Goal: Task Accomplishment & Management: Manage account settings

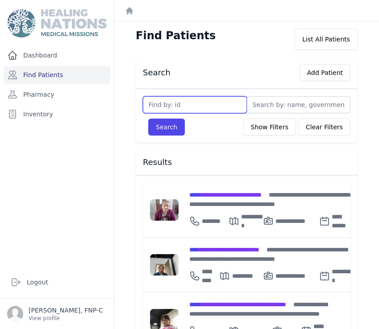
click at [158, 104] on input "text" at bounding box center [195, 104] width 104 height 17
type input "581"
click at [182, 133] on div "Search Show Filters Clear Filters" at bounding box center [247, 127] width 208 height 17
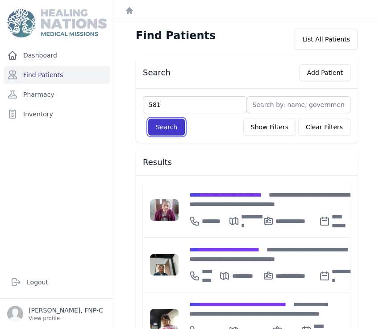
click at [177, 131] on button "Search" at bounding box center [166, 127] width 37 height 17
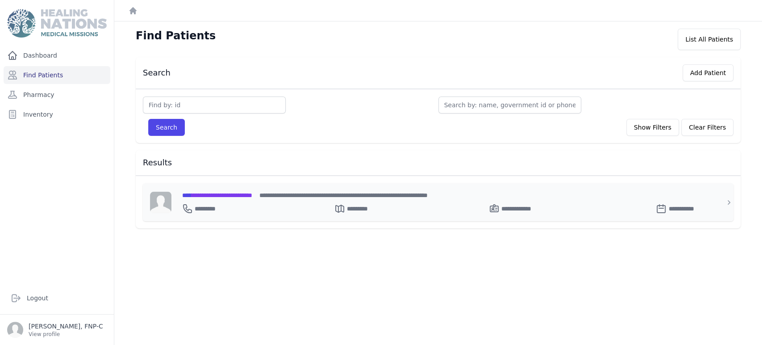
click at [206, 196] on span "**********" at bounding box center [217, 195] width 70 height 6
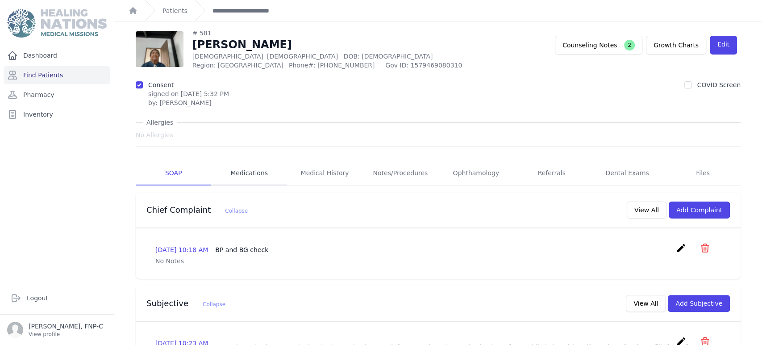
click at [249, 172] on link "Medications" at bounding box center [248, 173] width 75 height 24
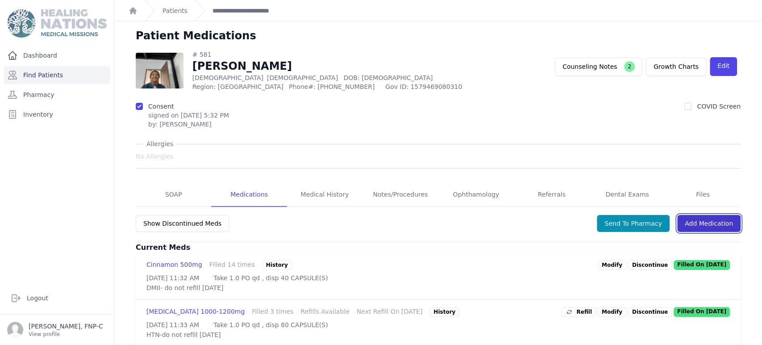
click at [715, 221] on link "Add Medication" at bounding box center [708, 223] width 63 height 17
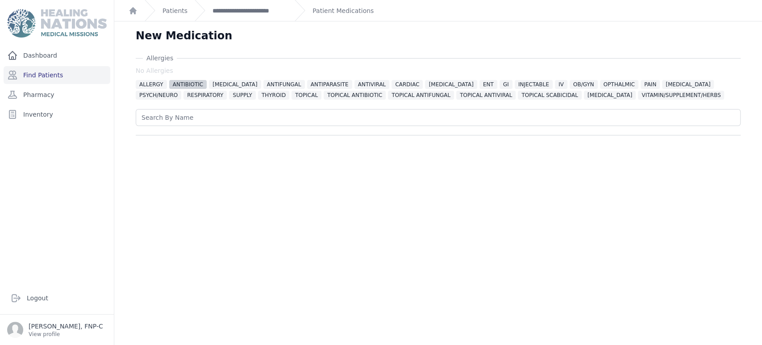
click at [183, 85] on span "ANTIBIOTIC" at bounding box center [188, 84] width 38 height 9
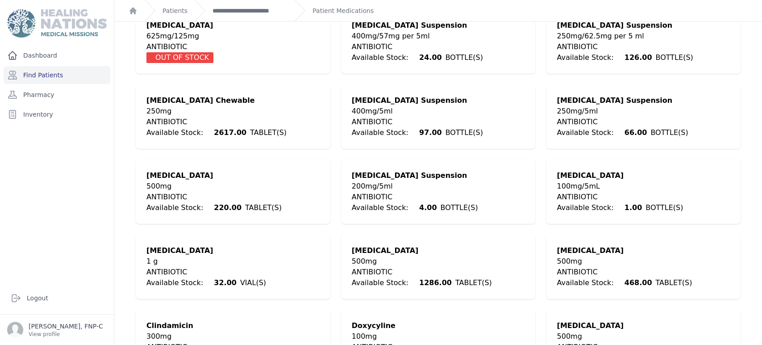
scroll to position [198, 0]
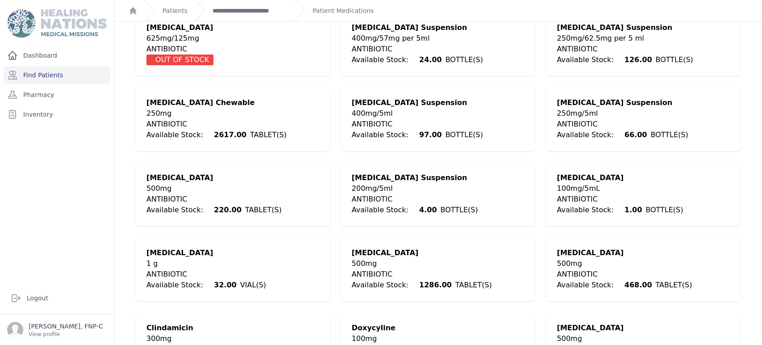
click at [161, 194] on div "ANTIBIOTIC" at bounding box center [213, 199] width 135 height 11
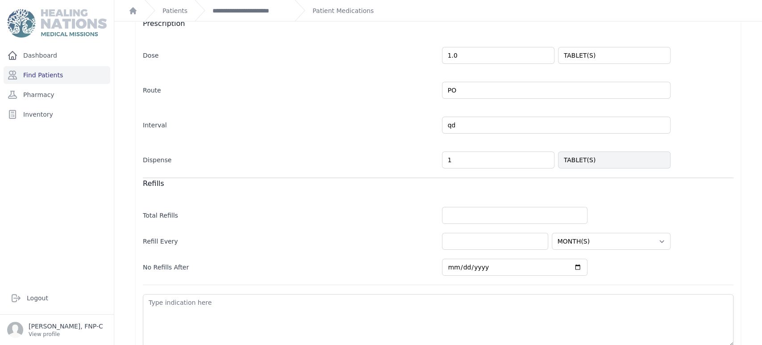
drag, startPoint x: 452, startPoint y: 157, endPoint x: 425, endPoint y: 161, distance: 27.2
click at [425, 161] on div "Dispense 1 TABLET(S)" at bounding box center [438, 155] width 591 height 26
type input "5"
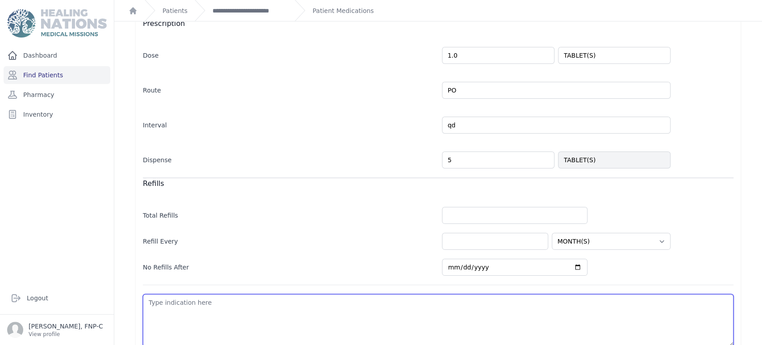
select select "MONTH(S)"
click at [146, 306] on textarea at bounding box center [438, 320] width 591 height 53
type textarea "l"
select select "MONTH(S)"
type textarea "lu"
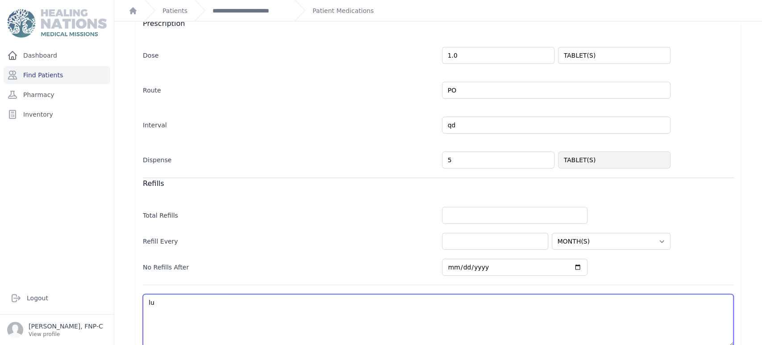
select select "MONTH(S)"
type textarea "lun"
select select "MONTH(S)"
type textarea "lung"
select select "MONTH(S)"
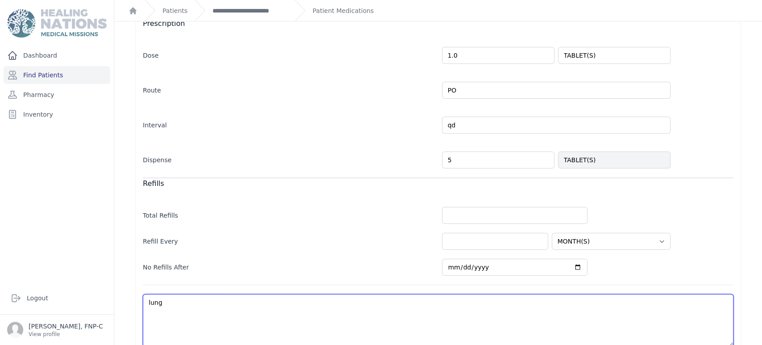
type textarea "lung"
select select "MONTH(S)"
type textarea "lung i"
select select "MONTH(S)"
type textarea "lung in"
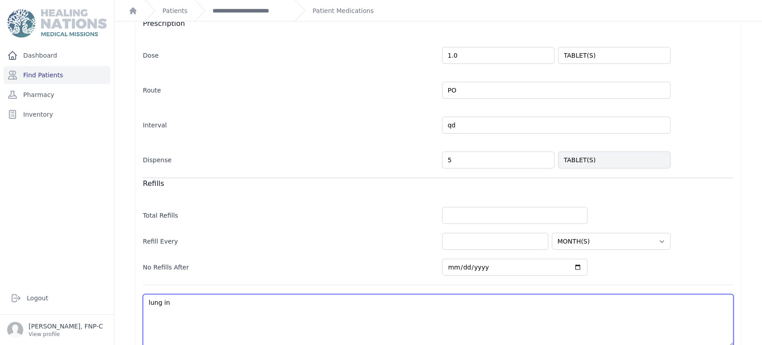
select select "MONTH(S)"
type textarea "lung inf"
select select "MONTH(S)"
type textarea "lung infe"
select select "MONTH(S)"
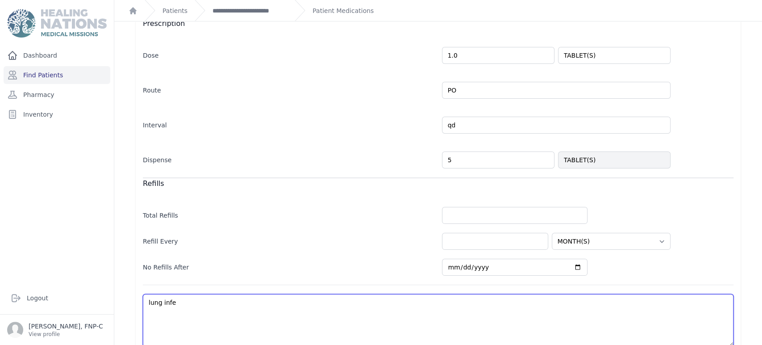
type textarea "lung infec"
select select "MONTH(S)"
type textarea "lung infect"
select select "MONTH(S)"
type textarea "lung infecti"
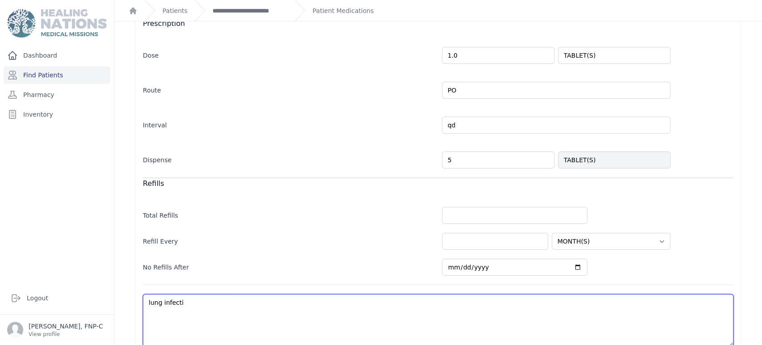
select select "MONTH(S)"
type textarea "lung infectio"
select select "MONTH(S)"
type textarea "lung infection"
select select "MONTH(S)"
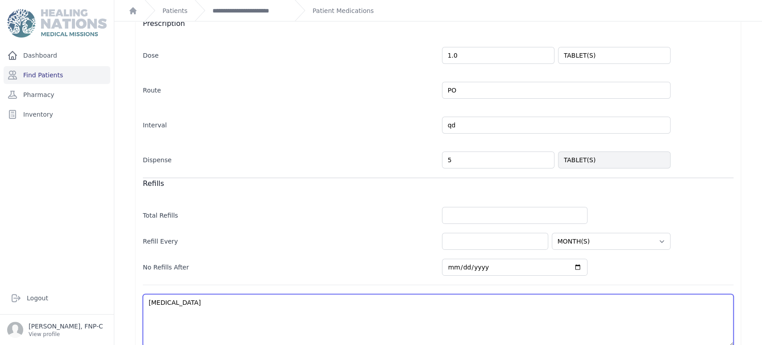
scroll to position [239, 0]
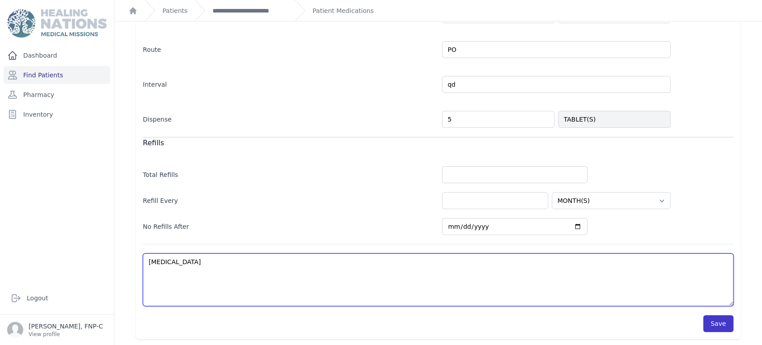
type textarea "lung infection"
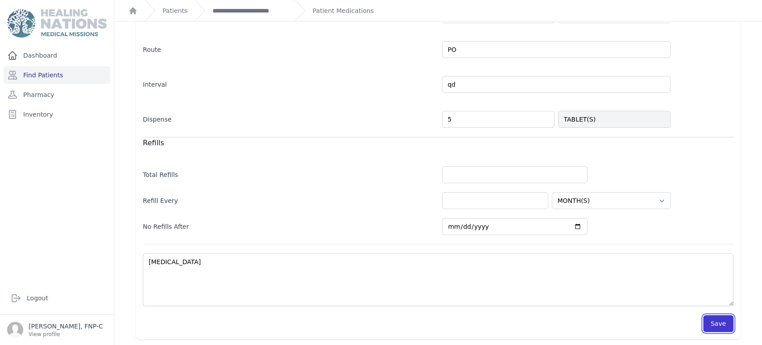
click at [708, 324] on button "Save" at bounding box center [718, 323] width 30 height 17
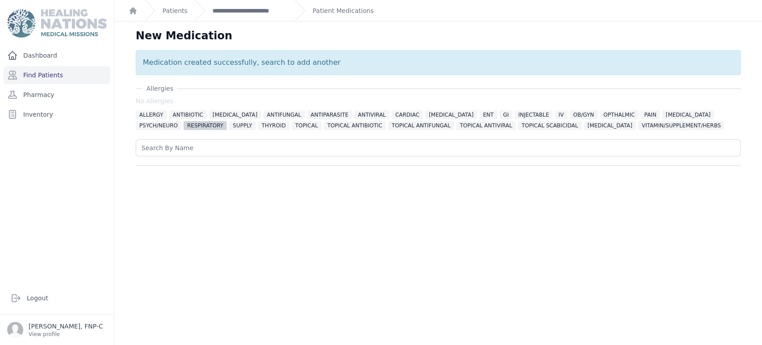
click at [183, 123] on span "RESPIRATORY" at bounding box center [204, 125] width 43 height 9
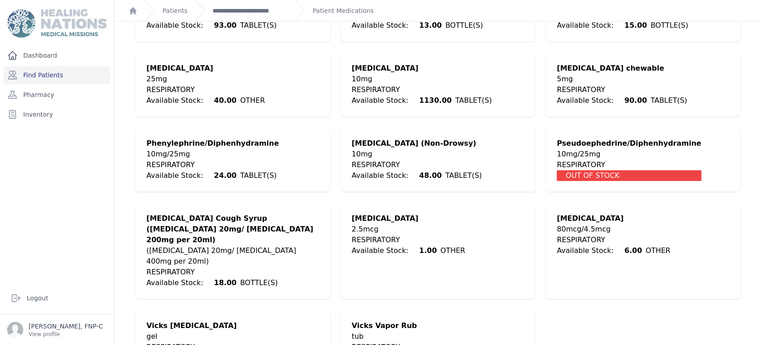
scroll to position [609, 0]
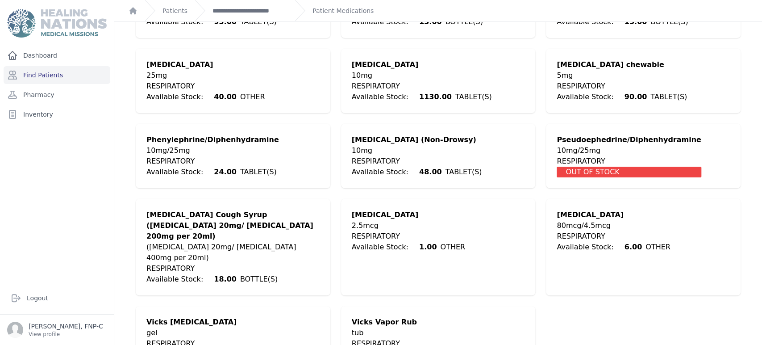
click at [197, 241] on div "(Dextromethorphan 20mg/ Guaifenesin 400mg per 20ml)" at bounding box center [232, 251] width 173 height 21
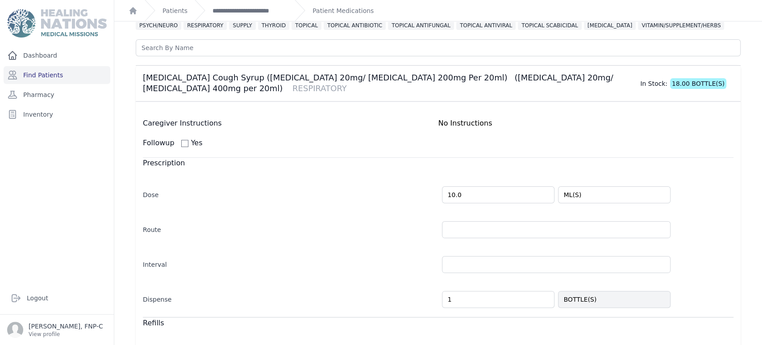
scroll to position [99, 0]
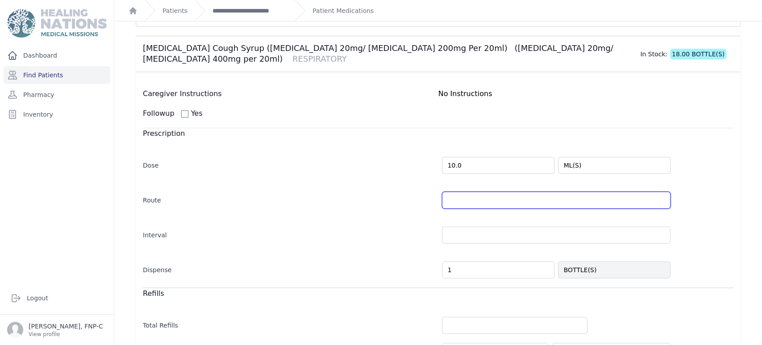
click at [452, 200] on input "text" at bounding box center [556, 199] width 229 height 17
type input "PO"
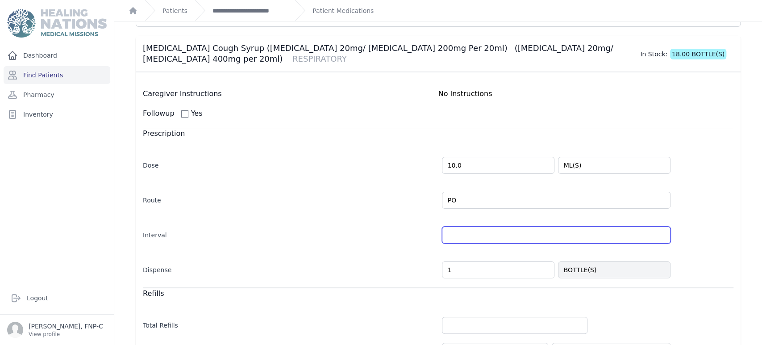
select select "MONTH(S)"
click at [655, 235] on input "text" at bounding box center [556, 234] width 229 height 17
type input "bid"
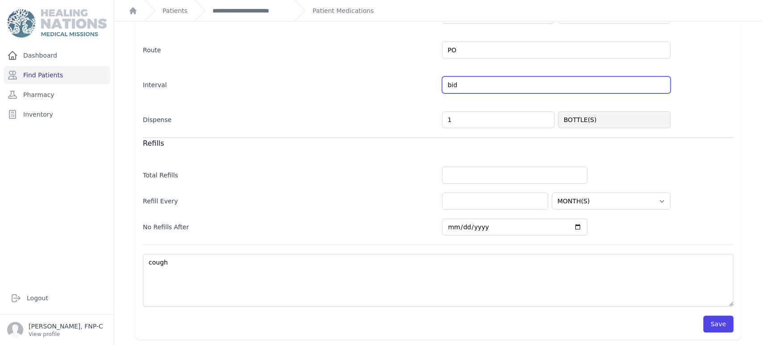
scroll to position [250, 0]
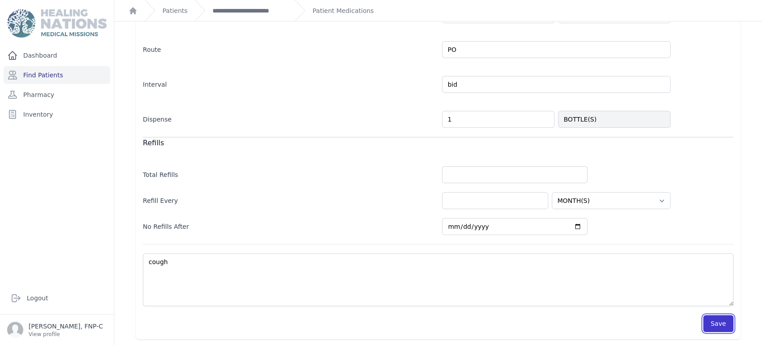
select select "MONTH(S)"
click at [716, 323] on button "Save" at bounding box center [718, 323] width 30 height 17
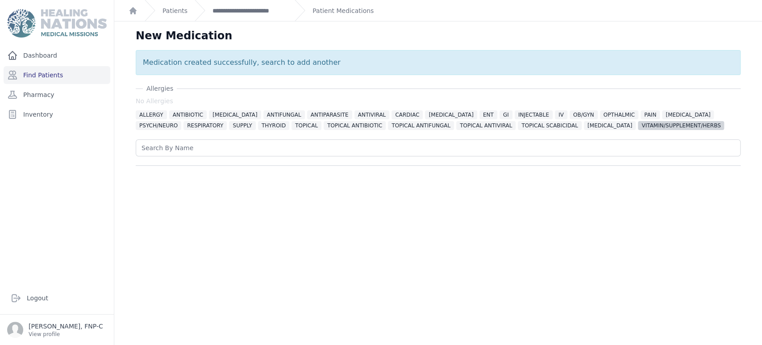
click at [638, 122] on span "VITAMIN/SUPPLEMENT/HERBS" at bounding box center [681, 125] width 86 height 9
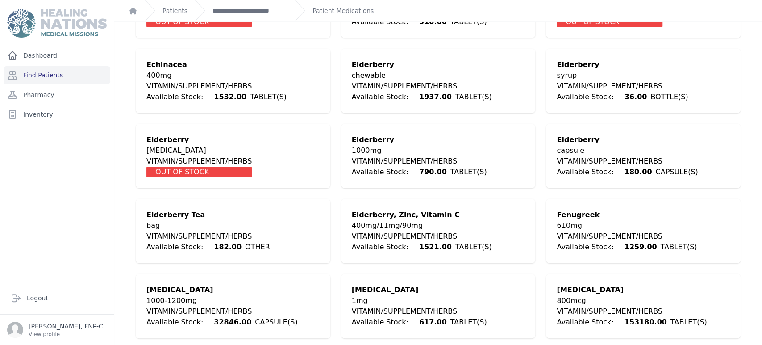
scroll to position [595, 0]
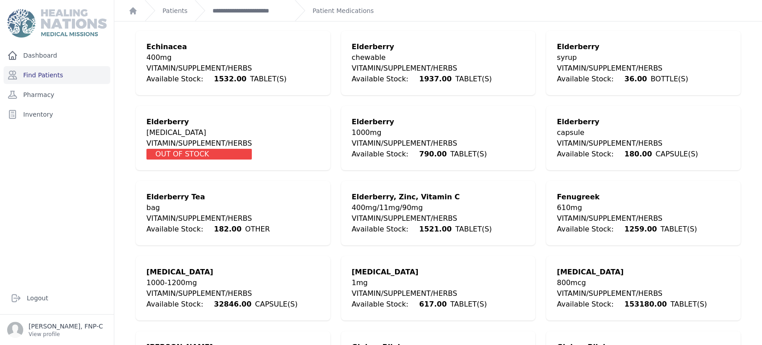
click at [204, 216] on div "VITAMIN/SUPPLEMENT/HERBS" at bounding box center [208, 218] width 124 height 11
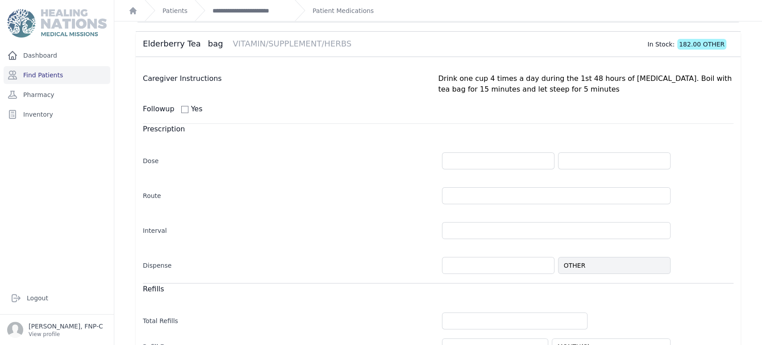
scroll to position [149, 0]
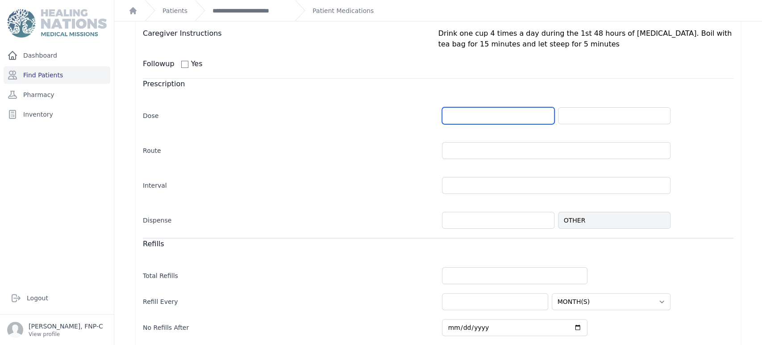
click at [459, 116] on input "number" at bounding box center [498, 115] width 112 height 17
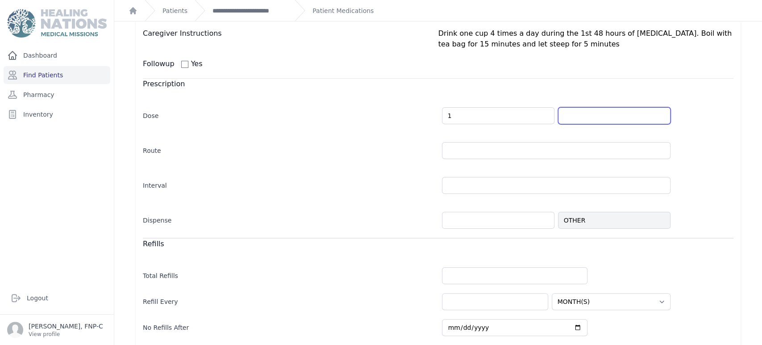
type input "1.0"
select select "MONTH(S)"
click at [567, 119] on input "text" at bounding box center [614, 115] width 112 height 17
click at [659, 120] on input "text" at bounding box center [614, 115] width 112 height 17
type input "OTHER"
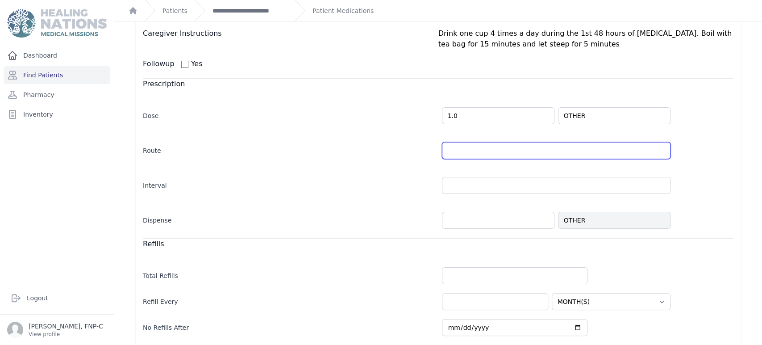
click at [452, 152] on input "text" at bounding box center [556, 150] width 229 height 17
select select "MONTH(S)"
click at [658, 154] on input "text" at bounding box center [556, 150] width 229 height 17
type input "PO"
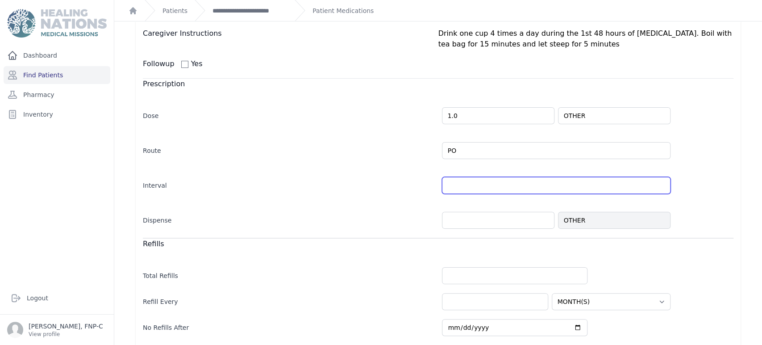
select select "MONTH(S)"
click at [465, 187] on input "text" at bounding box center [556, 185] width 229 height 17
click at [657, 187] on input "text" at bounding box center [556, 185] width 229 height 17
type input "qPM"
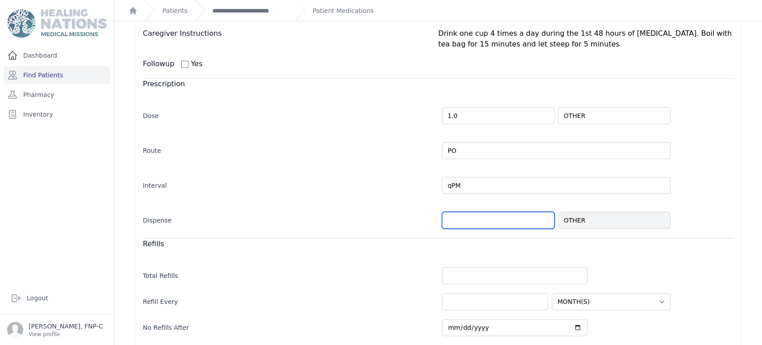
select select "MONTH(S)"
click at [463, 222] on input "number" at bounding box center [498, 220] width 112 height 17
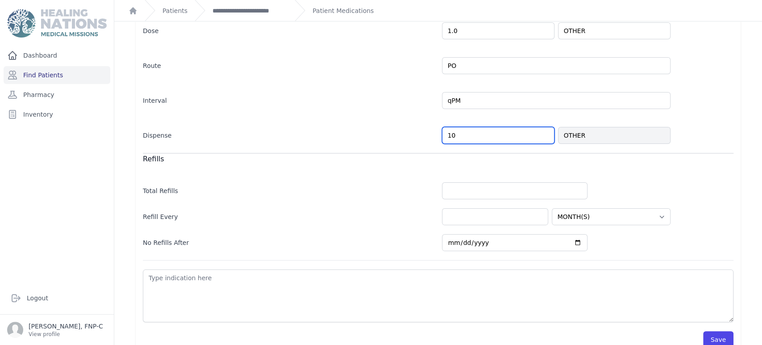
scroll to position [250, 0]
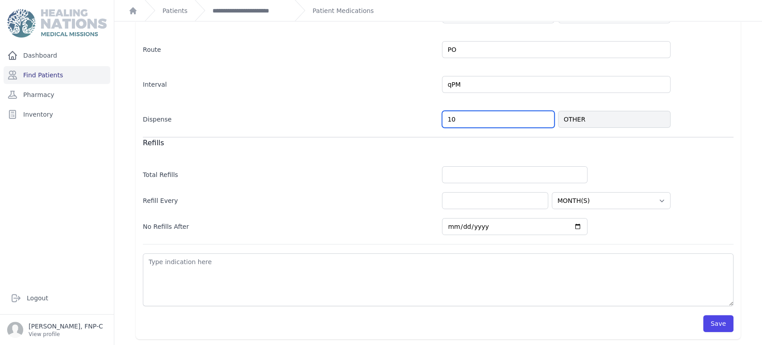
type input "10"
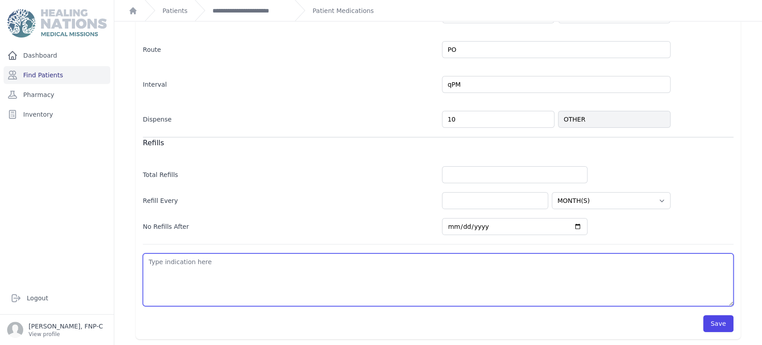
select select "MONTH(S)"
click at [148, 263] on textarea at bounding box center [438, 279] width 591 height 53
type textarea "U"
select select "MONTH(S)"
type textarea "Us"
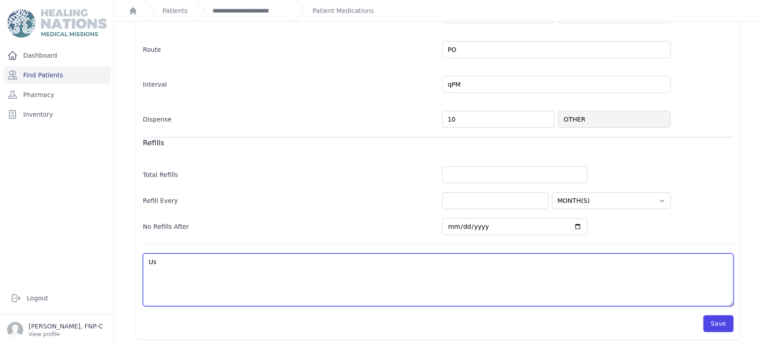
select select "MONTH(S)"
type textarea "Use"
select select "MONTH(S)"
type textarea "Use"
select select "MONTH(S)"
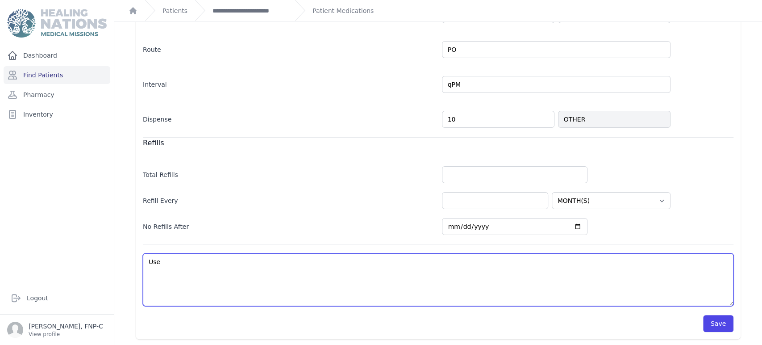
type textarea "Use b"
select select "MONTH(S)"
type textarea "Use be"
select select "MONTH(S)"
type textarea "Use bef"
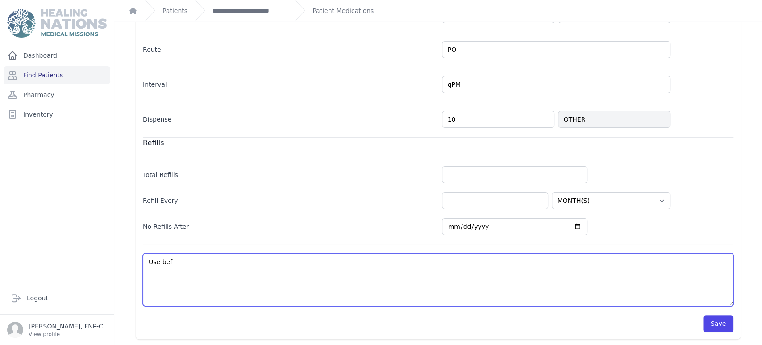
select select "MONTH(S)"
type textarea "Use befo"
select select "MONTH(S)"
type textarea "Use befor"
select select "MONTH(S)"
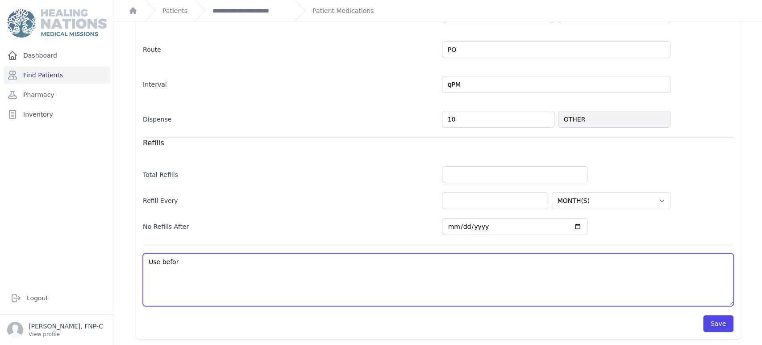
type textarea "Use before"
select select "MONTH(S)"
type textarea "Use before"
select select "MONTH(S)"
type textarea "Use before b"
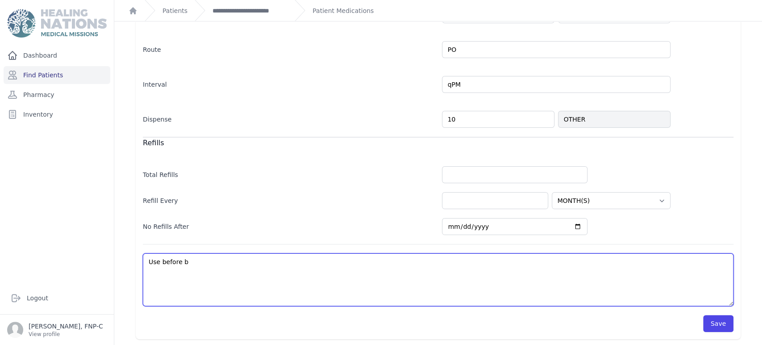
select select "MONTH(S)"
type textarea "Use before be"
select select "MONTH(S)"
type textarea "Use before bed"
select select "MONTH(S)"
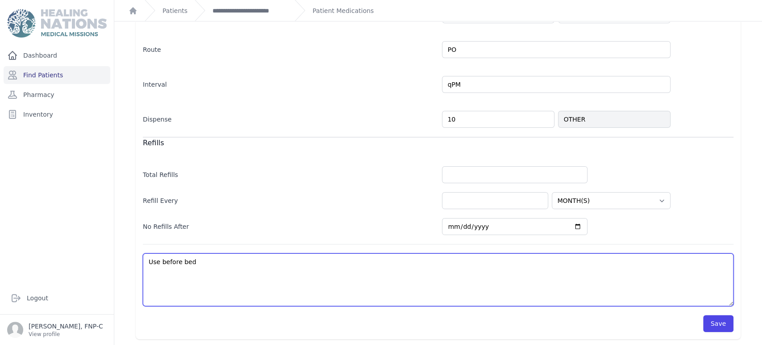
type textarea "Use before bedt"
select select "MONTH(S)"
type textarea "Use before bedti"
select select "MONTH(S)"
type textarea "Use before bedtim"
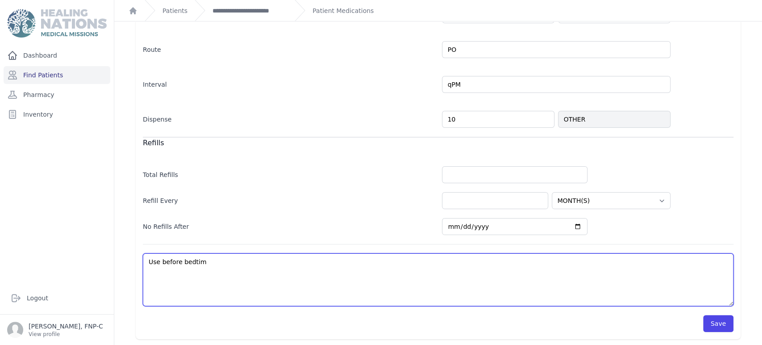
select select "MONTH(S)"
type textarea "Use before bedtime"
select select "MONTH(S)"
type textarea "Use before bedtime"
select select "MONTH(S)"
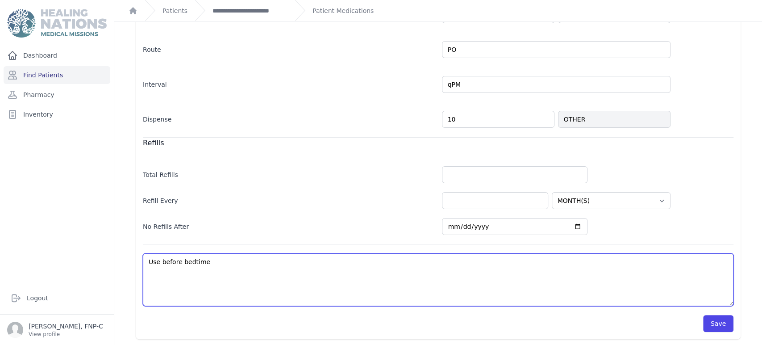
type textarea "Use before bedtime t"
select select "MONTH(S)"
type textarea "Use before bedtime to"
select select "MONTH(S)"
type textarea "Use before bedtime to"
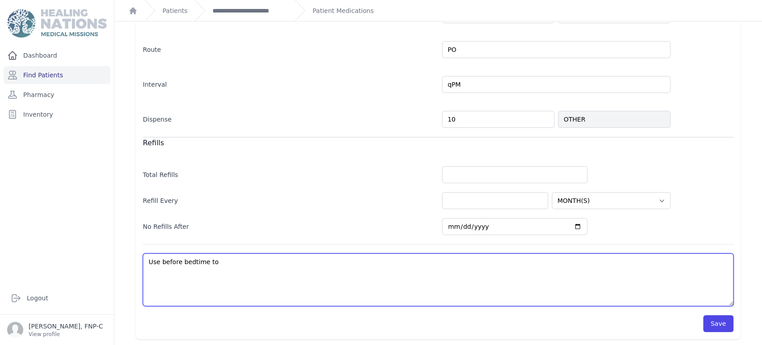
select select "MONTH(S)"
type textarea "Use before bedtime to s"
select select "MONTH(S)"
type textarea "Use before bedtime to so"
select select "MONTH(S)"
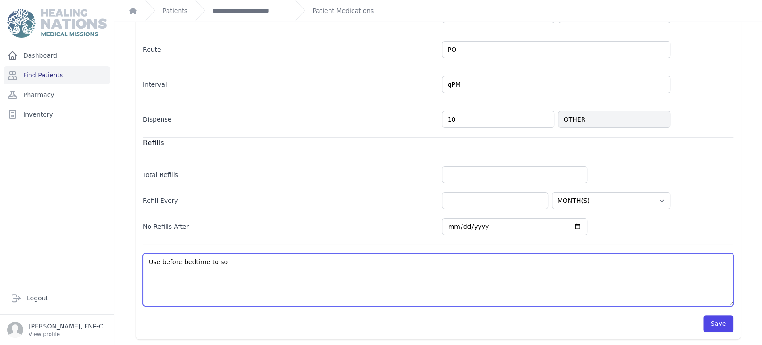
type textarea "Use before bedtime to soo"
select select "MONTH(S)"
type textarea "Use before bedtime to soot"
select select "MONTH(S)"
type textarea "Use before bedtime to sooth"
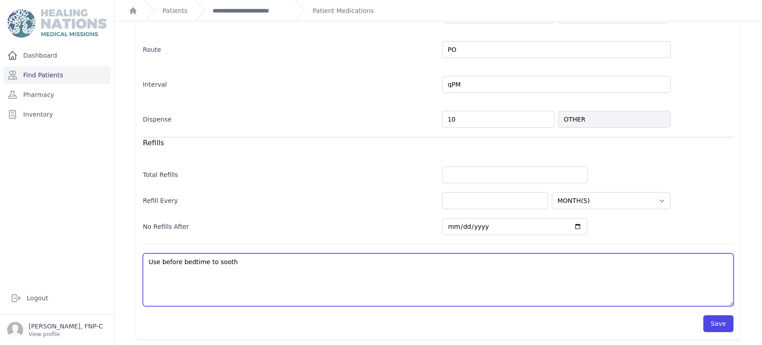
select select "MONTH(S)"
type textarea "Use before bedtime to soothe"
select select "MONTH(S)"
type textarea "Use before bedtime to soothe"
select select "MONTH(S)"
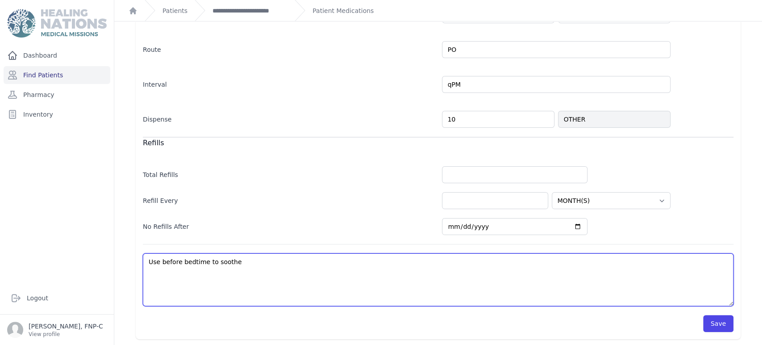
type textarea "Use before bedtime to soothe c"
select select "MONTH(S)"
type textarea "Use before bedtime to soothe co"
select select "MONTH(S)"
type textarea "Use before bedtime to soothe cou"
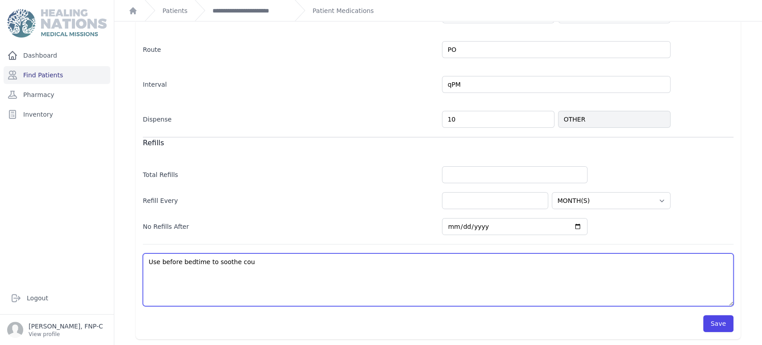
select select "MONTH(S)"
type textarea "Use before bedtime to soothe coug"
select select "MONTH(S)"
type textarea "Use before bedtime to soothe cough"
select select "MONTH(S)"
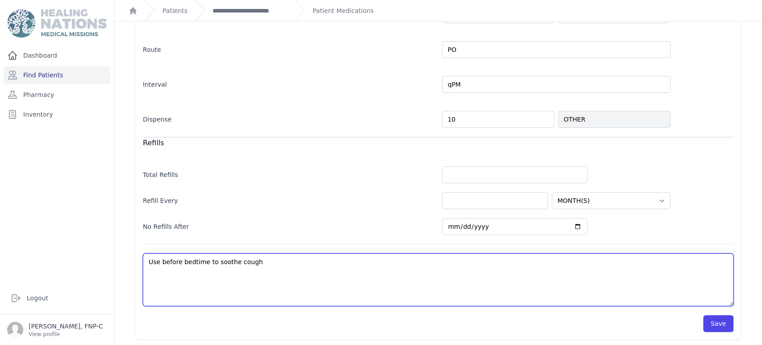
type textarea "Use before bedtime to soothe coug"
select select "MONTH(S)"
type textarea "Use before bedtime to soothe c"
select select "MONTH(S)"
type textarea "Use before bedtime to soothe"
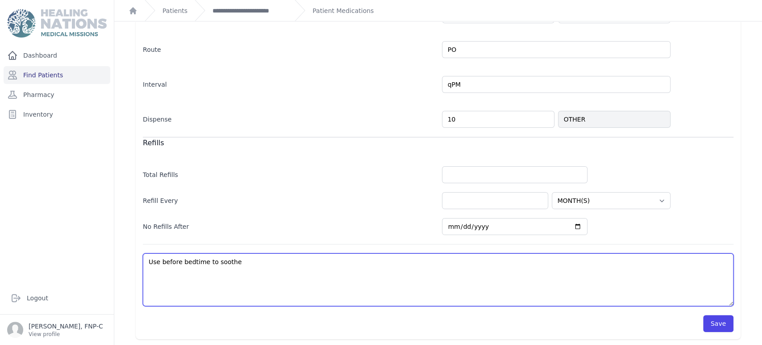
select select "MONTH(S)"
type textarea "Use before bedtime to soothe"
select select "MONTH(S)"
type textarea "Use before bedtime to sooth"
select select "MONTH(S)"
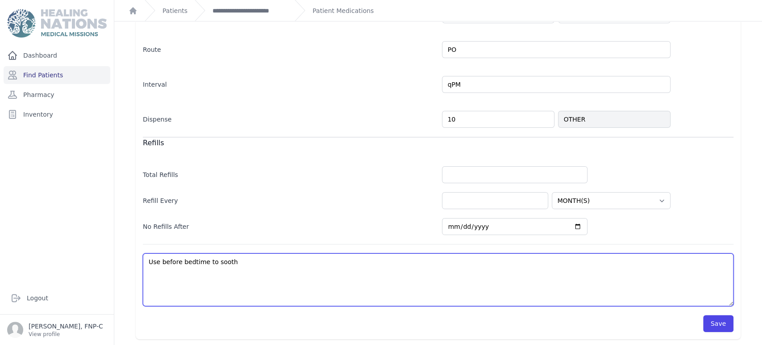
type textarea "Use before bedtime to soot"
select select "MONTH(S)"
type textarea "Use before bedtime to soo"
select select "MONTH(S)"
type textarea "Use before bedtime to so"
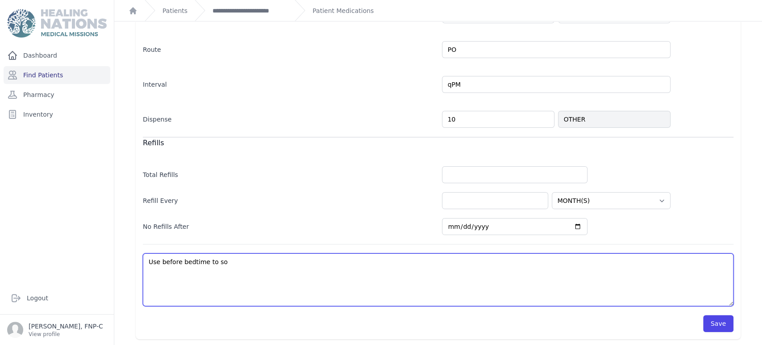
select select "MONTH(S)"
type textarea "Use before bedtime to s"
select select "MONTH(S)"
type textarea "Use before bedtime to"
select select "MONTH(S)"
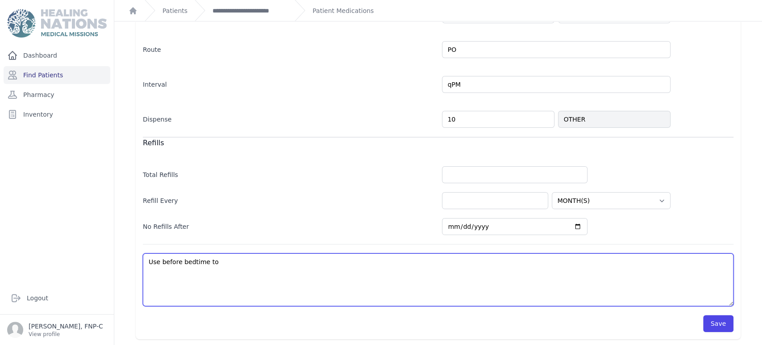
type textarea "Use before bedtime to e"
select select "MONTH(S)"
type textarea "Use before bedtime to ea"
select select "MONTH(S)"
type textarea "Use before bedtime to eas"
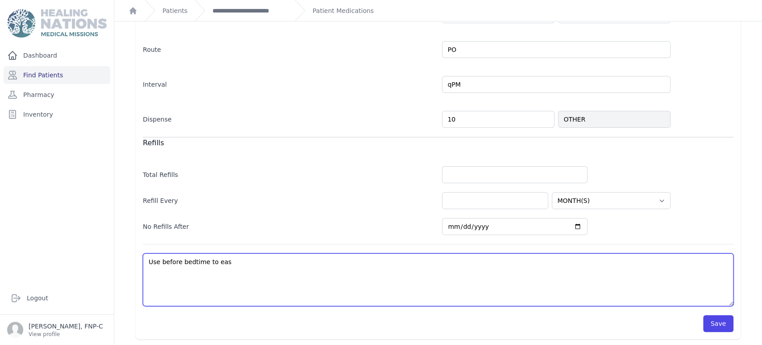
select select "MONTH(S)"
type textarea "Use before bedtime to ease"
select select "MONTH(S)"
type textarea "Use before bedtime to ease"
select select "MONTH(S)"
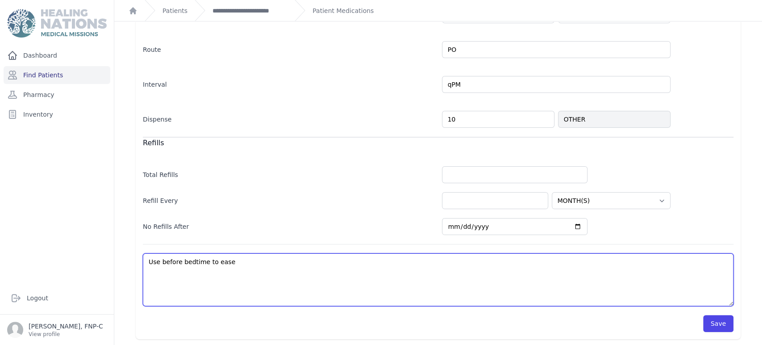
type textarea "Use before bedtime to ease c"
select select "MONTH(S)"
type textarea "Use before bedtime to ease co"
select select "MONTH(S)"
type textarea "Use before bedtime to ease cou"
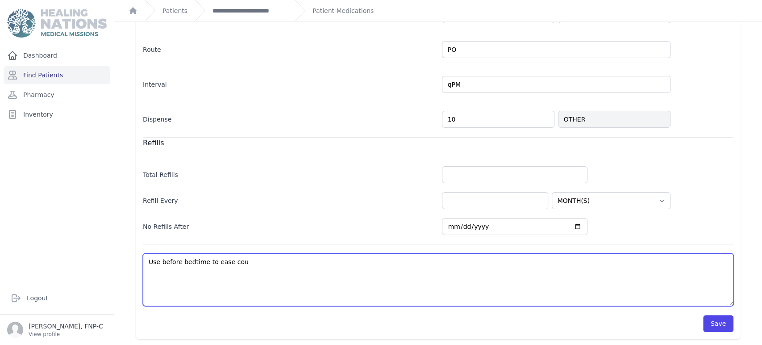
select select "MONTH(S)"
type textarea "Use before bedtime to ease coug"
select select "MONTH(S)"
type textarea "Use before bedtime to ease cough"
select select "MONTH(S)"
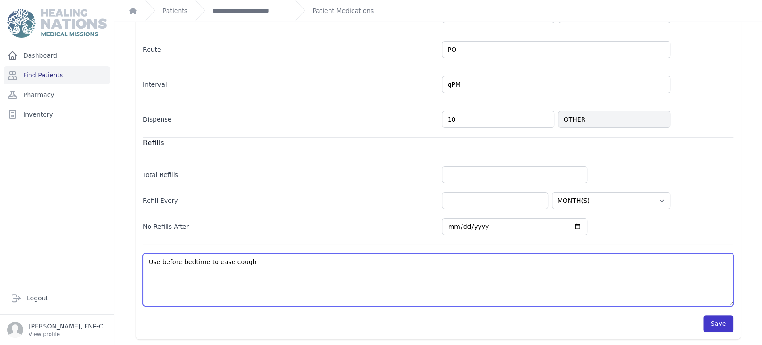
type textarea "Use before bedtime to ease cough"
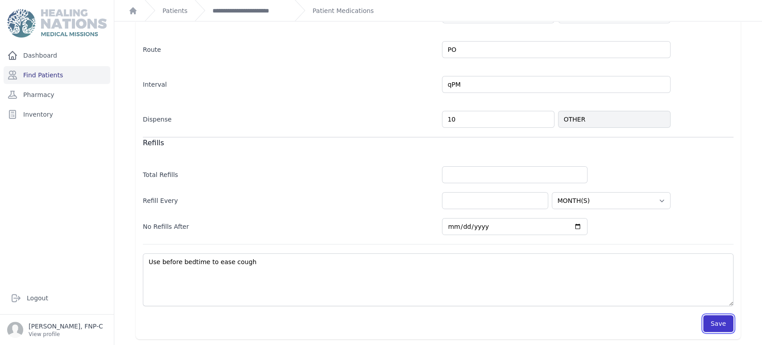
click at [704, 321] on button "Save" at bounding box center [718, 323] width 30 height 17
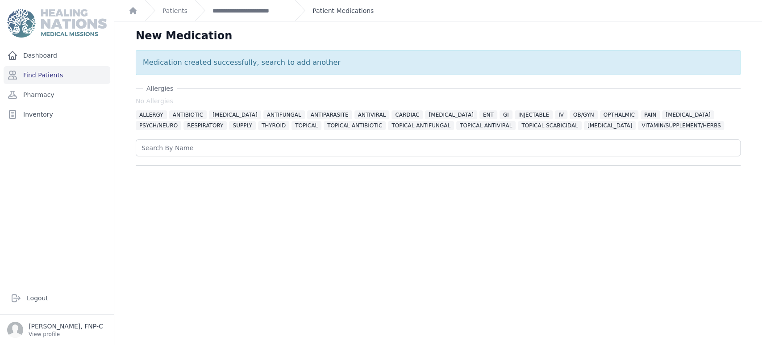
click at [325, 9] on link "Patient Medications" at bounding box center [342, 10] width 61 height 9
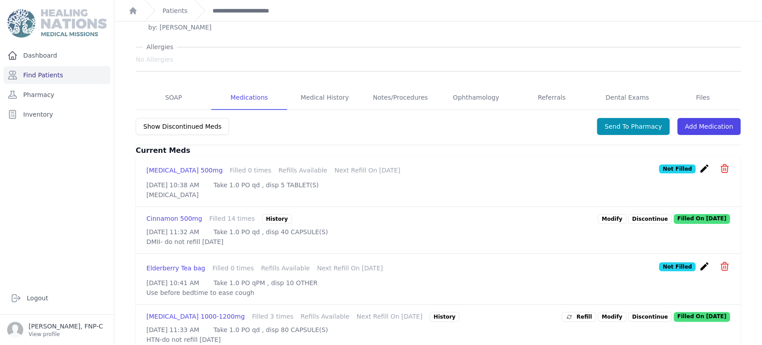
scroll to position [99, 0]
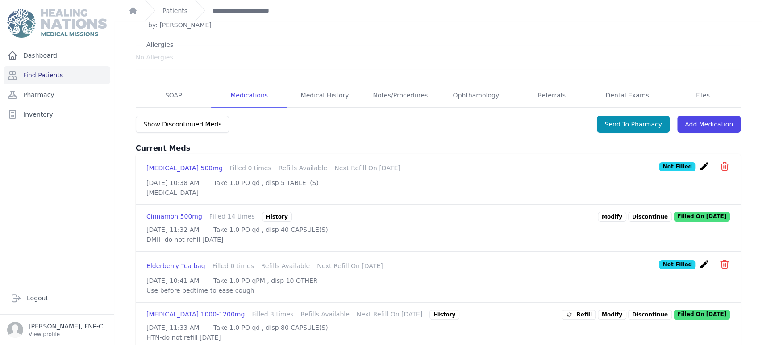
click at [641, 221] on p "Discontinue" at bounding box center [650, 217] width 44 height 10
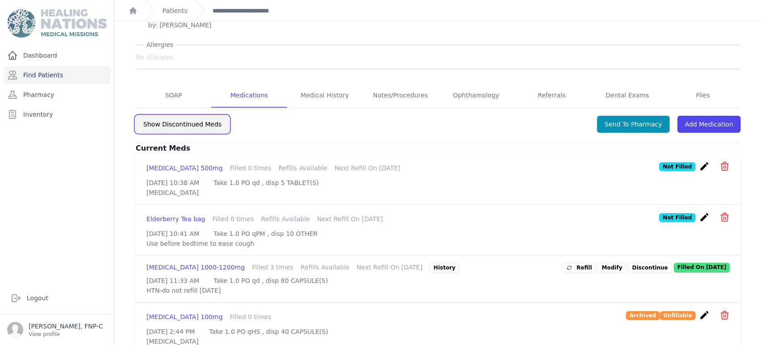
click at [169, 127] on button "Show Discontinued Meds" at bounding box center [182, 124] width 93 height 17
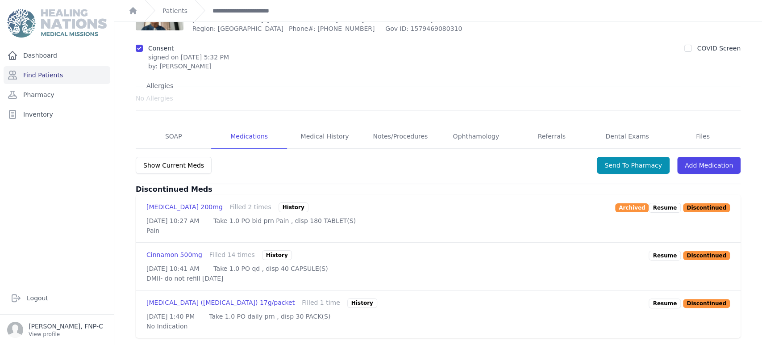
click at [666, 250] on p "Resume" at bounding box center [665, 255] width 32 height 10
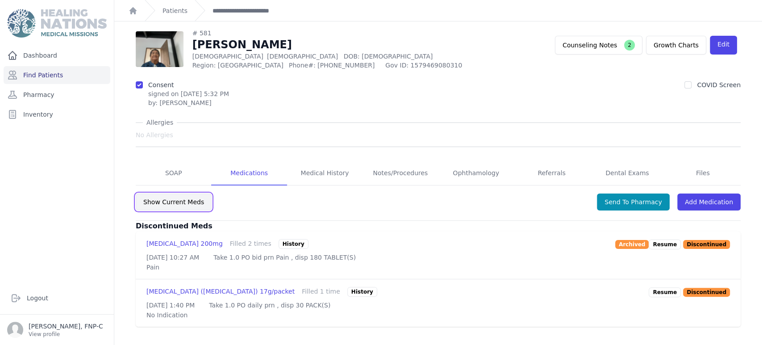
click at [173, 195] on button "Show Current Meds" at bounding box center [174, 201] width 76 height 17
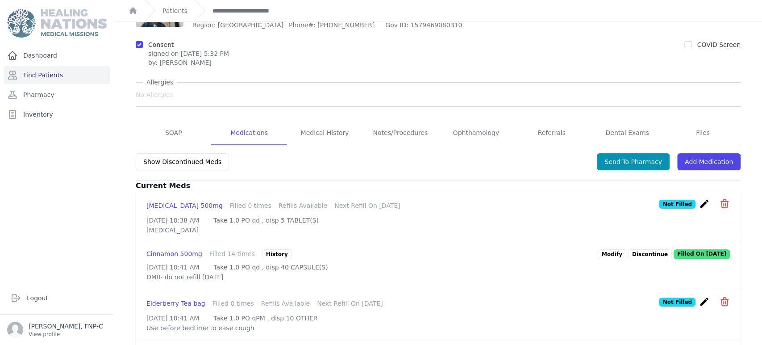
scroll to position [126, 0]
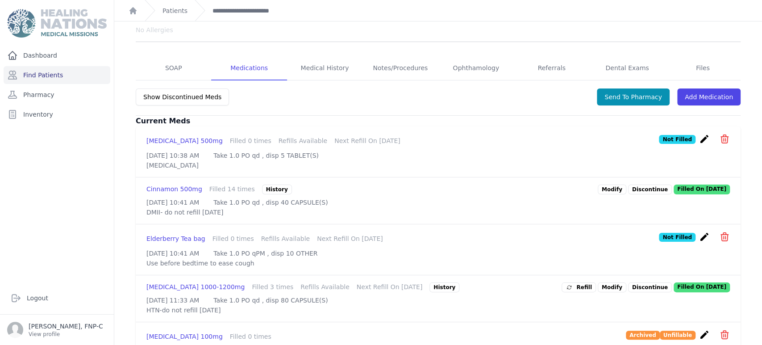
click at [600, 194] on link "Modify" at bounding box center [612, 189] width 29 height 10
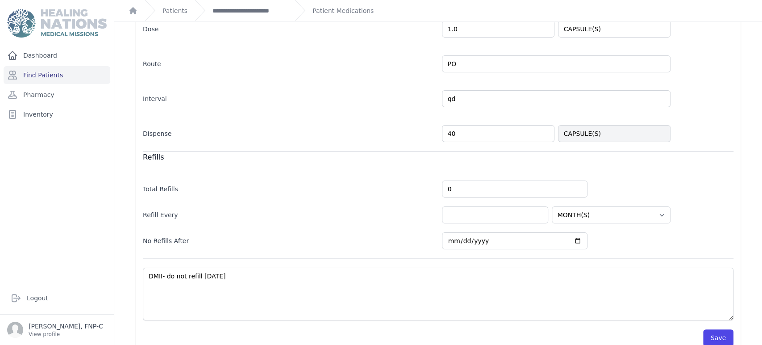
scroll to position [190, 0]
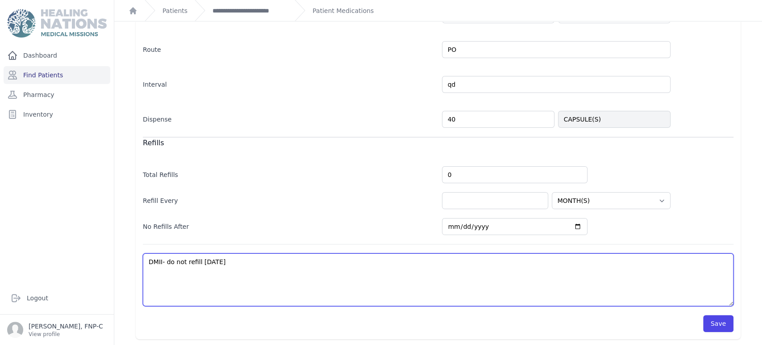
drag, startPoint x: 221, startPoint y: 262, endPoint x: 162, endPoint y: 267, distance: 58.7
click at [163, 268] on textarea "DMII- do not refill today" at bounding box center [438, 279] width 591 height 53
type textarea "DMII-"
select select "MONTH(S)"
type textarea "DMII"
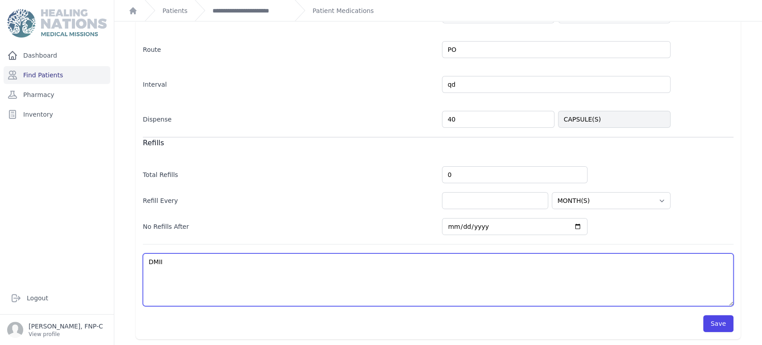
select select "MONTH(S)"
type textarea "DMII"
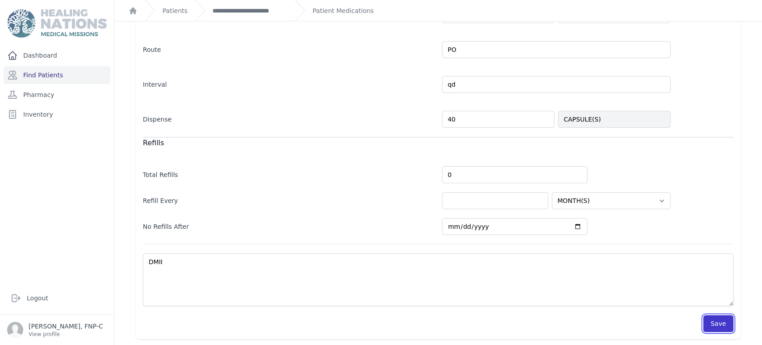
click at [711, 327] on button "Save" at bounding box center [718, 323] width 30 height 17
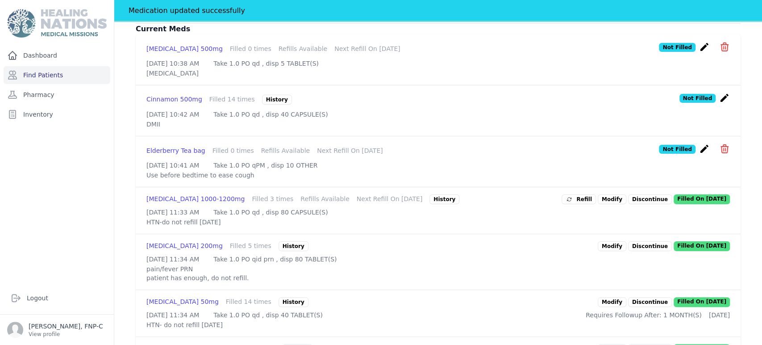
scroll to position [239, 0]
click at [608, 204] on link "Modify" at bounding box center [612, 200] width 29 height 10
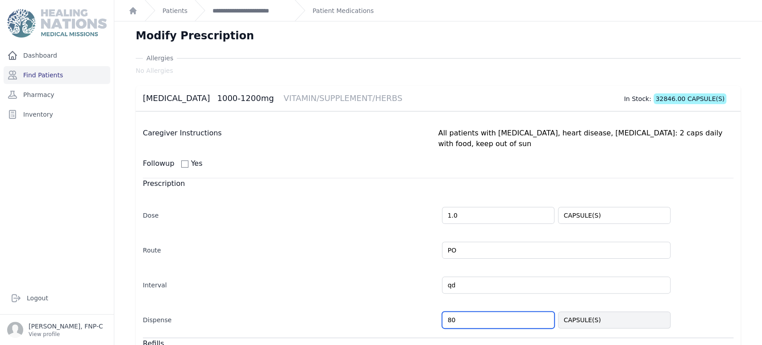
click at [445, 311] on input "80" at bounding box center [498, 319] width 112 height 17
click at [447, 311] on input "80" at bounding box center [498, 319] width 112 height 17
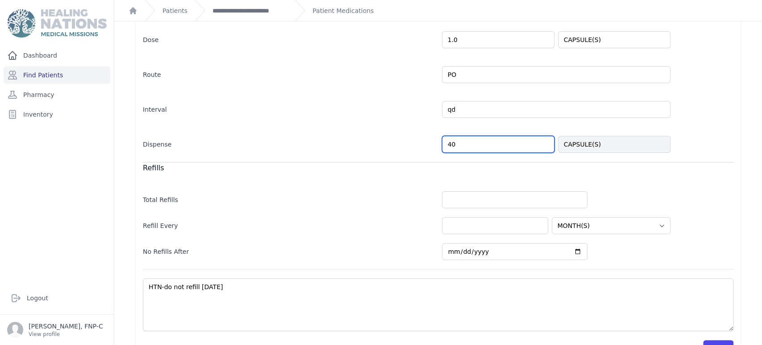
scroll to position [190, 0]
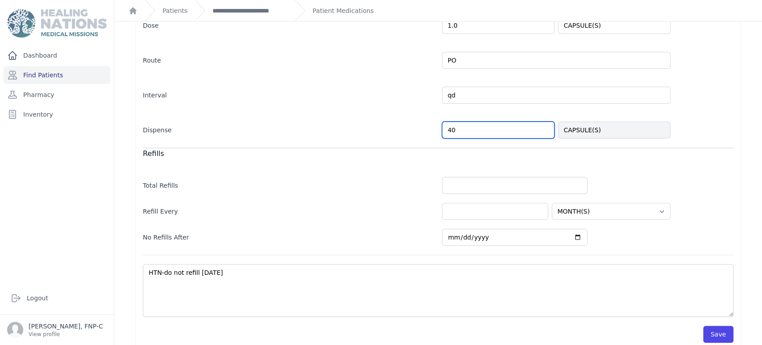
type input "40"
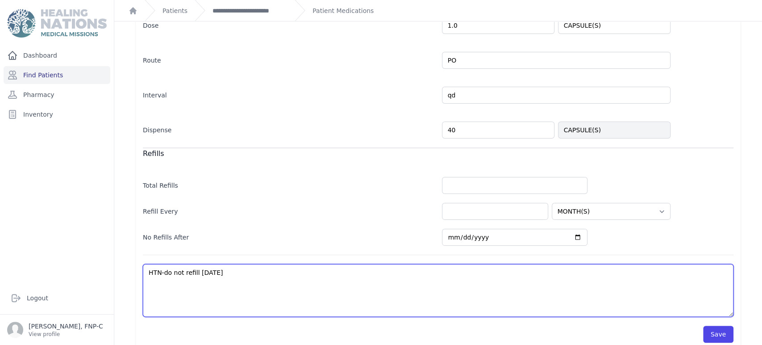
select select "MONTH(S)"
drag, startPoint x: 213, startPoint y: 260, endPoint x: 161, endPoint y: 260, distance: 52.7
click at [161, 264] on textarea "HTN-do not refill today" at bounding box center [438, 290] width 591 height 53
type textarea "HTN"
select select "MONTH(S)"
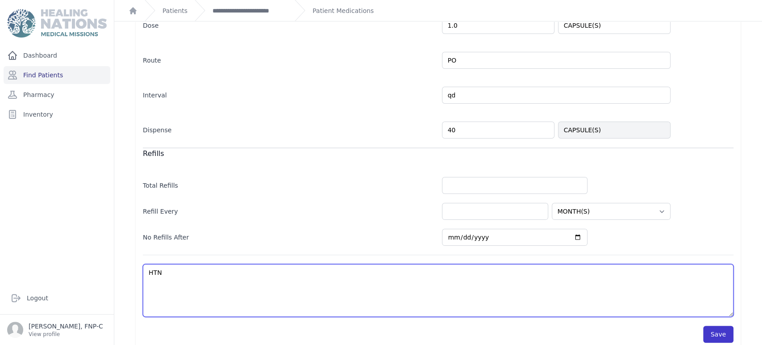
type textarea "HTN"
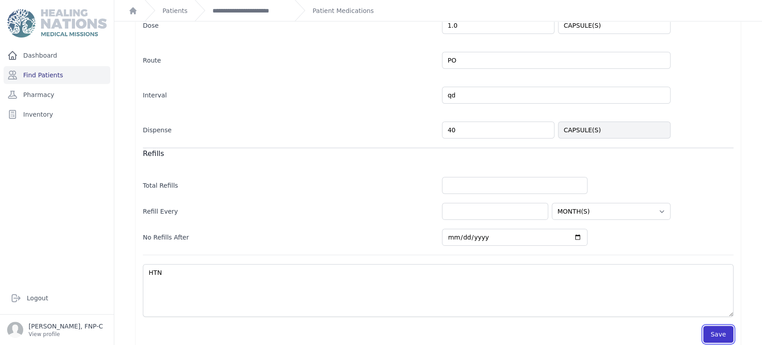
click at [704, 325] on button "Save" at bounding box center [718, 333] width 30 height 17
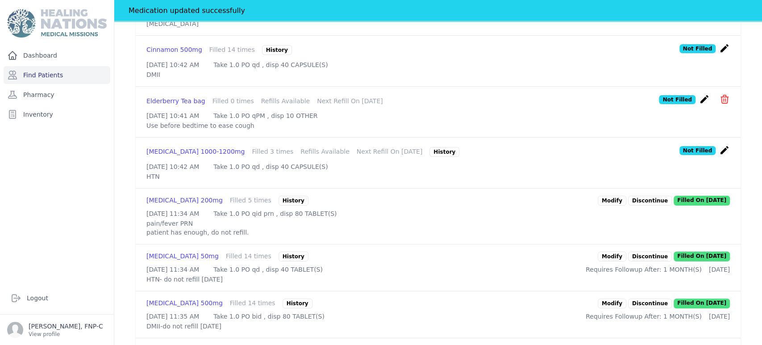
scroll to position [339, 0]
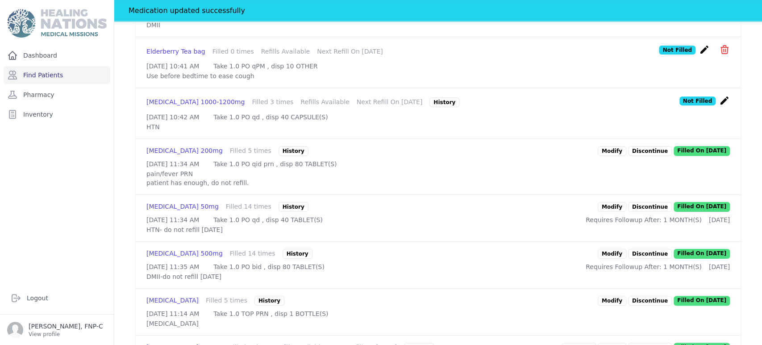
click at [612, 212] on link "Modify" at bounding box center [612, 207] width 29 height 10
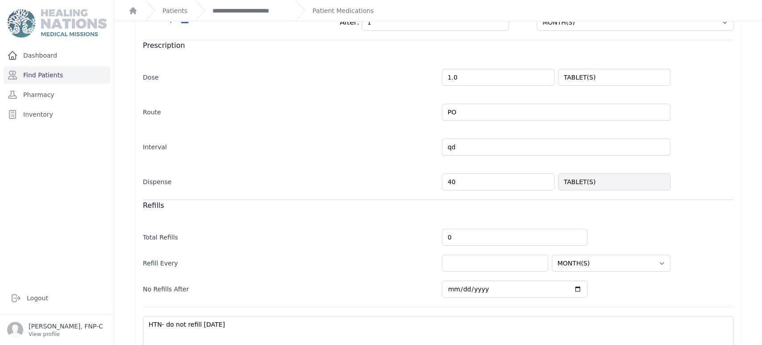
scroll to position [149, 0]
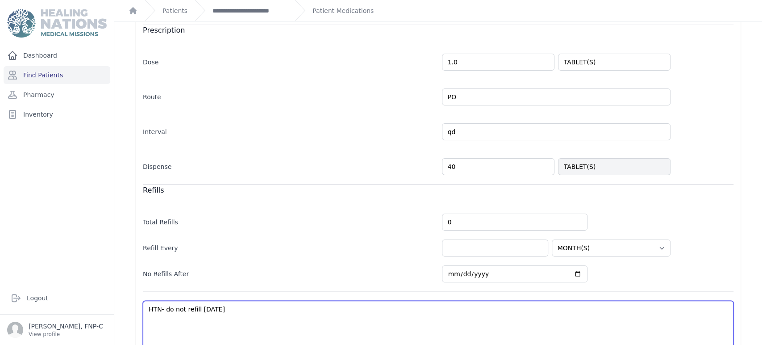
drag, startPoint x: 221, startPoint y: 310, endPoint x: 160, endPoint y: 315, distance: 61.3
click at [160, 315] on textarea "HTN- do not refill today" at bounding box center [438, 326] width 591 height 53
type textarea "HTN"
select select "MONTH(S)"
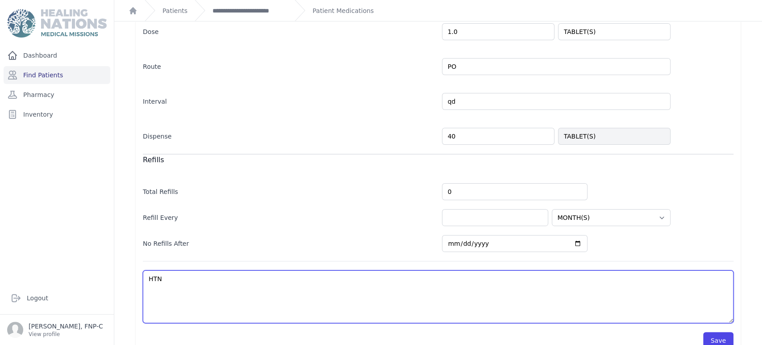
scroll to position [196, 0]
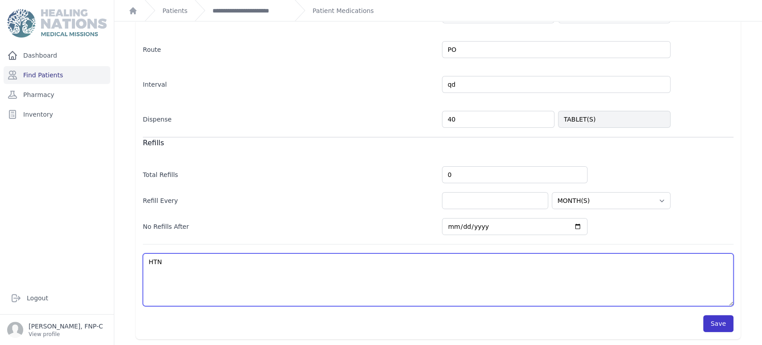
type textarea "HTN"
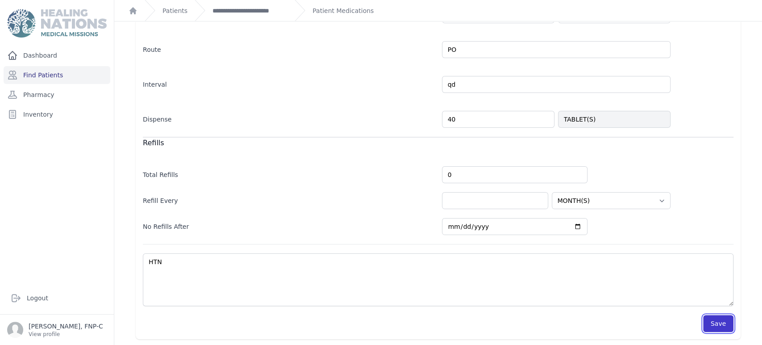
click at [712, 322] on button "Save" at bounding box center [718, 323] width 30 height 17
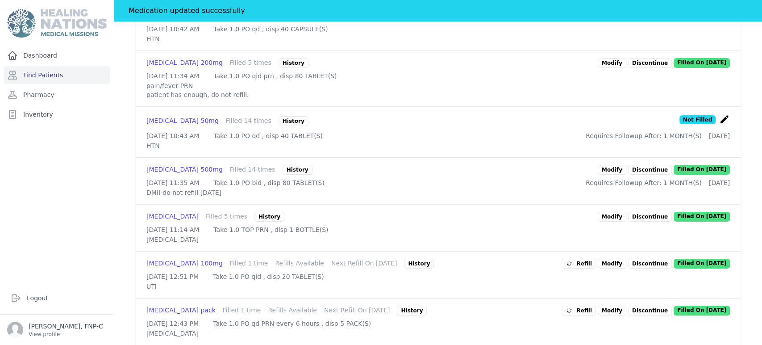
scroll to position [444, 0]
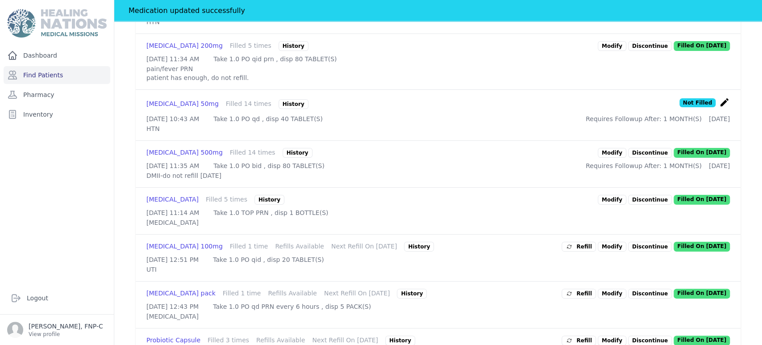
click at [612, 158] on link "Modify" at bounding box center [612, 153] width 29 height 10
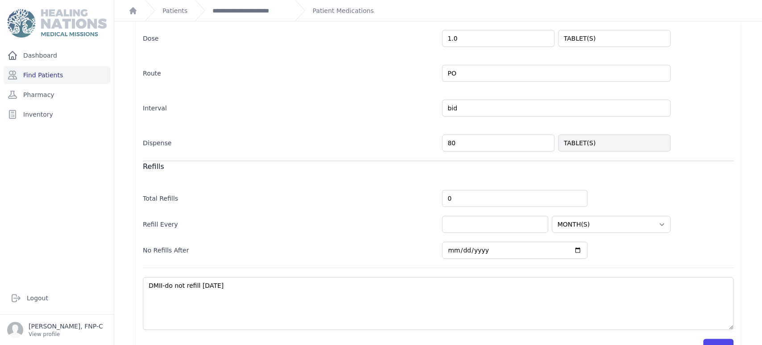
scroll to position [196, 0]
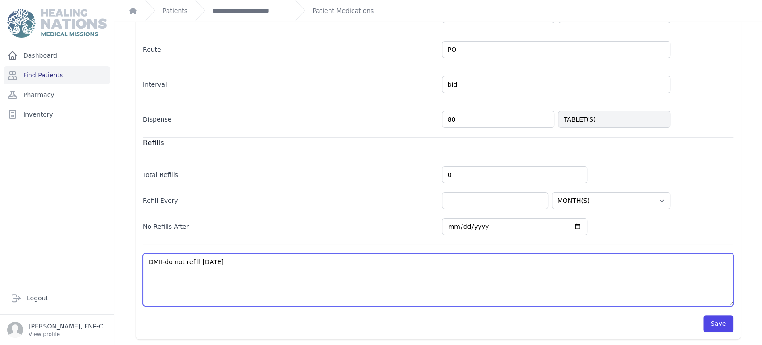
drag, startPoint x: 226, startPoint y: 264, endPoint x: 162, endPoint y: 267, distance: 64.4
click at [162, 267] on textarea "DMII-do not refill today" at bounding box center [438, 279] width 591 height 53
type textarea "DMII"
select select "MONTH(S)"
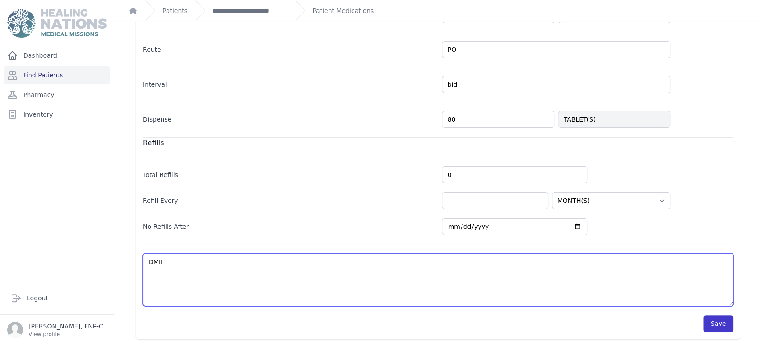
type textarea "DMII"
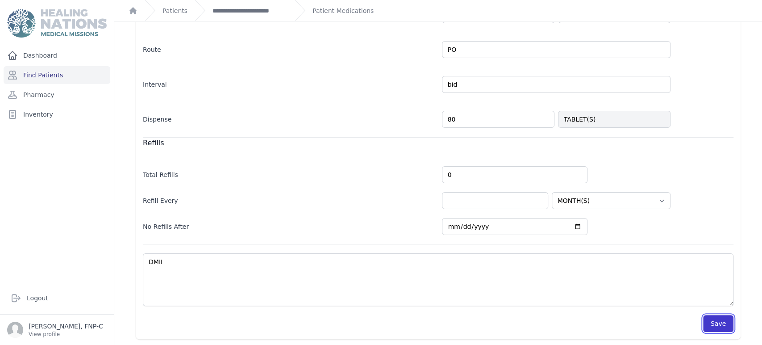
drag, startPoint x: 712, startPoint y: 325, endPoint x: 706, endPoint y: 316, distance: 9.9
click at [712, 324] on button "Save" at bounding box center [718, 323] width 30 height 17
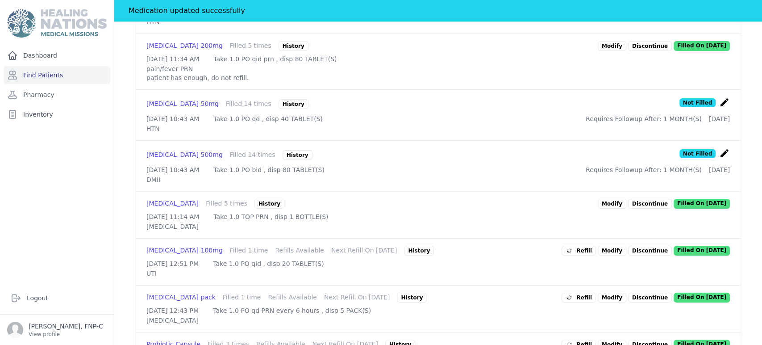
scroll to position [493, 0]
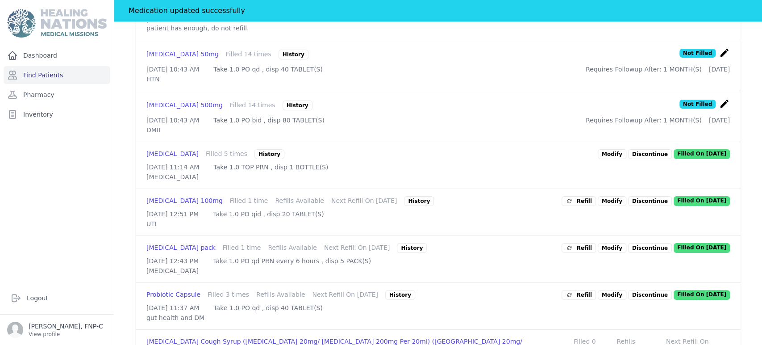
click at [640, 206] on p "Discontinue" at bounding box center [650, 201] width 44 height 10
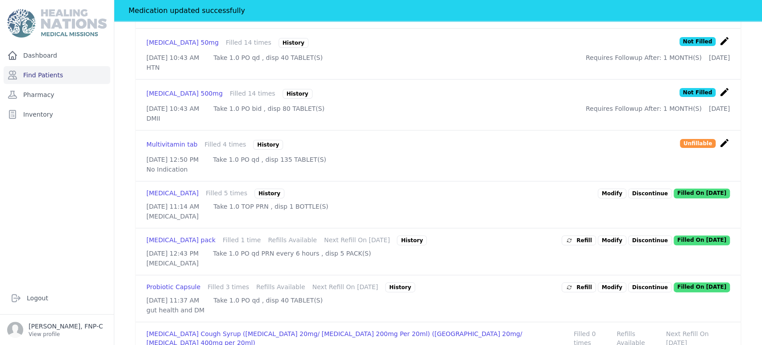
scroll to position [593, 0]
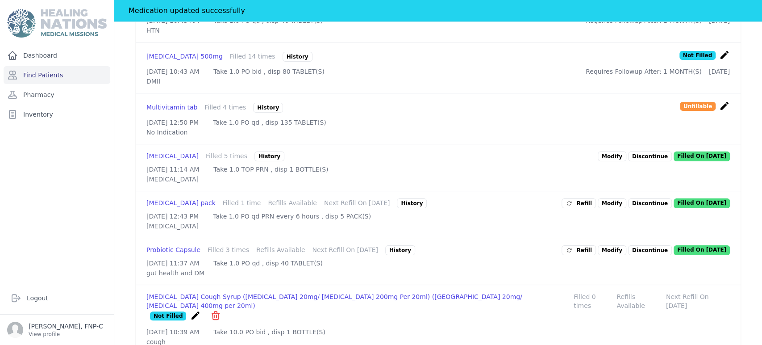
click at [638, 208] on p "Discontinue" at bounding box center [650, 203] width 44 height 10
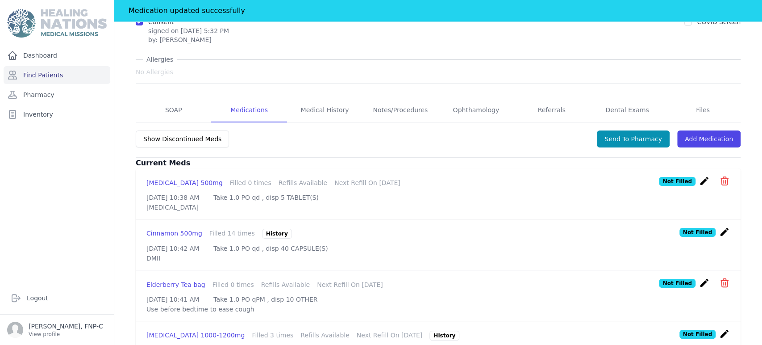
scroll to position [84, 0]
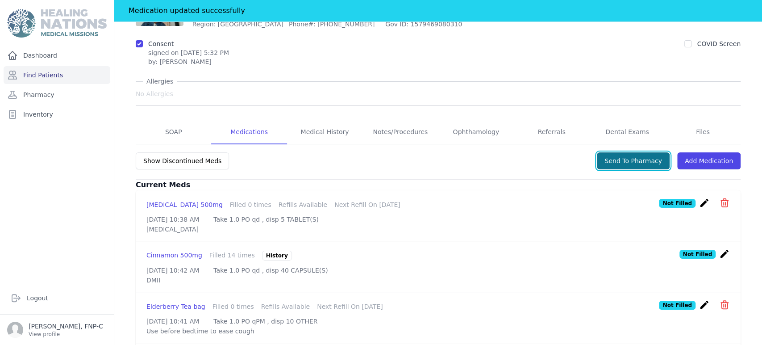
click at [627, 160] on button "Send To Pharmacy" at bounding box center [633, 160] width 73 height 17
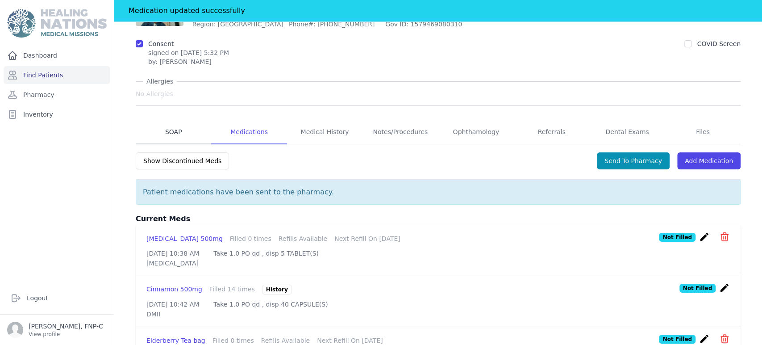
click at [175, 128] on link "SOAP" at bounding box center [173, 132] width 75 height 24
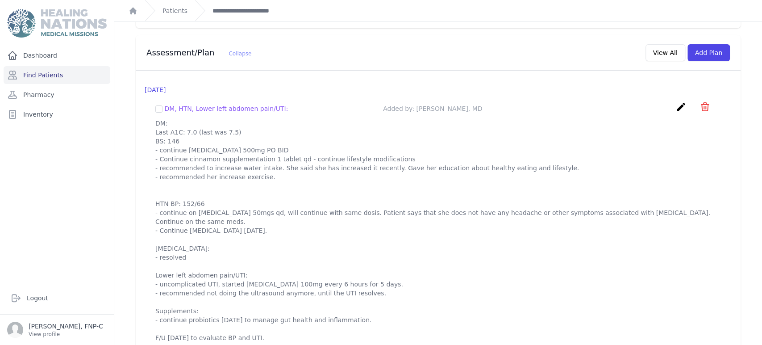
scroll to position [845, 0]
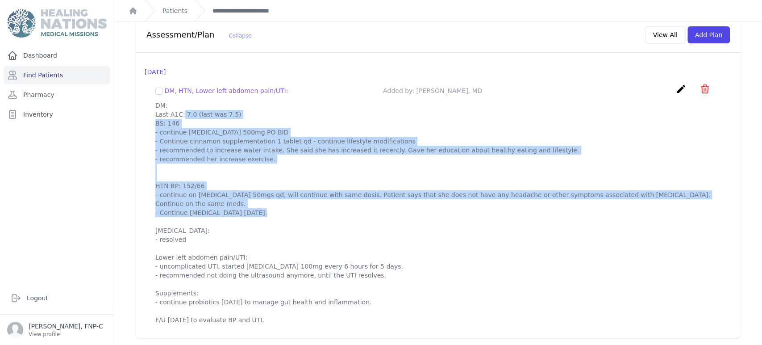
drag, startPoint x: 230, startPoint y: 212, endPoint x: 147, endPoint y: 117, distance: 126.2
click at [147, 117] on div "DM, HTN, Lower left abdomen pain/UTI: Added by: Sofia Menendez, MD create ​ Del…" at bounding box center [438, 203] width 587 height 255
copy p "DM: Last A1C: 7.0 (last was 7.5) BS: 146 - continue Metformin 500mg PO BID - Co…"
click at [607, 156] on p "DM: Last A1C: 7.0 (last was 7.5) BS: 146 - continue Metformin 500mg PO BID - Co…" at bounding box center [438, 212] width 566 height 223
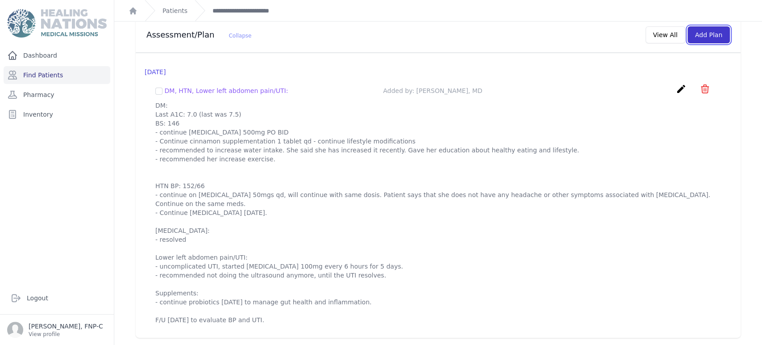
click at [712, 31] on button "Add Plan" at bounding box center [708, 34] width 42 height 17
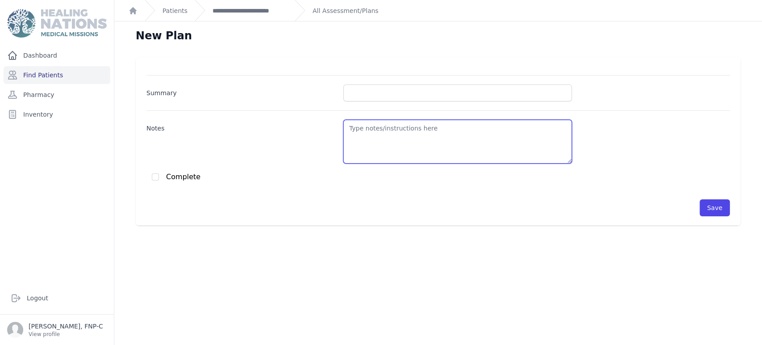
click at [353, 134] on textarea "Notes" at bounding box center [457, 142] width 229 height 44
paste textarea "DM: Last A1C: 7.0 (last was 7.5) BS: 146 - continue Metformin 500mg PO BID - Co…"
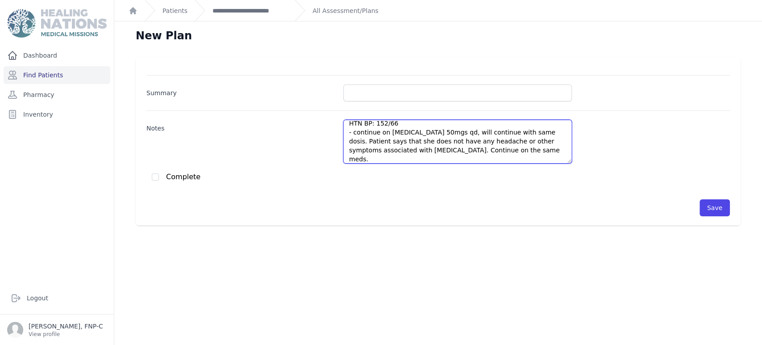
click at [380, 124] on textarea "DM: Last A1C: 7.0 (last was 7.5) BS: 146 - continue Metformin 500mg PO BID - Co…" at bounding box center [457, 142] width 229 height 44
click at [390, 124] on textarea "DM: Last A1C: 7.0 (last was 7.5) BS: 146 - continue Metformin 500mg PO BID - Co…" at bounding box center [457, 142] width 229 height 44
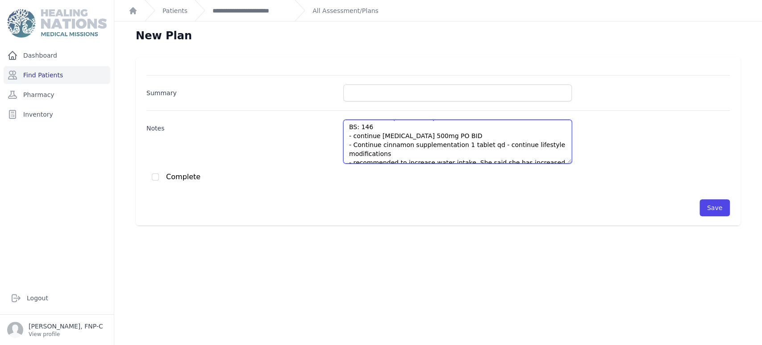
scroll to position [2, 0]
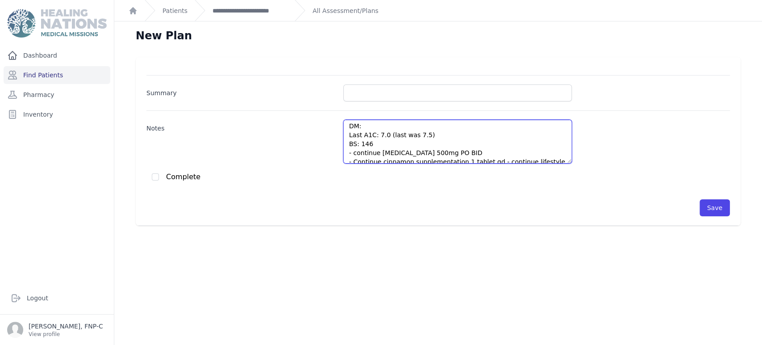
click at [368, 144] on textarea "DM: Last A1C: 7.0 (last was 7.5) BS: 146 - continue Metformin 500mg PO BID - Co…" at bounding box center [457, 142] width 229 height 44
type textarea "DM: Last A1C: 7.0 (last was 7.5) BS: 150 - continue Metformin 500mg PO BID - Co…"
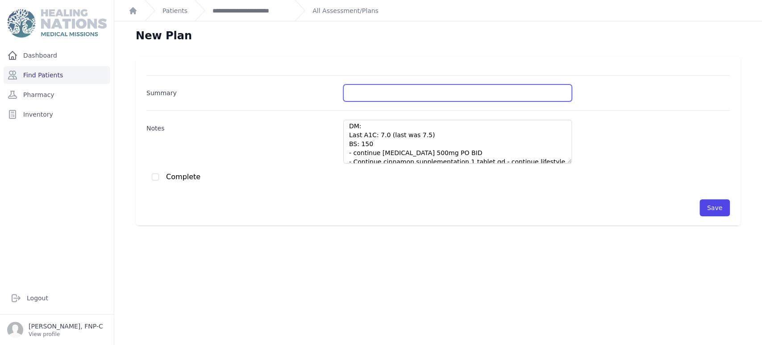
click at [353, 96] on input "Summary" at bounding box center [457, 92] width 229 height 17
type input "DM, HTN, Suspect LLL Pneumonia"
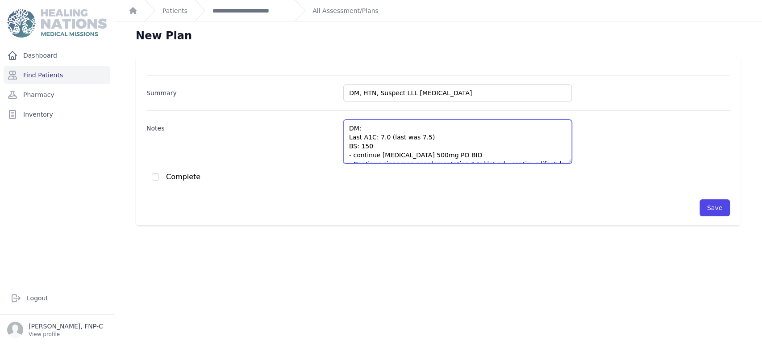
click at [360, 136] on textarea "DM: Last A1C: 7.0 (last was 7.5) BS: 150 - continue Metformin 500mg PO BID - Co…" at bounding box center [457, 142] width 229 height 44
drag, startPoint x: 420, startPoint y: 135, endPoint x: 379, endPoint y: 137, distance: 40.6
click at [379, 137] on textarea "DM: Last A1C: 7.0 (last was 7.5) BS: 150 - continue Metformin 500mg PO BID - Co…" at bounding box center [457, 142] width 229 height 44
click at [358, 138] on textarea "DM: Last A1C: 7.5 BS: 150 - continue Metformin 500mg PO BID - Continue cinnamon…" at bounding box center [457, 142] width 229 height 44
click at [345, 145] on textarea "DM: - A1C: 7.5 BS: 150 - continue Metformin 500mg PO BID - Continue cinnamon su…" at bounding box center [457, 142] width 229 height 44
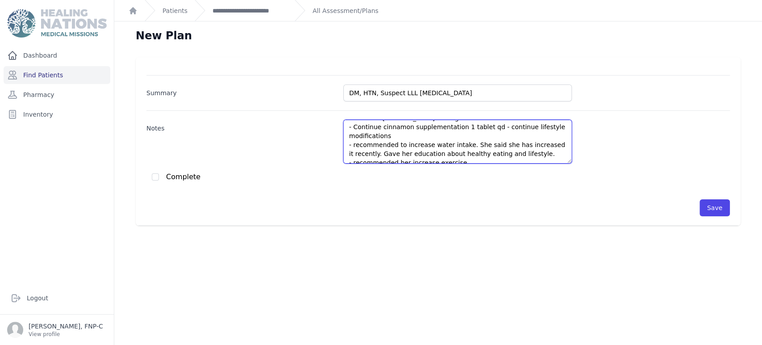
scroll to position [43, 0]
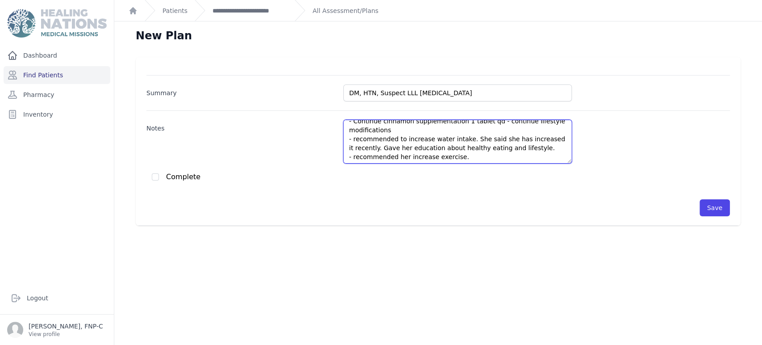
drag, startPoint x: 375, startPoint y: 153, endPoint x: 395, endPoint y: 131, distance: 29.7
click at [395, 131] on textarea "DM: - A1C: 7.5 - BS: 150 - continue Metformin 500mg PO BID - Continue cinnamon …" at bounding box center [457, 142] width 229 height 44
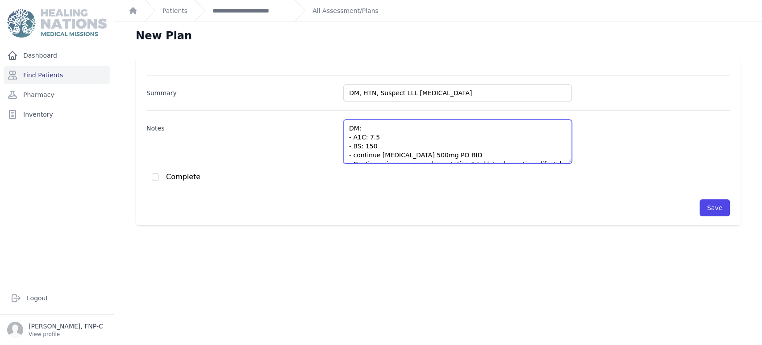
click at [364, 147] on textarea "DM: - A1C: 7.5 - BS: 150 - continue Metformin 500mg PO BID - Continue cinnamon …" at bounding box center [457, 142] width 229 height 44
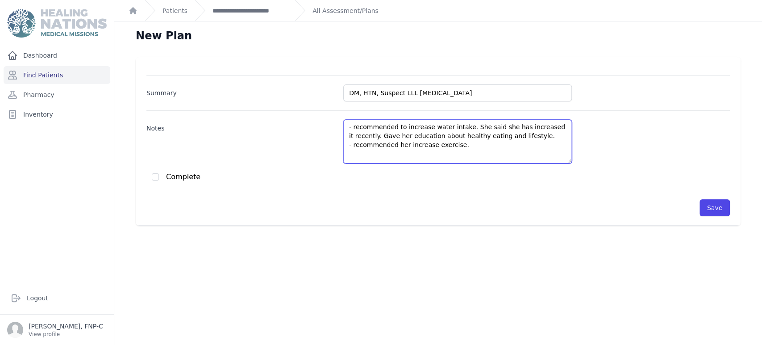
drag, startPoint x: 374, startPoint y: 153, endPoint x: 386, endPoint y: 142, distance: 16.2
click at [386, 142] on textarea "DM: - A1C: 7.5 - BS: 150 - continue Metformin 500mg PO BID - Continue cinnamon …" at bounding box center [457, 142] width 229 height 44
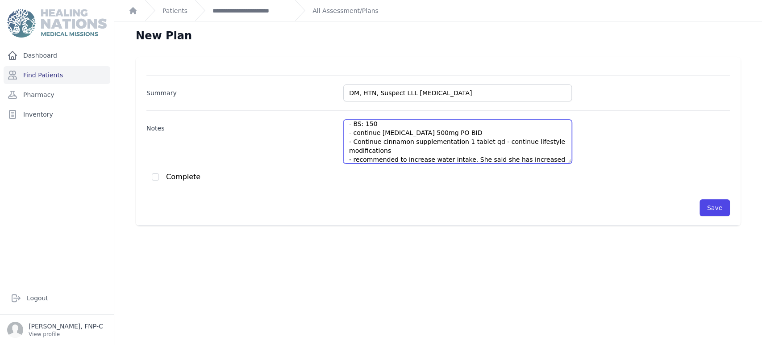
scroll to position [5, 0]
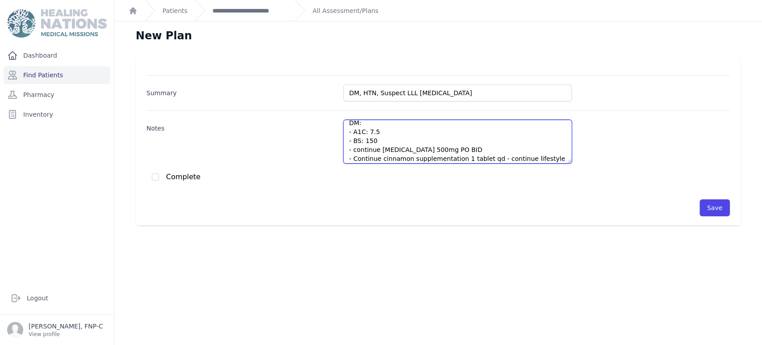
click at [349, 148] on textarea "DM: - A1C: 7.5 - BS: 150 - continue Metformin 500mg PO BID - Continue cinnamon …" at bounding box center [457, 142] width 229 height 44
drag, startPoint x: 351, startPoint y: 149, endPoint x: 375, endPoint y: 148, distance: 23.2
click at [375, 148] on textarea "DM: - A1C: 7.5 - BS: 150 - continue Metformin 500mg PO BID - Continue cinnamon …" at bounding box center [457, 142] width 229 height 44
click at [441, 147] on textarea "DM: - A1C: 7.5 - BS: 150 - Cont. Metformin 500mg PO BID - Continue cinnamon sup…" at bounding box center [457, 142] width 229 height 44
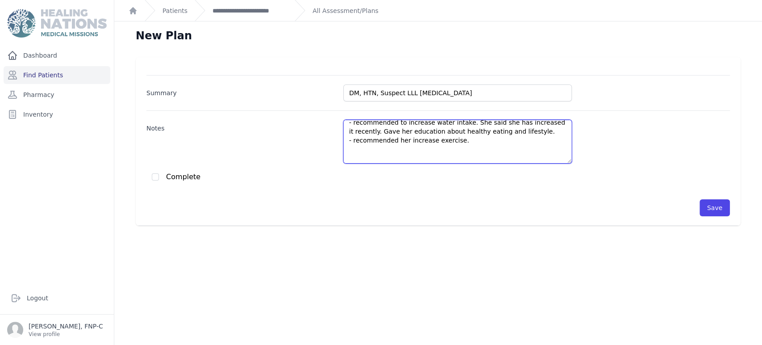
scroll to position [75, 0]
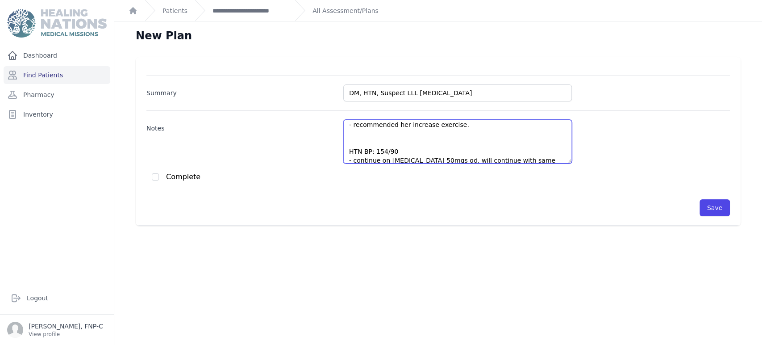
drag, startPoint x: 375, startPoint y: 157, endPoint x: 378, endPoint y: 141, distance: 15.8
click at [377, 142] on textarea "DM: - A1C: 7.5 - BS: 150 - Cont. Metformin 500mg PO BID- refill - Continue cinn…" at bounding box center [457, 142] width 229 height 44
click at [470, 141] on textarea "DM: - A1C: 7.5 - BS: 150 - Cont. Metformin 500mg PO BID- refill - Continue cinn…" at bounding box center [457, 142] width 229 height 44
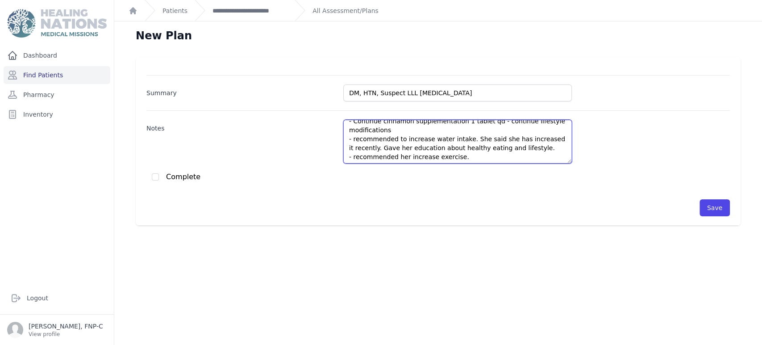
scroll to position [25, 0]
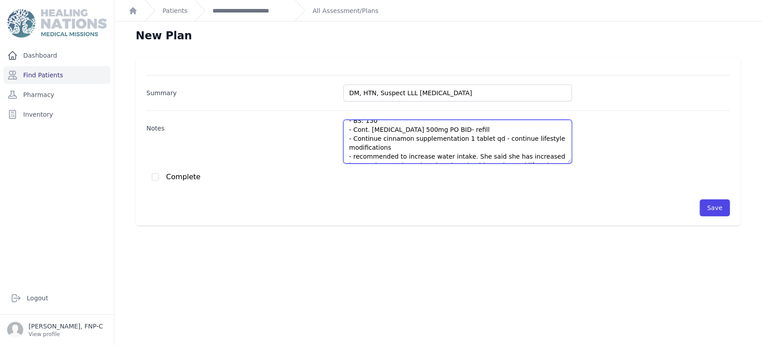
drag, startPoint x: 363, startPoint y: 138, endPoint x: 375, endPoint y: 139, distance: 11.2
click at [375, 139] on textarea "DM: - A1C: 7.5 - BS: 150 - Cont. Metformin 500mg PO BID- refill - Continue cinn…" at bounding box center [457, 142] width 229 height 44
drag, startPoint x: 464, startPoint y: 138, endPoint x: 398, endPoint y: 141, distance: 66.1
click at [398, 141] on textarea "DM: - A1C: 7.5 - BS: 150 - Cont. Metformin 500mg PO BID- refill - Cont. cinnamo…" at bounding box center [457, 142] width 229 height 44
click at [405, 139] on textarea "DM: - A1C: 7.5 - BS: 150 - Cont. Metformin 500mg PO BID- refill - Cont. cinnamo…" at bounding box center [457, 142] width 229 height 44
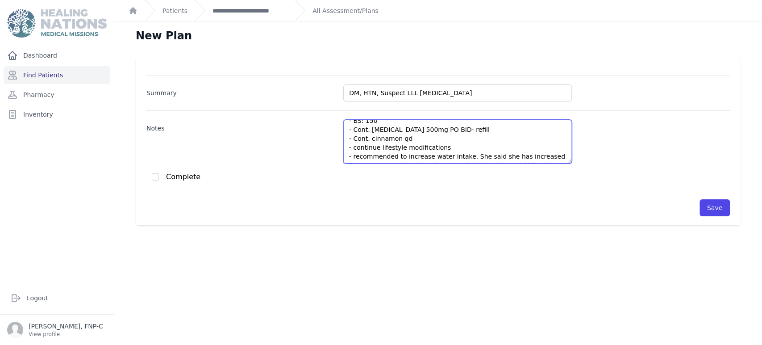
drag, startPoint x: 375, startPoint y: 147, endPoint x: 350, endPoint y: 146, distance: 24.6
click at [350, 146] on textarea "DM: - A1C: 7.5 - BS: 150 - Cont. Metformin 500mg PO BID- refill - Cont. cinnamo…" at bounding box center [457, 142] width 229 height 44
click at [459, 149] on textarea "DM: - A1C: 7.5 - BS: 150 - Cont. Metformin 500mg PO BID- refill - Cont. cinnamo…" at bounding box center [457, 142] width 229 height 44
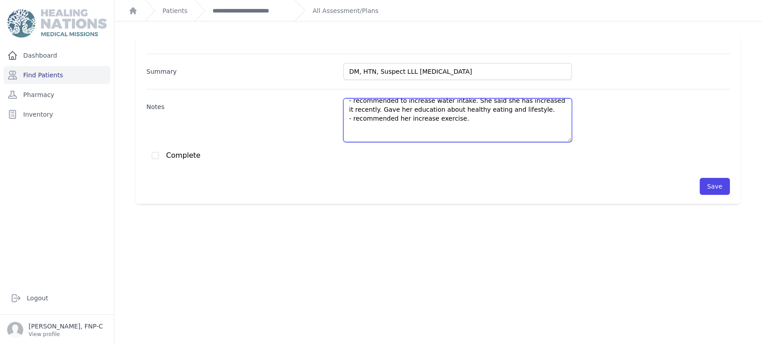
scroll to position [62, 0]
drag, startPoint x: 539, startPoint y: 134, endPoint x: 517, endPoint y: 118, distance: 27.1
click at [517, 118] on textarea "DM: - A1C: 7.5 - BS: 150 - Cont. Metformin 500mg PO BID- refill - Cont. cinnamo…" at bounding box center [457, 120] width 229 height 44
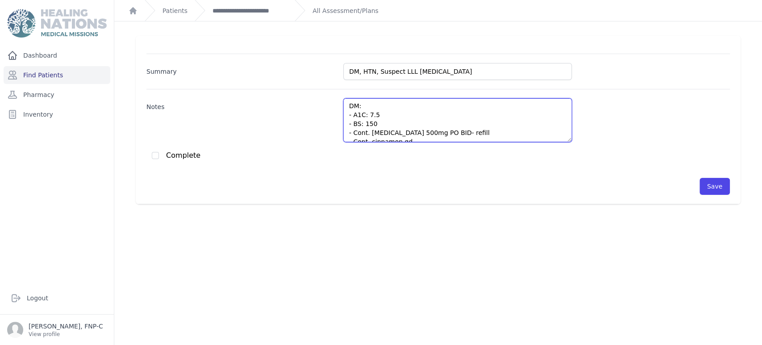
scroll to position [0, 0]
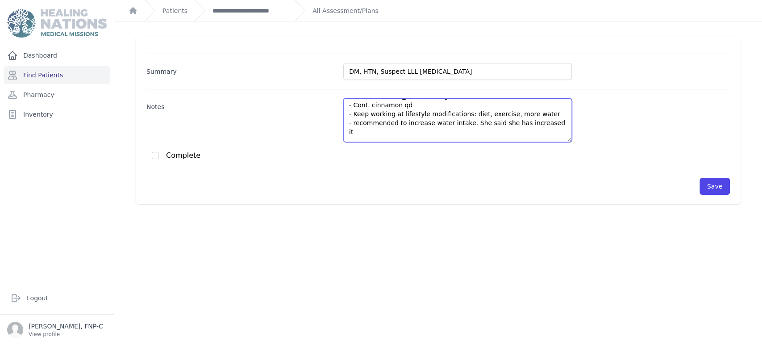
drag, startPoint x: 543, startPoint y: 107, endPoint x: 449, endPoint y: 131, distance: 97.2
click at [449, 135] on textarea "DM: - A1C: 7.5 - BS: 150 - Cont. Metformin 500mg PO BID- refill - Cont. cinnamo…" at bounding box center [457, 120] width 229 height 44
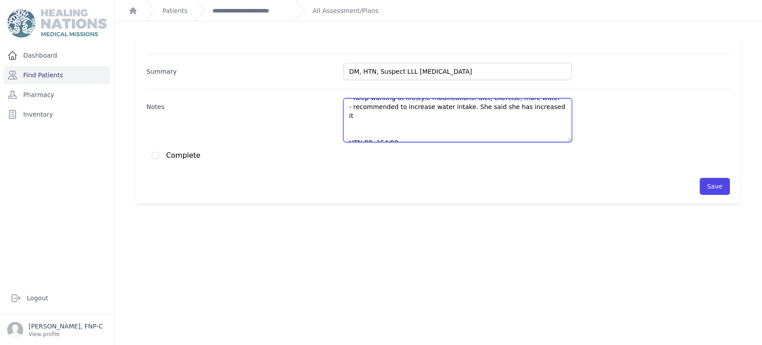
click at [345, 106] on textarea "DM: - A1C: 7.5 - BS: 150 - Cont. Metformin 500mg PO BID- refill - Cont. cinnamo…" at bounding box center [457, 120] width 229 height 44
drag, startPoint x: 345, startPoint y: 106, endPoint x: 422, endPoint y: 112, distance: 77.9
click at [422, 112] on textarea "DM: - A1C: 7.5 - BS: 150 - Cont. Metformin 500mg PO BID- refill - Cont. cinnamo…" at bounding box center [457, 120] width 229 height 44
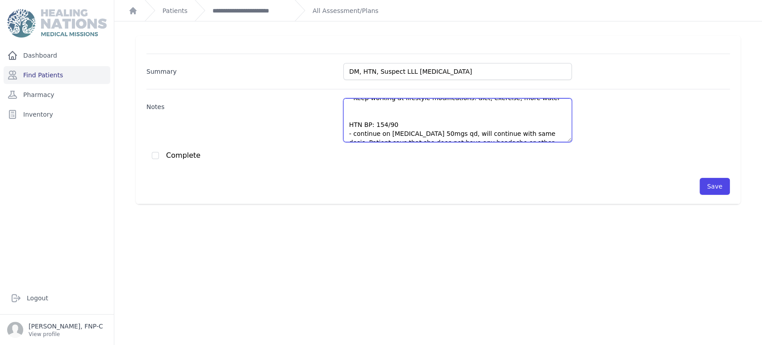
click at [346, 123] on textarea "DM: - A1C: 7.5 - BS: 150 - Cont. Metformin 500mg PO BID- refill - Cont. cinnamo…" at bounding box center [457, 120] width 229 height 44
click at [369, 114] on textarea "DM: - A1C: 7.5 - BS: 150 - Cont. Metformin 500mg PO BID- refill - Cont. cinnamo…" at bounding box center [457, 120] width 229 height 44
click at [360, 116] on textarea "DM: - A1C: 7.5 - BS: 150 - Cont. Metformin 500mg PO BID- refill - Cont. cinnamo…" at bounding box center [457, 120] width 229 height 44
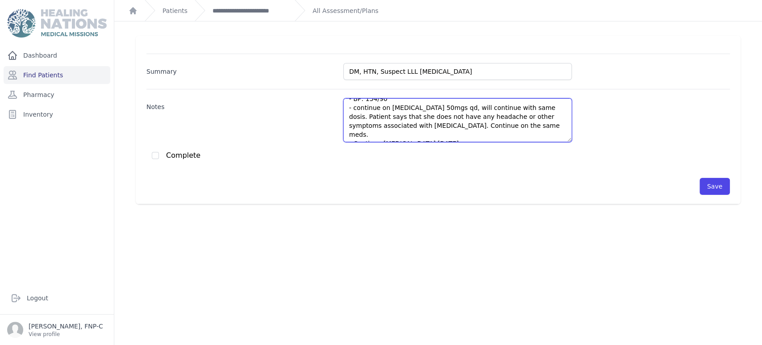
drag, startPoint x: 384, startPoint y: 135, endPoint x: 379, endPoint y: 120, distance: 15.4
click at [378, 125] on textarea "DM: - A1C: 7.5 - BS: 150 - Cont. Metformin 500mg PO BID- refill - Cont. cinnamo…" at bounding box center [457, 120] width 229 height 44
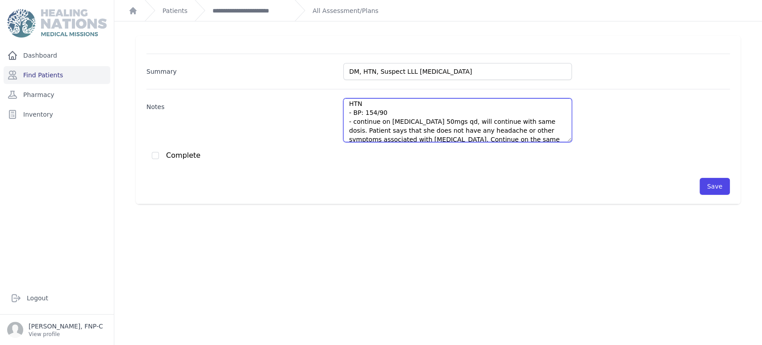
scroll to position [80, 0]
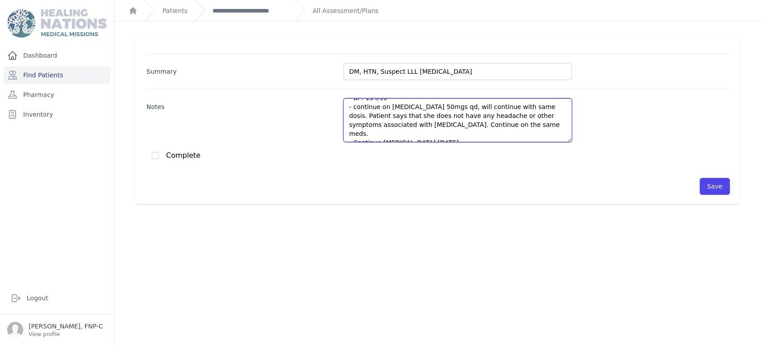
click at [350, 105] on textarea "DM: - A1C: 7.5 - BS: 150 - Cont. Metformin 500mg PO BID- refill - Cont. cinnamo…" at bounding box center [457, 120] width 229 height 44
drag, startPoint x: 350, startPoint y: 105, endPoint x: 382, endPoint y: 108, distance: 32.2
click at [382, 108] on textarea "DM: - A1C: 7.5 - BS: 150 - Cont. Metformin 500mg PO BID- refill - Cont. cinnamo…" at bounding box center [457, 120] width 229 height 44
drag, startPoint x: 479, startPoint y: 125, endPoint x: 421, endPoint y: 108, distance: 60.0
click at [421, 108] on textarea "DM: - A1C: 7.5 - BS: 150 - Cont. Metformin 500mg PO BID- refill - Cont. cinnamo…" at bounding box center [457, 120] width 229 height 44
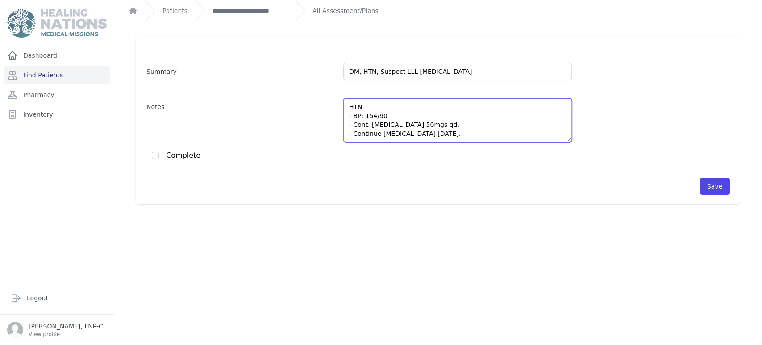
scroll to position [62, 0]
click at [375, 133] on textarea "DM: - A1C: 7.5 - BS: 150 - Cont. Metformin 500mg PO BID- refill - Cont. cinnamo…" at bounding box center [457, 120] width 229 height 44
click at [406, 137] on textarea "DM: - A1C: 7.5 - BS: 150 - Cont. Metformin 500mg PO BID- refill - Cont. cinnamo…" at bounding box center [457, 120] width 229 height 44
click at [423, 124] on textarea "DM: - A1C: 7.5 - BS: 150 - Cont. Metformin 500mg PO BID- refill - Cont. cinnamo…" at bounding box center [457, 120] width 229 height 44
click at [425, 125] on textarea "DM: - A1C: 7.5 - BS: 150 - Cont. Metformin 500mg PO BID- refill - Cont. cinnamo…" at bounding box center [457, 120] width 229 height 44
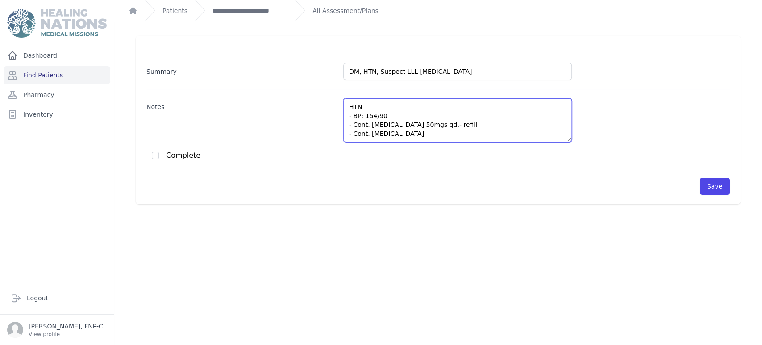
click at [387, 134] on textarea "DM: - A1C: 7.5 - BS: 150 - Cont. Metformin 500mg PO BID- refill - Cont. cinnamo…" at bounding box center [457, 120] width 229 height 44
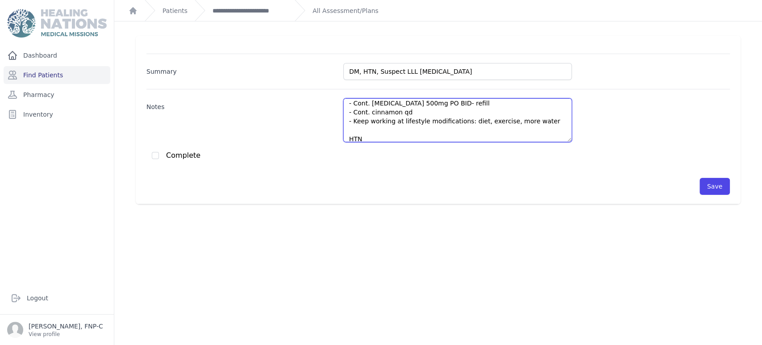
scroll to position [13, 0]
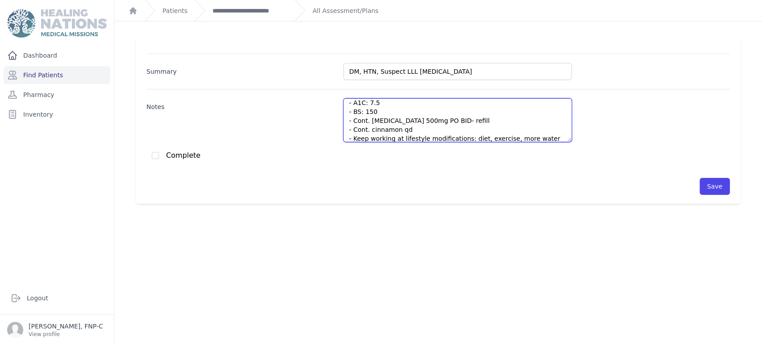
click at [406, 133] on textarea "DM: - A1C: 7.5 - BS: 150 - Cont. Metformin 500mg PO BID- refill - Cont. cinnamo…" at bounding box center [457, 120] width 229 height 44
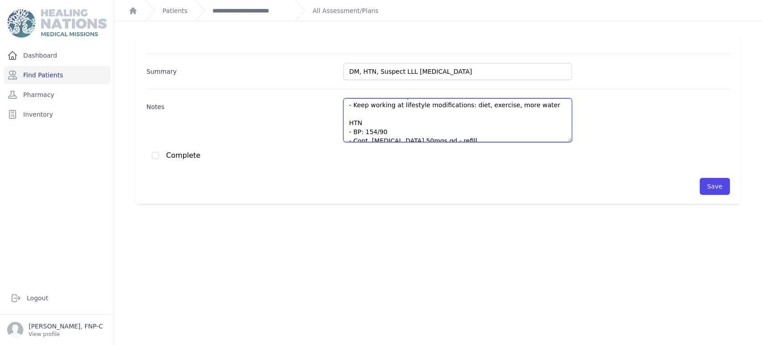
scroll to position [62, 0]
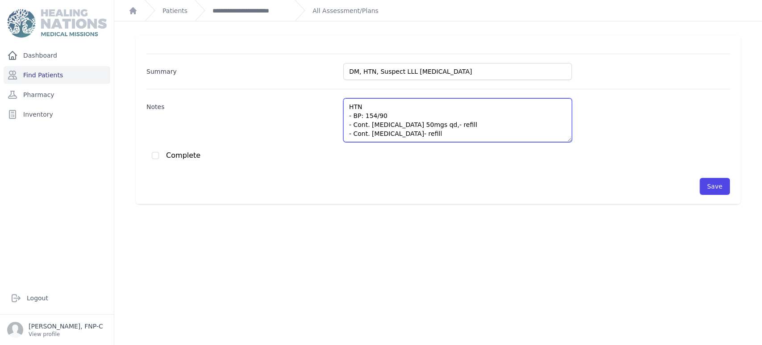
click at [405, 134] on textarea "DM: - A1C: 7.5 - BS: 150 - Cont. Metformin 500mg PO BID- refill - Cont. cinnamo…" at bounding box center [457, 120] width 229 height 44
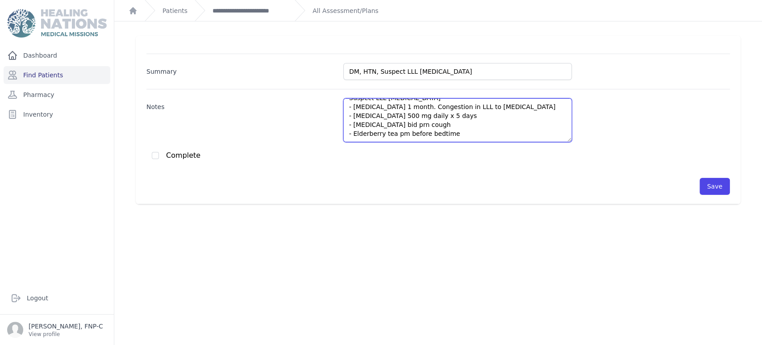
scroll to position [129, 0]
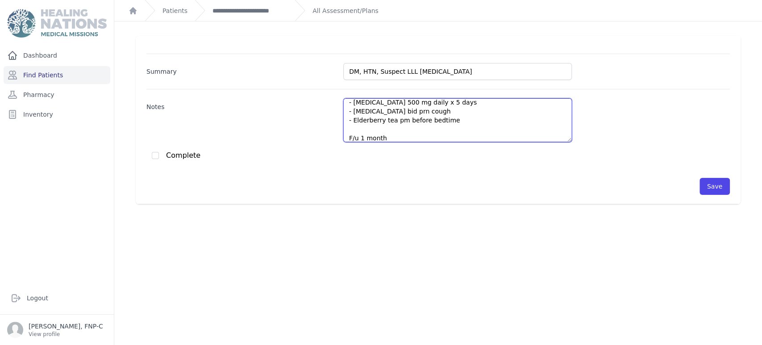
type textarea "DM: - A1C: 7.5 - BS: 150 - Cont. Metformin 500mg PO BID- refill - Cont. cinnamo…"
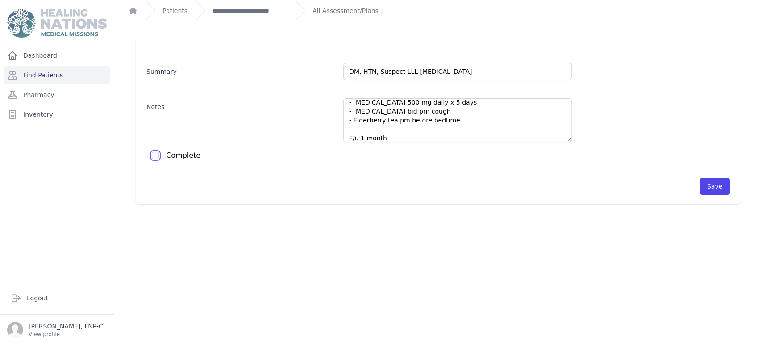
click at [156, 155] on input "checkbox" at bounding box center [155, 155] width 7 height 7
checkbox input "true"
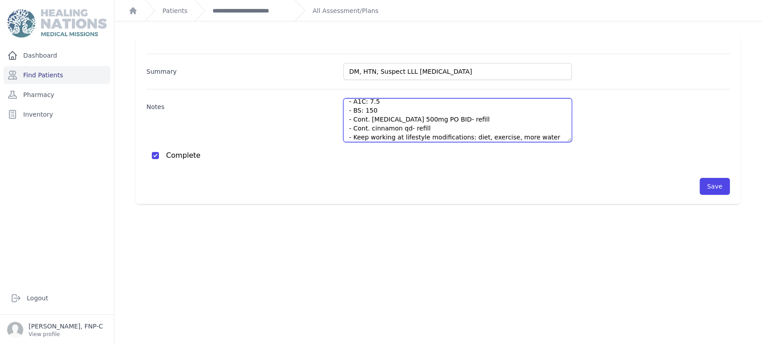
scroll to position [0, 0]
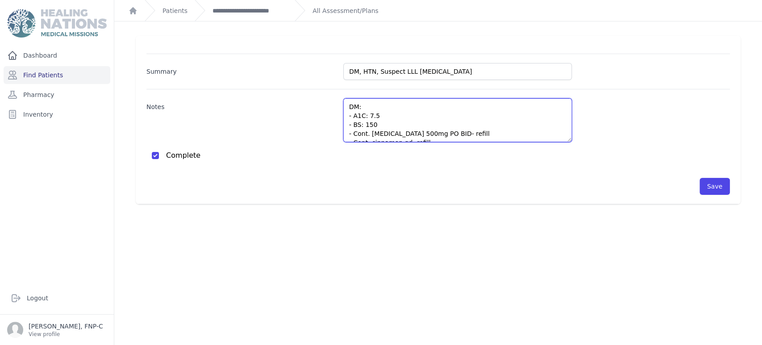
drag, startPoint x: 387, startPoint y: 139, endPoint x: 346, endPoint y: 104, distance: 54.5
click at [346, 104] on textarea "DM: - A1C: 7.5 - BS: 150 - Cont. Metformin 500mg PO BID- refill - Cont. cinnamo…" at bounding box center [457, 120] width 229 height 44
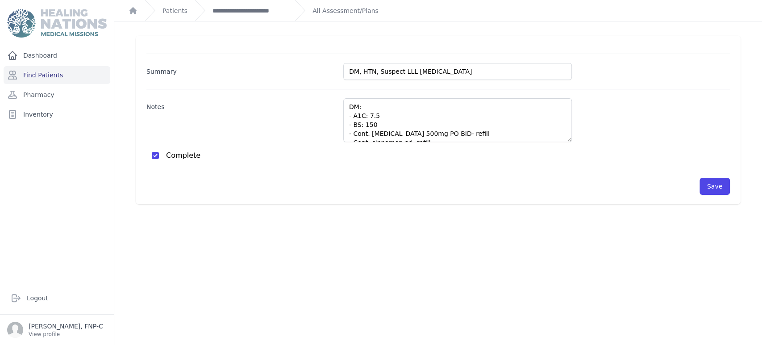
click at [535, 170] on div "Save" at bounding box center [437, 182] width 583 height 26
click at [706, 185] on button "Save" at bounding box center [714, 186] width 30 height 17
checkbox input "false"
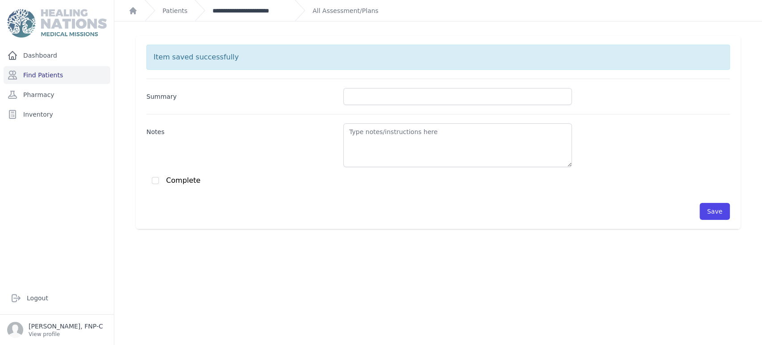
click at [245, 12] on link "**********" at bounding box center [249, 10] width 75 height 9
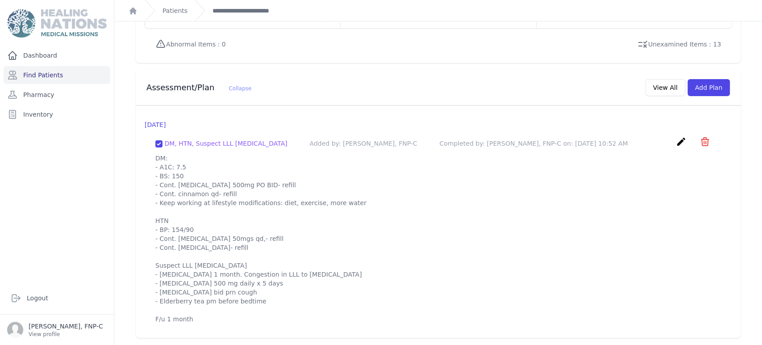
scroll to position [779, 0]
click at [46, 78] on link "Find Patients" at bounding box center [57, 75] width 107 height 18
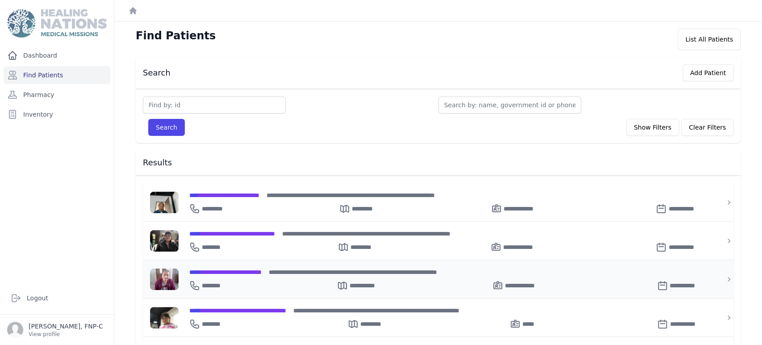
click at [234, 269] on span "**********" at bounding box center [225, 272] width 72 height 6
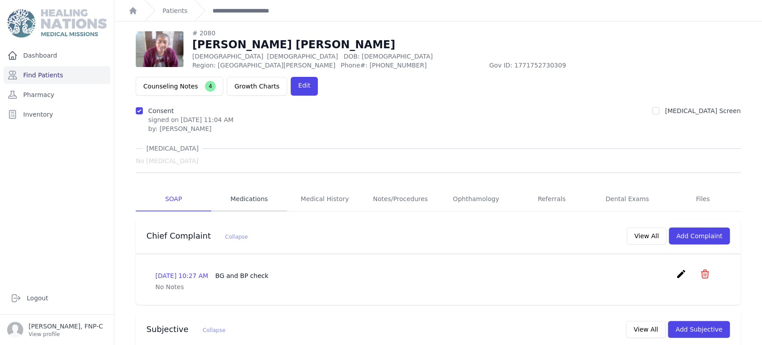
click at [243, 187] on link "Medications" at bounding box center [248, 199] width 75 height 24
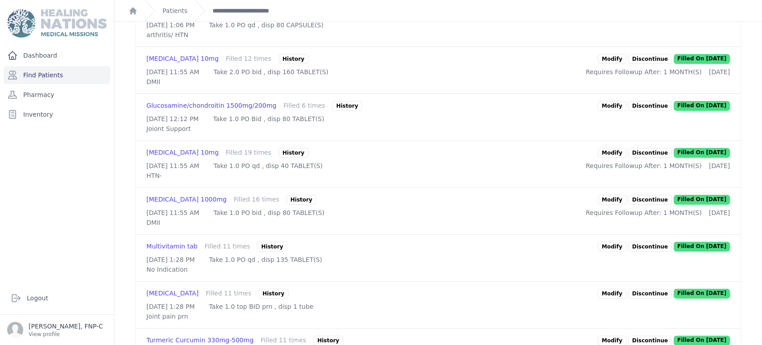
scroll to position [483, 0]
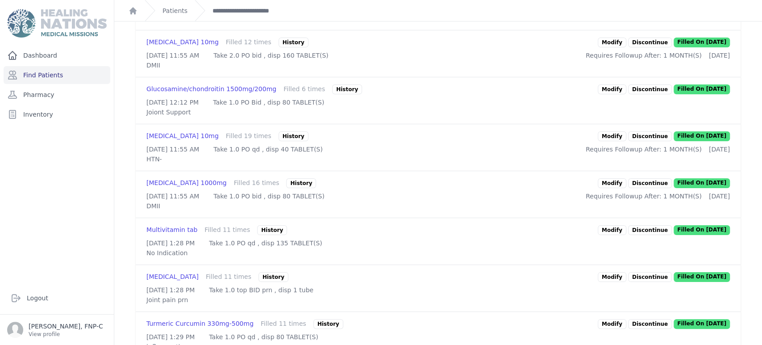
click at [343, 217] on div "Metformin 1000mg Filled 16 times History Modify Discontinue Filled On 2025-Jul-…" at bounding box center [438, 194] width 605 height 46
click at [611, 188] on link "Modify" at bounding box center [612, 183] width 29 height 10
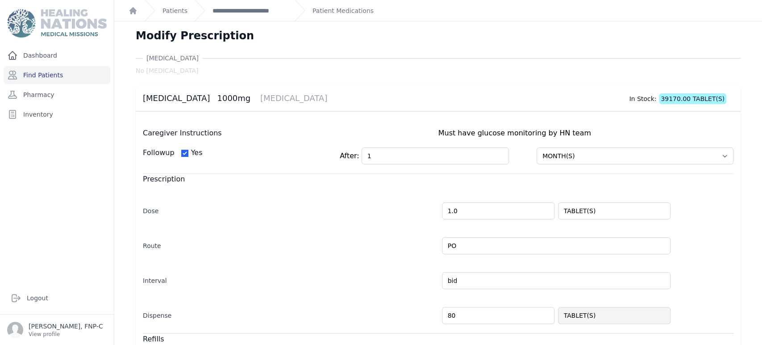
drag, startPoint x: 452, startPoint y: 315, endPoint x: 440, endPoint y: 316, distance: 12.5
click at [442, 316] on input "80" at bounding box center [498, 315] width 112 height 17
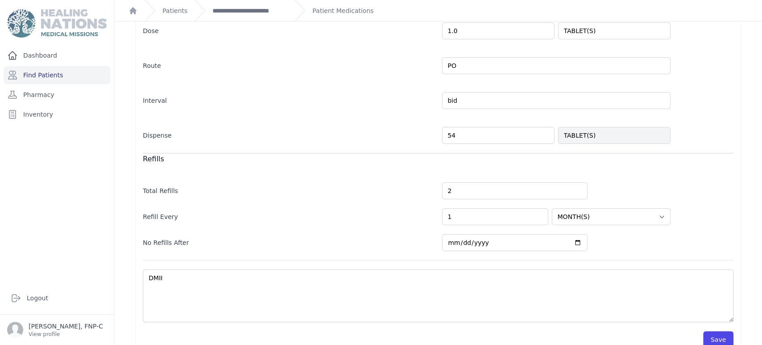
scroll to position [196, 0]
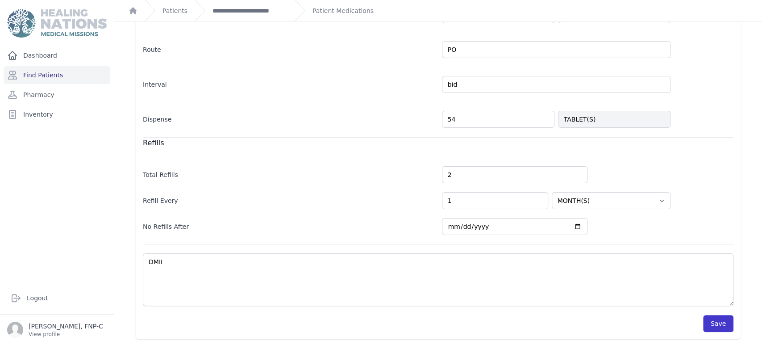
type input "54"
select select "MONTH(S)"
click at [708, 323] on button "Save" at bounding box center [718, 323] width 30 height 17
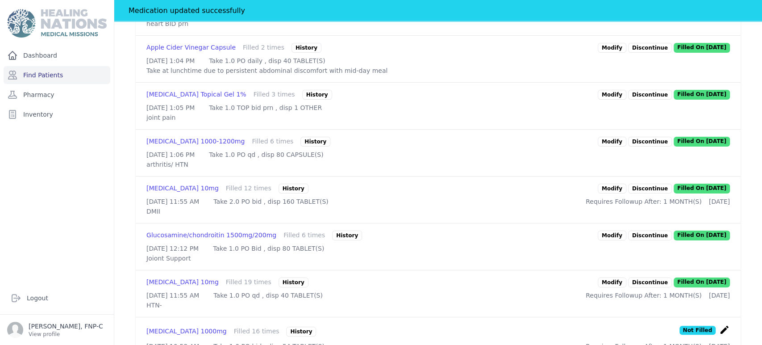
scroll to position [394, 0]
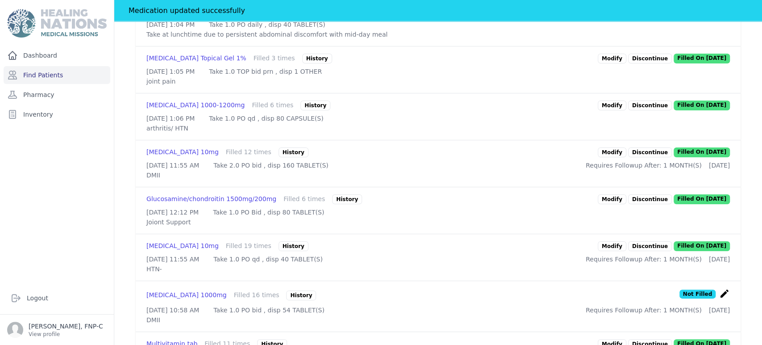
click at [615, 251] on link "Modify" at bounding box center [612, 246] width 29 height 10
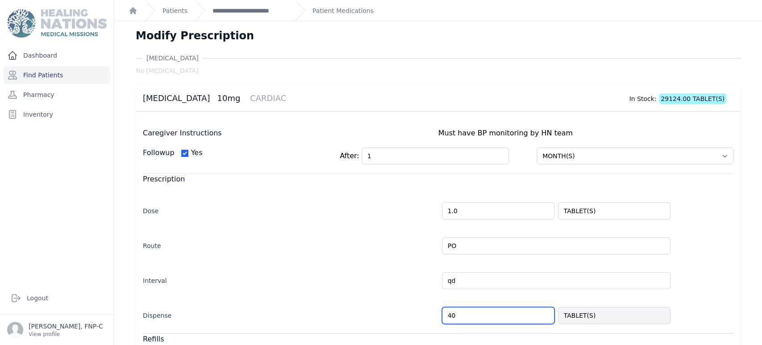
drag, startPoint x: 454, startPoint y: 313, endPoint x: 433, endPoint y: 314, distance: 20.6
click at [433, 314] on div "Dispense 40 TABLET(S)" at bounding box center [438, 311] width 591 height 26
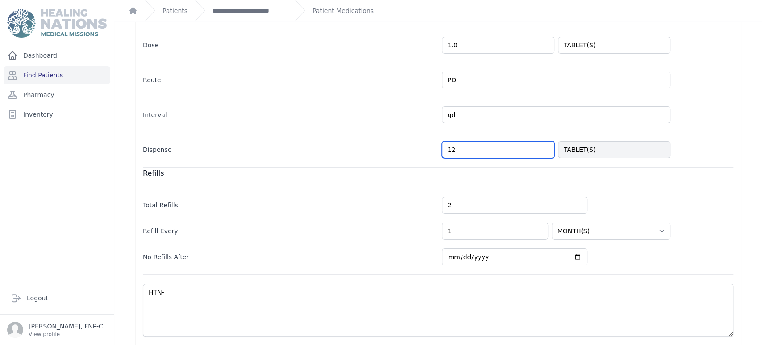
scroll to position [196, 0]
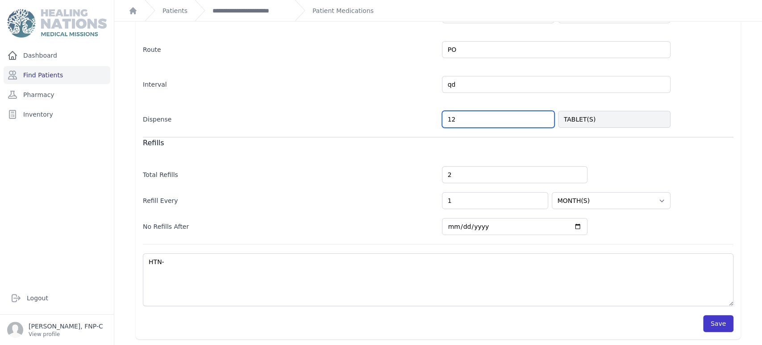
type input "12"
select select "MONTH(S)"
click at [708, 322] on button "Save" at bounding box center [718, 323] width 30 height 17
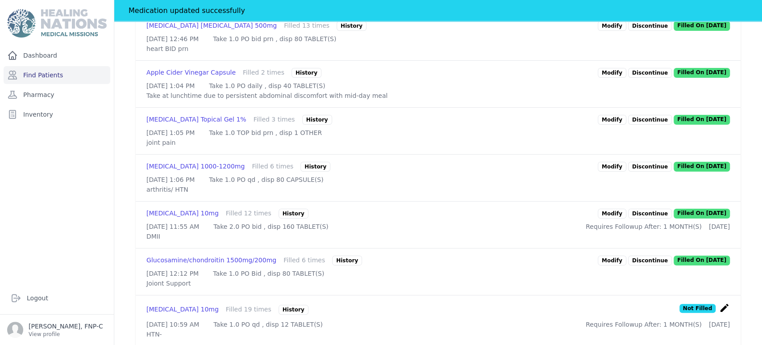
scroll to position [394, 0]
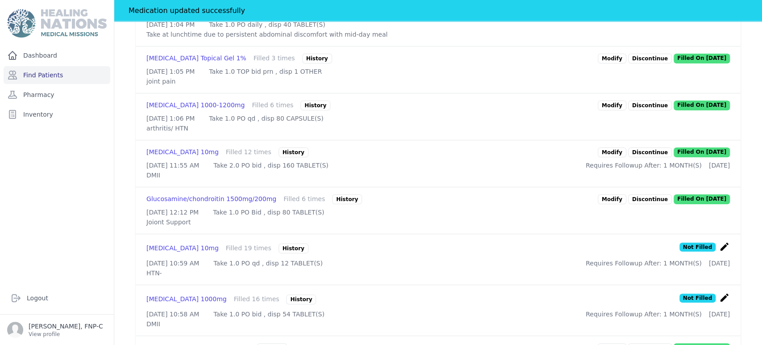
click at [611, 157] on link "Modify" at bounding box center [612, 152] width 29 height 10
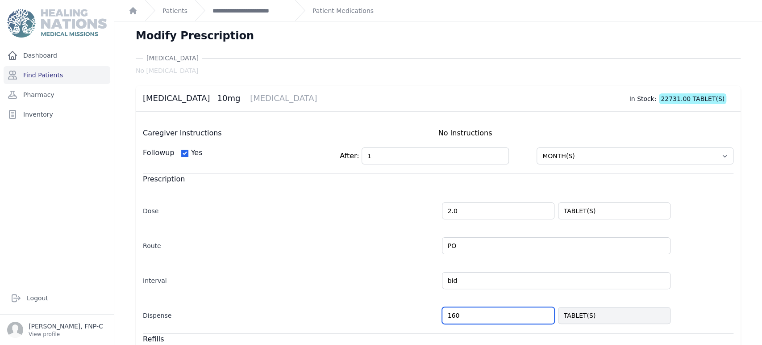
click at [450, 313] on input "160" at bounding box center [498, 315] width 112 height 17
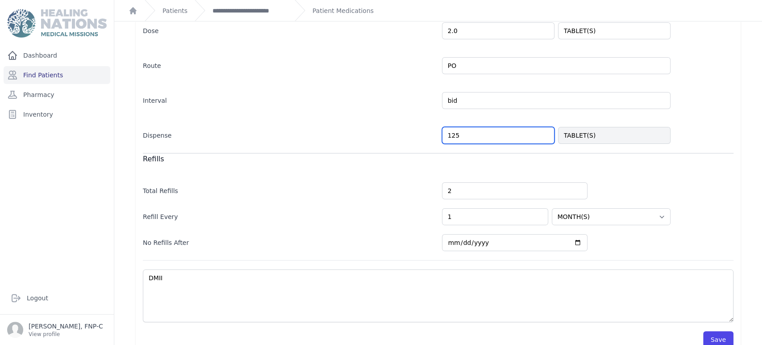
scroll to position [196, 0]
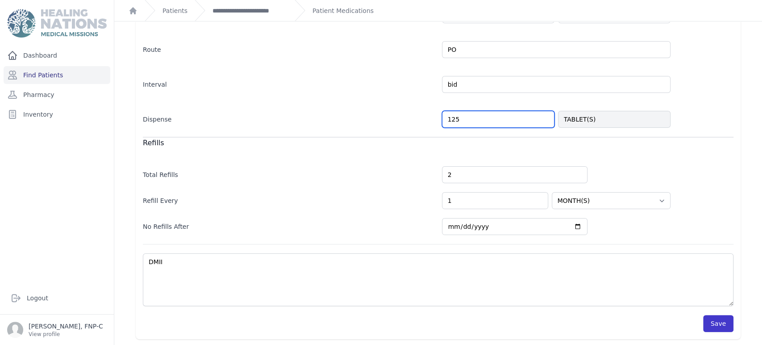
type input "125"
select select "MONTH(S)"
click at [714, 318] on button "Save" at bounding box center [718, 323] width 30 height 17
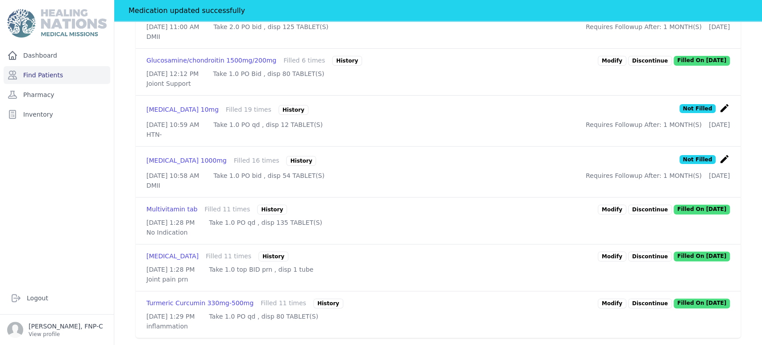
scroll to position [614, 0]
click at [601, 298] on link "Modify" at bounding box center [612, 303] width 29 height 10
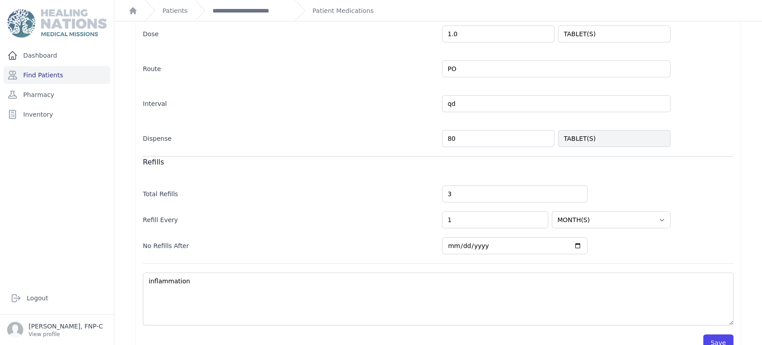
scroll to position [190, 0]
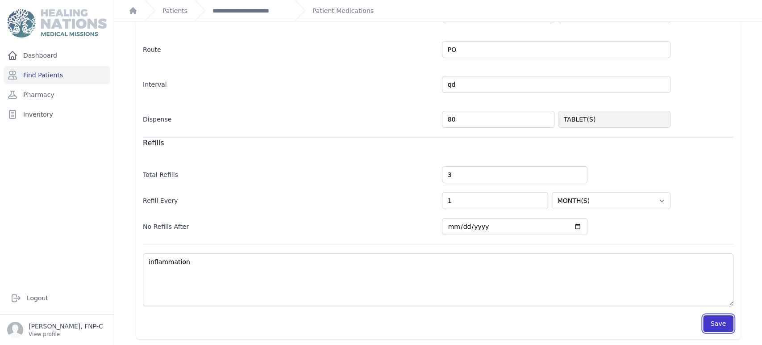
click at [707, 318] on button "Save" at bounding box center [718, 323] width 30 height 17
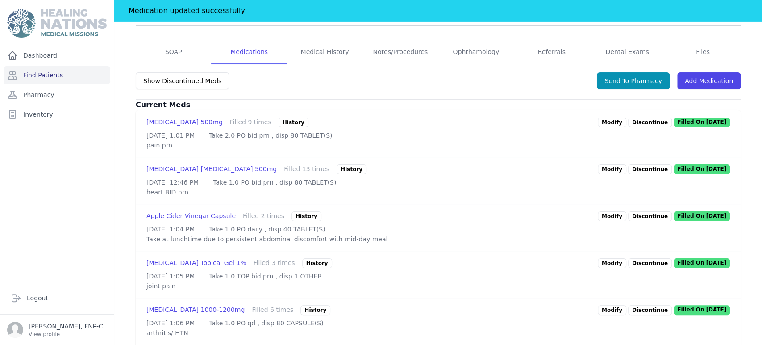
scroll to position [239, 0]
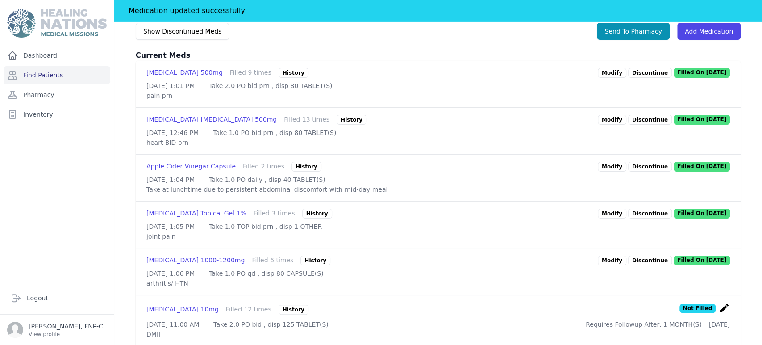
click at [602, 265] on link "Modify" at bounding box center [612, 260] width 29 height 10
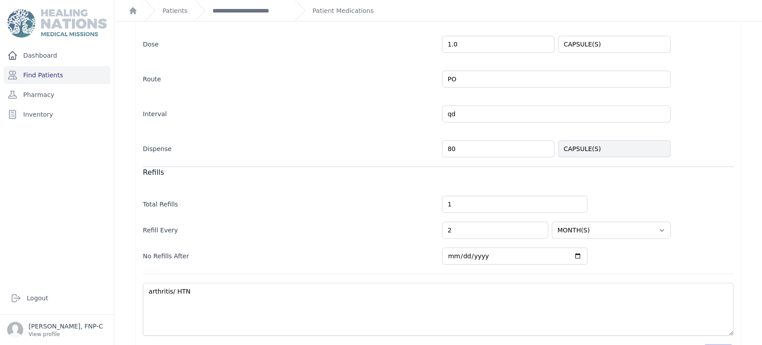
scroll to position [190, 0]
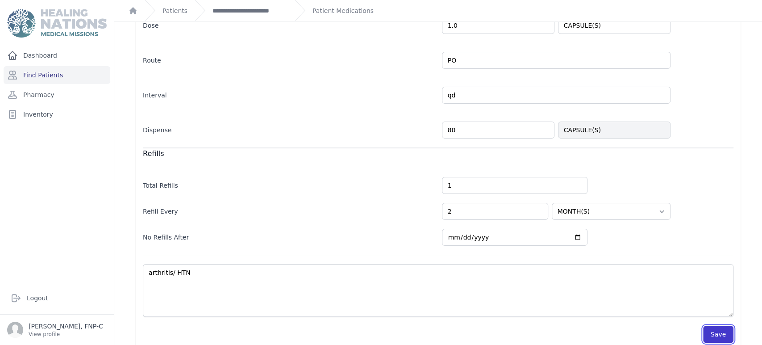
click at [707, 325] on button "Save" at bounding box center [718, 333] width 30 height 17
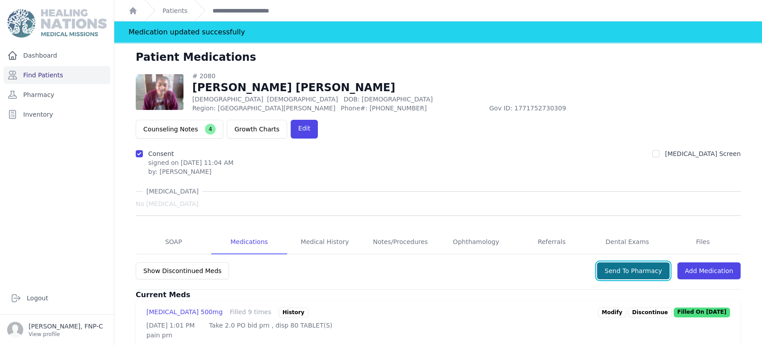
click at [624, 262] on button "Send To Pharmacy" at bounding box center [633, 270] width 73 height 17
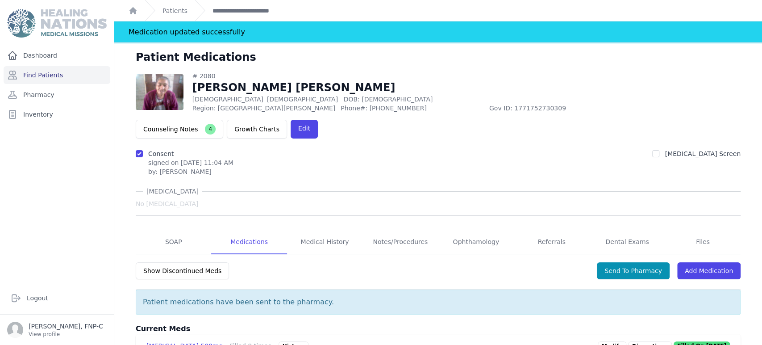
click at [331, 149] on div "Consent signed on 2023-Jan-30 11:04 AM by: Karry Lopez COVID Screen" at bounding box center [438, 162] width 605 height 27
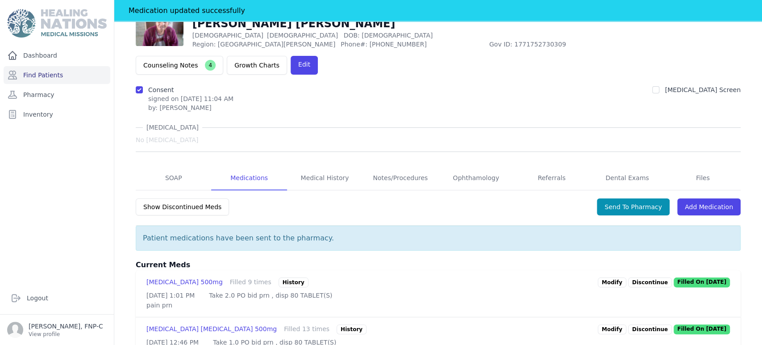
scroll to position [50, 0]
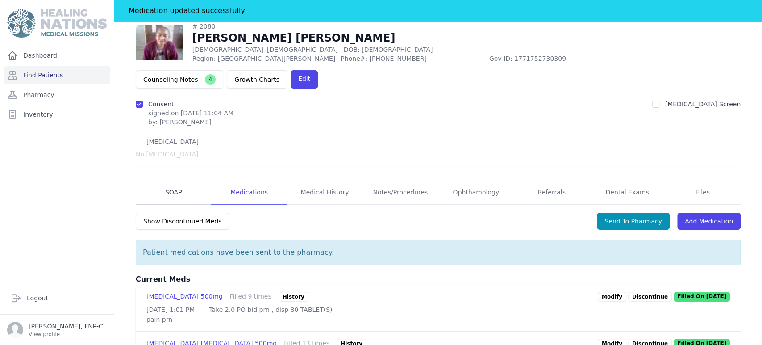
click at [168, 180] on link "SOAP" at bounding box center [173, 192] width 75 height 24
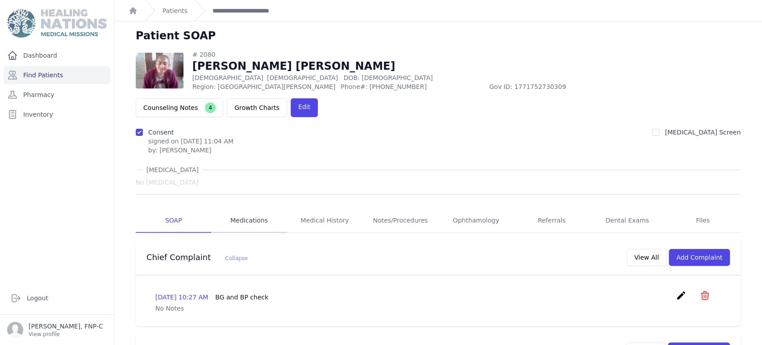
click at [244, 208] on link "Medications" at bounding box center [248, 220] width 75 height 24
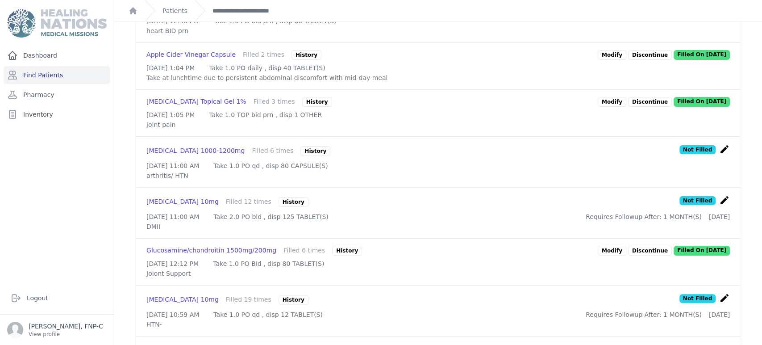
scroll to position [347, 0]
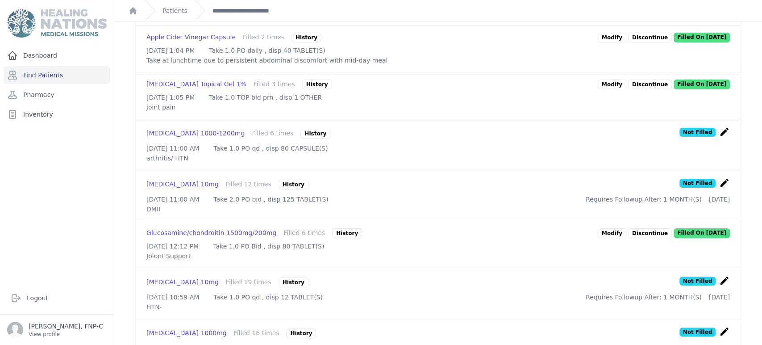
click at [719, 188] on icon "create" at bounding box center [724, 182] width 11 height 11
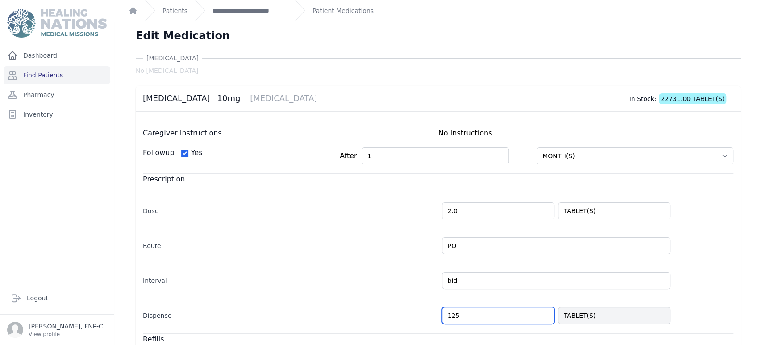
click at [453, 314] on input "125" at bounding box center [498, 315] width 112 height 17
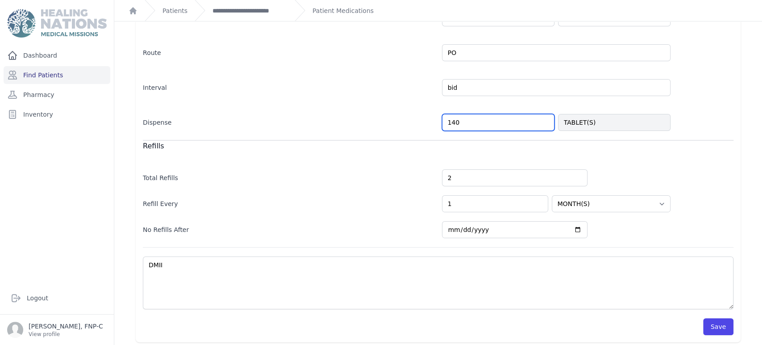
scroll to position [196, 0]
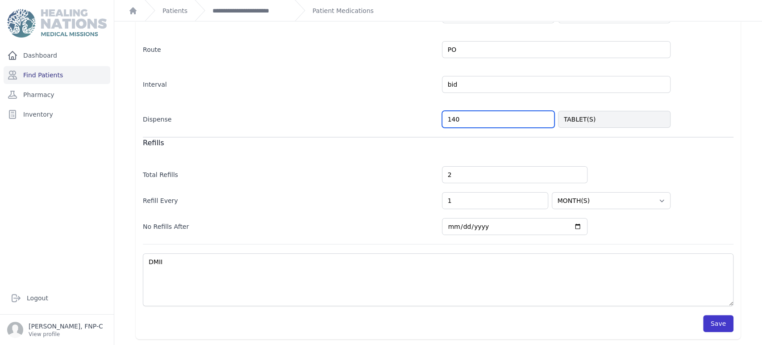
type input "140"
select select "MONTH(S)"
click at [714, 317] on button "Save" at bounding box center [718, 323] width 30 height 17
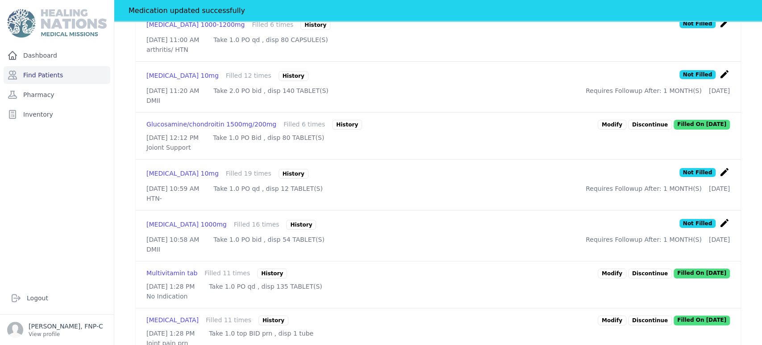
scroll to position [493, 0]
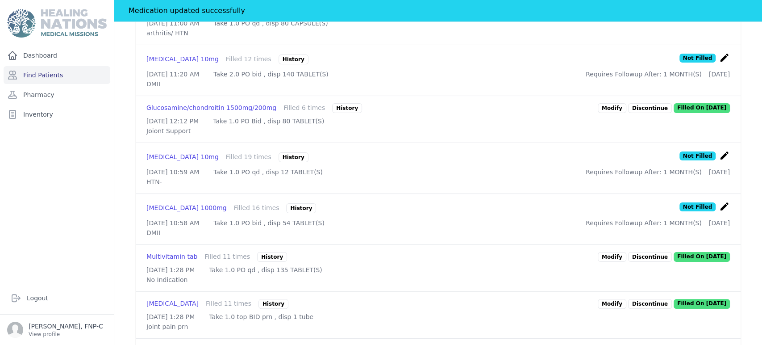
click at [719, 212] on icon "create" at bounding box center [724, 206] width 11 height 11
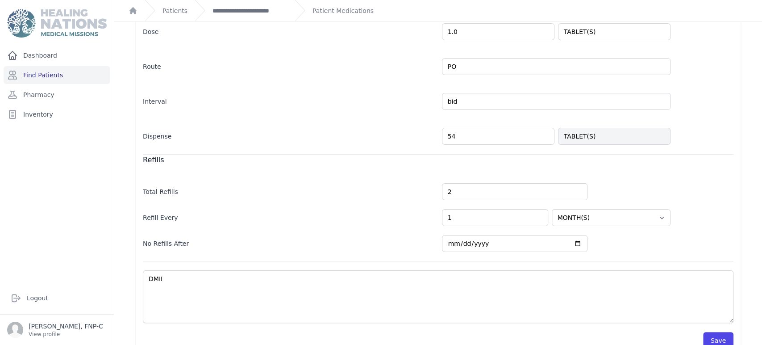
scroll to position [196, 0]
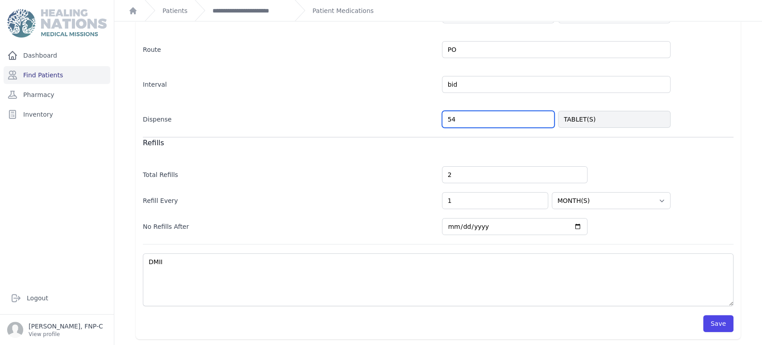
click at [446, 116] on input "54" at bounding box center [498, 119] width 112 height 17
type input "104"
select select "MONTH(S)"
click at [714, 324] on button "Save" at bounding box center [718, 323] width 30 height 17
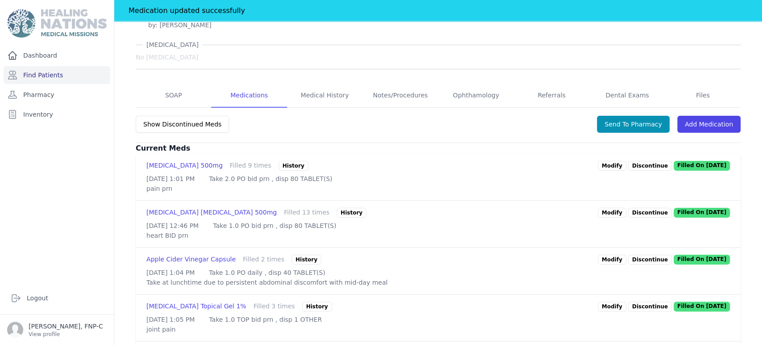
scroll to position [96, 0]
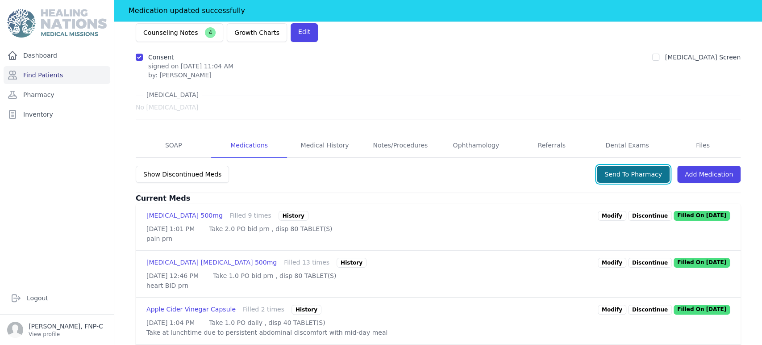
click at [618, 166] on button "Send To Pharmacy" at bounding box center [633, 174] width 73 height 17
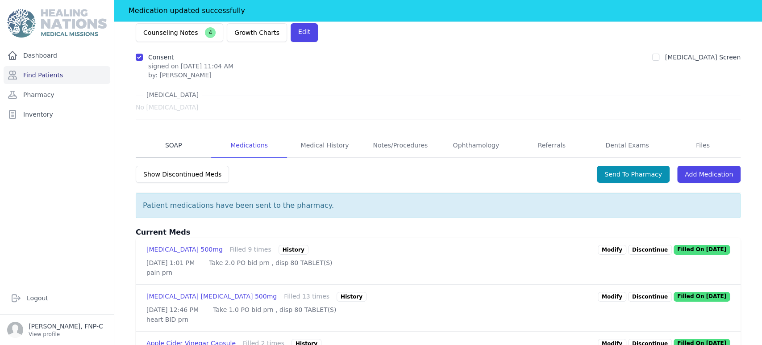
click at [174, 133] on link "SOAP" at bounding box center [173, 145] width 75 height 24
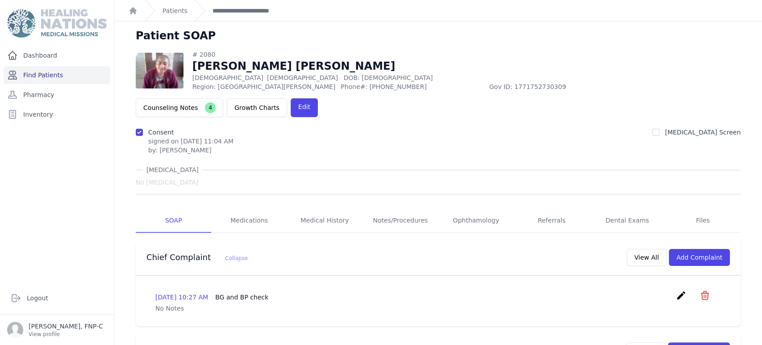
click at [44, 73] on link "Find Patients" at bounding box center [57, 75] width 107 height 18
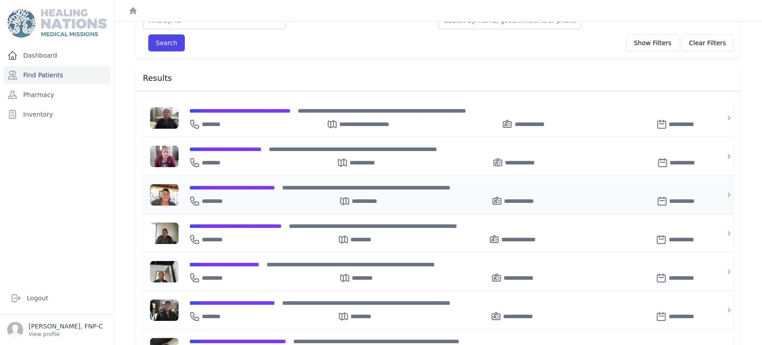
scroll to position [99, 0]
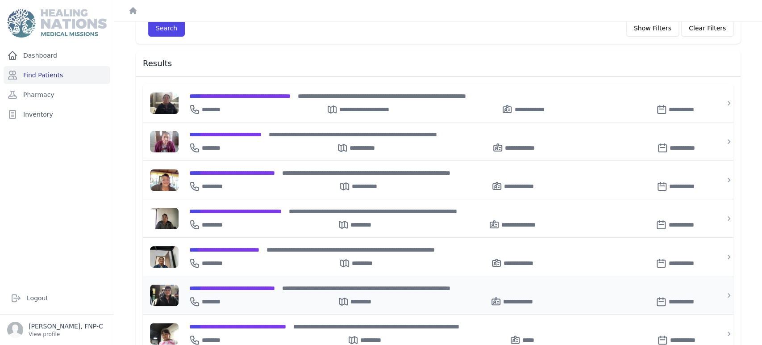
click at [231, 285] on span "**********" at bounding box center [232, 288] width 86 height 6
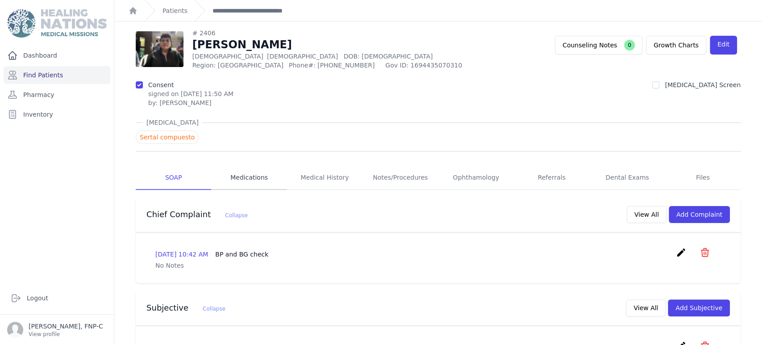
click at [236, 176] on link "Medications" at bounding box center [248, 178] width 75 height 24
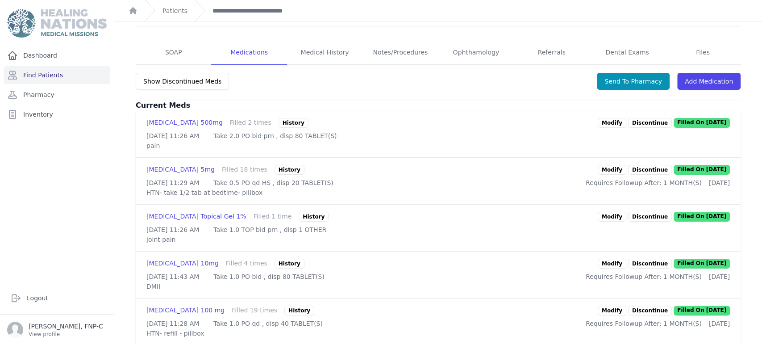
scroll to position [149, 0]
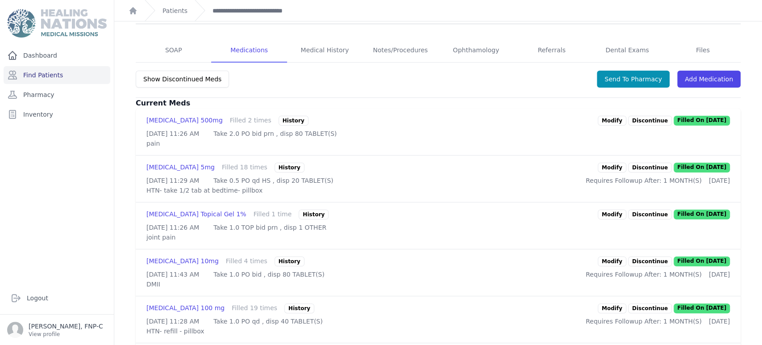
click at [615, 172] on link "Modify" at bounding box center [612, 167] width 29 height 10
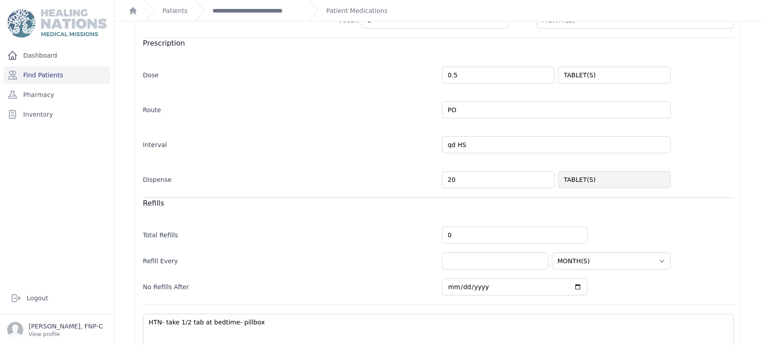
scroll to position [198, 0]
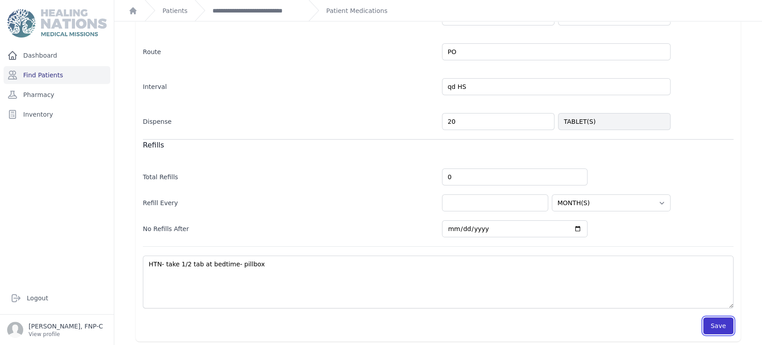
click at [713, 329] on button "Save" at bounding box center [718, 325] width 30 height 17
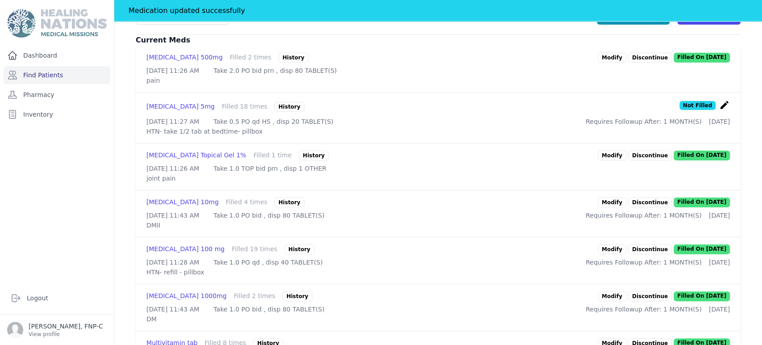
scroll to position [250, 0]
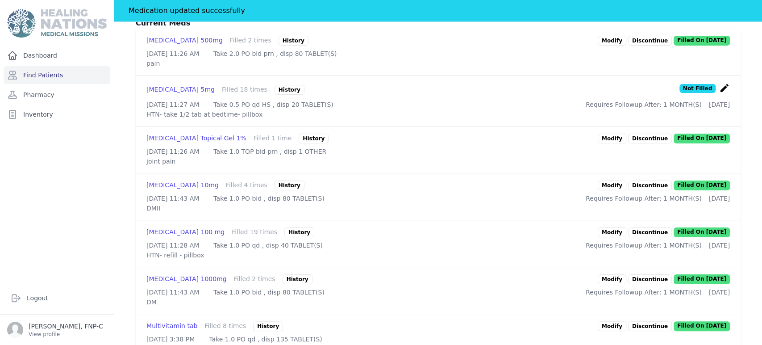
click at [611, 190] on link "Modify" at bounding box center [612, 185] width 29 height 10
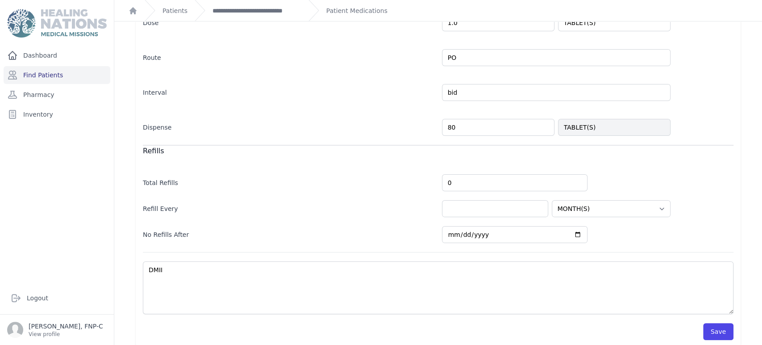
scroll to position [200, 0]
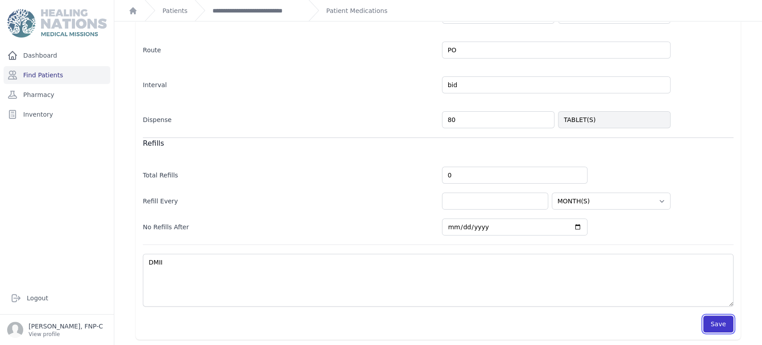
click at [717, 325] on button "Save" at bounding box center [718, 323] width 30 height 17
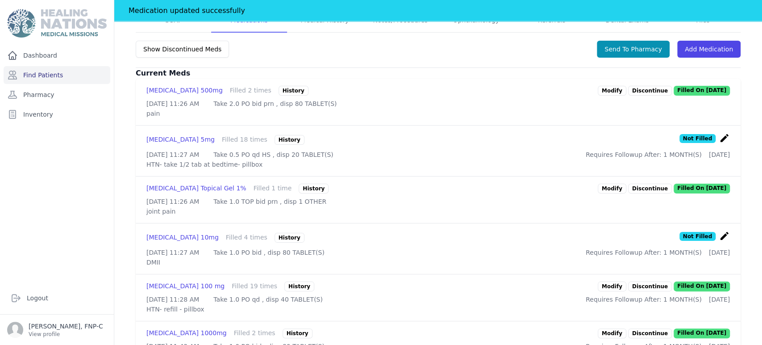
scroll to position [250, 0]
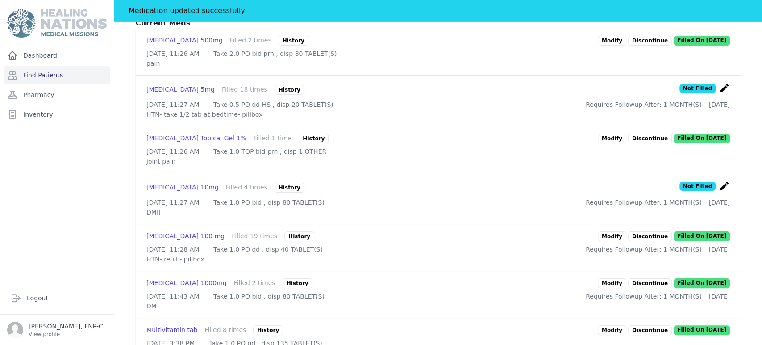
click at [610, 241] on link "Modify" at bounding box center [612, 236] width 29 height 10
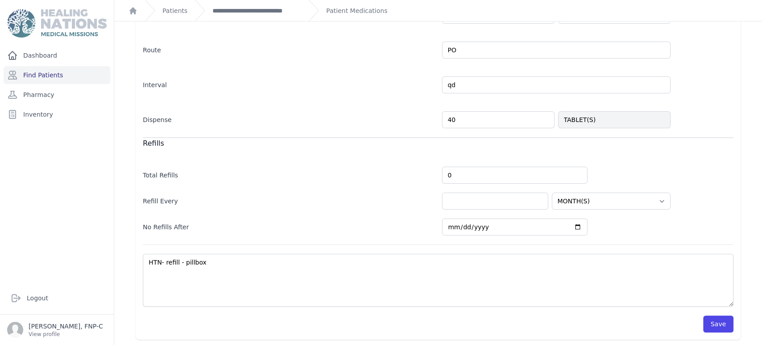
scroll to position [200, 0]
click at [707, 320] on button "Save" at bounding box center [718, 323] width 30 height 17
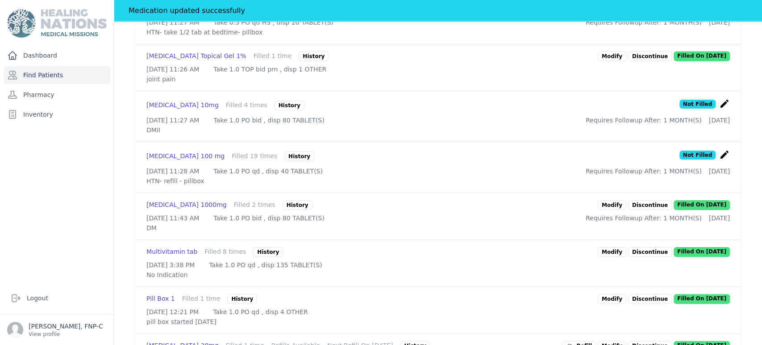
scroll to position [349, 0]
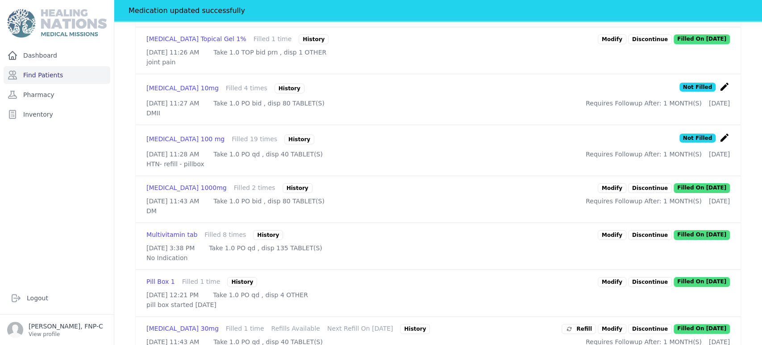
click at [605, 193] on link "Modify" at bounding box center [612, 188] width 29 height 10
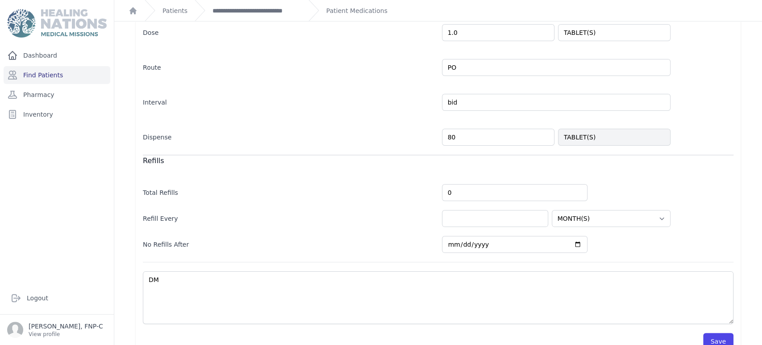
scroll to position [200, 0]
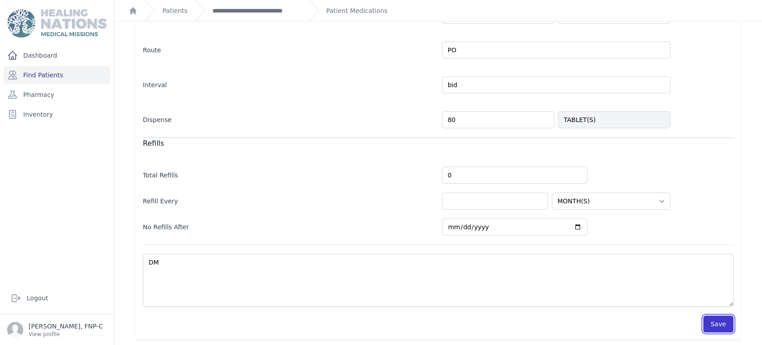
click at [705, 319] on button "Save" at bounding box center [718, 323] width 30 height 17
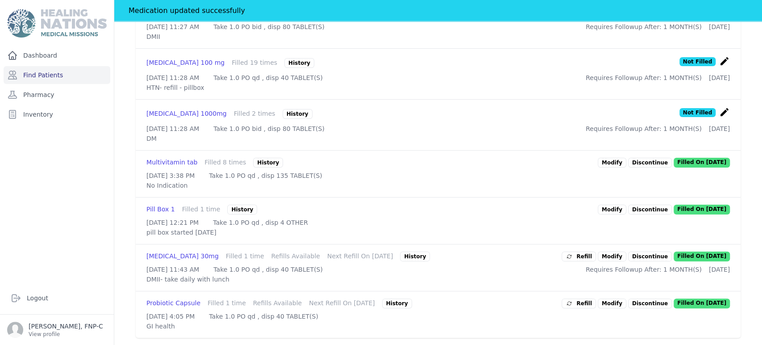
scroll to position [498, 0]
click at [603, 253] on link "Modify" at bounding box center [612, 256] width 29 height 10
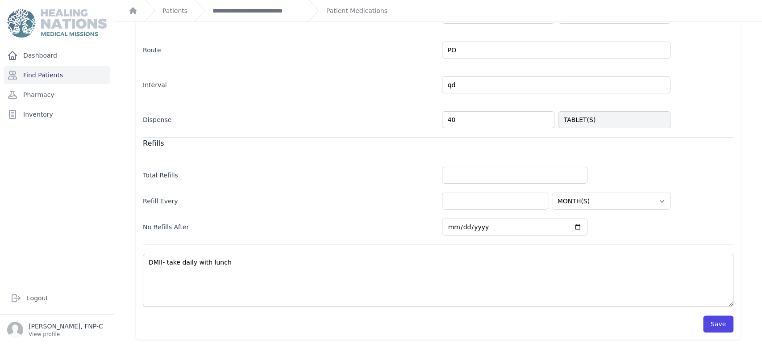
scroll to position [200, 0]
click at [710, 320] on button "Save" at bounding box center [718, 323] width 30 height 17
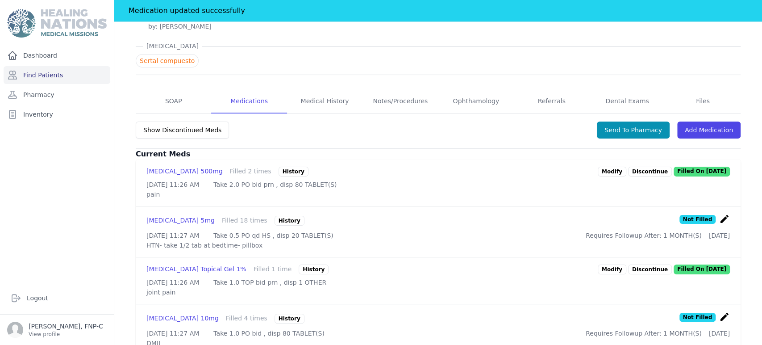
scroll to position [69, 0]
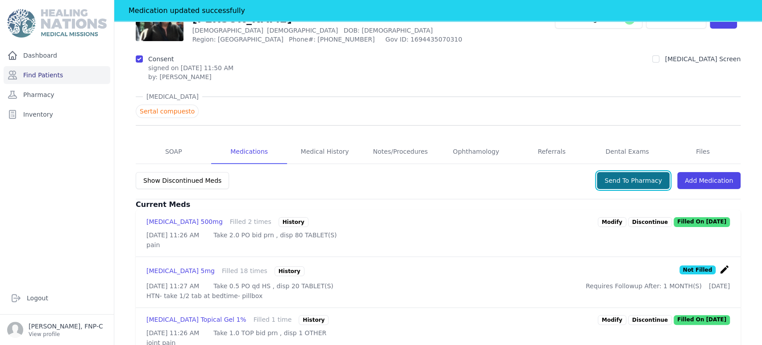
click at [627, 178] on button "Send To Pharmacy" at bounding box center [633, 180] width 73 height 17
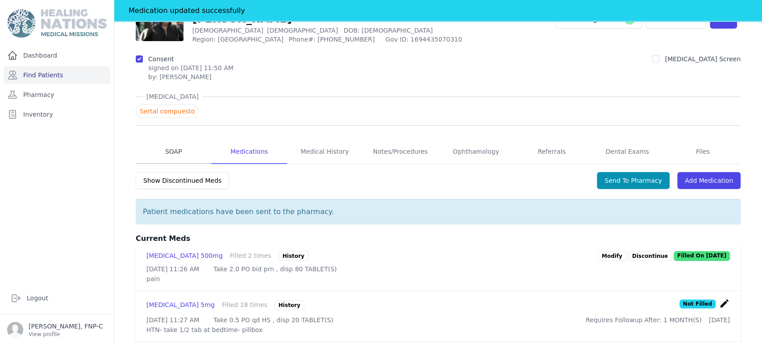
click at [172, 150] on link "SOAP" at bounding box center [173, 152] width 75 height 24
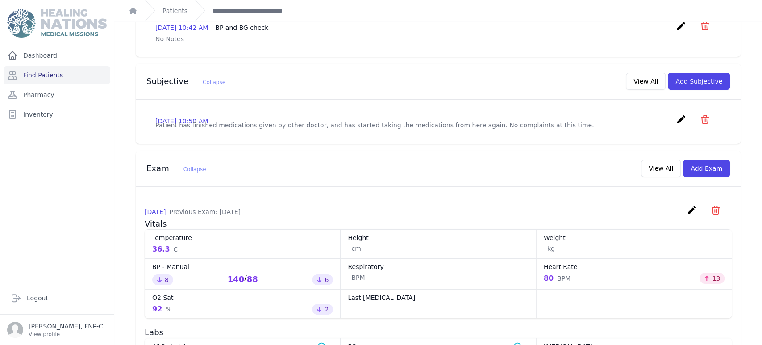
scroll to position [347, 0]
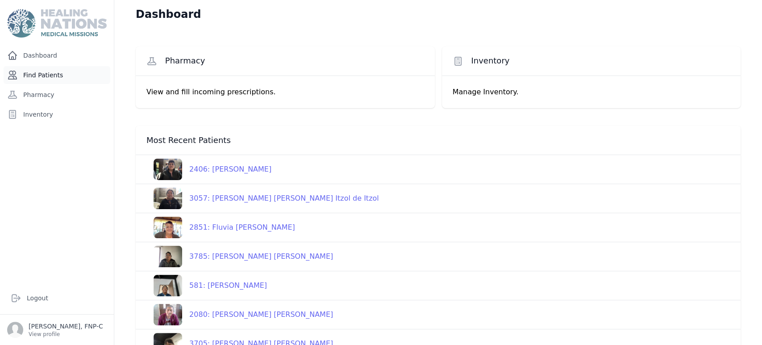
click at [31, 73] on link "Find Patients" at bounding box center [57, 75] width 107 height 18
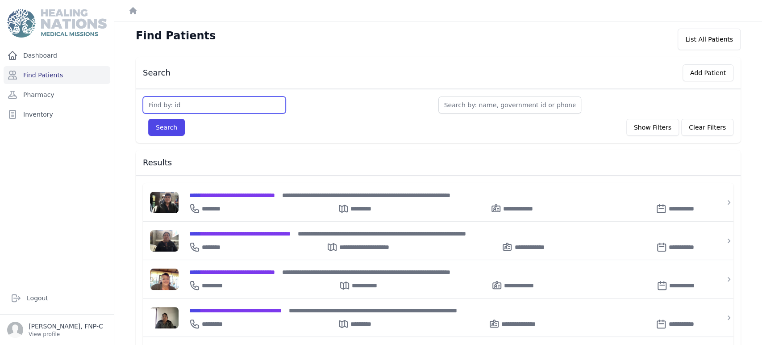
click at [164, 106] on input "text" at bounding box center [214, 104] width 143 height 17
type input "2851"
click at [164, 126] on button "Search" at bounding box center [166, 127] width 37 height 17
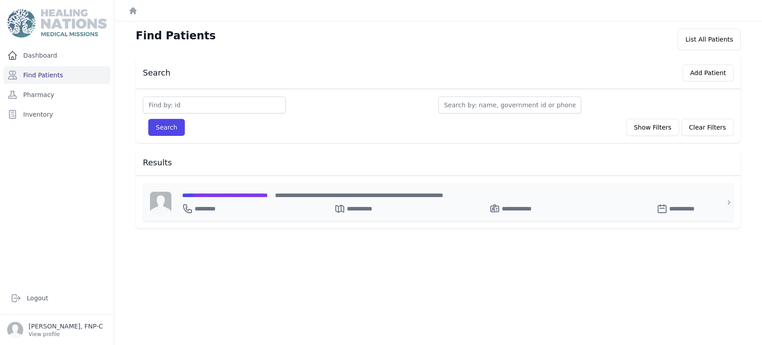
click at [236, 195] on span "**********" at bounding box center [225, 195] width 86 height 6
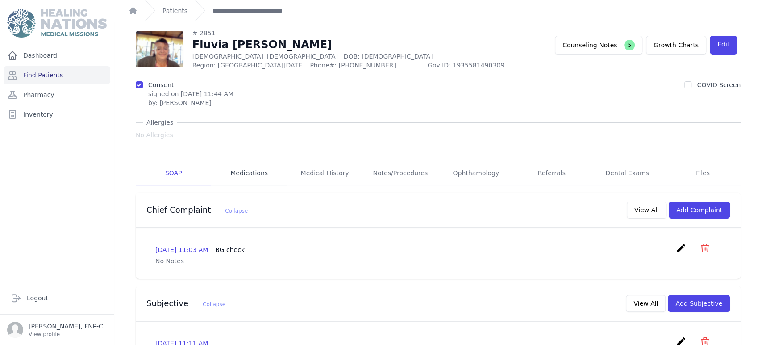
click at [245, 173] on link "Medications" at bounding box center [248, 173] width 75 height 24
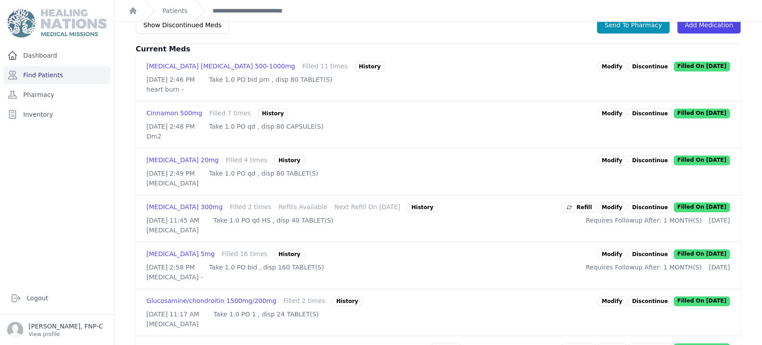
scroll to position [248, 0]
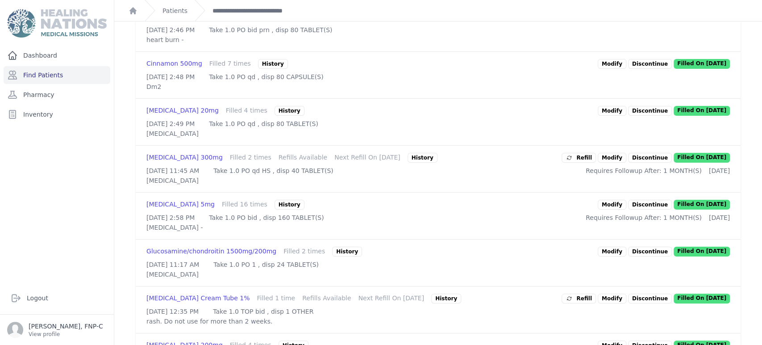
click at [608, 162] on link "Modify" at bounding box center [612, 158] width 29 height 10
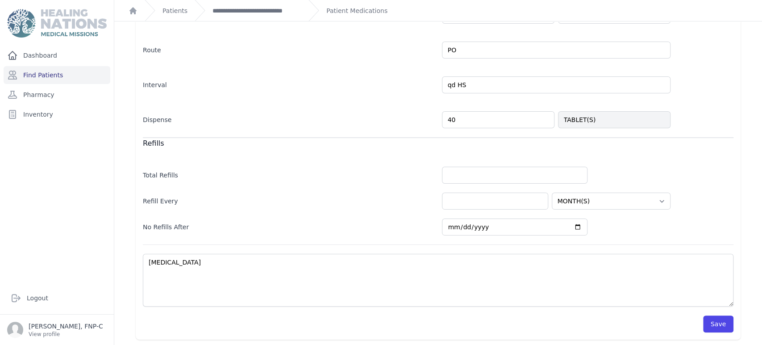
scroll to position [196, 0]
click at [711, 320] on button "Save" at bounding box center [718, 323] width 30 height 17
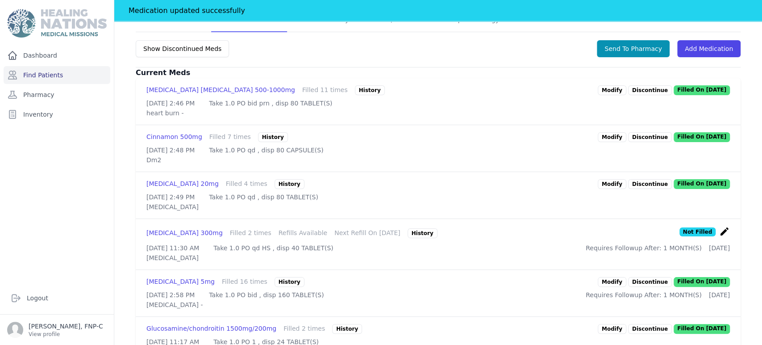
scroll to position [246, 0]
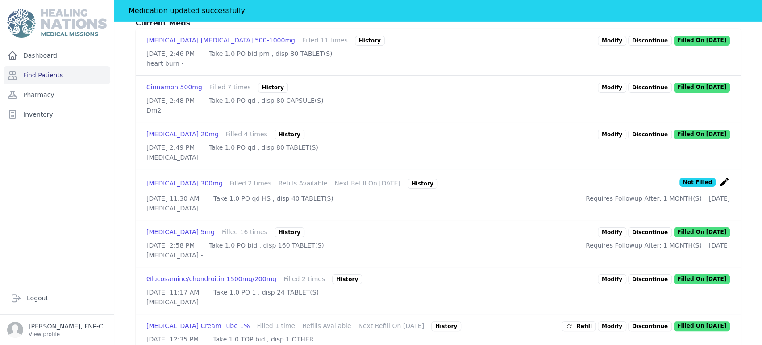
click at [604, 237] on link "Modify" at bounding box center [612, 232] width 29 height 10
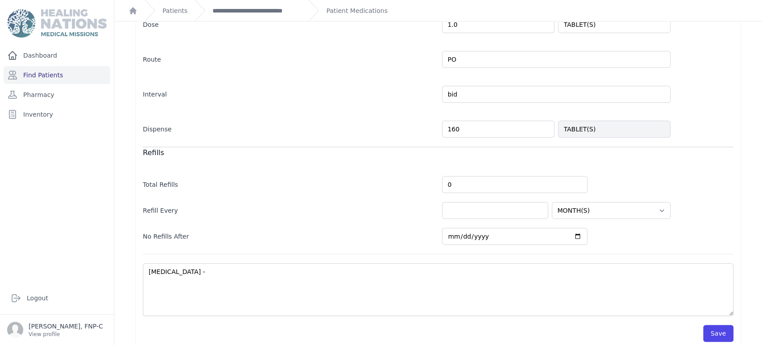
scroll to position [196, 0]
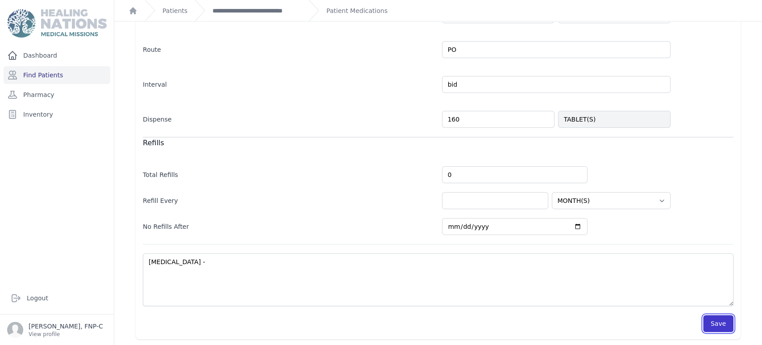
click at [711, 320] on button "Save" at bounding box center [718, 323] width 30 height 17
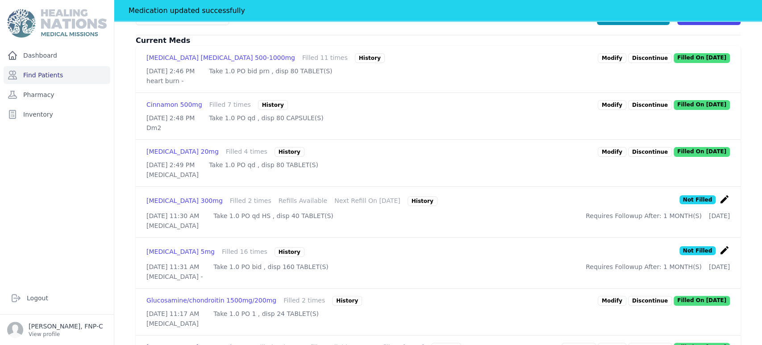
scroll to position [246, 0]
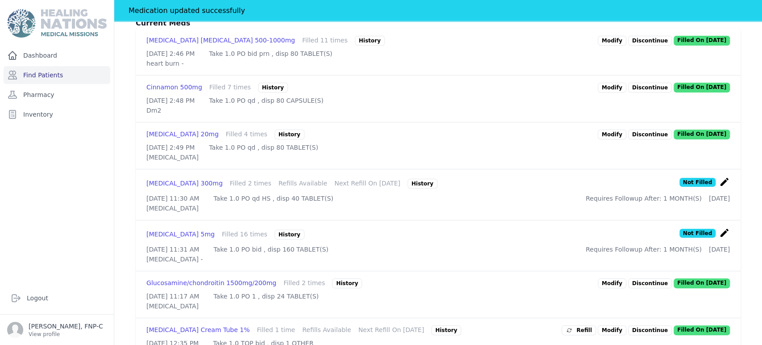
click at [275, 239] on div "History" at bounding box center [290, 234] width 30 height 10
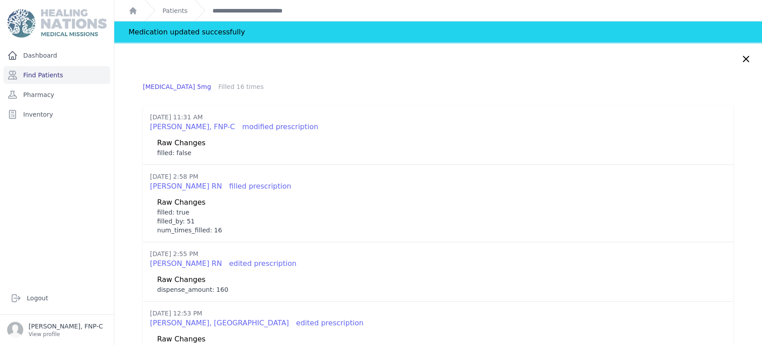
click at [741, 59] on icon at bounding box center [746, 59] width 11 height 11
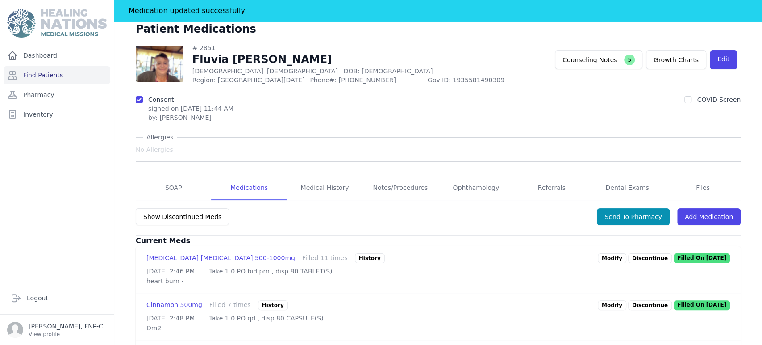
scroll to position [28, 0]
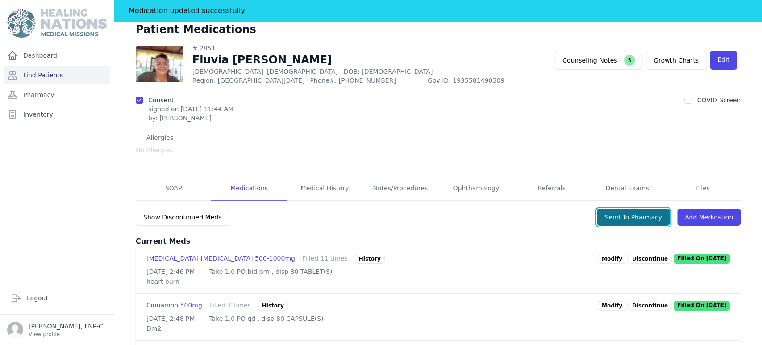
click at [635, 217] on button "Send To Pharmacy" at bounding box center [633, 216] width 73 height 17
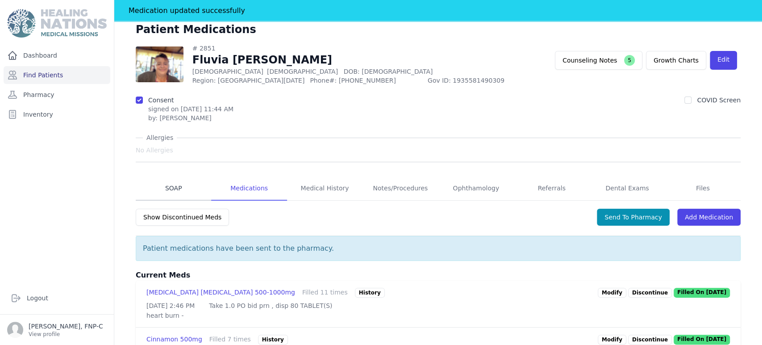
click at [170, 185] on link "SOAP" at bounding box center [173, 188] width 75 height 24
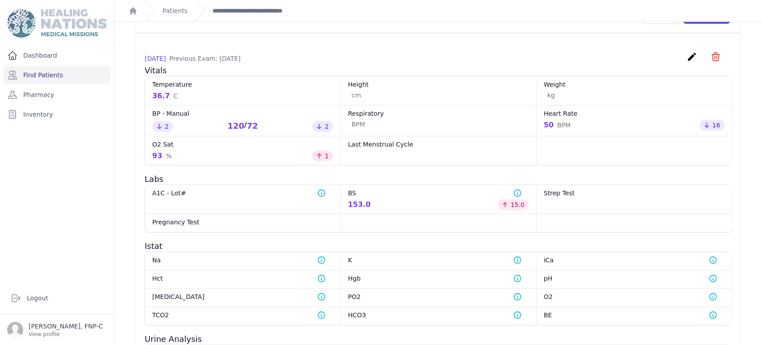
scroll to position [396, 0]
click at [49, 79] on link "Find Patients" at bounding box center [57, 75] width 107 height 18
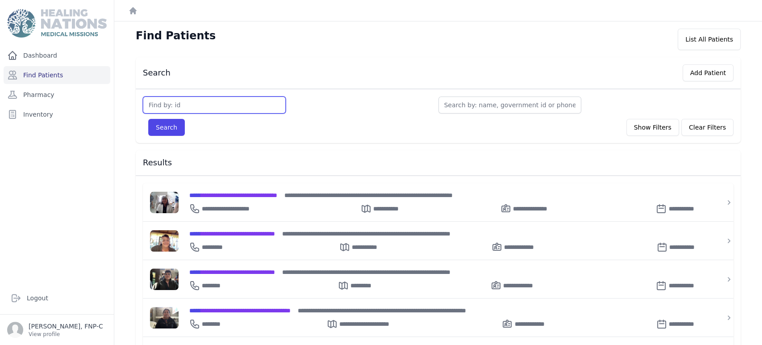
click at [158, 104] on input "text" at bounding box center [214, 104] width 143 height 17
click at [245, 310] on span "**********" at bounding box center [239, 310] width 101 height 6
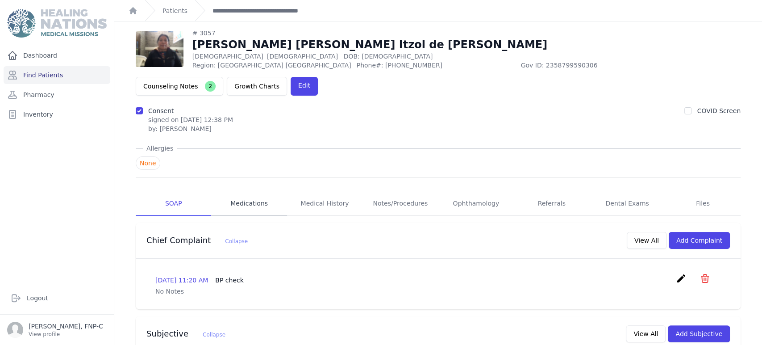
click at [255, 191] on link "Medications" at bounding box center [248, 203] width 75 height 24
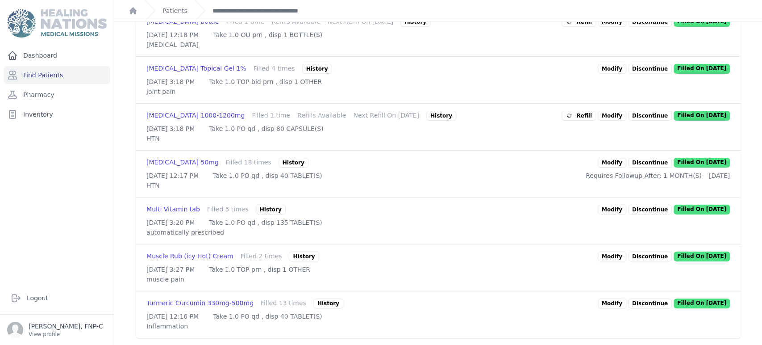
scroll to position [314, 0]
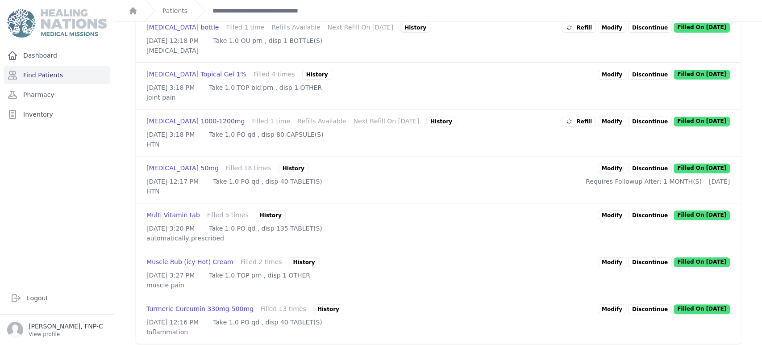
click at [614, 173] on link "Modify" at bounding box center [612, 168] width 29 height 10
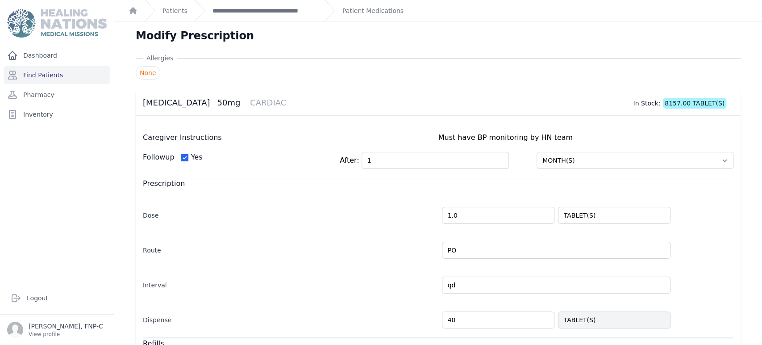
drag, startPoint x: 450, startPoint y: 319, endPoint x: 441, endPoint y: 321, distance: 9.2
click at [442, 321] on input "40" at bounding box center [498, 319] width 112 height 17
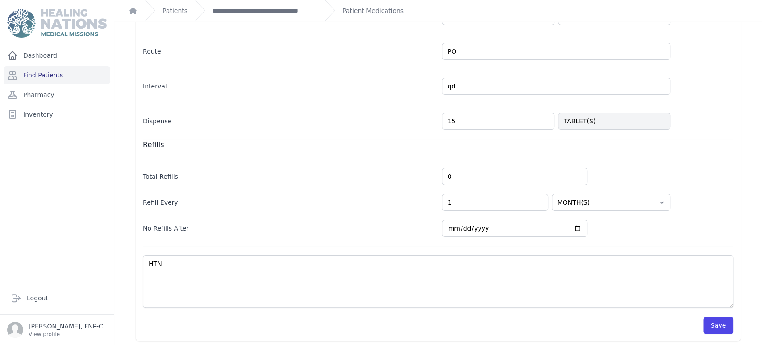
scroll to position [200, 0]
type input "15"
select select "MONTH(S)"
click at [713, 321] on button "Save" at bounding box center [718, 323] width 30 height 17
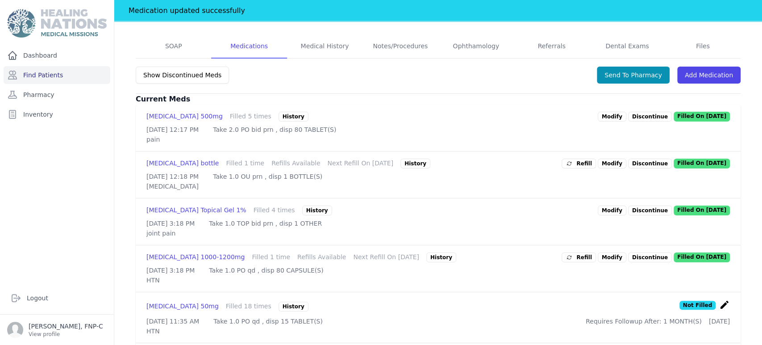
click at [611, 158] on link "Modify" at bounding box center [612, 163] width 29 height 10
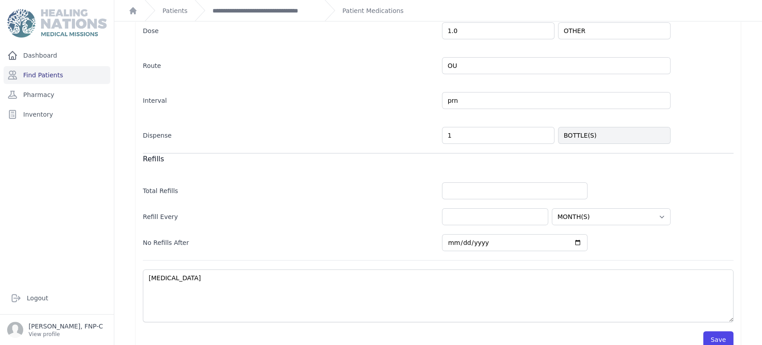
scroll to position [194, 0]
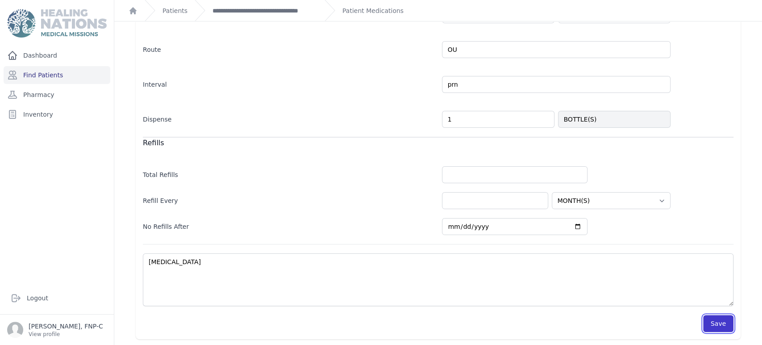
click at [709, 320] on button "Save" at bounding box center [718, 323] width 30 height 17
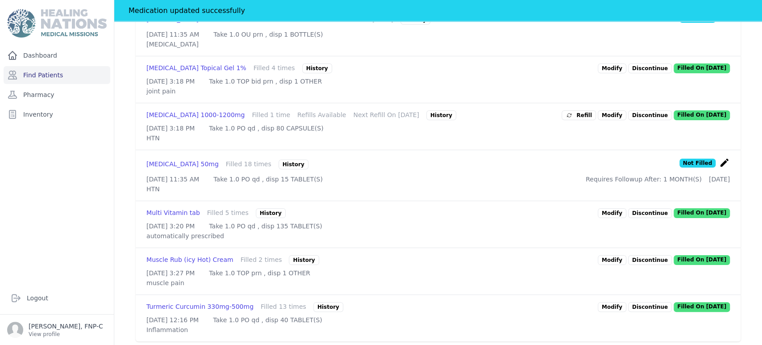
scroll to position [393, 0]
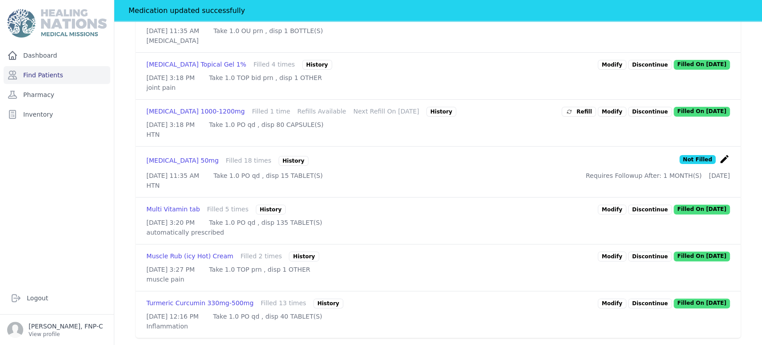
click at [605, 251] on link "Modify" at bounding box center [612, 256] width 29 height 10
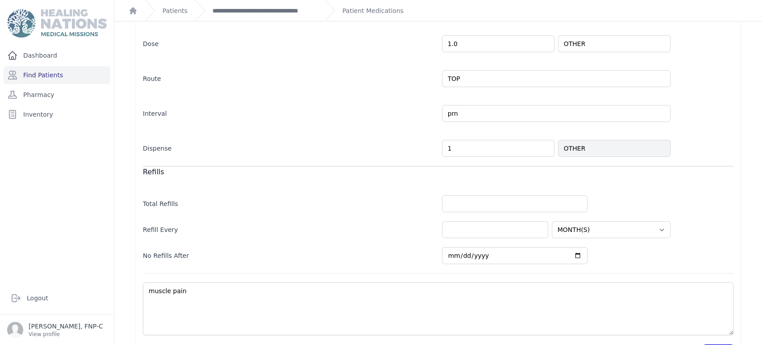
scroll to position [194, 0]
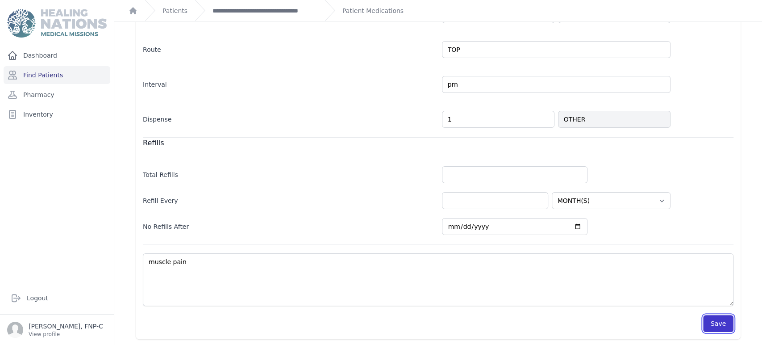
click at [703, 323] on button "Save" at bounding box center [718, 323] width 30 height 17
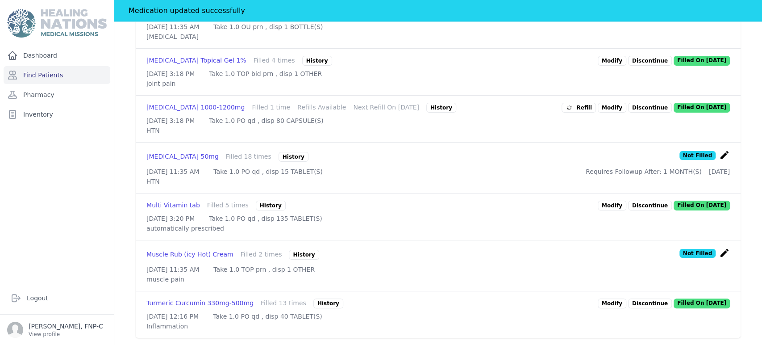
scroll to position [396, 0]
click at [608, 298] on link "Modify" at bounding box center [612, 303] width 29 height 10
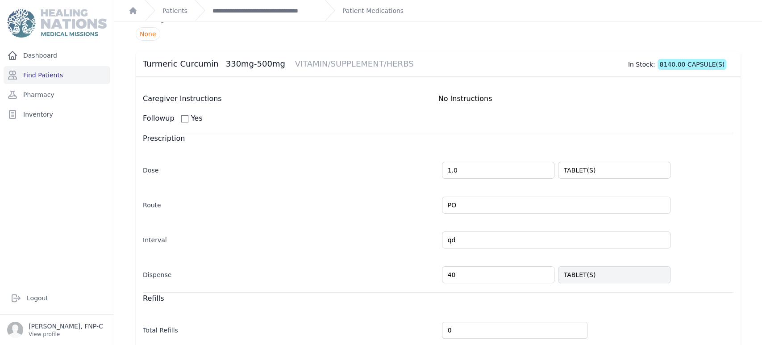
scroll to position [194, 0]
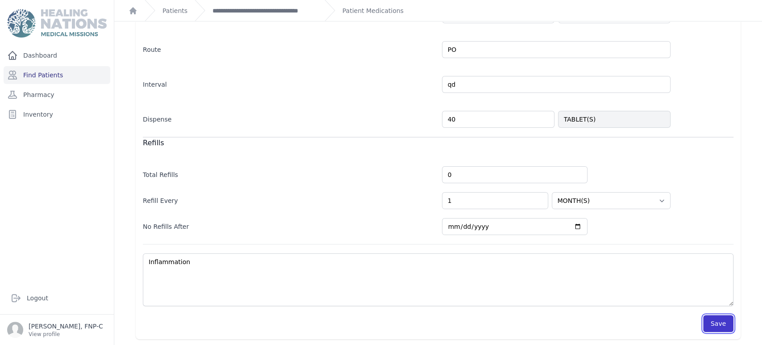
click at [709, 320] on button "Save" at bounding box center [718, 323] width 30 height 17
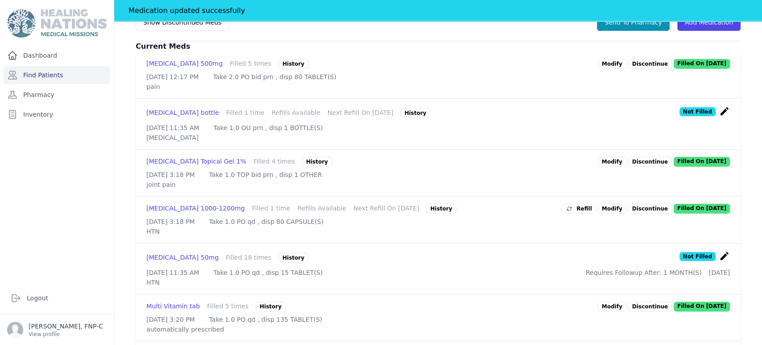
scroll to position [251, 0]
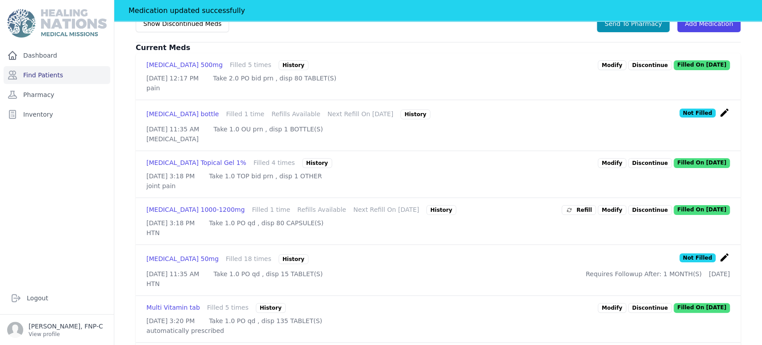
click at [611, 209] on link "Modify" at bounding box center [612, 210] width 29 height 10
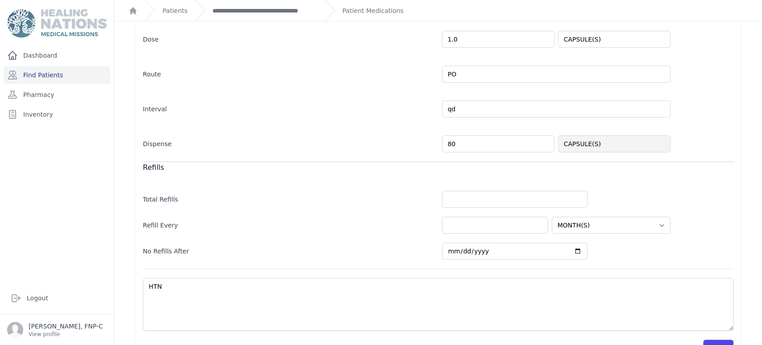
scroll to position [194, 0]
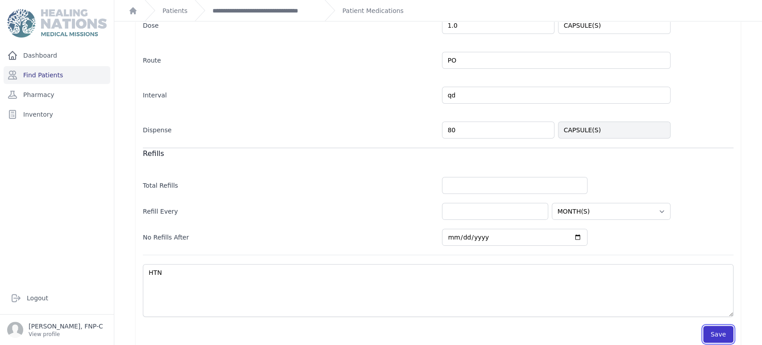
click at [716, 325] on button "Save" at bounding box center [718, 333] width 30 height 17
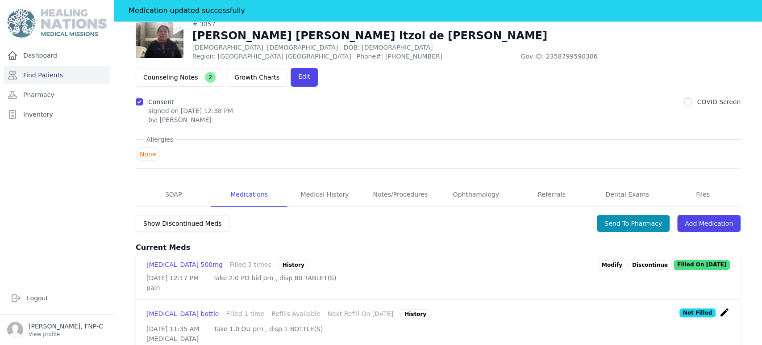
scroll to position [46, 0]
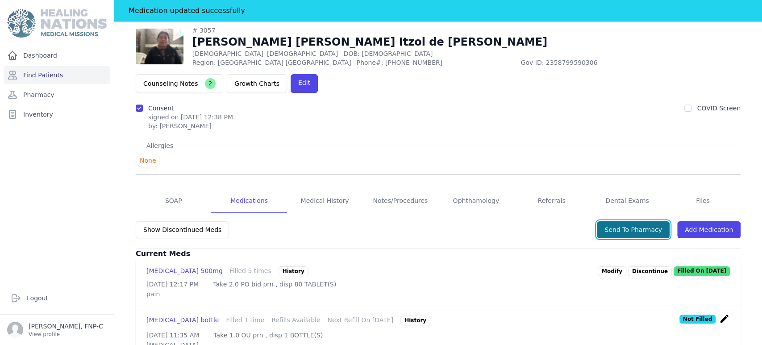
click at [623, 221] on button "Send To Pharmacy" at bounding box center [633, 229] width 73 height 17
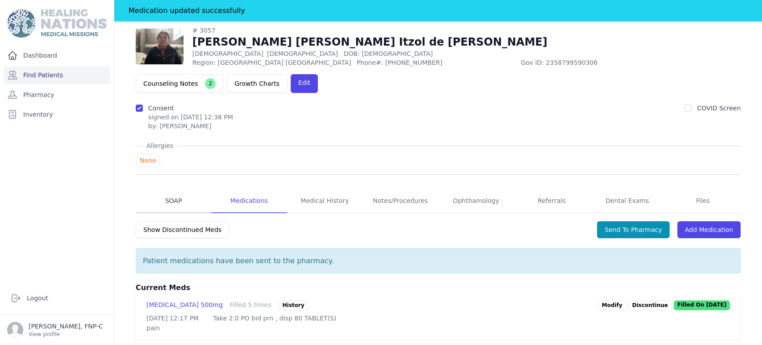
click at [167, 189] on link "SOAP" at bounding box center [173, 201] width 75 height 24
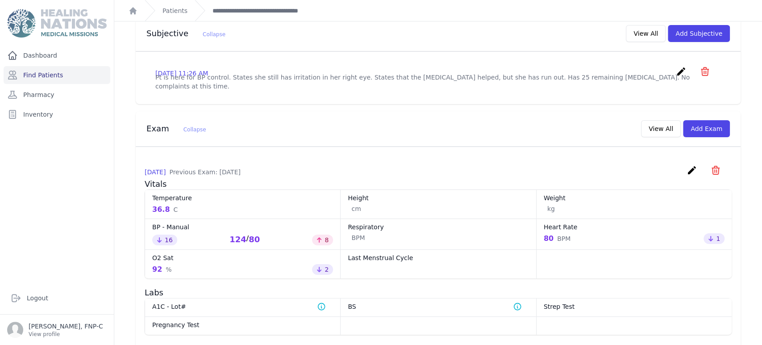
scroll to position [297, 0]
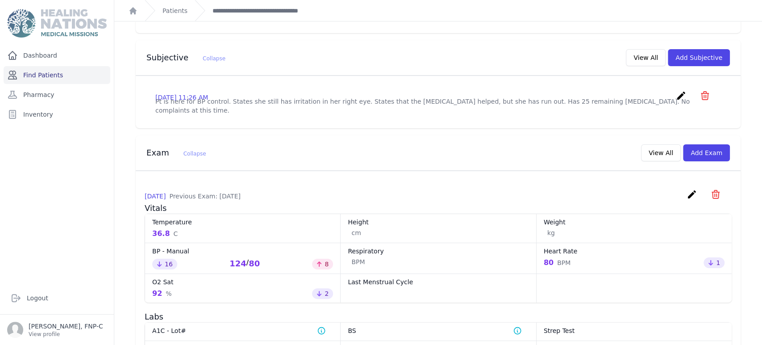
click at [49, 71] on link "Find Patients" at bounding box center [57, 75] width 107 height 18
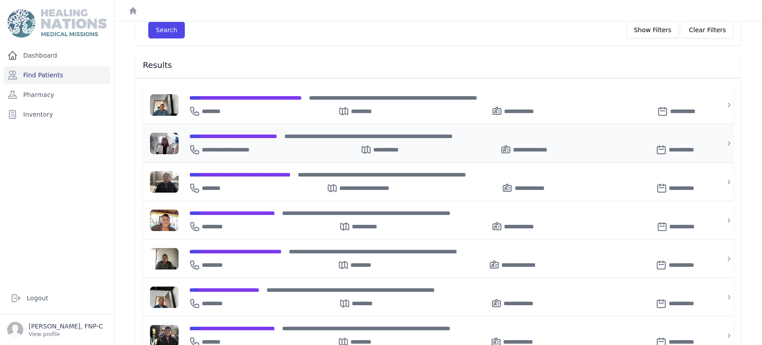
scroll to position [149, 0]
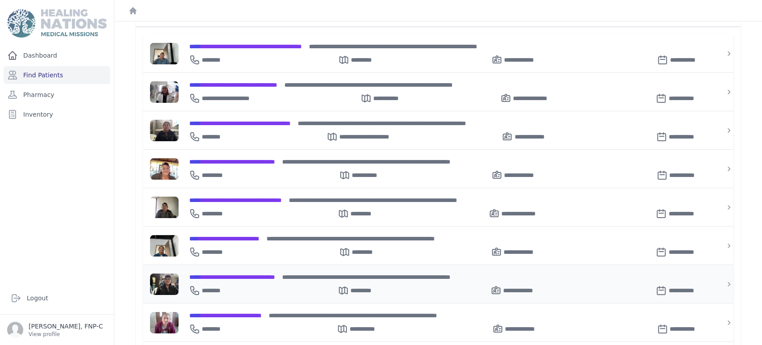
click at [245, 274] on span "**********" at bounding box center [232, 277] width 86 height 6
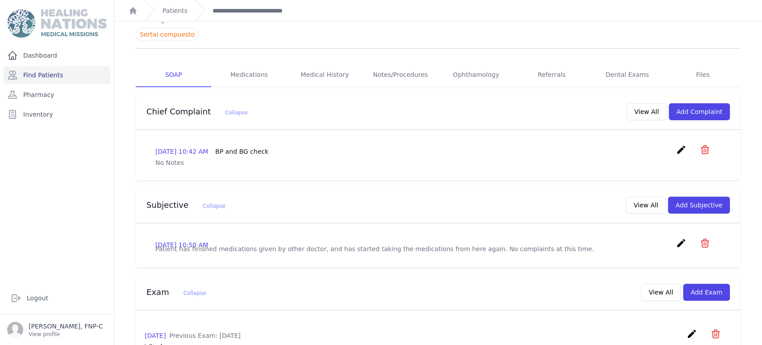
scroll to position [50, 0]
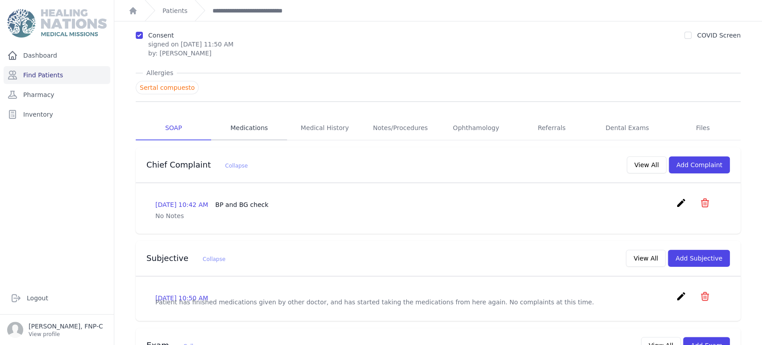
click at [246, 129] on link "Medications" at bounding box center [248, 128] width 75 height 24
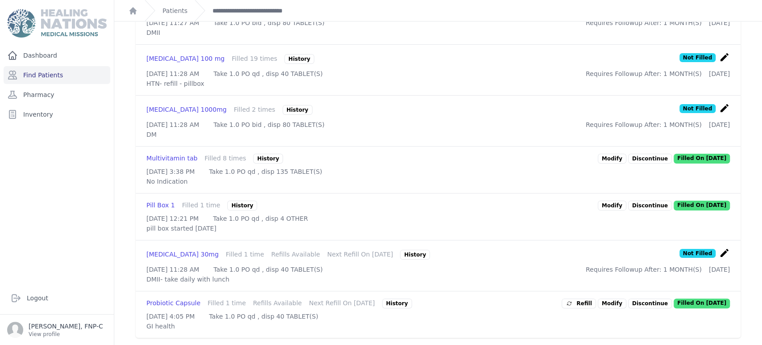
scroll to position [494, 0]
click at [606, 298] on link "Modify" at bounding box center [612, 303] width 29 height 10
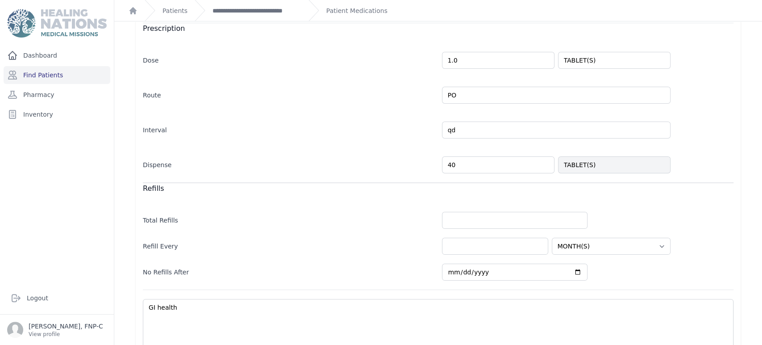
scroll to position [194, 0]
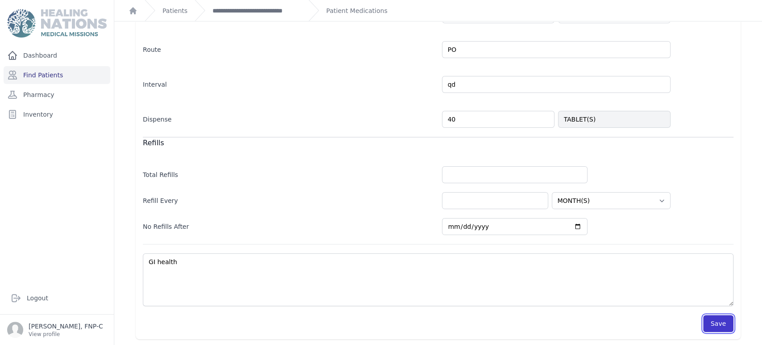
click at [710, 320] on button "Save" at bounding box center [718, 323] width 30 height 17
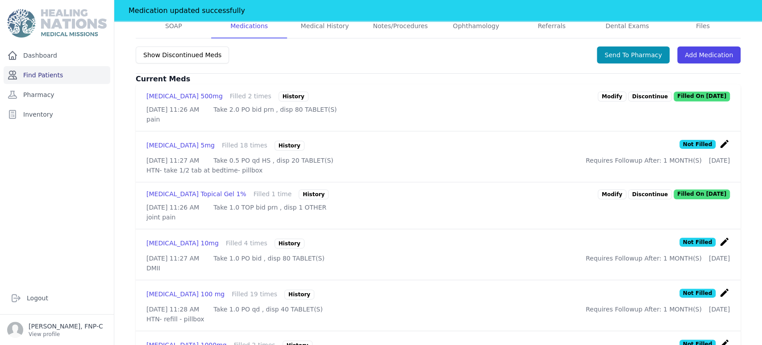
click at [36, 77] on link "Find Patients" at bounding box center [57, 75] width 107 height 18
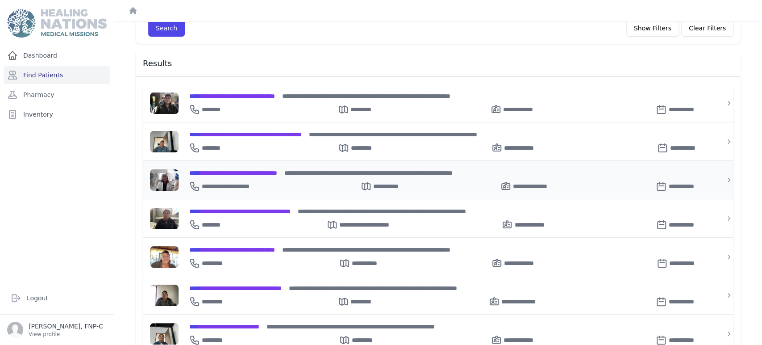
scroll to position [149, 0]
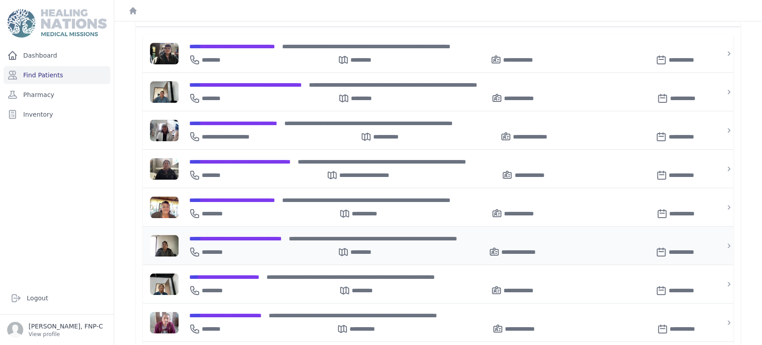
click at [248, 235] on span "**********" at bounding box center [235, 238] width 92 height 6
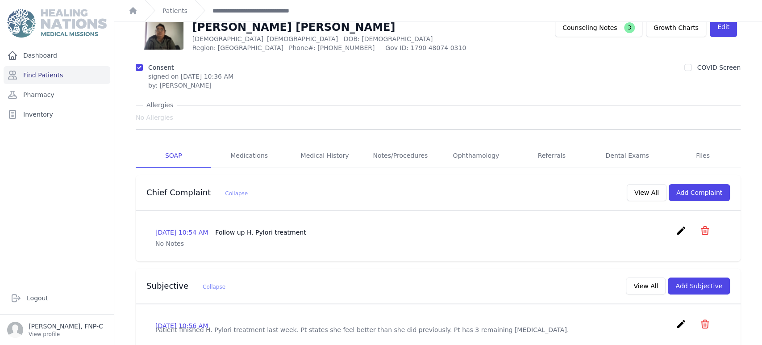
scroll to position [3, 0]
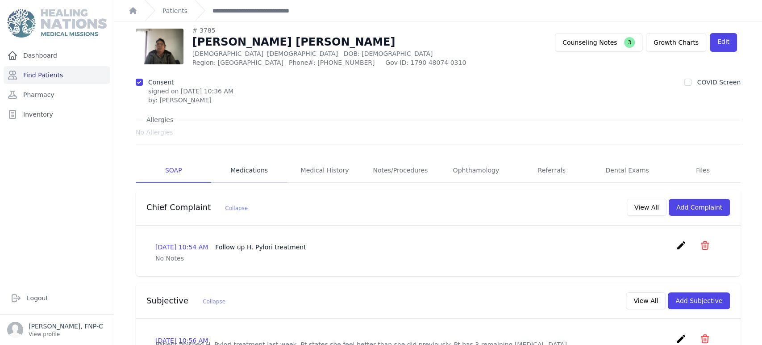
click at [242, 169] on link "Medications" at bounding box center [248, 170] width 75 height 24
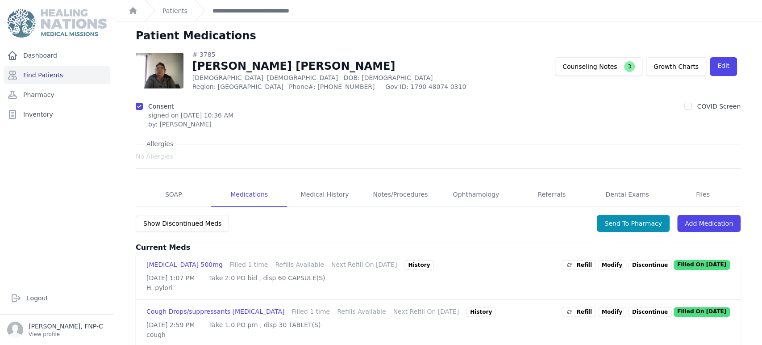
scroll to position [50, 0]
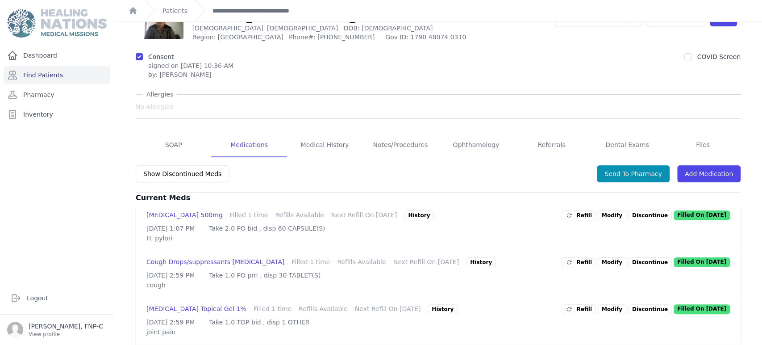
click at [635, 214] on p "Discontinue" at bounding box center [650, 215] width 44 height 10
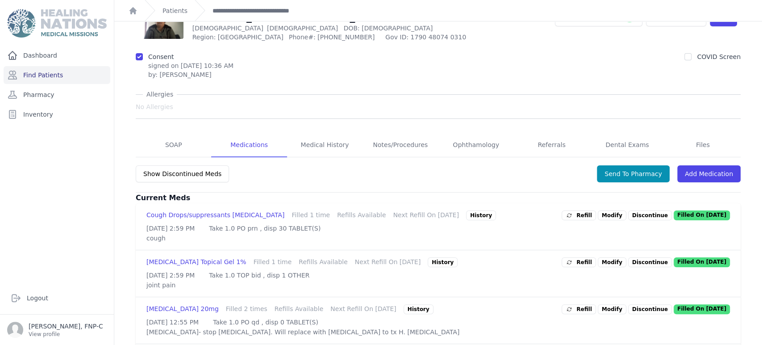
click at [632, 213] on p "Discontinue" at bounding box center [650, 215] width 44 height 10
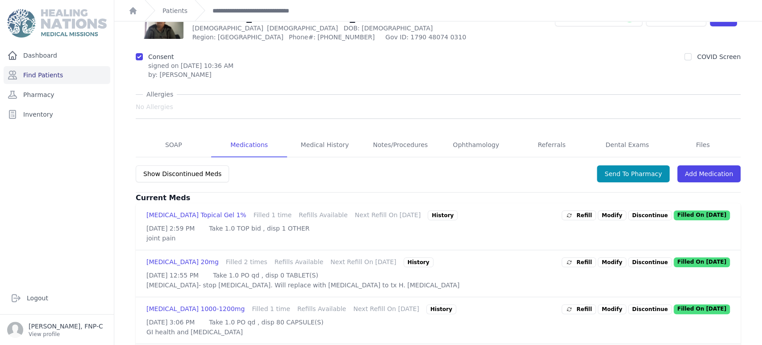
click at [615, 267] on link "Modify" at bounding box center [612, 262] width 29 height 10
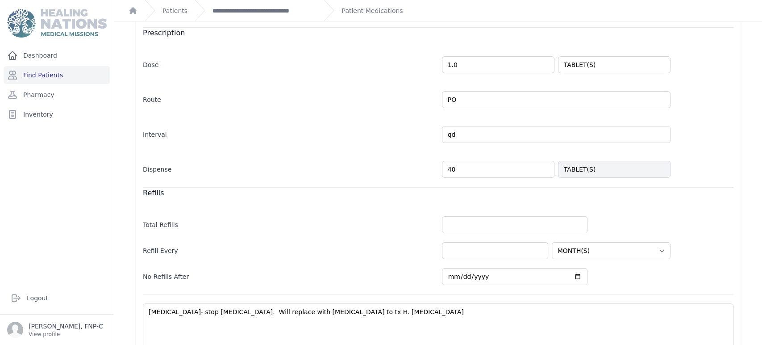
scroll to position [149, 0]
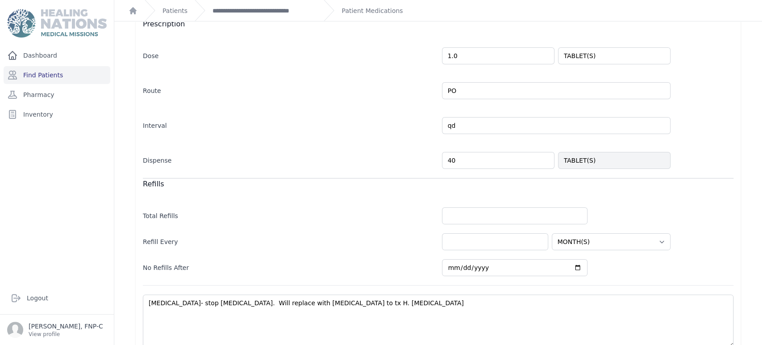
type input "40"
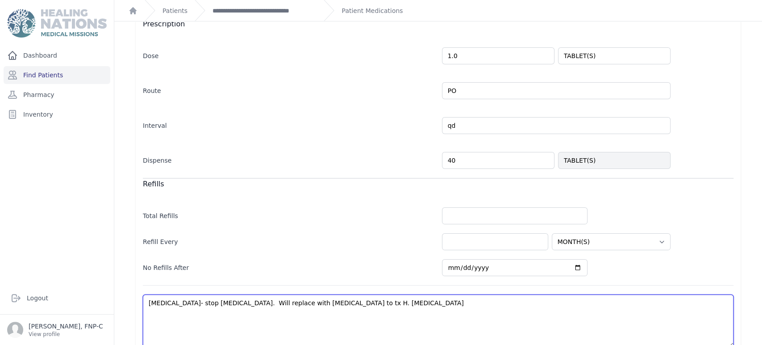
select select "MONTH(S)"
drag, startPoint x: 382, startPoint y: 306, endPoint x: 171, endPoint y: 312, distance: 211.2
click at [171, 312] on textarea "Gastritis- stop famotidine. Will replace with omeprazole to tx H. pylori infect…" at bounding box center [438, 320] width 591 height 53
type textarea "Gastritis"
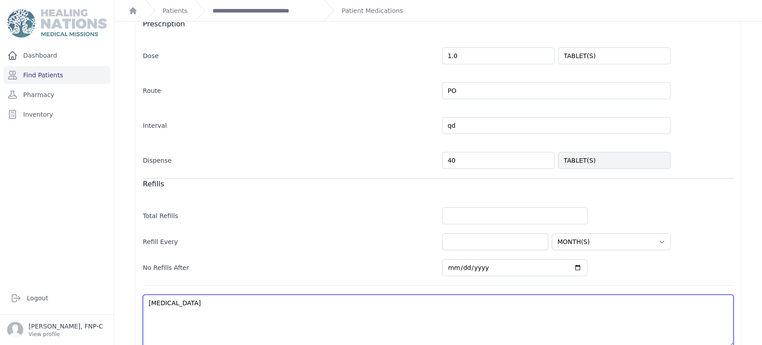
select select "MONTH(S)"
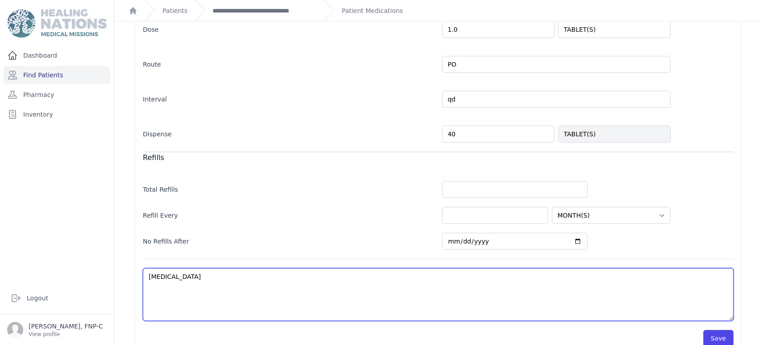
scroll to position [190, 0]
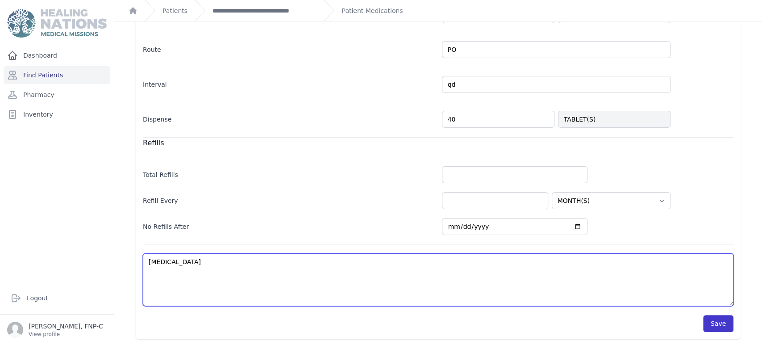
type textarea "Gastritis"
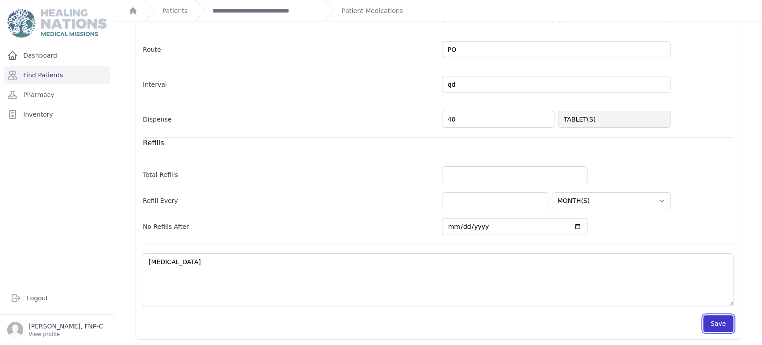
click at [712, 325] on button "Save" at bounding box center [718, 323] width 30 height 17
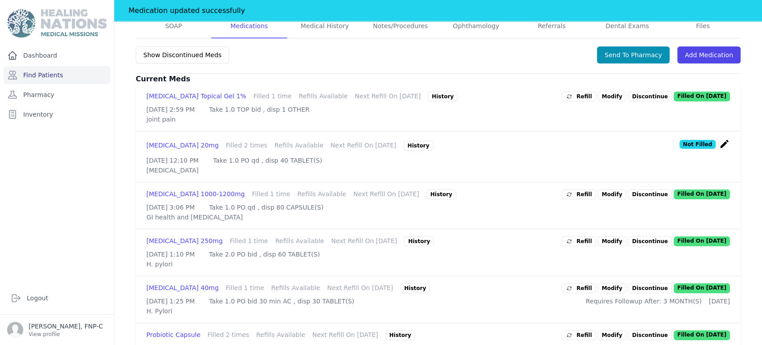
click at [719, 149] on icon "create" at bounding box center [724, 143] width 11 height 11
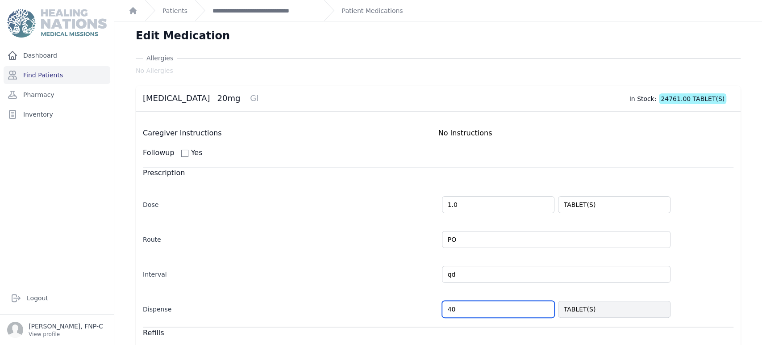
click at [445, 308] on input "40" at bounding box center [498, 308] width 112 height 17
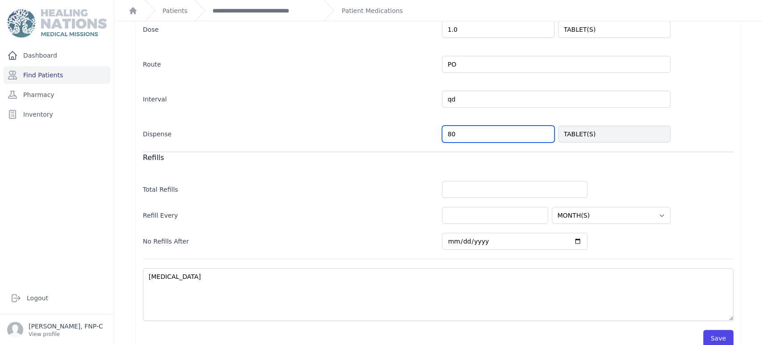
scroll to position [190, 0]
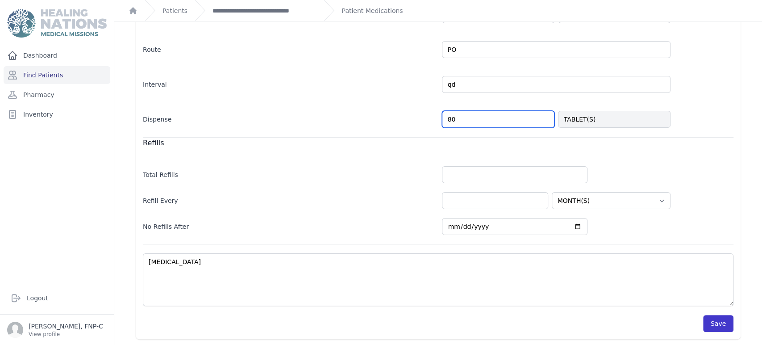
type input "80"
select select "MONTH(S)"
click at [709, 320] on button "Save" at bounding box center [718, 323] width 30 height 17
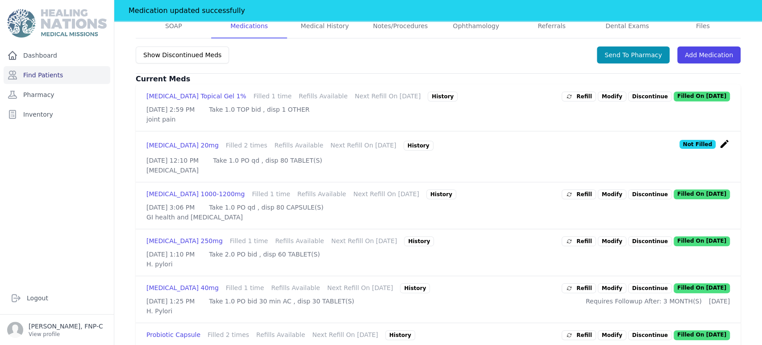
click at [607, 199] on link "Modify" at bounding box center [612, 194] width 29 height 10
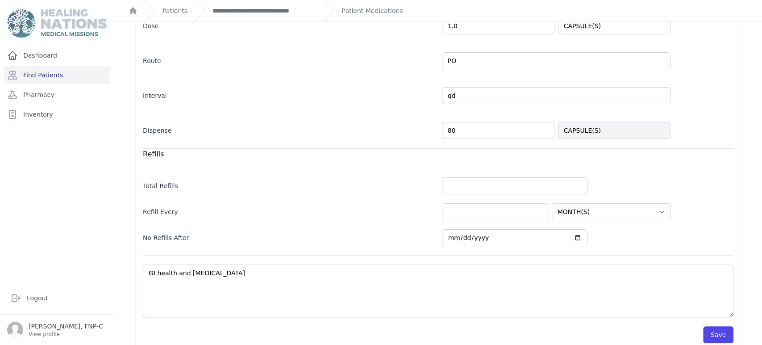
scroll to position [190, 0]
click at [703, 325] on button "Save" at bounding box center [718, 333] width 30 height 17
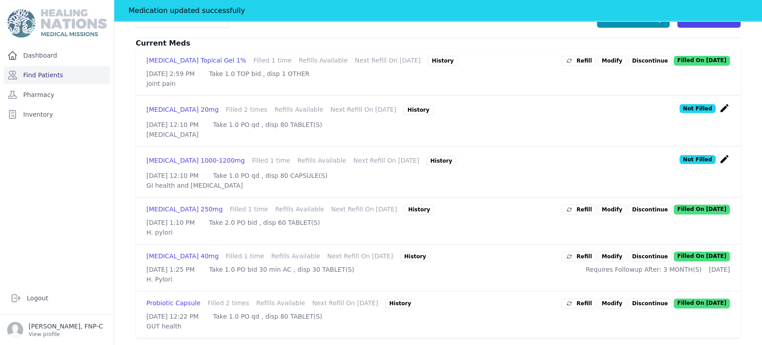
scroll to position [277, 0]
click at [643, 204] on p "Discontinue" at bounding box center [650, 209] width 44 height 10
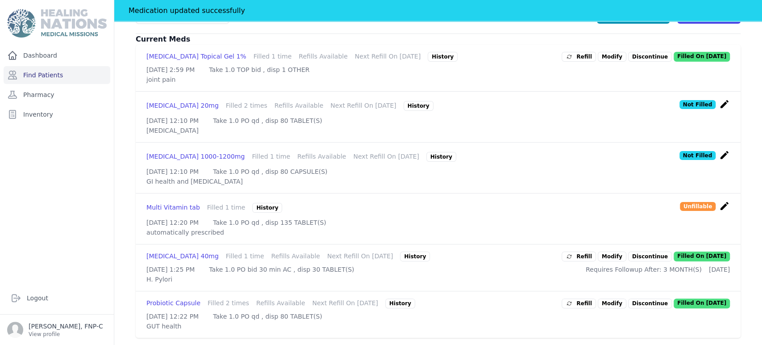
click at [642, 251] on p "Discontinue" at bounding box center [650, 256] width 44 height 10
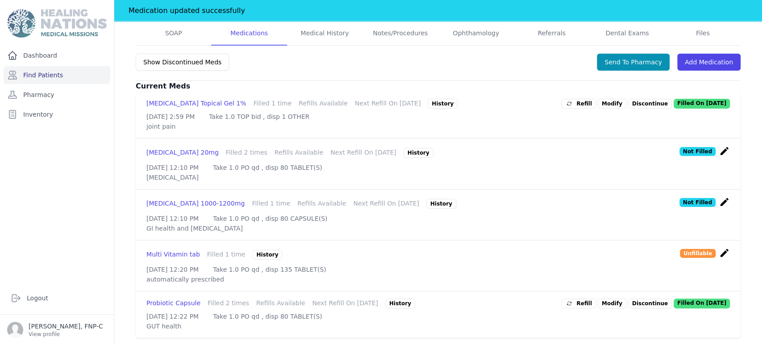
scroll to position [225, 0]
click at [605, 298] on link "Modify" at bounding box center [612, 303] width 29 height 10
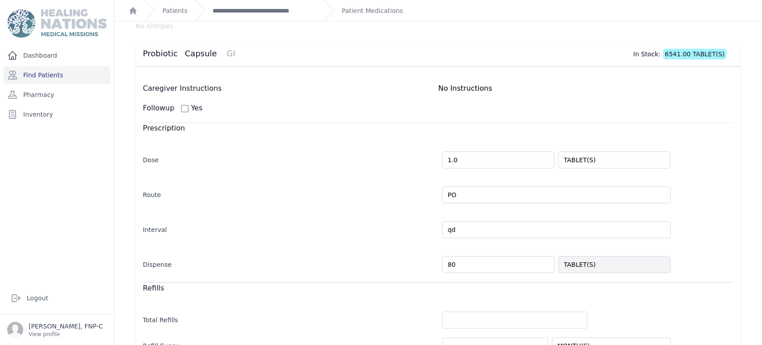
scroll to position [190, 0]
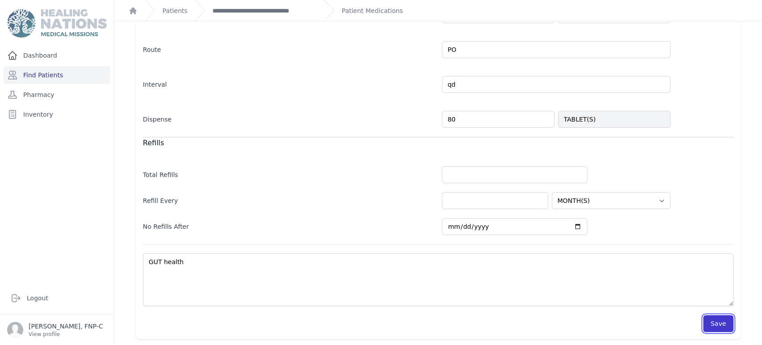
click at [711, 321] on button "Save" at bounding box center [718, 323] width 30 height 17
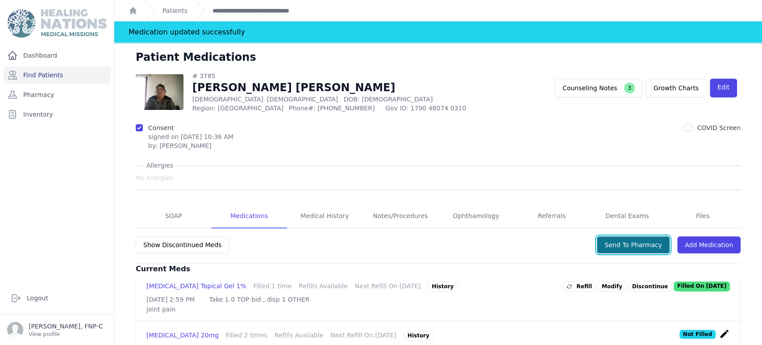
click at [637, 248] on button "Send To Pharmacy" at bounding box center [633, 244] width 73 height 17
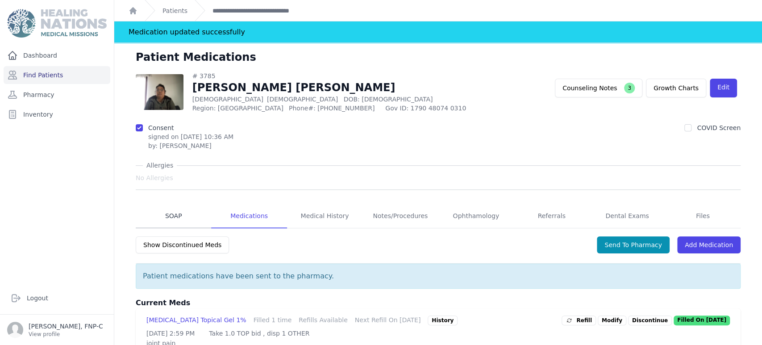
click at [172, 213] on link "SOAP" at bounding box center [173, 216] width 75 height 24
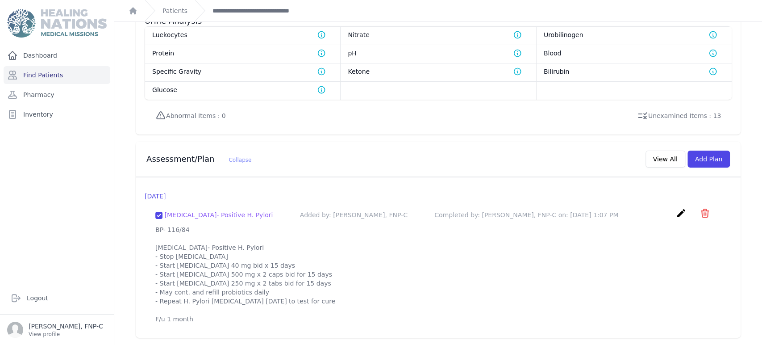
scroll to position [718, 0]
click at [191, 317] on p "BP- 116/84 Gastritis- Positive H. Pylori - Stop Famotidine - Start Omeprazole 4…" at bounding box center [438, 274] width 566 height 98
click at [192, 319] on p "BP- 116/84 Gastritis- Positive H. Pylori - Stop Famotidine - Start Omeprazole 4…" at bounding box center [438, 274] width 566 height 98
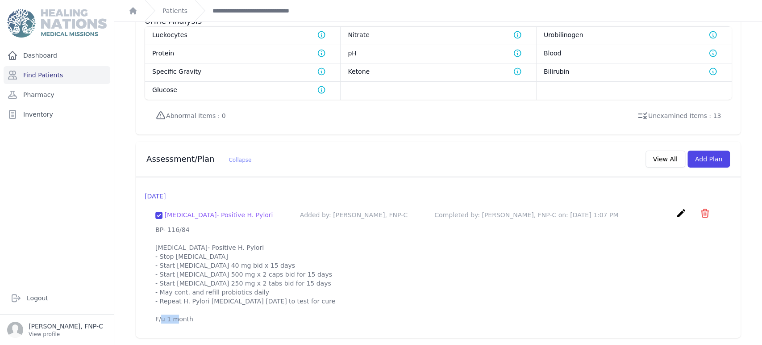
click at [195, 319] on p "BP- 116/84 Gastritis- Positive H. Pylori - Stop Famotidine - Start Omeprazole 4…" at bounding box center [438, 274] width 566 height 98
click at [193, 318] on p "BP- 116/84 Gastritis- Positive H. Pylori - Stop Famotidine - Start Omeprazole 4…" at bounding box center [438, 274] width 566 height 98
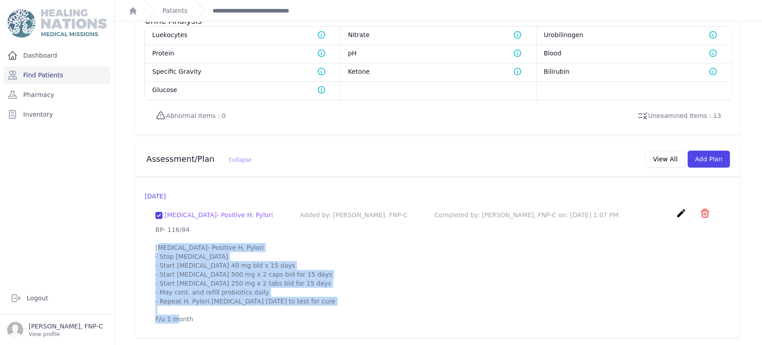
drag, startPoint x: 151, startPoint y: 227, endPoint x: 204, endPoint y: 317, distance: 104.6
click at [204, 317] on div "Gastritis- Positive H. Pylori Added by: Sharon Myers, FNP-C Completed by: Sharo…" at bounding box center [438, 265] width 587 height 130
copy p "BP- 116/84 Gastritis- Positive H. Pylori - Stop Famotidine - Start Omeprazole 4…"
click at [494, 252] on p "BP- 116/84 Gastritis- Positive H. Pylori - Stop Famotidine - Start Omeprazole 4…" at bounding box center [438, 274] width 566 height 98
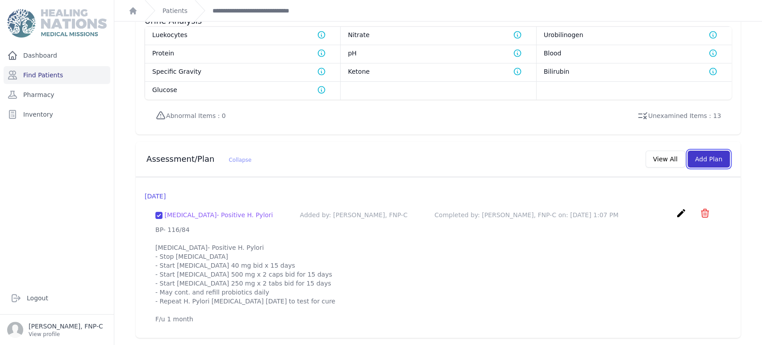
click at [697, 150] on button "Add Plan" at bounding box center [708, 158] width 42 height 17
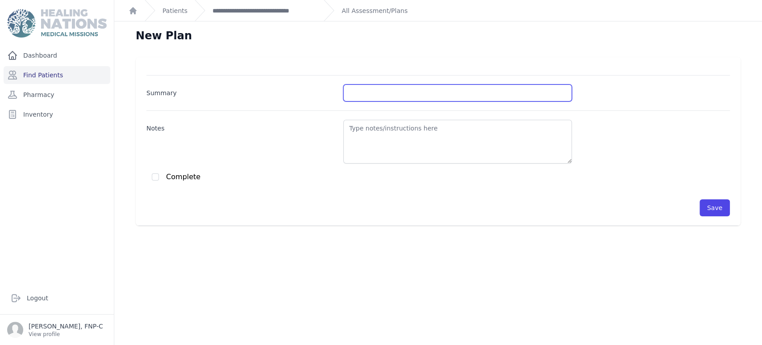
click at [371, 86] on input "Summary" at bounding box center [457, 92] width 229 height 17
type input "Gastritis, Hx H. Pylori (treatment completed)"
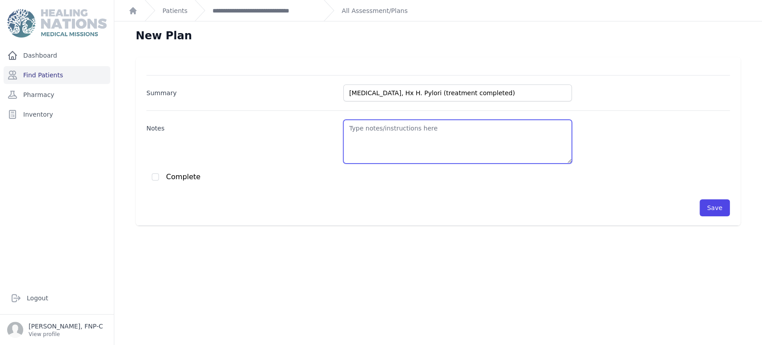
click at [350, 131] on textarea "Notes" at bounding box center [457, 142] width 229 height 44
paste textarea "BP- 116/84 Gastritis- Positive H. Pylori - Stop Famotidine - Start Omeprazole 4…"
click at [368, 129] on textarea "BP- 116/84 Gastritis- Positive H. Pylori - Stop Famotidine - Start Omeprazole 4…" at bounding box center [457, 142] width 229 height 44
click at [380, 130] on textarea "BP- 114/84 Gastritis- Positive H. Pylori - Stop Famotidine - Start Omeprazole 4…" at bounding box center [457, 142] width 229 height 44
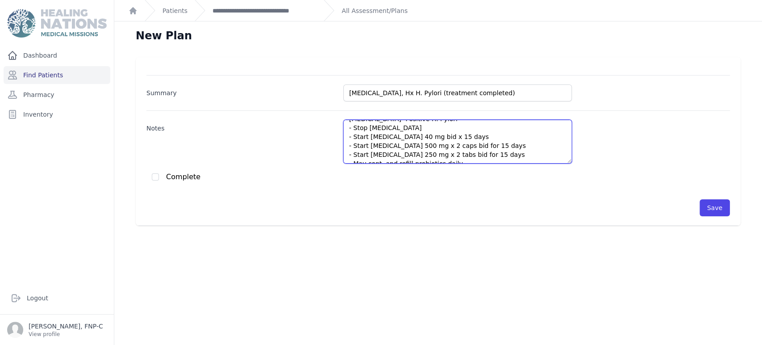
scroll to position [29, 0]
drag, startPoint x: 493, startPoint y: 131, endPoint x: 347, endPoint y: 135, distance: 146.5
click at [347, 135] on textarea "BP- 114/70 Gastritis- Positive H. Pylori - Stop Famotidine - Start Omeprazole 4…" at bounding box center [457, 142] width 229 height 44
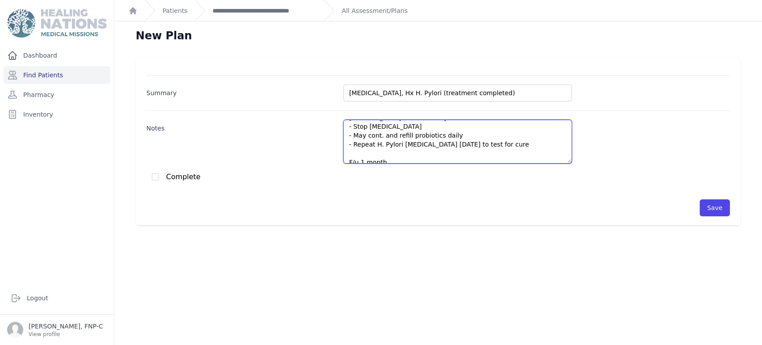
scroll to position [0, 0]
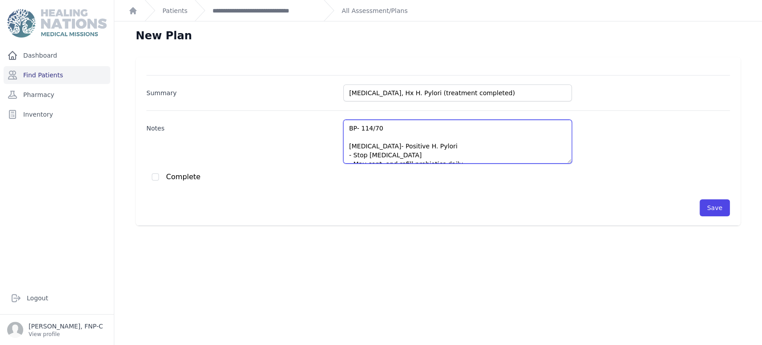
click at [419, 148] on textarea "BP- 114/70 Gastritis- Positive H. Pylori - Stop Famotidine - May cont. and refi…" at bounding box center [457, 142] width 229 height 44
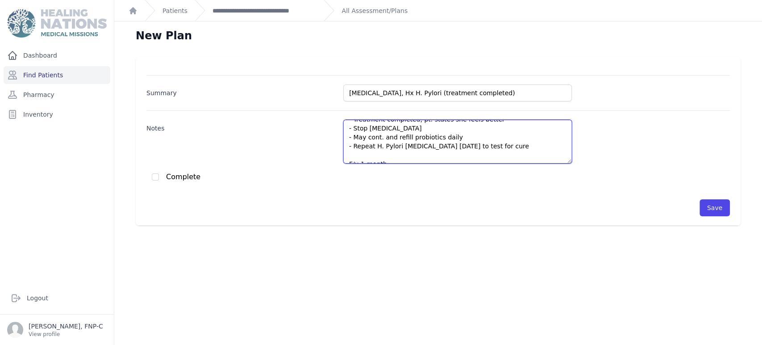
scroll to position [36, 0]
click at [364, 129] on textarea "BP- 114/70 Gastritis- Positive H. Pylori - Treatment completed, pt. states she …" at bounding box center [457, 142] width 229 height 44
click at [362, 128] on textarea "BP- 114/70 Gastritis- Positive H. Pylori - Treatment completed, pt. states she …" at bounding box center [457, 142] width 229 height 44
click at [412, 127] on textarea "BP- 114/70 Gastritis- Positive H. Pylori - Treatment completed, pt. states she …" at bounding box center [457, 142] width 229 height 44
click at [367, 137] on textarea "BP- 114/70 Gastritis- Positive H. Pylori - Treatment completed, pt. states she …" at bounding box center [457, 142] width 229 height 44
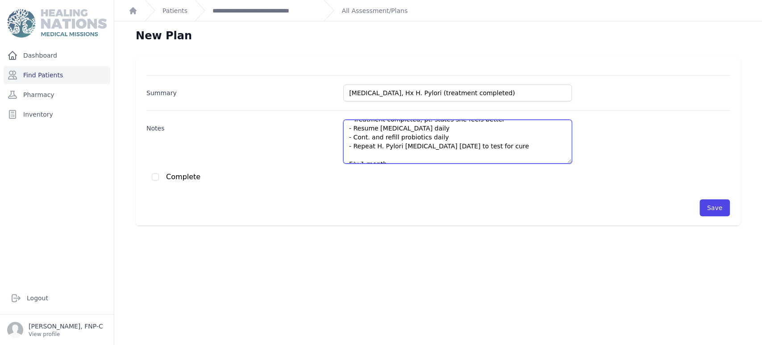
drag, startPoint x: 454, startPoint y: 145, endPoint x: 422, endPoint y: 144, distance: 31.3
click at [422, 144] on textarea "BP- 114/70 Gastritis- Positive H. Pylori - Treatment completed, pt. states she …" at bounding box center [457, 142] width 229 height 44
type textarea "BP- 114/70 Gastritis- Positive H. Pylori - Treatment completed, pt. states she …"
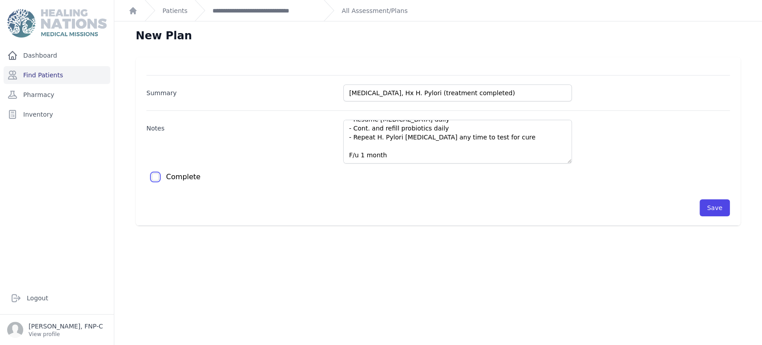
click at [157, 178] on input "checkbox" at bounding box center [155, 176] width 7 height 7
checkbox input "true"
click at [386, 155] on textarea "BP- 114/70 Gastritis- Positive H. Pylori - Treatment completed, pt. states she …" at bounding box center [457, 142] width 229 height 44
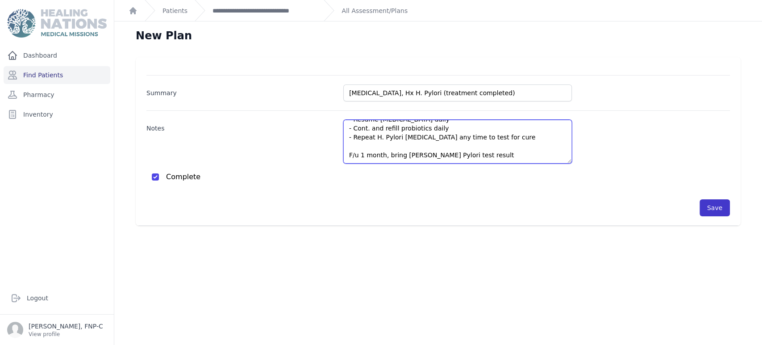
type textarea "BP- 114/70 Gastritis- Positive H. Pylori - Treatment completed, pt. states she …"
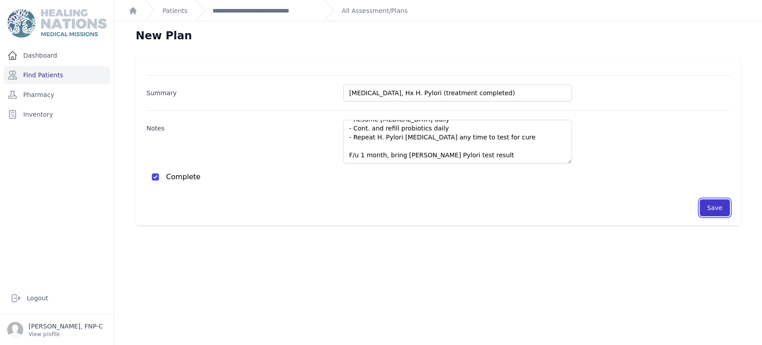
click at [708, 208] on button "Save" at bounding box center [714, 207] width 30 height 17
checkbox input "false"
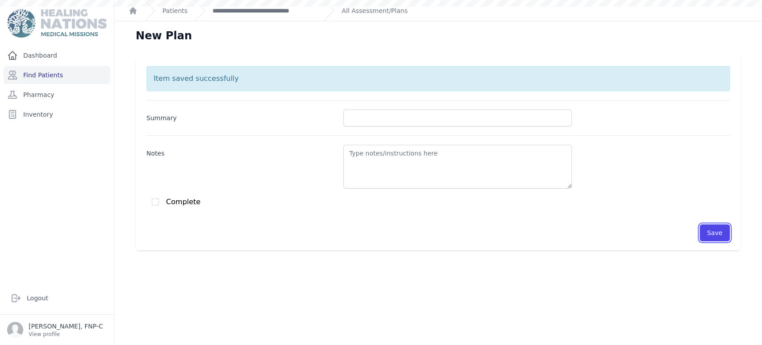
scroll to position [0, 0]
click at [31, 72] on link "Find Patients" at bounding box center [57, 75] width 107 height 18
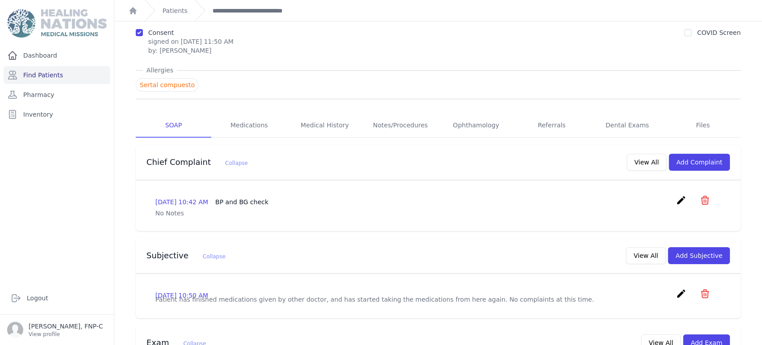
scroll to position [50, 0]
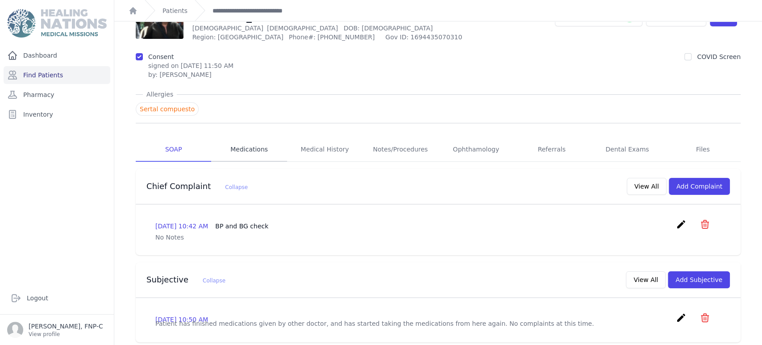
click at [243, 151] on link "Medications" at bounding box center [248, 149] width 75 height 24
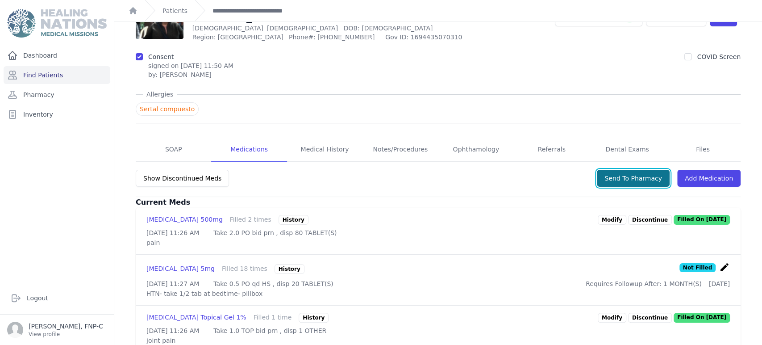
click at [632, 176] on button "Send To Pharmacy" at bounding box center [633, 178] width 73 height 17
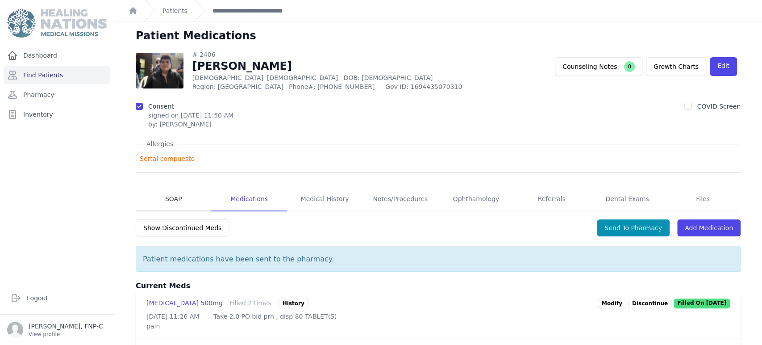
click at [172, 198] on link "SOAP" at bounding box center [173, 199] width 75 height 24
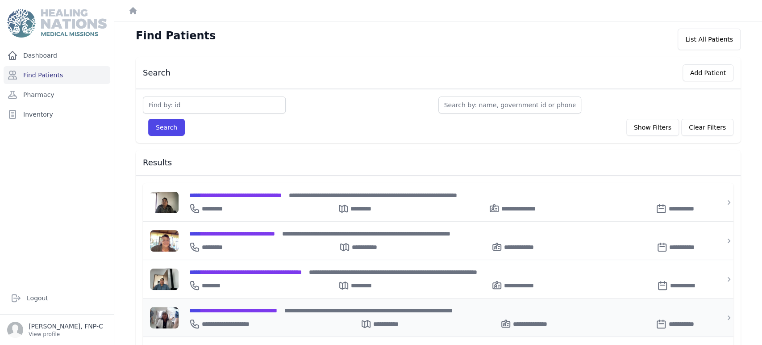
click at [249, 308] on span "**********" at bounding box center [233, 310] width 88 height 6
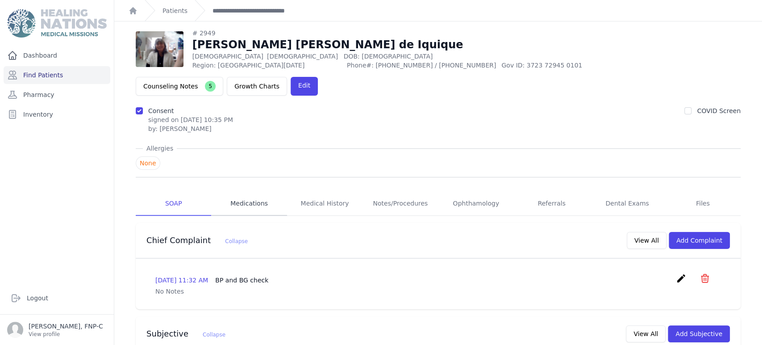
click at [234, 191] on link "Medications" at bounding box center [248, 203] width 75 height 24
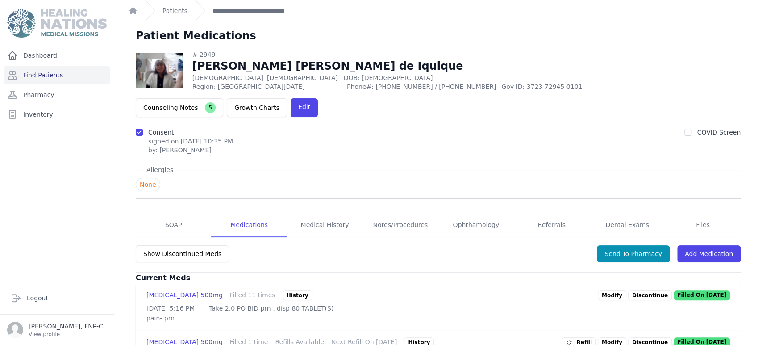
click at [613, 290] on link "Modify" at bounding box center [612, 295] width 29 height 10
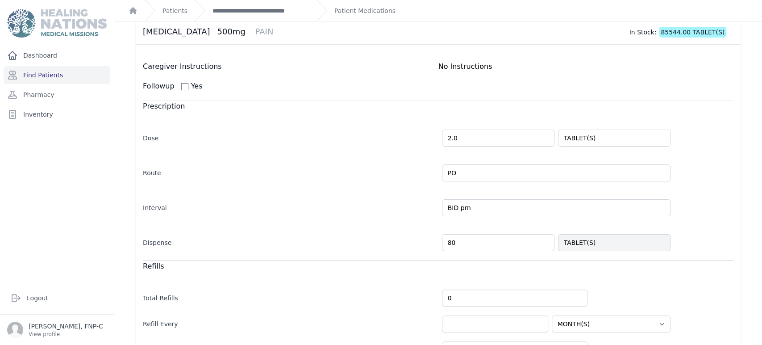
scroll to position [149, 0]
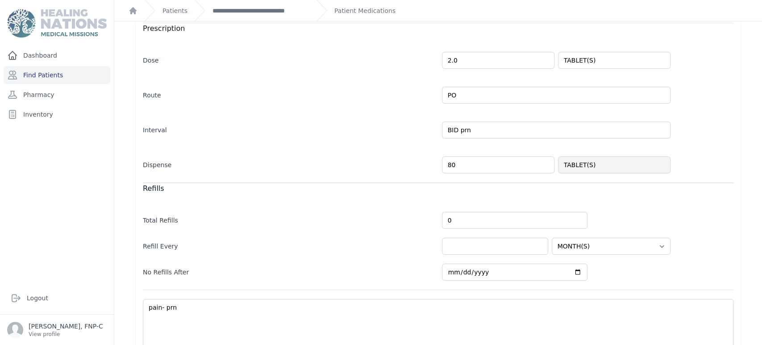
click at [445, 166] on input "80" at bounding box center [498, 164] width 112 height 17
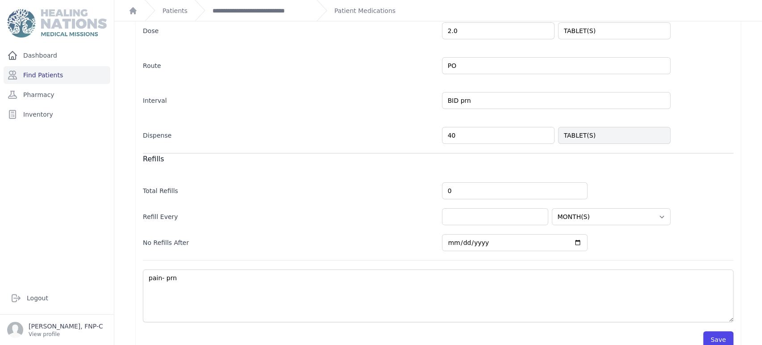
scroll to position [194, 0]
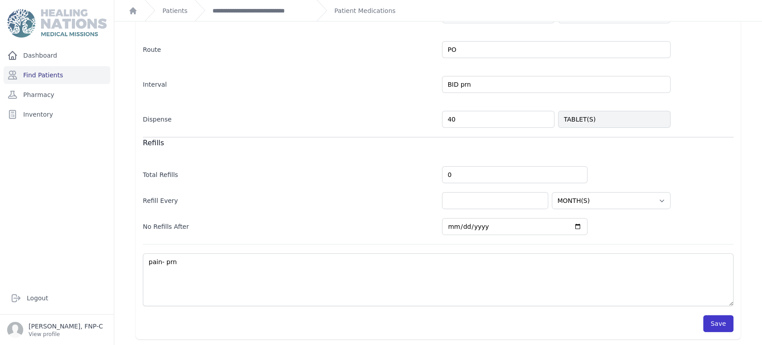
type input "40"
select select "MONTH(S)"
click at [718, 321] on button "Save" at bounding box center [718, 323] width 30 height 17
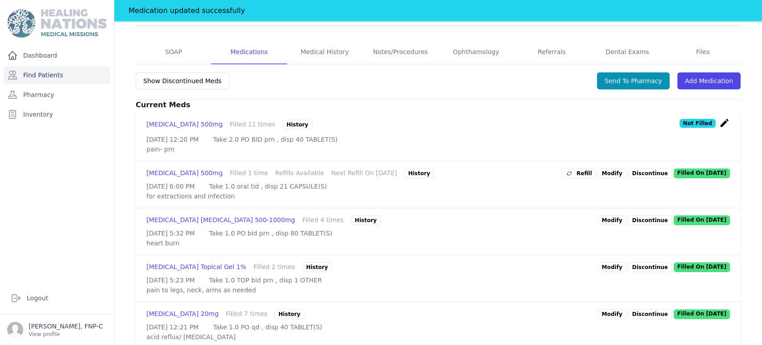
click at [632, 168] on p "Discontinue" at bounding box center [650, 173] width 44 height 10
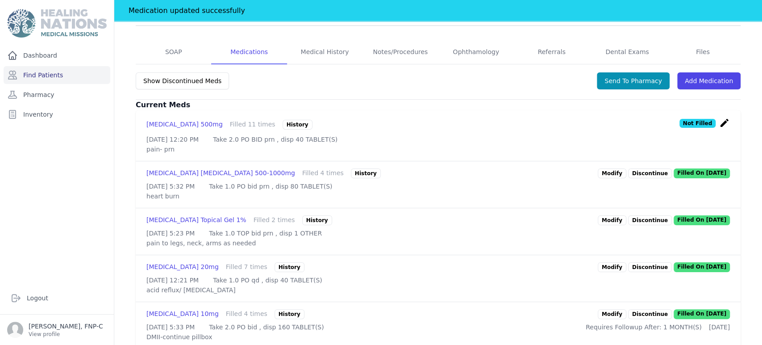
click at [608, 168] on link "Modify" at bounding box center [612, 173] width 29 height 10
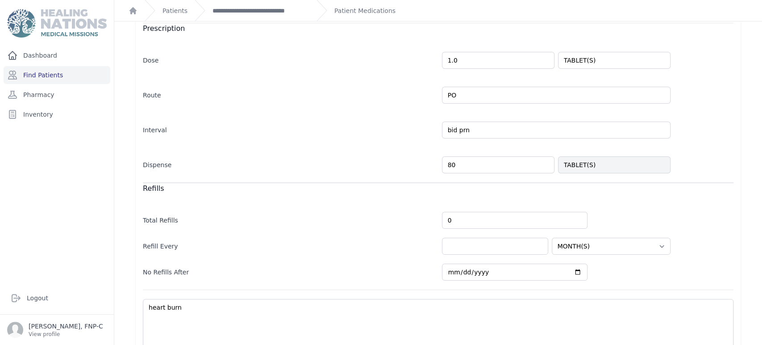
scroll to position [194, 0]
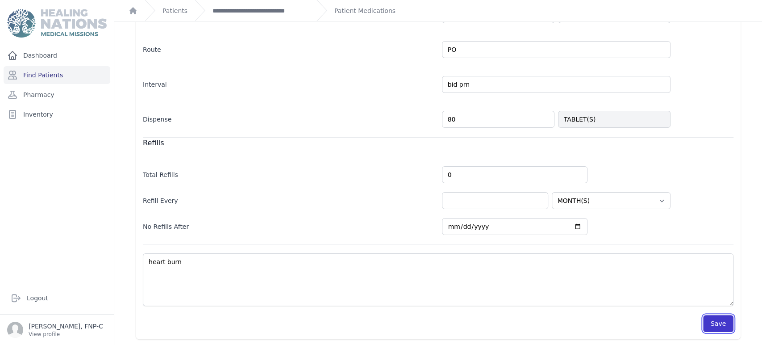
click at [712, 319] on button "Save" at bounding box center [718, 323] width 30 height 17
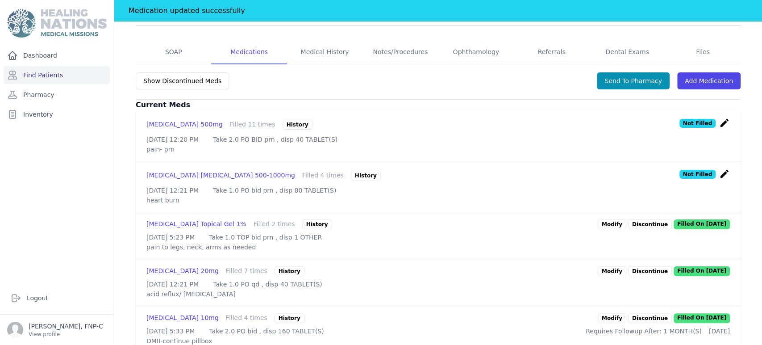
click at [608, 219] on link "Modify" at bounding box center [612, 224] width 29 height 10
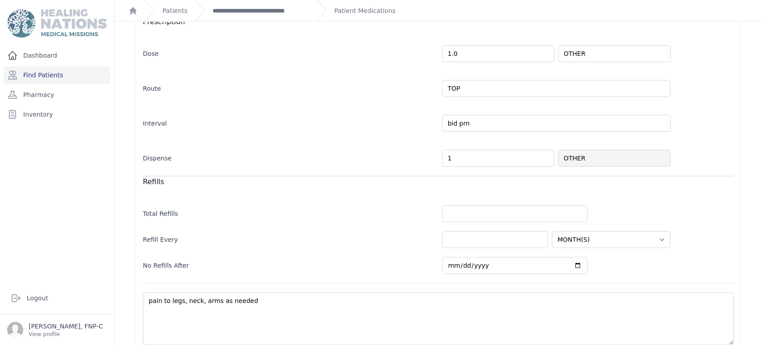
scroll to position [194, 0]
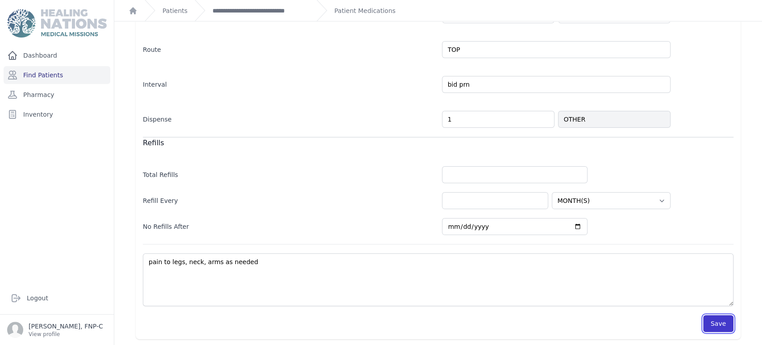
click at [710, 324] on button "Save" at bounding box center [718, 323] width 30 height 17
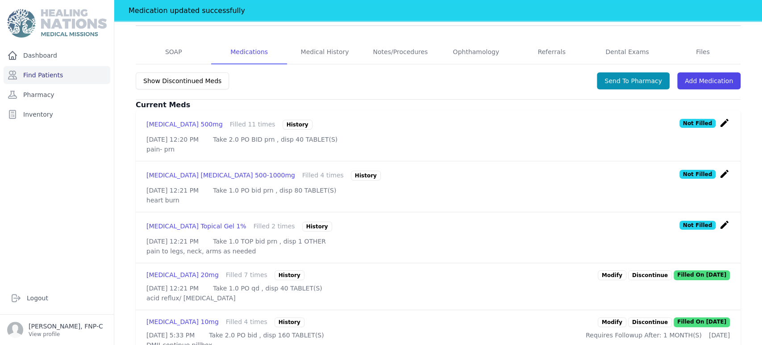
scroll to position [244, 0]
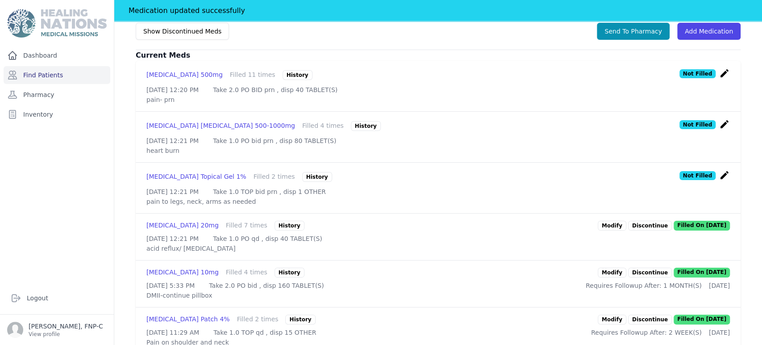
click at [604, 222] on link "Modify" at bounding box center [612, 226] width 29 height 10
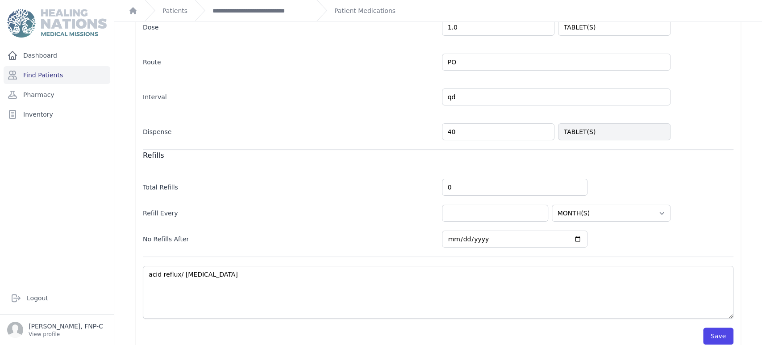
scroll to position [194, 0]
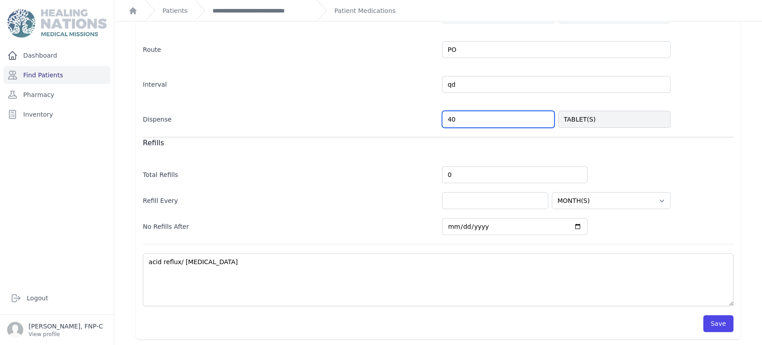
click at [446, 119] on input "40" at bounding box center [498, 119] width 112 height 17
type input "80"
select select "MONTH(S)"
click at [720, 319] on button "Save" at bounding box center [718, 323] width 30 height 17
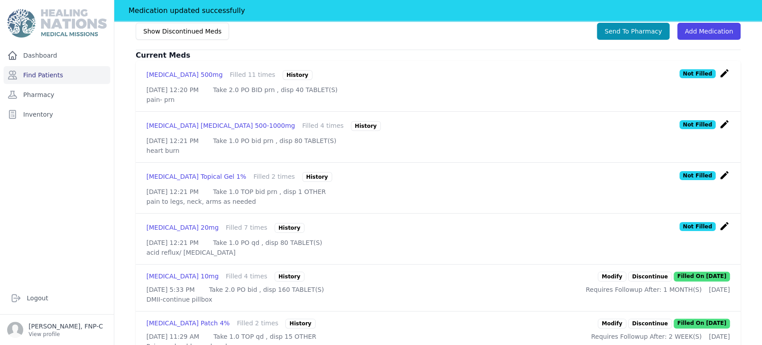
scroll to position [293, 0]
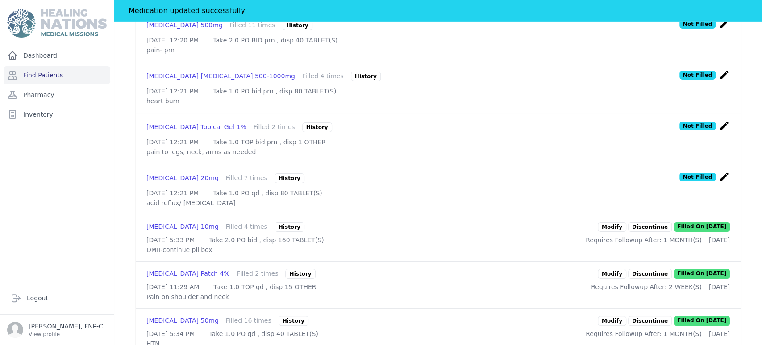
click at [607, 232] on link "Modify" at bounding box center [612, 227] width 29 height 10
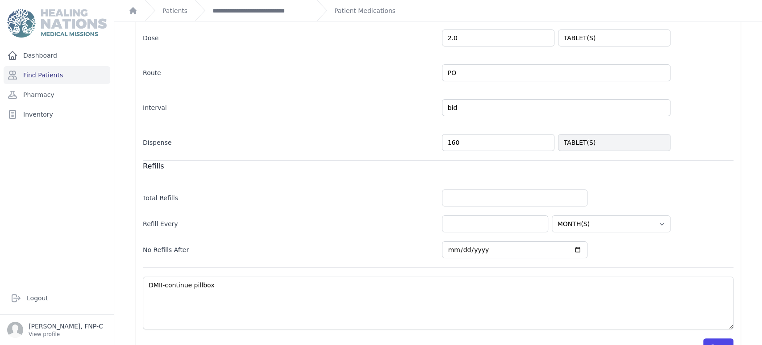
scroll to position [200, 0]
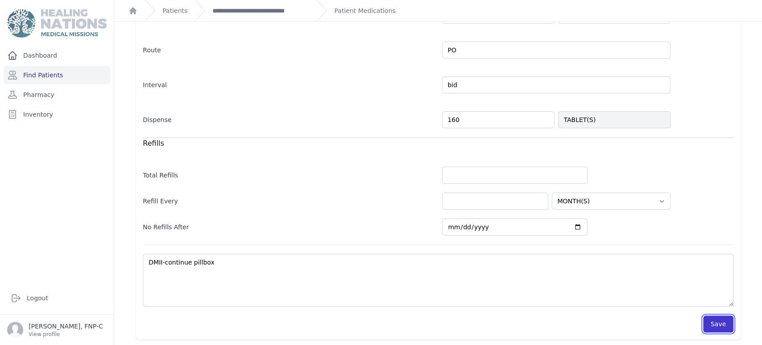
click at [703, 318] on button "Save" at bounding box center [718, 323] width 30 height 17
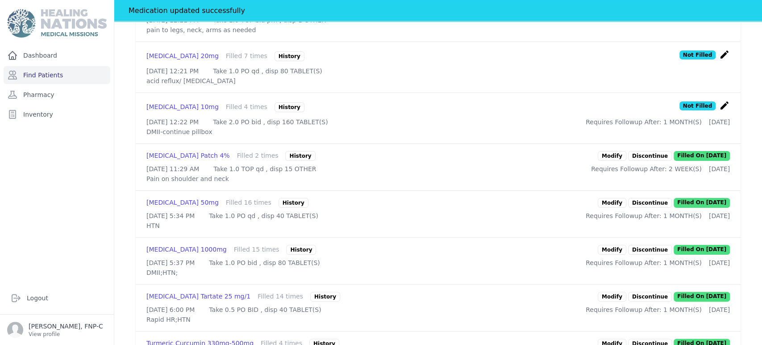
scroll to position [448, 0]
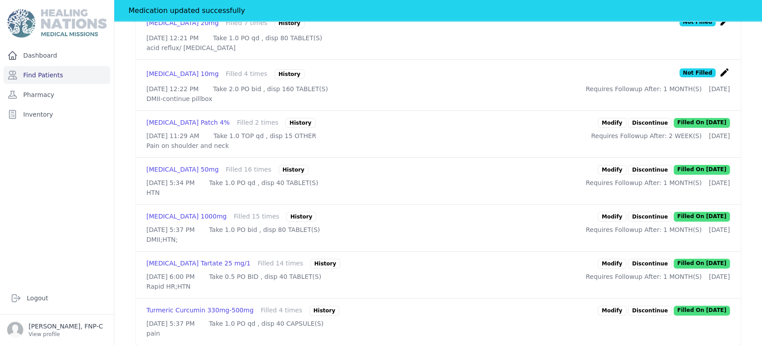
click at [611, 175] on link "Modify" at bounding box center [612, 170] width 29 height 10
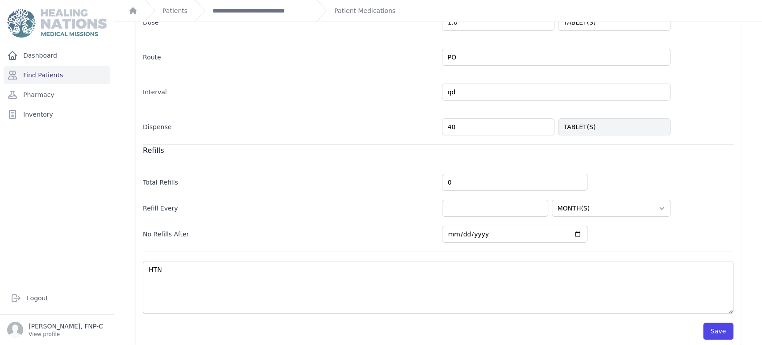
scroll to position [200, 0]
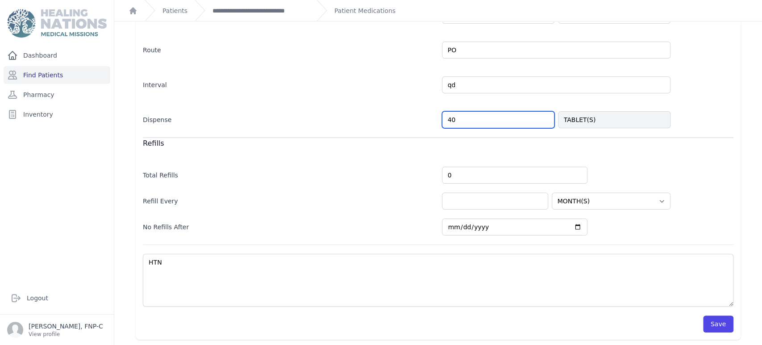
click at [447, 118] on input "40" at bounding box center [498, 119] width 112 height 17
type input "80"
select select "MONTH(S)"
click at [709, 323] on button "Save" at bounding box center [718, 323] width 30 height 17
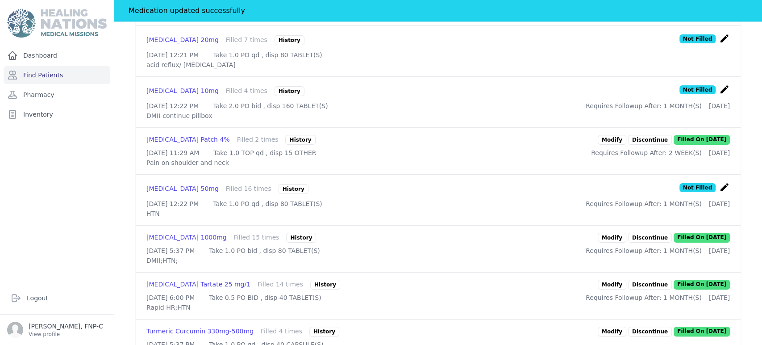
scroll to position [448, 0]
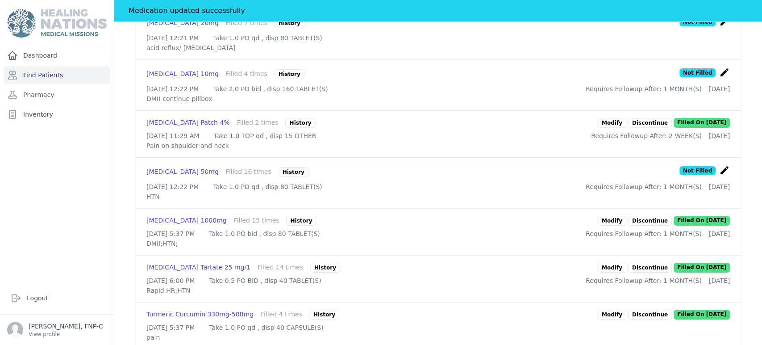
click at [611, 225] on link "Modify" at bounding box center [612, 221] width 29 height 10
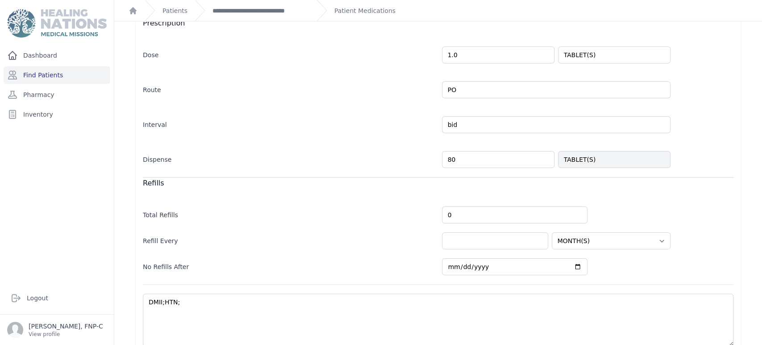
scroll to position [198, 0]
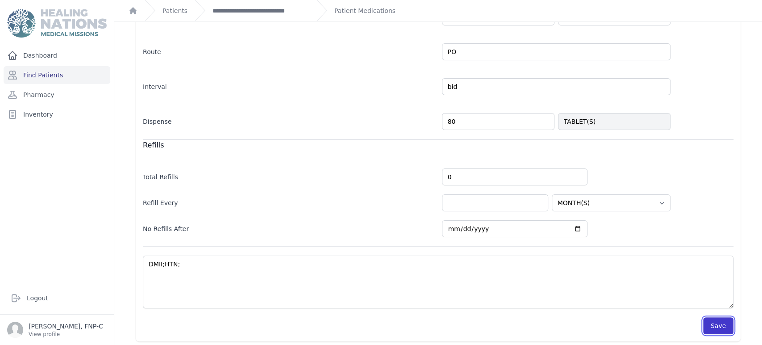
click at [710, 325] on button "Save" at bounding box center [718, 325] width 30 height 17
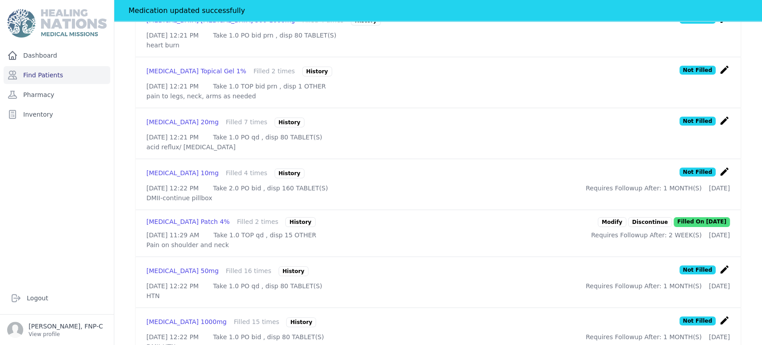
scroll to position [399, 0]
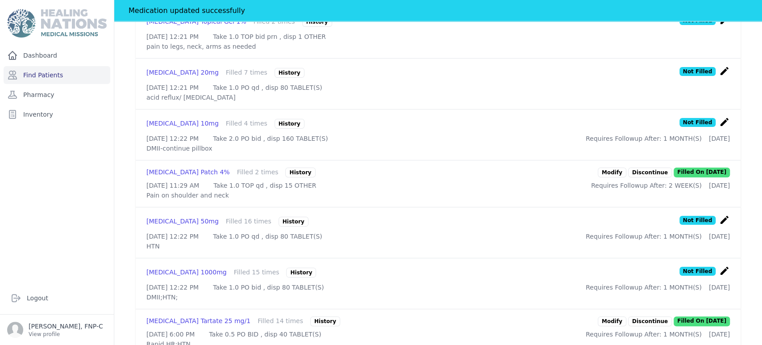
click at [719, 225] on icon "create" at bounding box center [724, 219] width 11 height 11
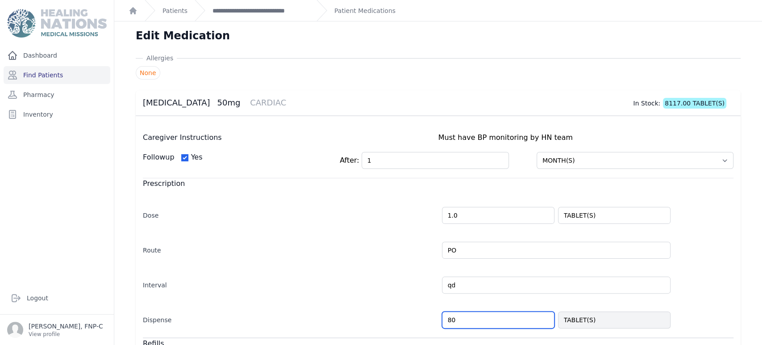
click at [447, 316] on input "80" at bounding box center [498, 319] width 112 height 17
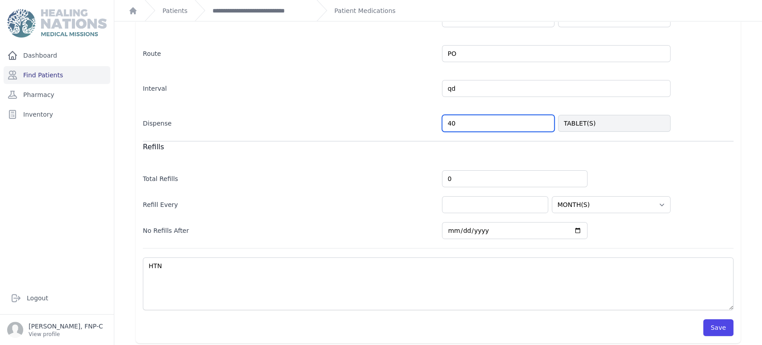
scroll to position [198, 0]
type input "40"
select select "MONTH(S)"
click at [712, 324] on button "Save" at bounding box center [718, 325] width 30 height 17
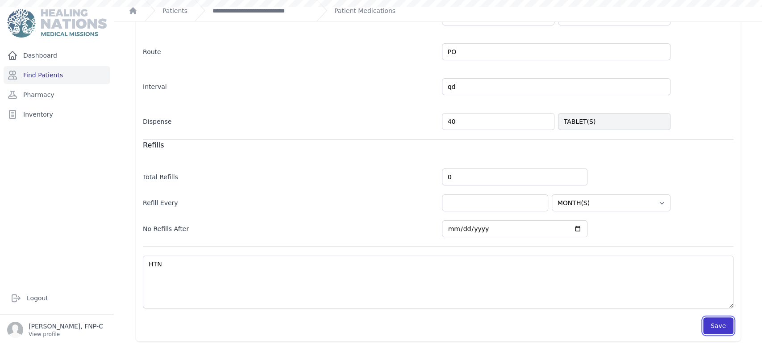
scroll to position [200, 0]
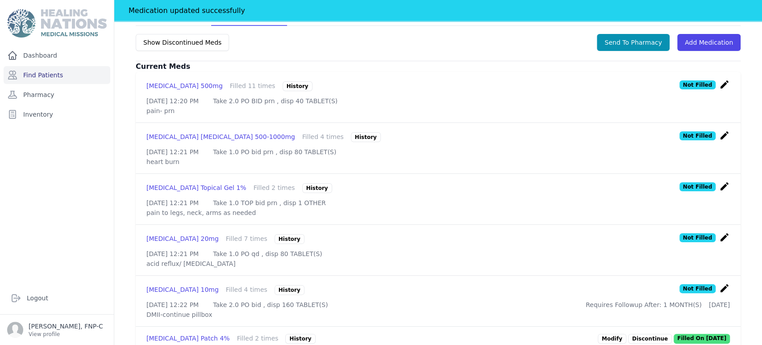
scroll to position [250, 0]
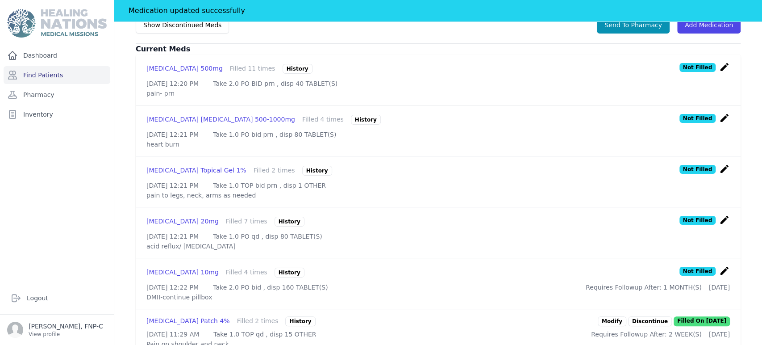
click at [719, 219] on icon "create" at bounding box center [724, 219] width 11 height 11
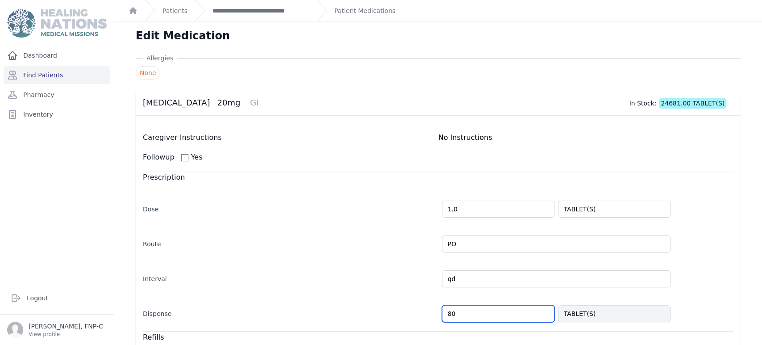
click at [449, 312] on input "80" at bounding box center [498, 313] width 112 height 17
click at [446, 312] on input "80" at bounding box center [498, 313] width 112 height 17
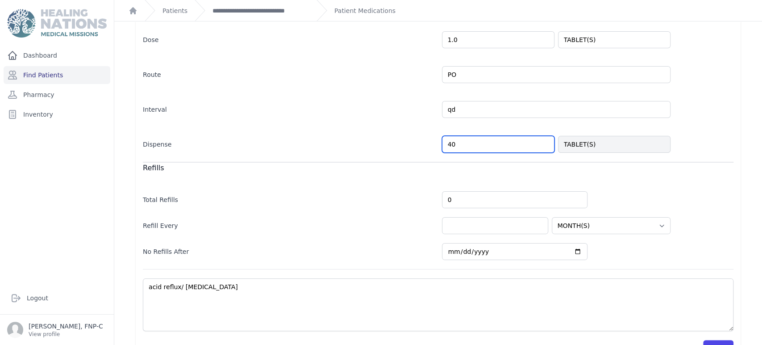
scroll to position [194, 0]
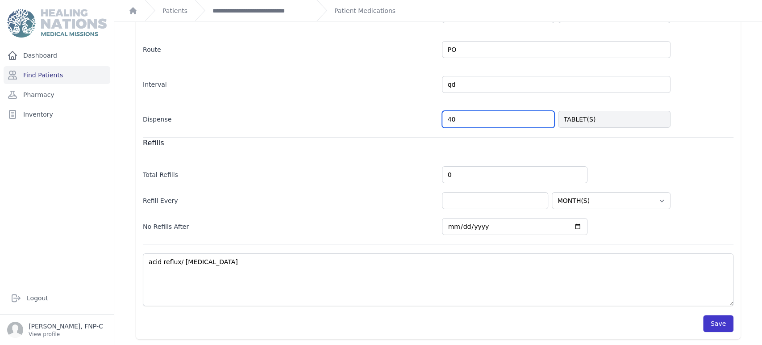
type input "40"
select select "MONTH(S)"
click at [711, 320] on button "Save" at bounding box center [718, 323] width 30 height 17
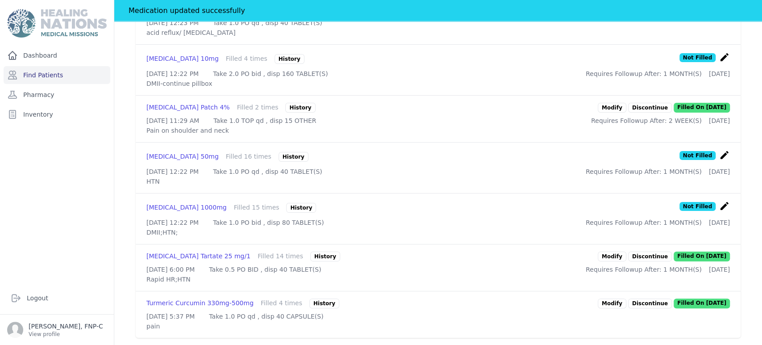
scroll to position [492, 0]
click at [600, 261] on link "Modify" at bounding box center [612, 256] width 29 height 10
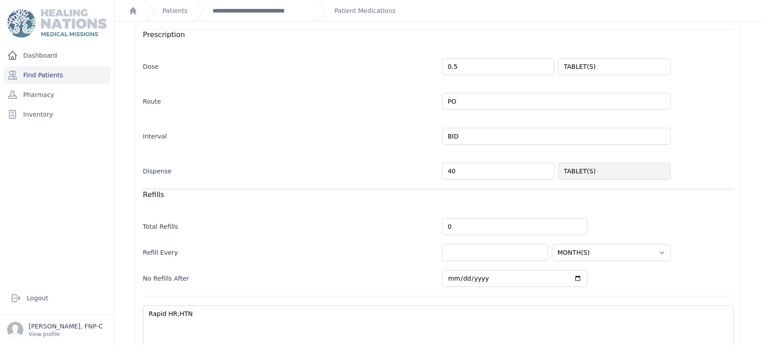
scroll to position [200, 0]
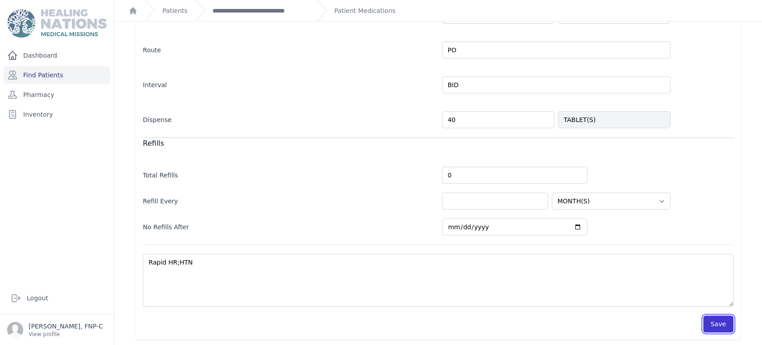
click at [709, 323] on button "Save" at bounding box center [718, 323] width 30 height 17
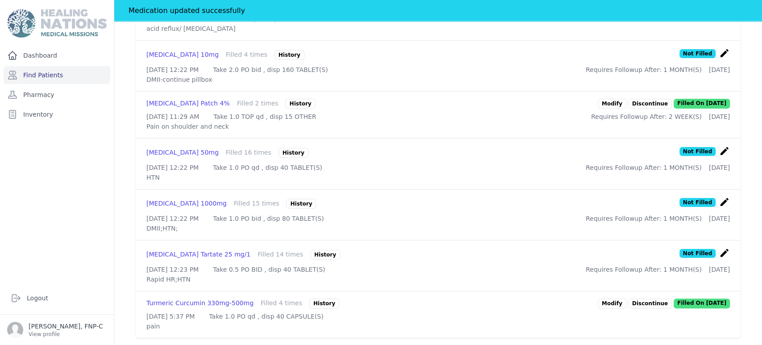
scroll to position [526, 0]
click at [609, 298] on link "Modify" at bounding box center [612, 303] width 29 height 10
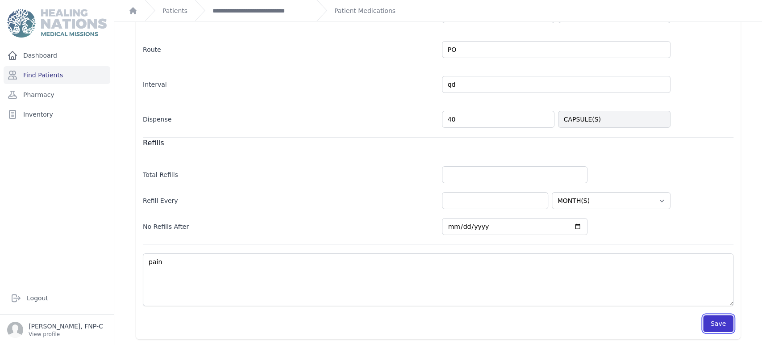
click at [711, 328] on button "Save" at bounding box center [718, 323] width 30 height 17
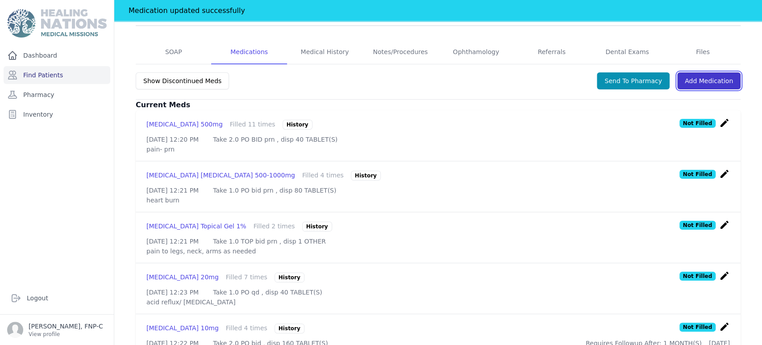
click at [688, 72] on link "Add Medication" at bounding box center [708, 80] width 63 height 17
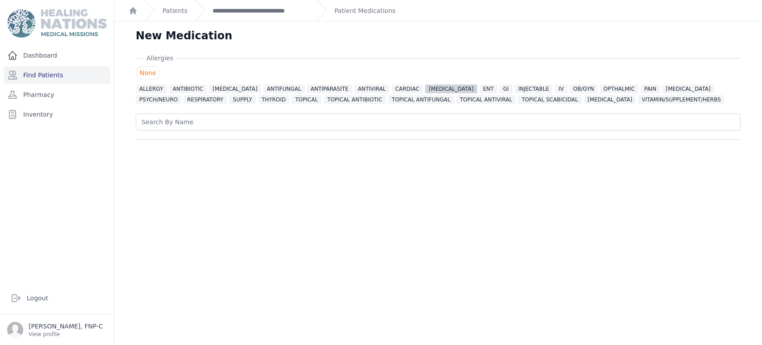
click at [428, 87] on span "DIABETES" at bounding box center [451, 88] width 52 height 9
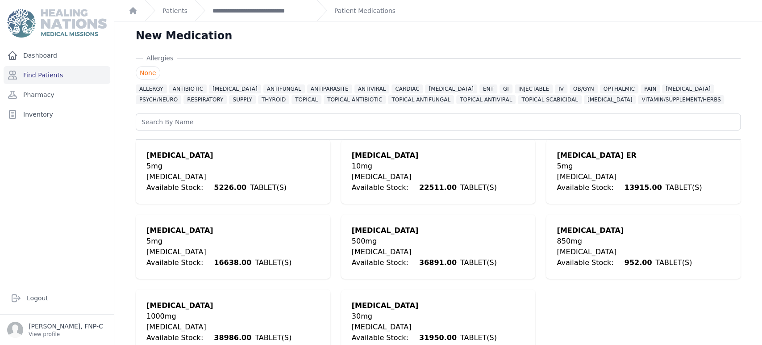
click at [395, 325] on div "DIABETES" at bounding box center [424, 326] width 145 height 11
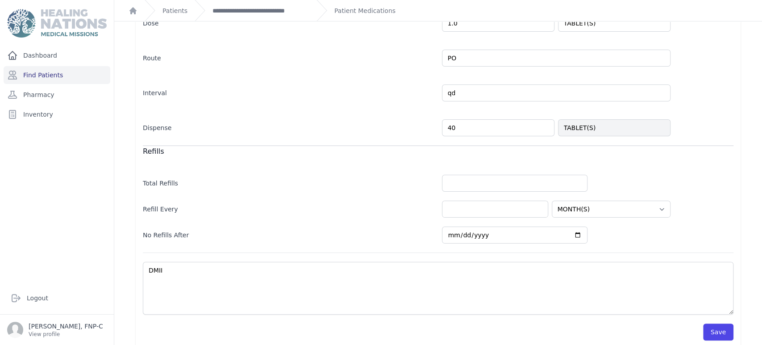
scroll to position [248, 0]
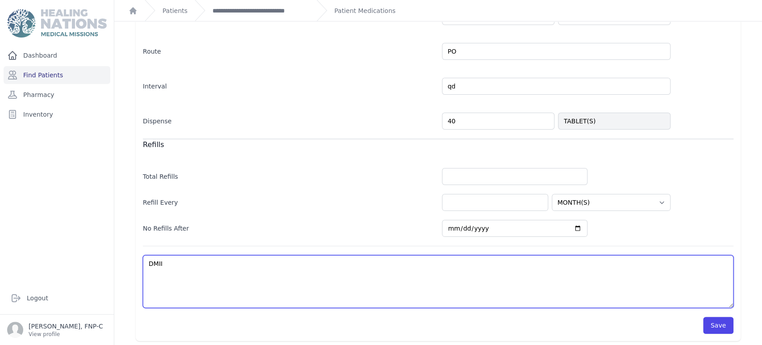
click at [171, 262] on textarea "DMII" at bounding box center [438, 281] width 591 height 53
type textarea "DMII-"
select select "MONTH(S)"
type textarea "DMII-"
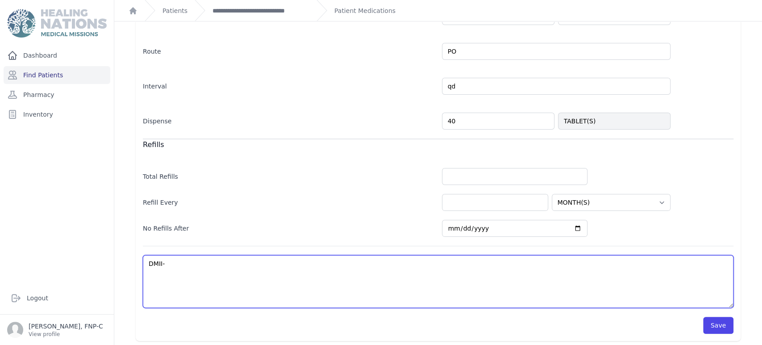
select select "MONTH(S)"
type textarea "DMII- t"
select select "MONTH(S)"
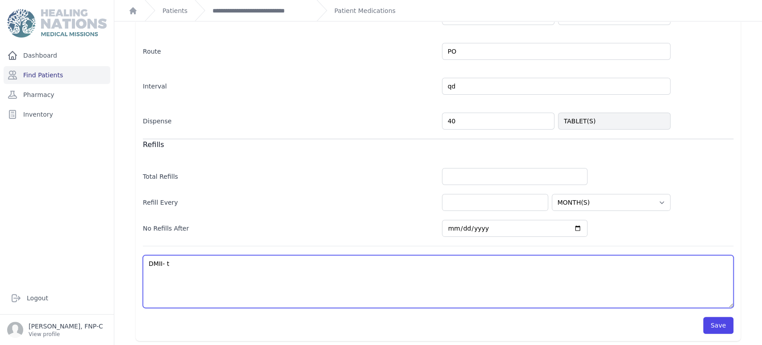
type textarea "DMII- ta"
select select "MONTH(S)"
type textarea "DMII- tak"
select select "MONTH(S)"
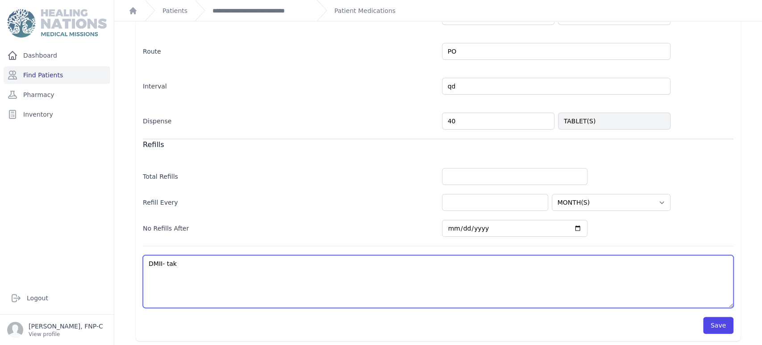
select select "MONTH(S)"
type textarea "DMII- take"
select select "MONTH(S)"
type textarea "DMII- take"
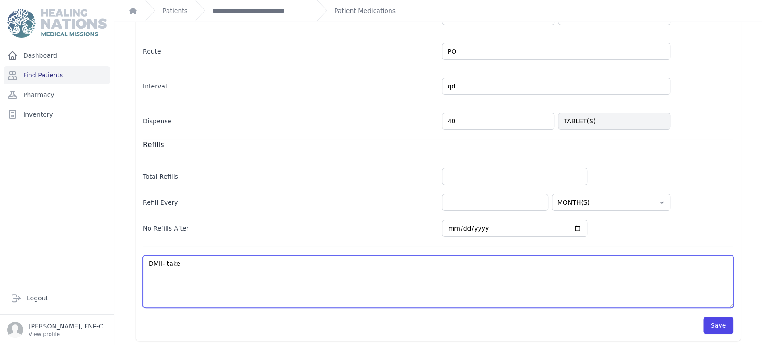
select select "MONTH(S)"
type textarea "DMII- take w"
select select "MONTH(S)"
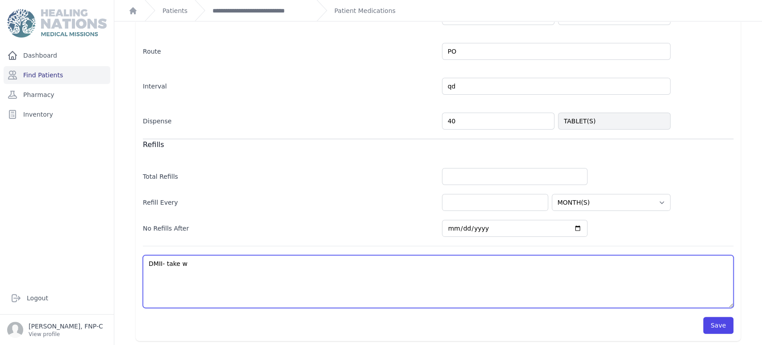
type textarea "DMII- take wi"
select select "MONTH(S)"
type textarea "DMII- take wit"
select select "MONTH(S)"
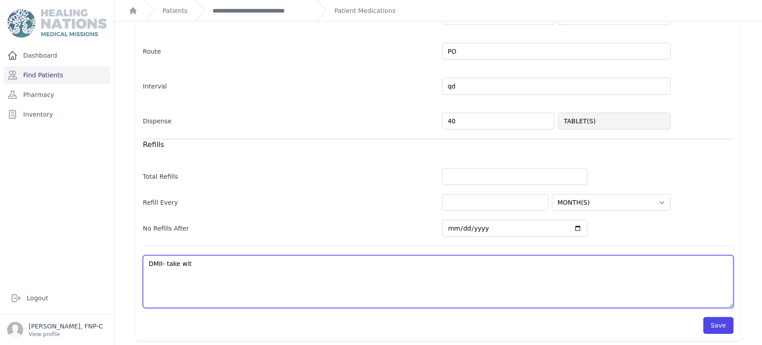
select select "MONTH(S)"
type textarea "DMII- take with"
select select "MONTH(S)"
type textarea "DMII- take with"
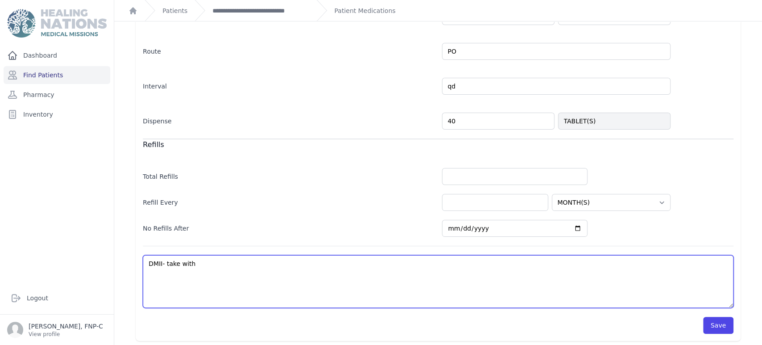
select select "MONTH(S)"
type textarea "DMII- take with l"
select select "MONTH(S)"
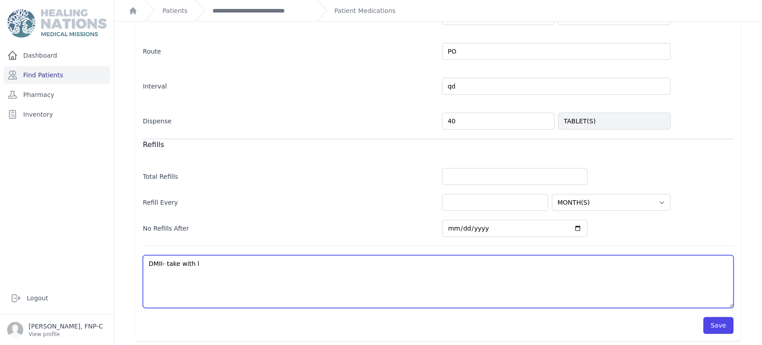
type textarea "DMII- take with lu"
select select "MONTH(S)"
type textarea "DMII- take with lun"
select select "MONTH(S)"
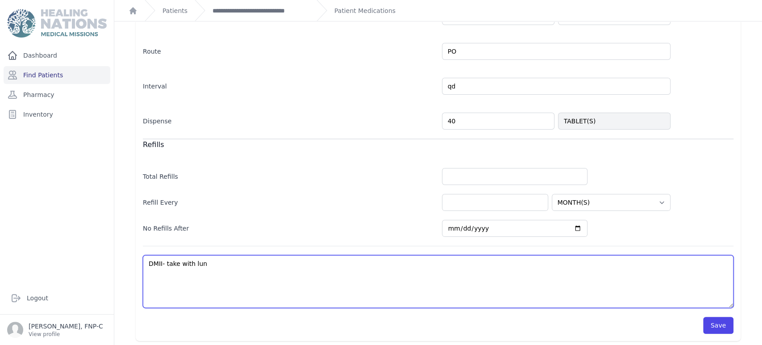
select select "MONTH(S)"
type textarea "DMII- take with lunc"
select select "MONTH(S)"
type textarea "DMII- take with lunch"
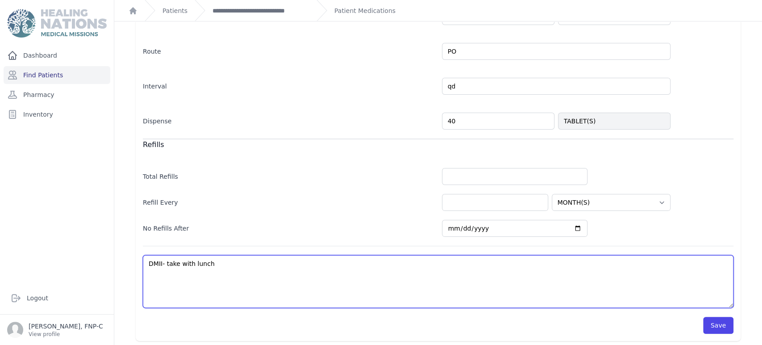
select select "MONTH(S)"
type textarea "DMII- take with lunch"
select select "MONTH(S)"
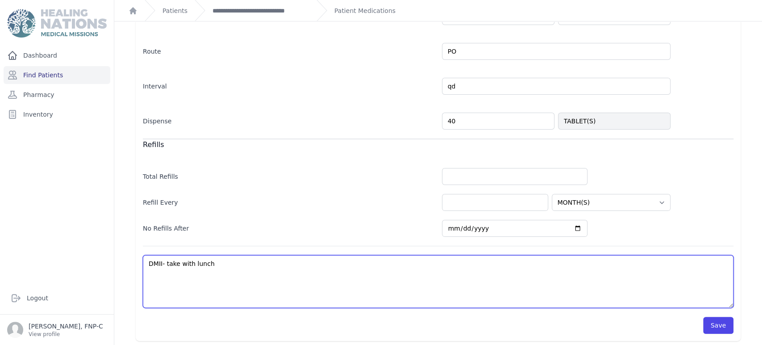
type textarea "DMII- take with lunch d"
select select "MONTH(S)"
type textarea "DMII- take with lunch da"
select select "MONTH(S)"
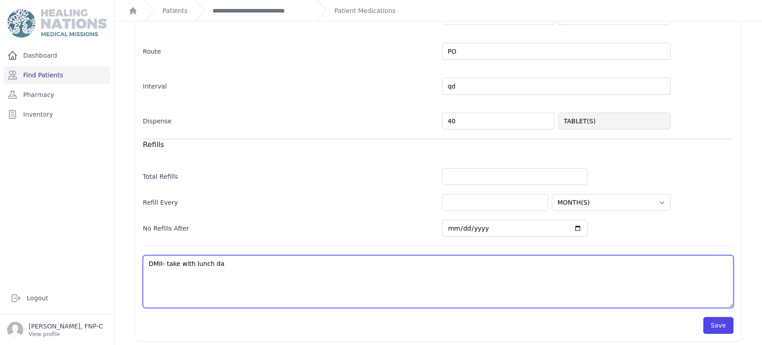
select select "MONTH(S)"
type textarea "DMII- take with lunch dai"
select select "MONTH(S)"
type textarea "DMII- take with lunch dail"
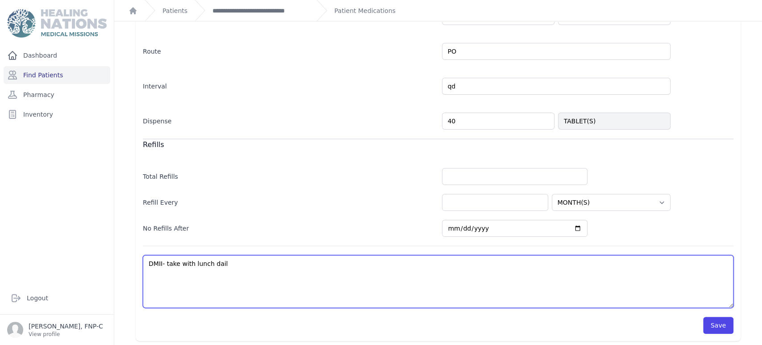
select select "MONTH(S)"
type textarea "DMII- take with lunch daily"
select select "MONTH(S)"
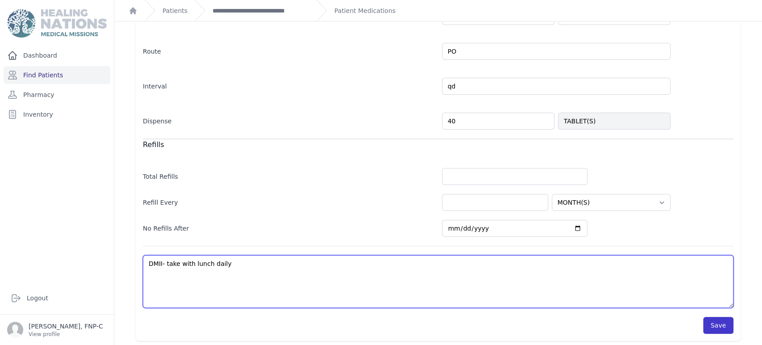
type textarea "DMII- take with lunch daily"
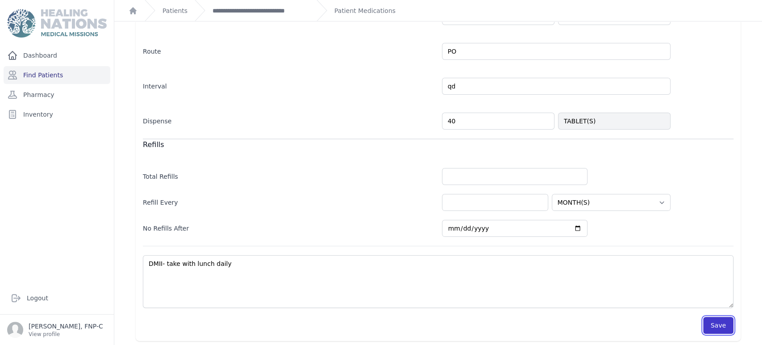
click at [711, 321] on button "Save" at bounding box center [718, 324] width 30 height 17
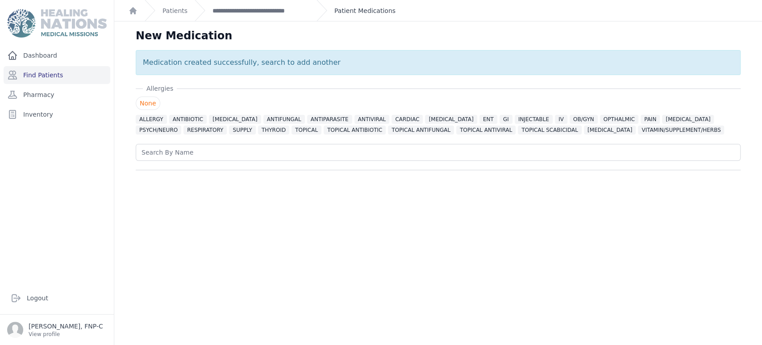
click at [349, 9] on link "Patient Medications" at bounding box center [364, 10] width 61 height 9
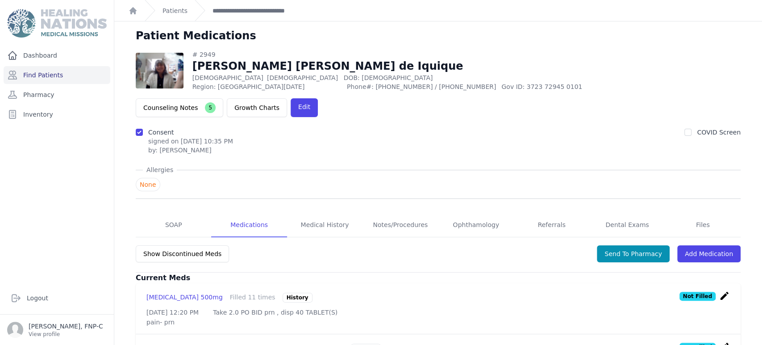
scroll to position [50, 0]
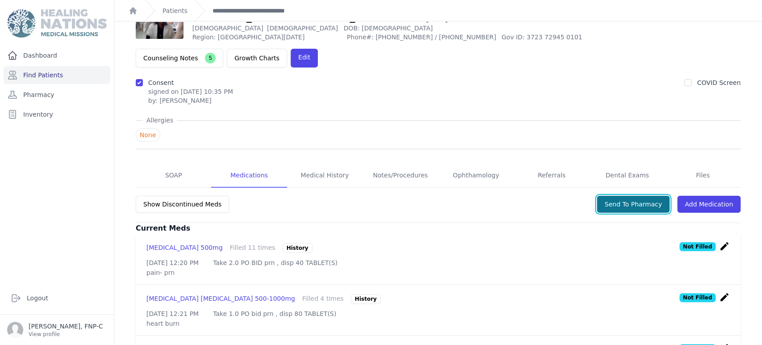
click at [614, 196] on button "Send To Pharmacy" at bounding box center [633, 204] width 73 height 17
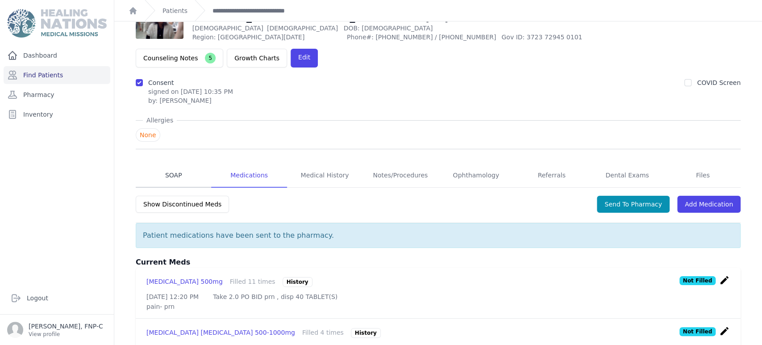
click at [178, 163] on link "SOAP" at bounding box center [173, 175] width 75 height 24
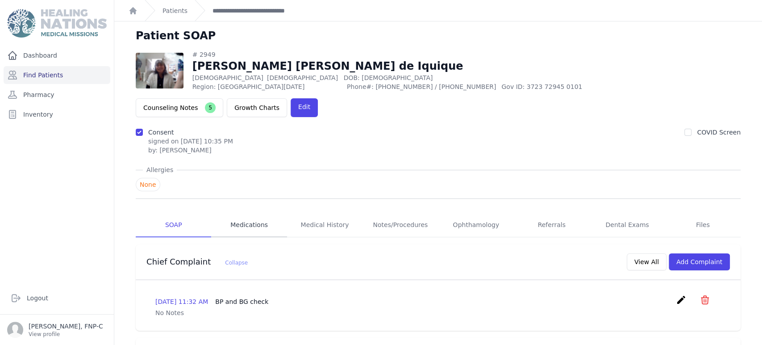
click at [263, 213] on link "Medications" at bounding box center [248, 225] width 75 height 24
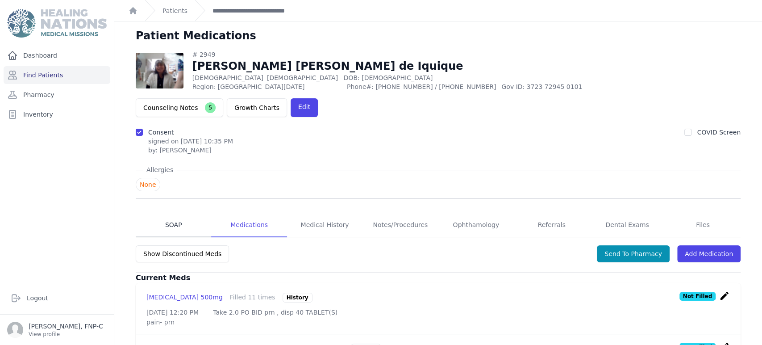
click at [174, 213] on link "SOAP" at bounding box center [173, 225] width 75 height 24
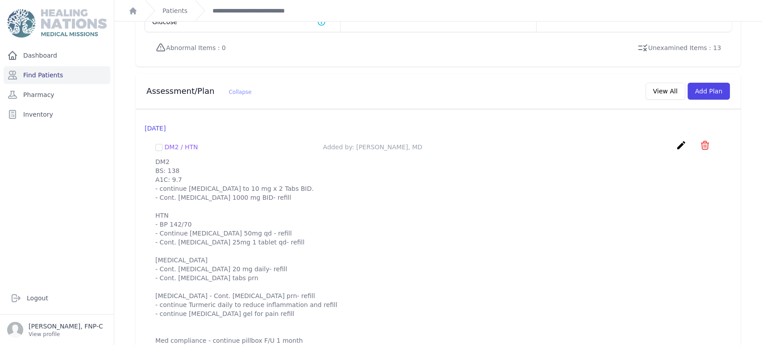
scroll to position [823, 0]
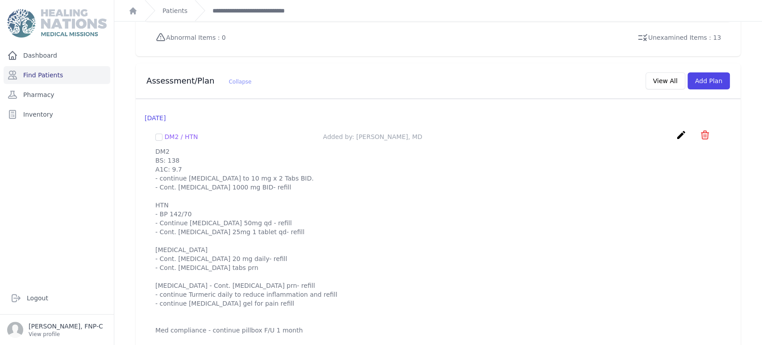
click at [291, 317] on p "DM2 BS: 138 A1C: 9.7 - continue Glipizide to 10 mg x 2 Tabs BID. - Cont. metfor…" at bounding box center [438, 240] width 566 height 187
click at [297, 311] on p "DM2 BS: 138 A1C: 9.7 - continue Glipizide to 10 mg x 2 Tabs BID. - Cont. metfor…" at bounding box center [438, 240] width 566 height 187
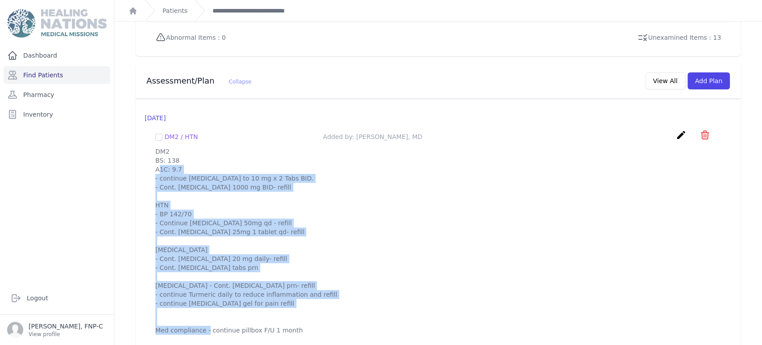
drag, startPoint x: 154, startPoint y: 138, endPoint x: 307, endPoint y: 321, distance: 238.3
click at [307, 321] on div "DM2 / HTN Added by: Willy Menendez, MD create ​ Delete plan - DM2 / HTN Are you…" at bounding box center [438, 231] width 587 height 219
copy p "DM2 BS: 138 A1C: 9.7 - continue Glipizide to 10 mg x 2 Tabs BID. - Cont. metfor…"
click at [546, 208] on p "DM2 BS: 138 A1C: 9.7 - continue Glipizide to 10 mg x 2 Tabs BID. - Cont. metfor…" at bounding box center [438, 240] width 566 height 187
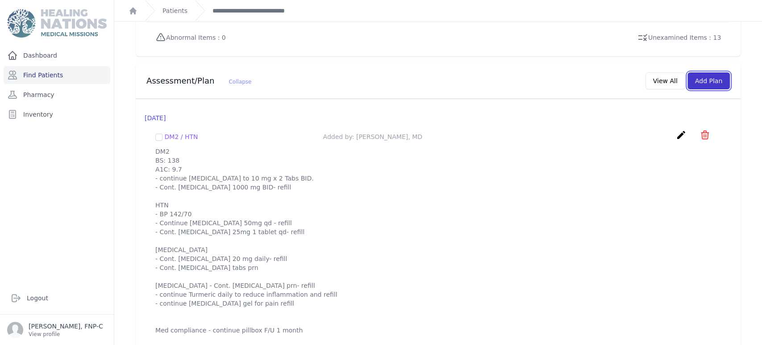
click at [701, 72] on button "Add Plan" at bounding box center [708, 80] width 42 height 17
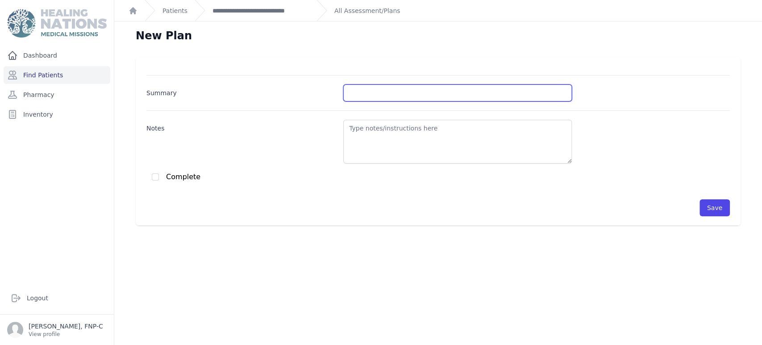
click at [375, 89] on input "Summary" at bounding box center [457, 92] width 229 height 17
type input "DM, HTN, Gastritis, Chronic Pain"
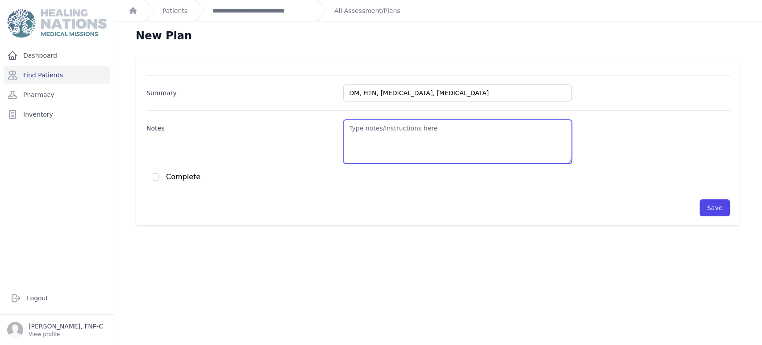
click at [344, 126] on textarea "Notes" at bounding box center [457, 142] width 229 height 44
paste textarea "DM2 BS: 138 A1C: 9.7 - continue Glipizide to 10 mg x 2 Tabs BID. - Cont. metfor…"
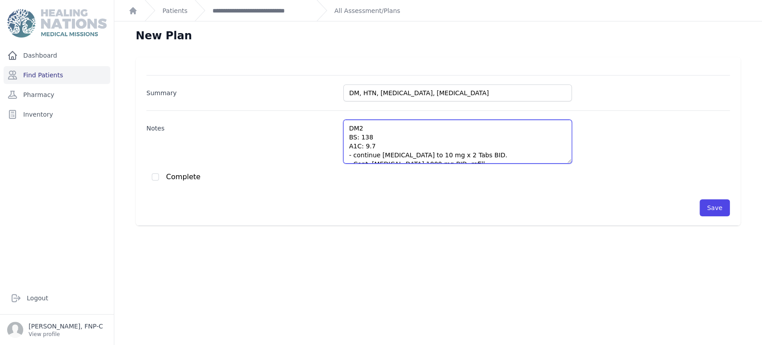
scroll to position [147, 0]
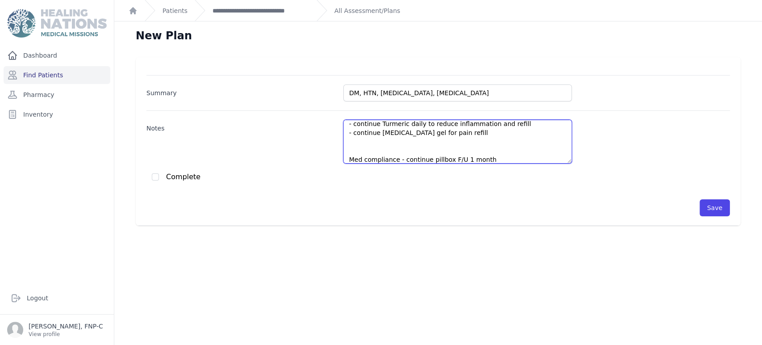
click at [346, 160] on textarea "DM2 BS: 138 A1C: 9.7 - continue Glipizide to 10 mg x 2 Tabs BID. - Cont. metfor…" at bounding box center [457, 142] width 229 height 44
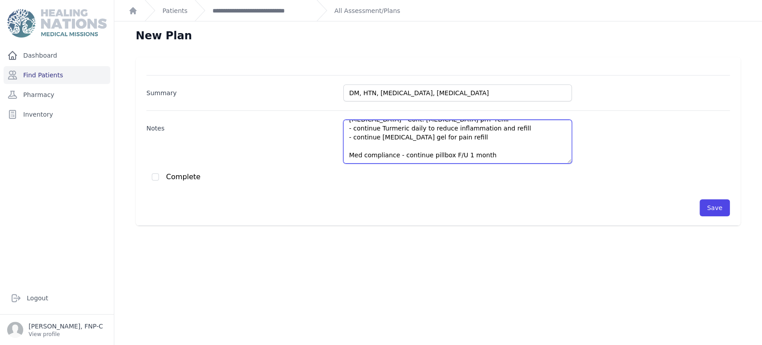
scroll to position [143, 0]
click at [393, 153] on textarea "DM2 BS: 138 A1C: 9.7 - continue Glipizide to 10 mg x 2 Tabs BID. - Cont. metfor…" at bounding box center [457, 142] width 229 height 44
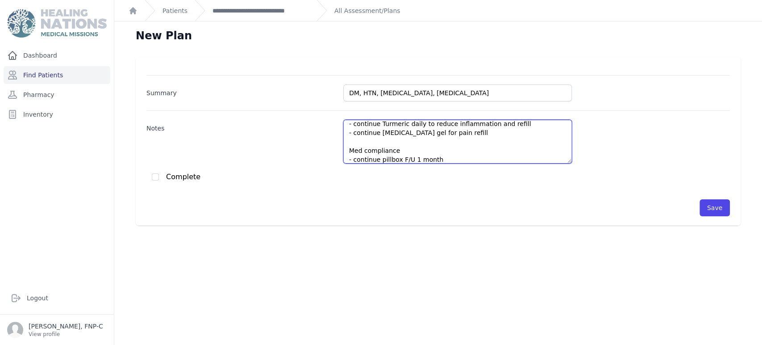
click at [396, 157] on textarea "DM2 BS: 138 A1C: 9.7 - continue Glipizide to 10 mg x 2 Tabs BID. - Cont. metfor…" at bounding box center [457, 142] width 229 height 44
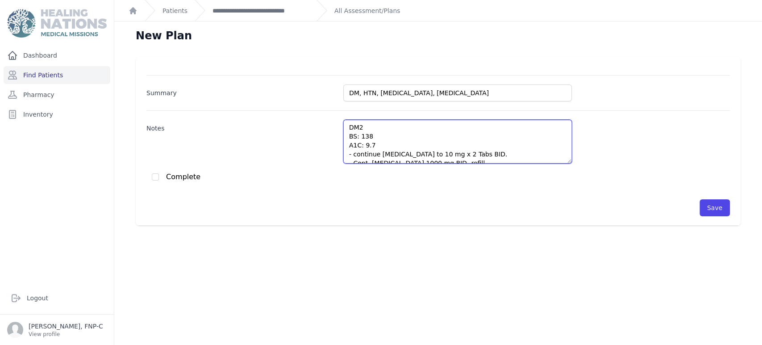
scroll to position [0, 0]
click at [365, 137] on textarea "DM2 BS: 138 A1C: 9.7 - continue Glipizide to 10 mg x 2 Tabs BID. - Cont. metfor…" at bounding box center [457, 142] width 229 height 44
click at [346, 138] on textarea "DM2 BS: 161 A1C: 9.7 - continue Glipizide to 10 mg x 2 Tabs BID. - Cont. metfor…" at bounding box center [457, 142] width 229 height 44
click at [346, 146] on textarea "DM2 - BS: 161 A1C: 9.7 - continue Glipizide to 10 mg x 2 Tabs BID. - Cont. metf…" at bounding box center [457, 142] width 229 height 44
click at [374, 154] on textarea "DM2 - BS: 161 - A1C: 9.7 - continue Glipizide to 10 mg x 2 Tabs BID. - Cont. me…" at bounding box center [457, 142] width 229 height 44
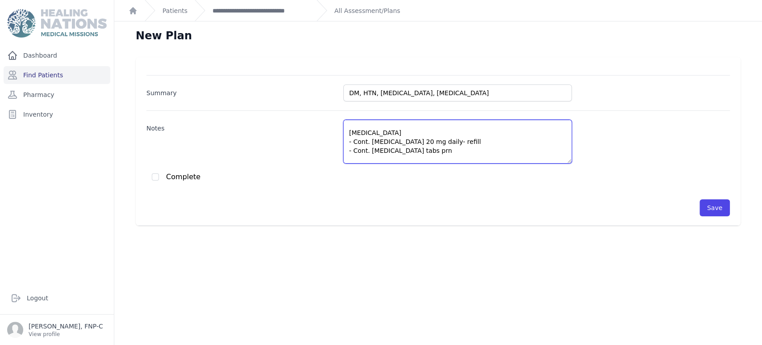
drag, startPoint x: 375, startPoint y: 154, endPoint x: 362, endPoint y: 138, distance: 20.6
click at [354, 155] on textarea "DM2 - BS: 161 - A1C: 9.7 - continue Glipizide to 10 mg x 2 Tabs BID. - Cont. me…" at bounding box center [457, 142] width 229 height 44
click at [350, 142] on textarea "DM2 - BS: 161 - A1C: 9.7 - continue Glipizide to 10 mg x 2 Tabs BID. - Cont. me…" at bounding box center [457, 142] width 229 height 44
drag, startPoint x: 350, startPoint y: 142, endPoint x: 374, endPoint y: 142, distance: 23.2
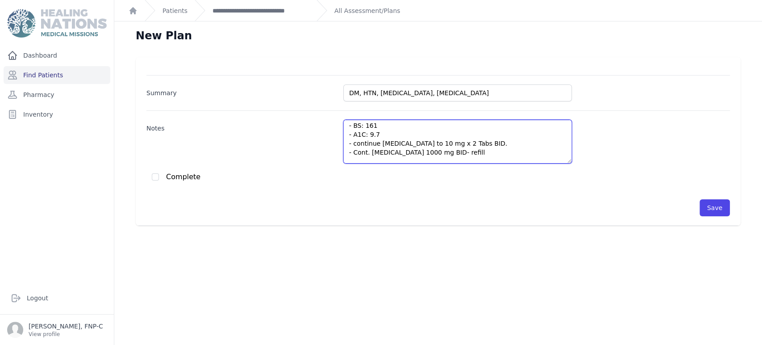
click at [374, 142] on textarea "DM2 - BS: 161 - A1C: 9.7 - continue Glipizide to 10 mg x 2 Tabs BID. - Cont. me…" at bounding box center [457, 142] width 229 height 44
click at [399, 141] on textarea "DM2 - BS: 161 - A1C: 9.7 - Cont. Glipizide to 10 mg x 2 Tabs BID. - Cont. metfo…" at bounding box center [457, 142] width 229 height 44
click at [447, 142] on textarea "DM2 - BS: 161 - A1C: 9.7 - Cont. Glipizide 10 mg x 2 Tabs BID. - Cont. metformi…" at bounding box center [457, 142] width 229 height 44
click at [455, 153] on textarea "DM2 - BS: 161 - A1C: 9.7 - Cont. Glipizide 10 mg x 2 Tabs BID- refill - Cont. m…" at bounding box center [457, 142] width 229 height 44
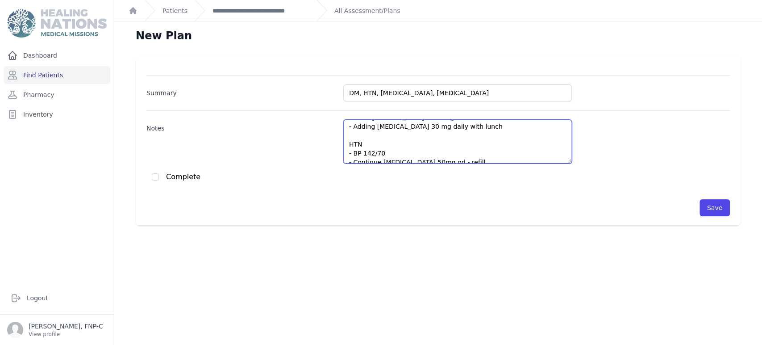
scroll to position [63, 0]
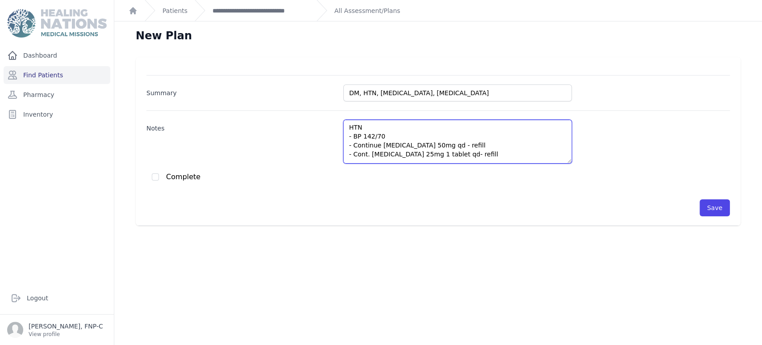
click at [366, 133] on textarea "DM2 - BS: 161 - A1C: 9.7 - Cont. Glipizide 10 mg x 2 Tabs BID- refill - Cont. m…" at bounding box center [457, 142] width 229 height 44
click at [375, 146] on textarea "DM2 - BS: 161 - A1C: 9.7 - Cont. Glipizide 10 mg x 2 Tabs BID- refill - Cont. m…" at bounding box center [457, 142] width 229 height 44
click at [421, 153] on textarea "DM2 - BS: 161 - A1C: 9.7 - Cont. Glipizide 10 mg x 2 Tabs BID- refill - Cont. m…" at bounding box center [457, 142] width 229 height 44
click at [399, 153] on textarea "DM2 - BS: 161 - A1C: 9.7 - Cont. Glipizide 10 mg x 2 Tabs BID- refill - Cont. m…" at bounding box center [457, 142] width 229 height 44
click at [437, 153] on textarea "DM2 - BS: 161 - A1C: 9.7 - Cont. Glipizide 10 mg x 2 Tabs BID- refill - Cont. m…" at bounding box center [457, 142] width 229 height 44
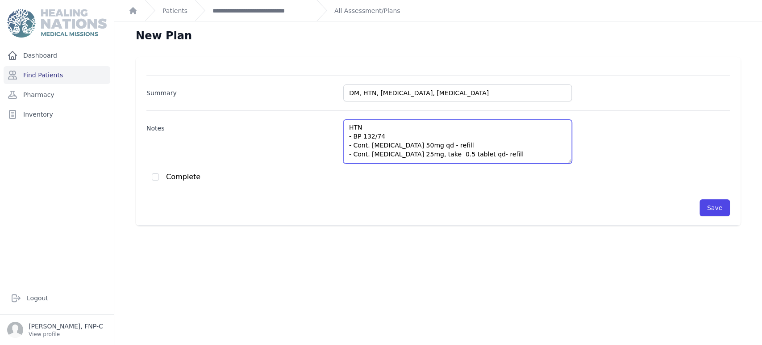
click at [489, 152] on textarea "DM2 - BS: 161 - A1C: 9.7 - Cont. Glipizide 10 mg x 2 Tabs BID- refill - Cont. m…" at bounding box center [457, 142] width 229 height 44
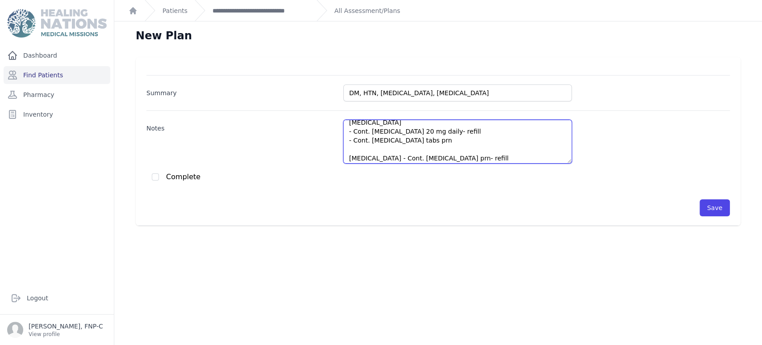
click at [382, 156] on textarea "DM2 - BS: 161 - A1C: 9.7 - Cont. Glipizide 10 mg x 2 Tabs BID- refill - Cont. m…" at bounding box center [457, 142] width 229 height 44
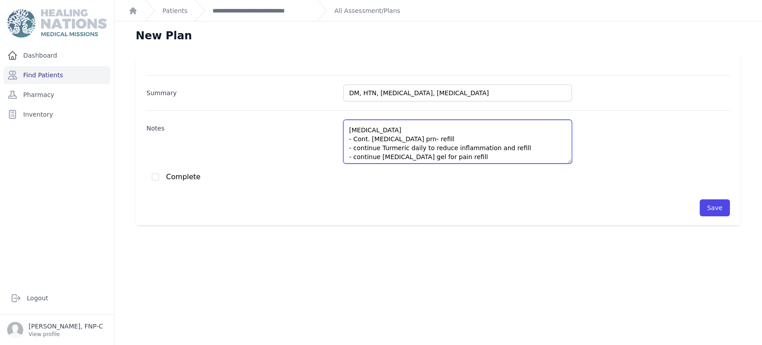
click at [374, 146] on textarea "DM2 - BS: 161 - A1C: 9.7 - Cont. Glipizide 10 mg x 2 Tabs BID- refill - Cont. m…" at bounding box center [457, 142] width 229 height 44
click at [486, 146] on textarea "DM2 - BS: 161 - A1C: 9.7 - Cont. Glipizide 10 mg x 2 Tabs BID- refill - Cont. m…" at bounding box center [457, 142] width 229 height 44
click at [374, 156] on textarea "DM2 - BS: 161 - A1C: 9.7 - Cont. Glipizide 10 mg x 2 Tabs BID- refill - Cont. m…" at bounding box center [457, 142] width 229 height 44
click at [408, 158] on textarea "DM2 - BS: 161 - A1C: 9.7 - Cont. Glipizide 10 mg x 2 Tabs BID- refill - Cont. m…" at bounding box center [457, 142] width 229 height 44
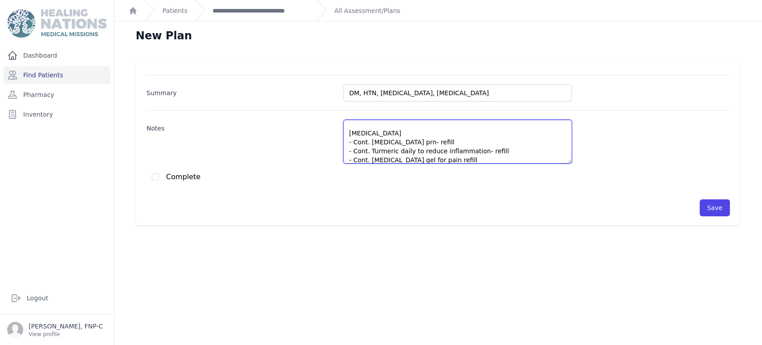
click at [428, 160] on textarea "DM2 - BS: 161 - A1C: 9.7 - Cont. Glipizide 10 mg x 2 Tabs BID- refill - Cont. m…" at bounding box center [457, 142] width 229 height 44
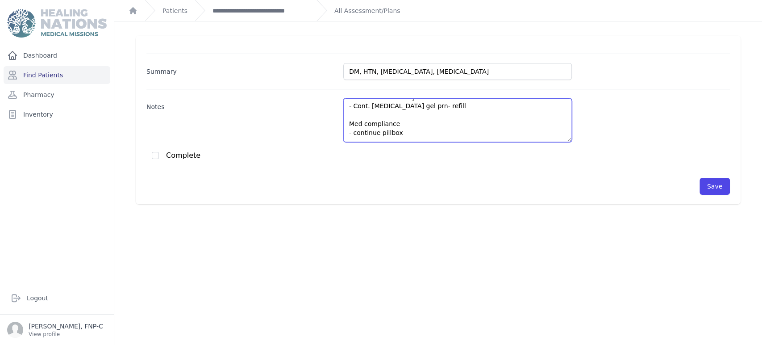
scroll to position [187, 0]
type textarea "DM2 - BS: 161 - A1C: 9.7 - Cont. Glipizide 10 mg x 2 Tabs BID- refill - Cont. m…"
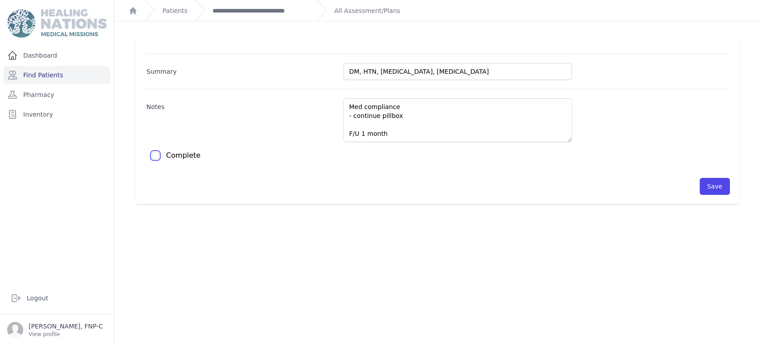
click at [157, 156] on input "checkbox" at bounding box center [155, 155] width 7 height 7
checkbox input "true"
click at [704, 183] on button "Save" at bounding box center [714, 186] width 30 height 17
checkbox input "false"
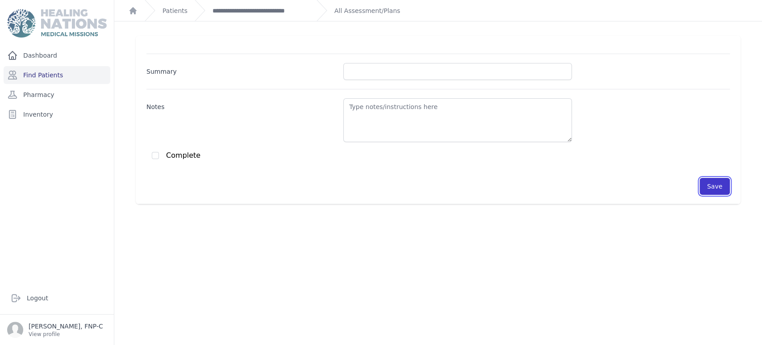
scroll to position [0, 0]
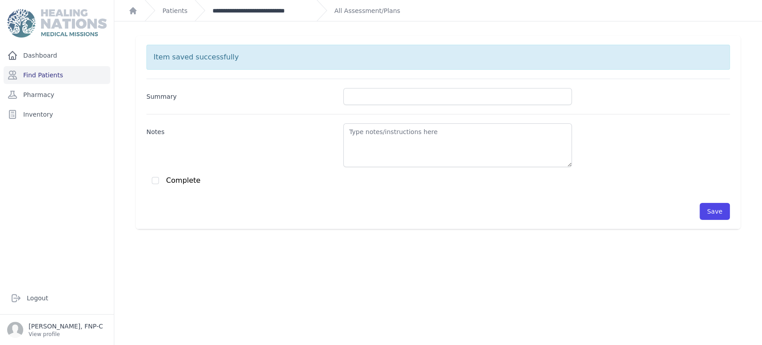
click at [293, 10] on link "**********" at bounding box center [260, 10] width 97 height 9
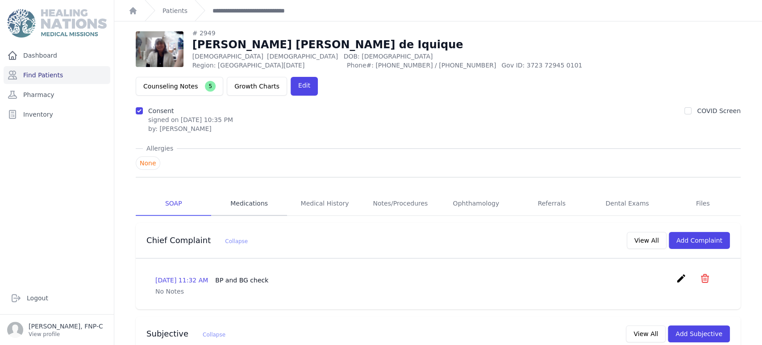
click at [254, 191] on link "Medications" at bounding box center [248, 203] width 75 height 24
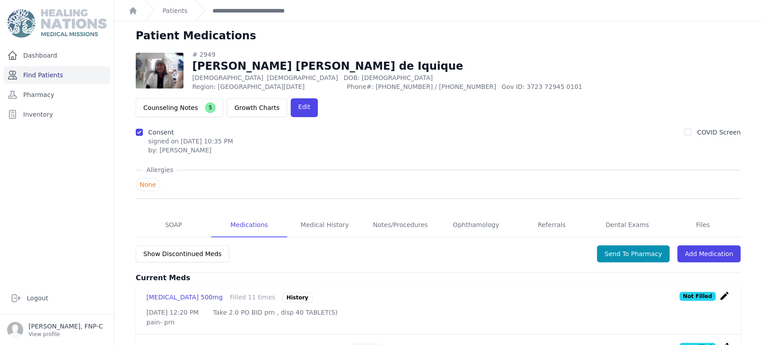
click at [51, 74] on link "Find Patients" at bounding box center [57, 75] width 107 height 18
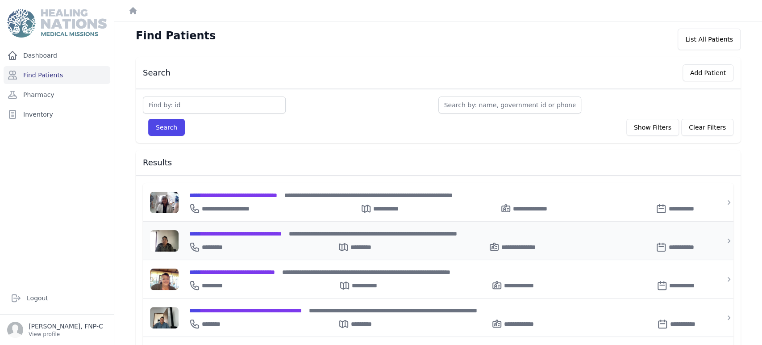
click at [225, 230] on span "**********" at bounding box center [235, 233] width 92 height 6
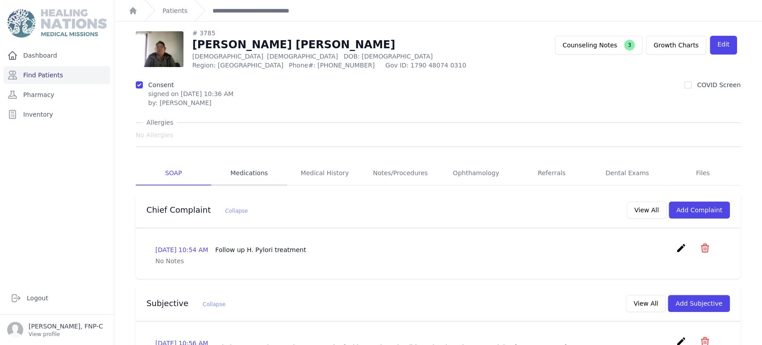
click at [261, 173] on link "Medications" at bounding box center [248, 173] width 75 height 24
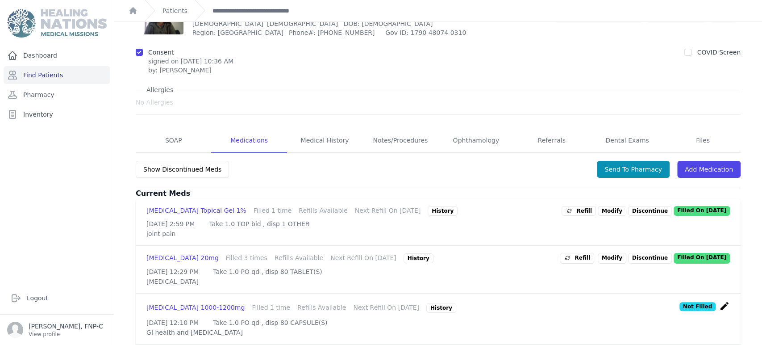
scroll to position [145, 0]
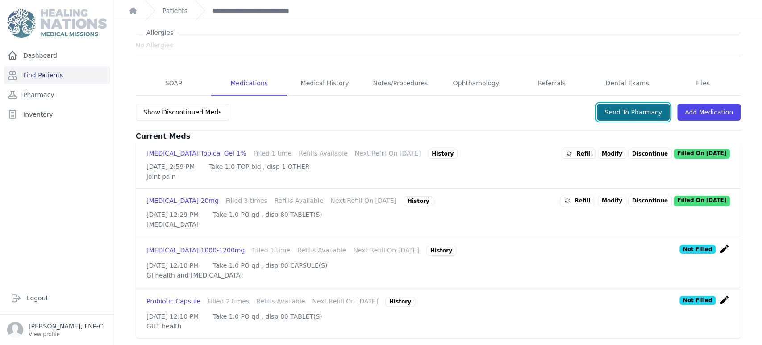
click at [621, 104] on button "Send To Pharmacy" at bounding box center [633, 112] width 73 height 17
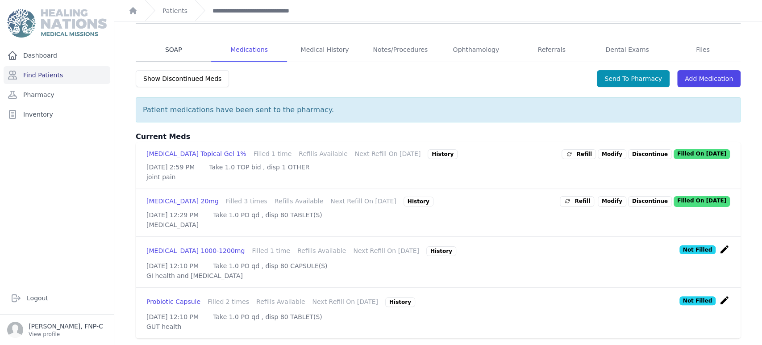
click at [174, 49] on link "SOAP" at bounding box center [173, 50] width 75 height 24
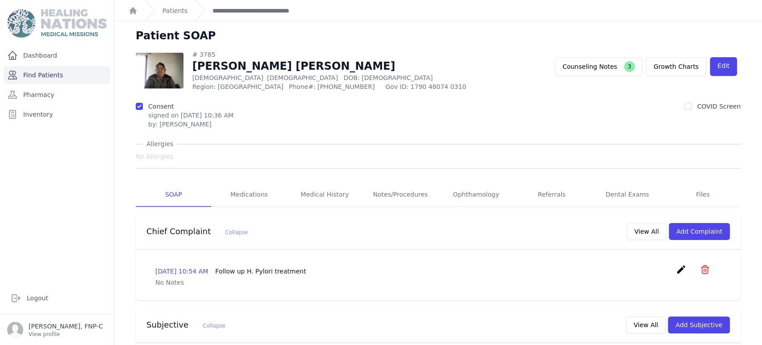
click at [40, 75] on link "Find Patients" at bounding box center [57, 75] width 107 height 18
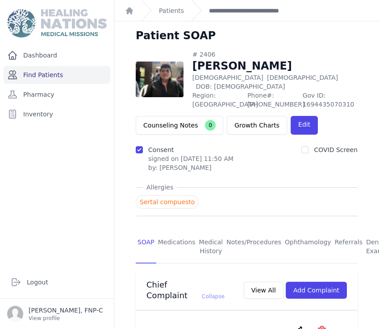
click at [49, 75] on link "Find Patients" at bounding box center [57, 75] width 107 height 18
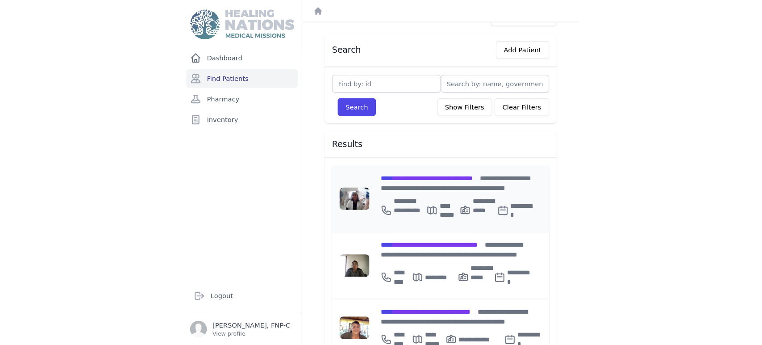
scroll to position [50, 0]
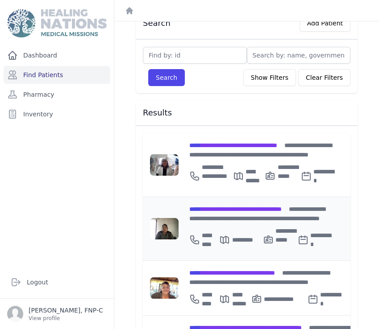
click at [243, 206] on span "**********" at bounding box center [235, 209] width 92 height 6
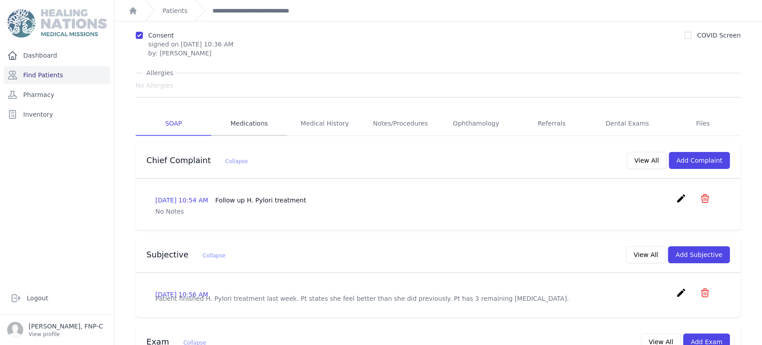
click at [262, 124] on link "Medications" at bounding box center [248, 124] width 75 height 24
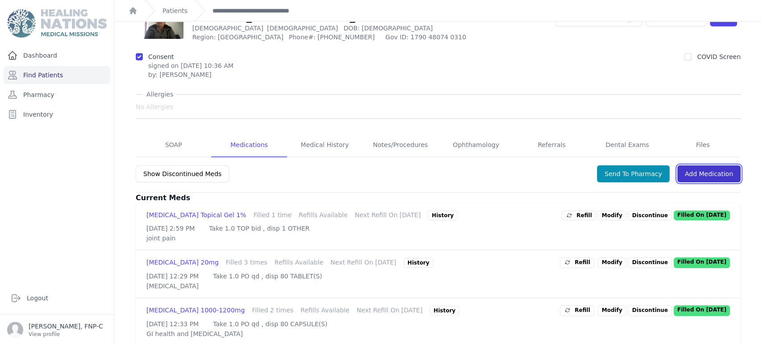
drag, startPoint x: 718, startPoint y: 172, endPoint x: 652, endPoint y: 156, distance: 67.7
click at [379, 172] on link "Add Medication" at bounding box center [708, 173] width 63 height 17
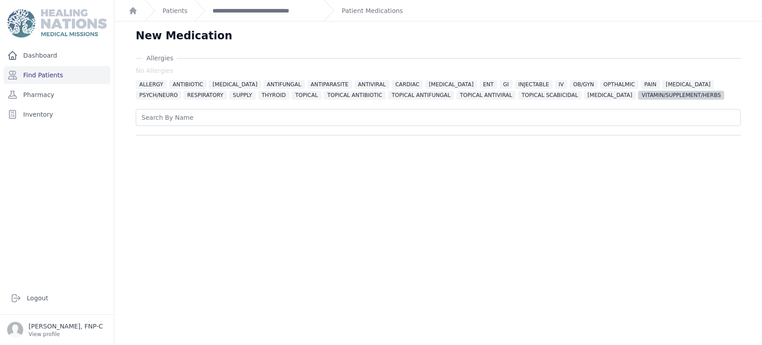
click at [379, 93] on span "VITAMIN/SUPPLEMENT/HERBS" at bounding box center [681, 95] width 86 height 9
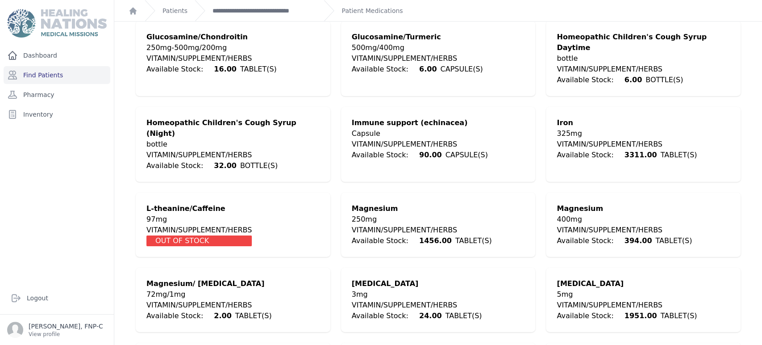
scroll to position [1041, 0]
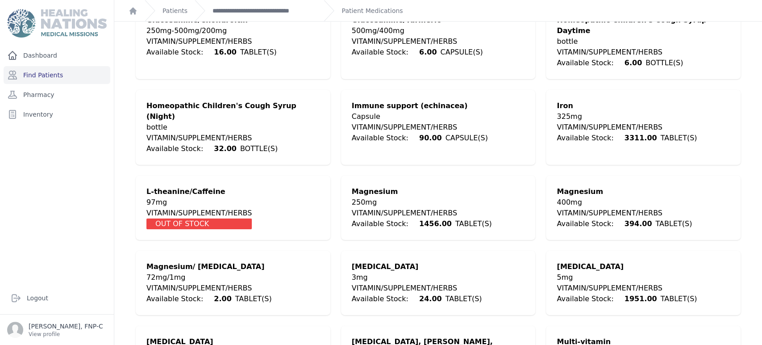
click at [379, 197] on div "250mg" at bounding box center [422, 202] width 140 height 11
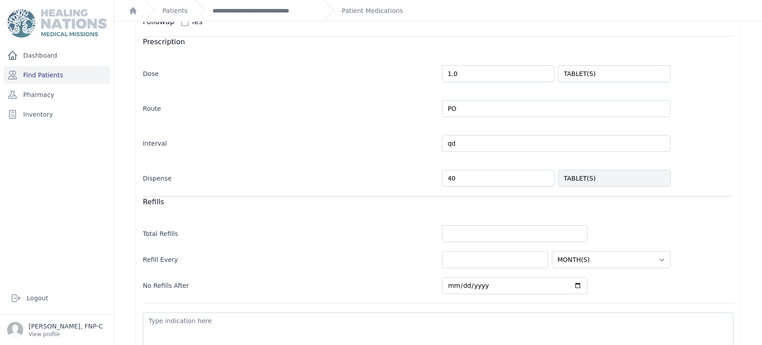
scroll to position [239, 0]
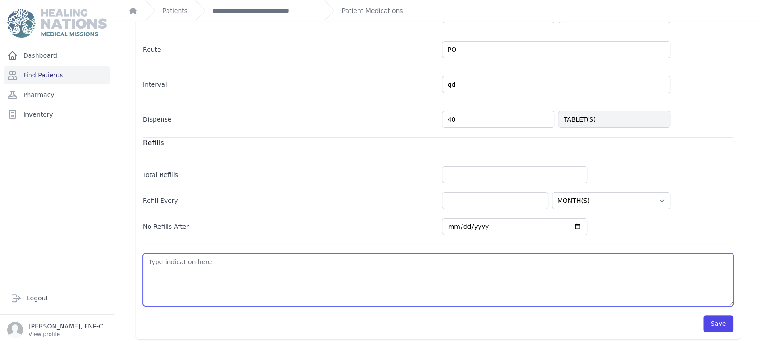
click at [155, 264] on textarea at bounding box center [438, 279] width 591 height 53
type textarea "d"
select select "MONTH(S)"
type textarea "da"
select select "MONTH(S)"
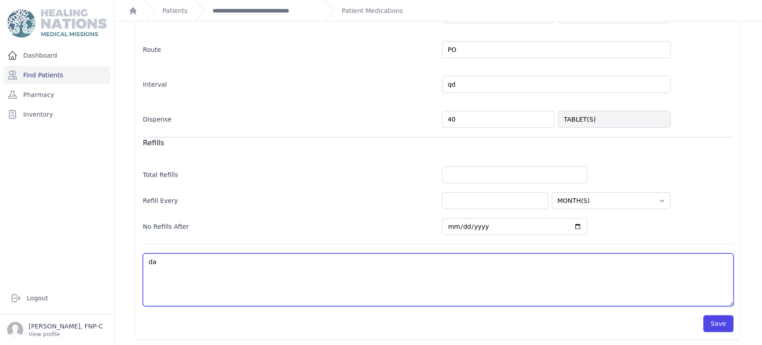
type textarea "dai"
select select "MONTH(S)"
type textarea "dail"
select select "MONTH(S)"
type textarea "daily"
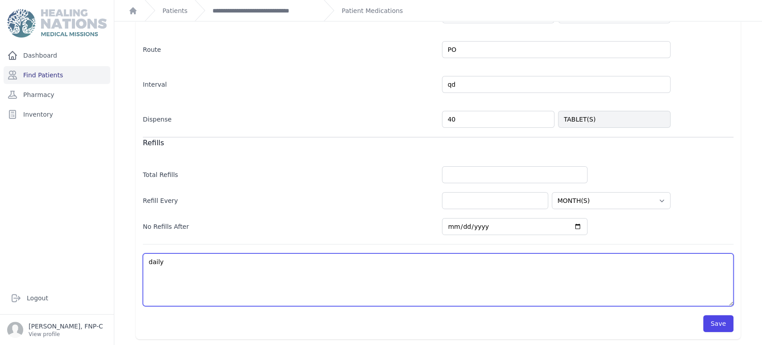
select select "MONTH(S)"
type textarea "daily"
select select "MONTH(S)"
type textarea "daily f"
select select "MONTH(S)"
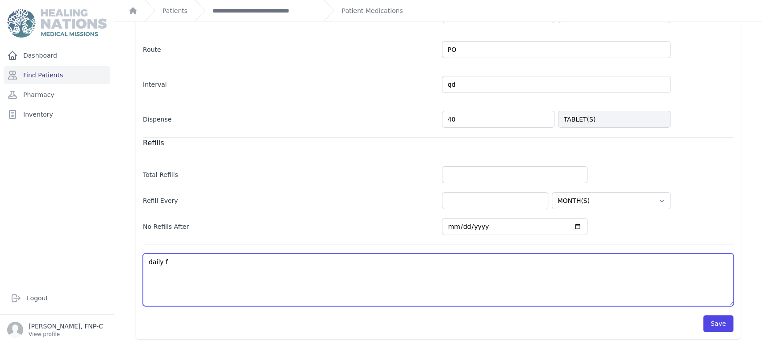
type textarea "daily fo"
select select "MONTH(S)"
type textarea "daily for"
select select "MONTH(S)"
type textarea "daily for"
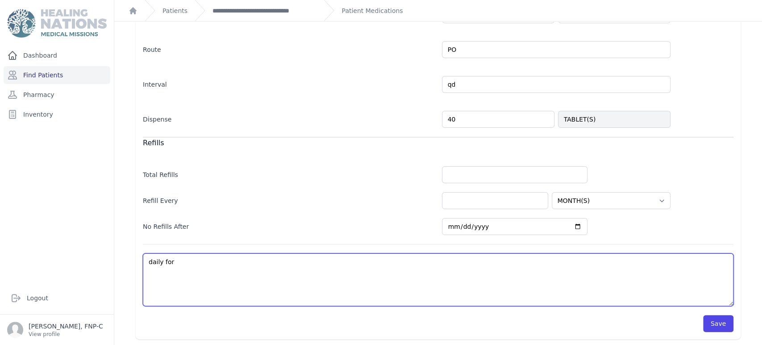
select select "MONTH(S)"
type textarea "daily for l"
select select "MONTH(S)"
type textarea "daily for le"
select select "MONTH(S)"
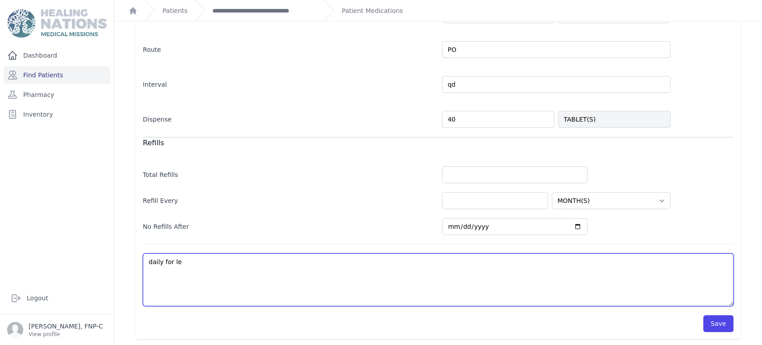
type textarea "daily for leg"
select select "MONTH(S)"
type textarea "daily for leg"
select select "MONTH(S)"
type textarea "daily for leg c"
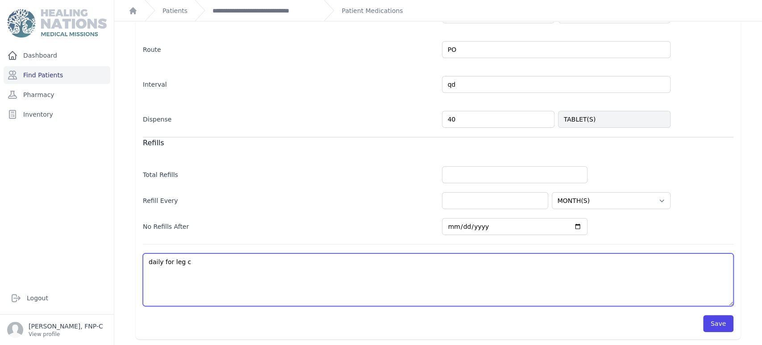
select select "MONTH(S)"
type textarea "daily for leg cr"
select select "MONTH(S)"
type textarea "daily for leg cra"
select select "MONTH(S)"
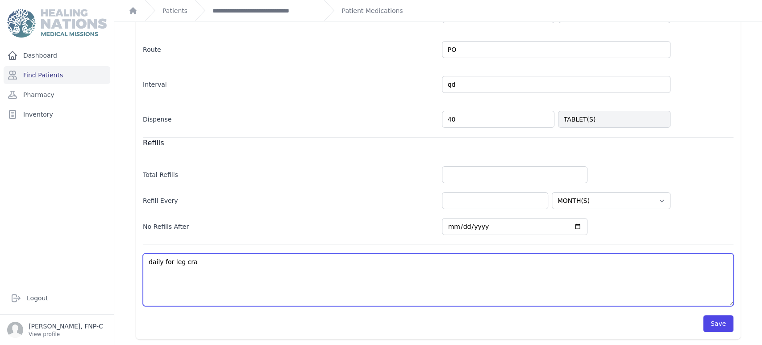
type textarea "daily for leg cran"
select select "MONTH(S)"
type textarea "daily for leg cranp"
select select "MONTH(S)"
type textarea "daily for leg cran"
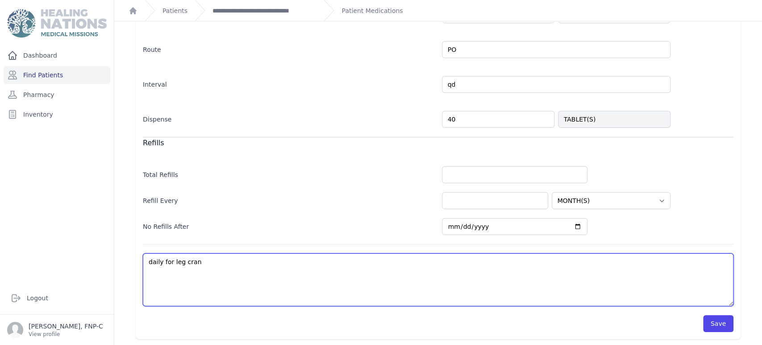
select select "MONTH(S)"
type textarea "daily for leg cra"
select select "MONTH(S)"
type textarea "daily for leg cram"
select select "MONTH(S)"
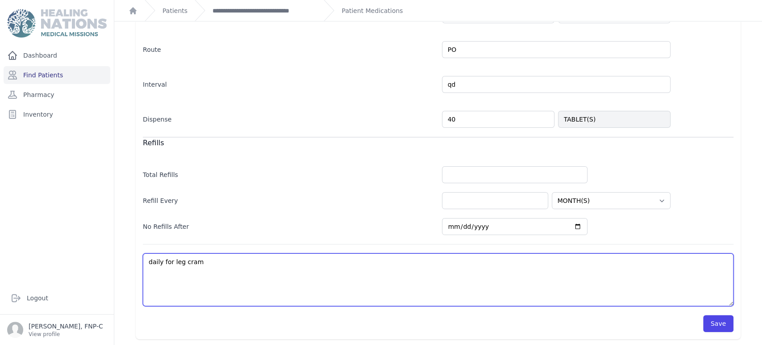
type textarea "daily for [MEDICAL_DATA]"
select select "MONTH(S)"
type textarea "daily for [MEDICAL_DATA]"
select select "MONTH(S)"
type textarea "daily for [MEDICAL_DATA]"
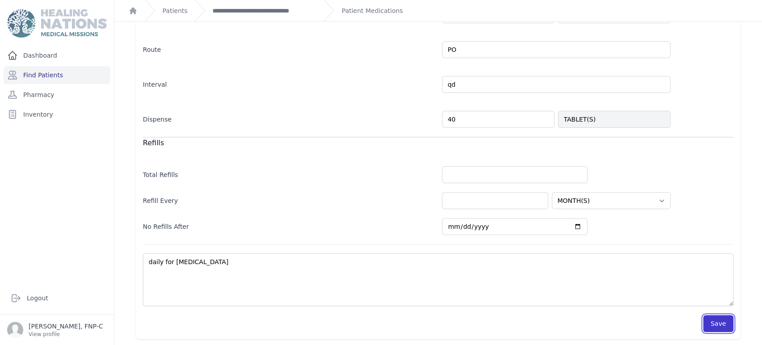
click at [379, 325] on button "Save" at bounding box center [718, 323] width 30 height 17
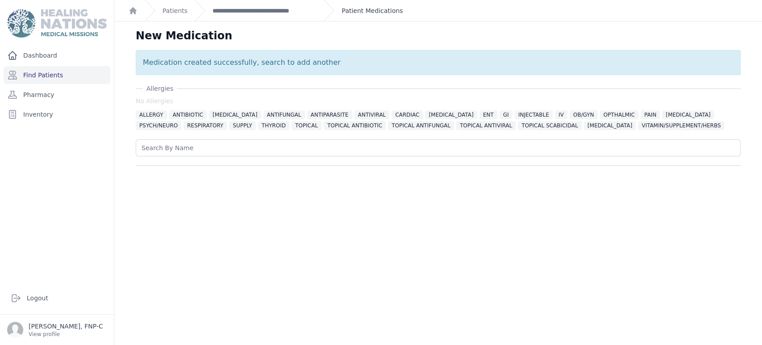
click at [356, 10] on link "Patient Medications" at bounding box center [371, 10] width 61 height 9
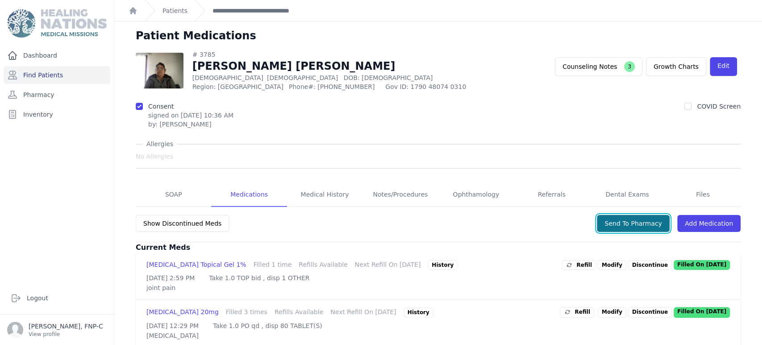
click at [379, 226] on button "Send To Pharmacy" at bounding box center [633, 223] width 73 height 17
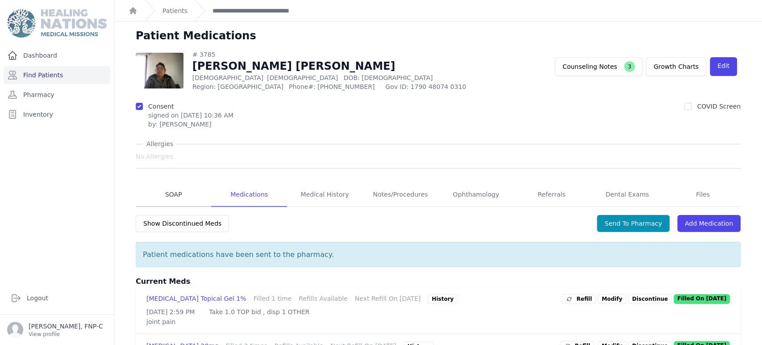
click at [165, 193] on link "SOAP" at bounding box center [173, 195] width 75 height 24
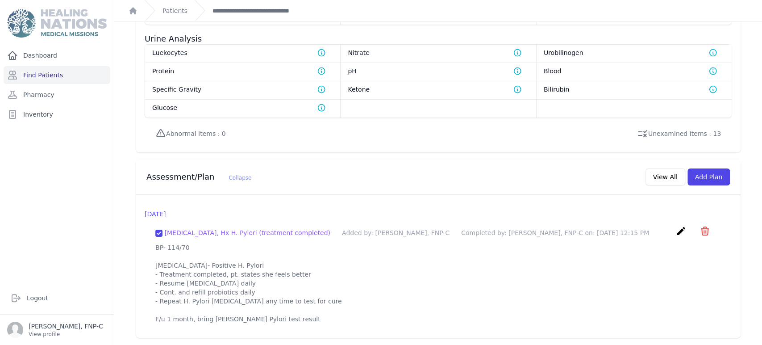
scroll to position [700, 0]
click at [379, 225] on icon "create" at bounding box center [681, 230] width 11 height 11
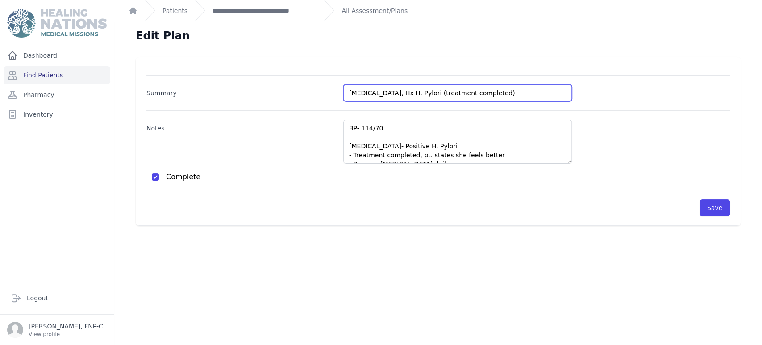
click at [379, 92] on input "[MEDICAL_DATA], Hx H. Pylori (treatment completed)" at bounding box center [457, 92] width 229 height 17
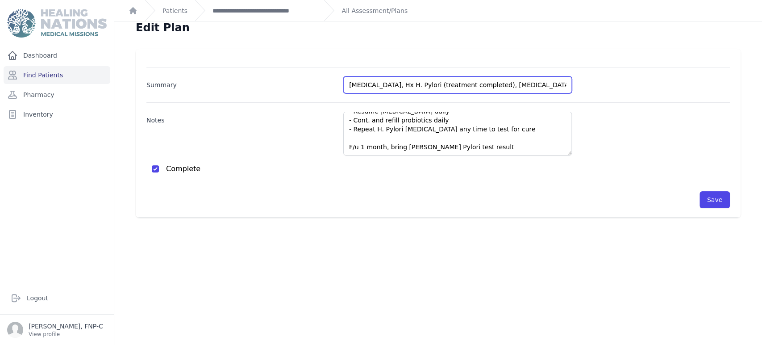
scroll to position [21, 0]
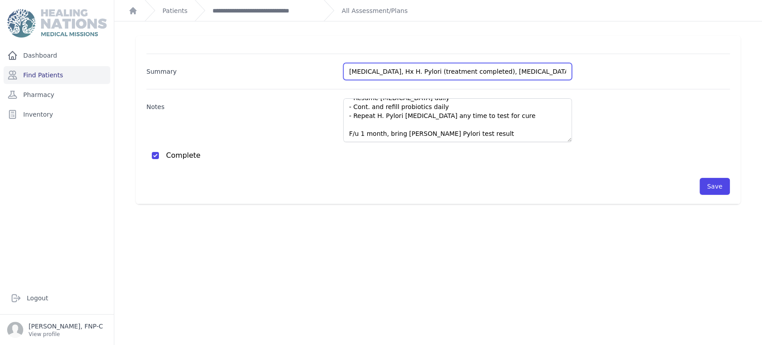
type input "[MEDICAL_DATA], Hx H. Pylori (treatment completed), [MEDICAL_DATA]"
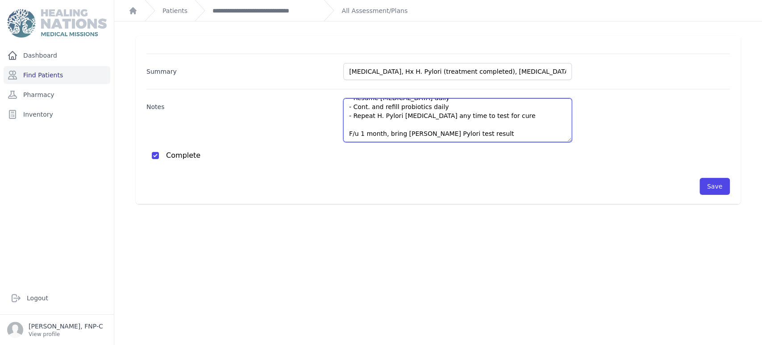
click at [379, 115] on textarea "BP- 114/70 [MEDICAL_DATA]- Positive H. Pylori - Treatment completed, pt. states…" at bounding box center [457, 120] width 229 height 44
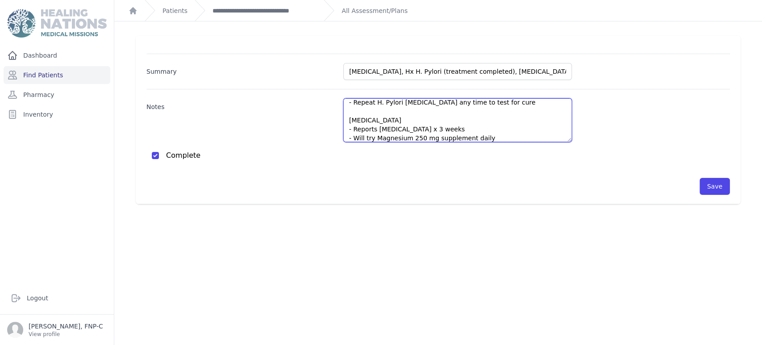
scroll to position [80, 0]
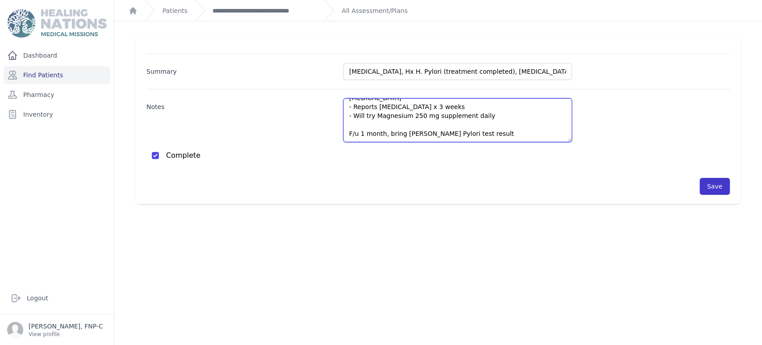
type textarea "BP- 114/70 [MEDICAL_DATA]- Positive H. Pylori - Treatment completed, pt. states…"
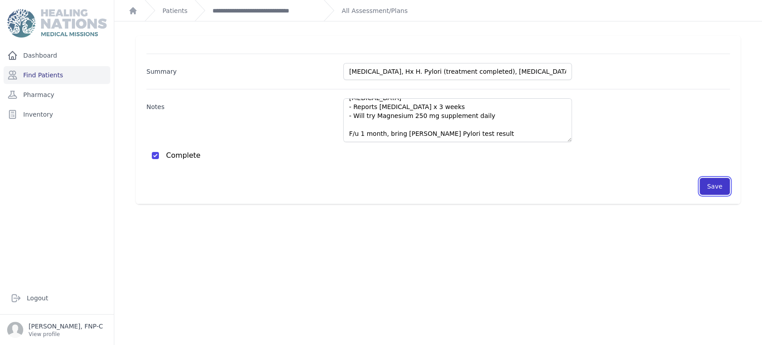
click at [379, 184] on button "Save" at bounding box center [714, 186] width 30 height 17
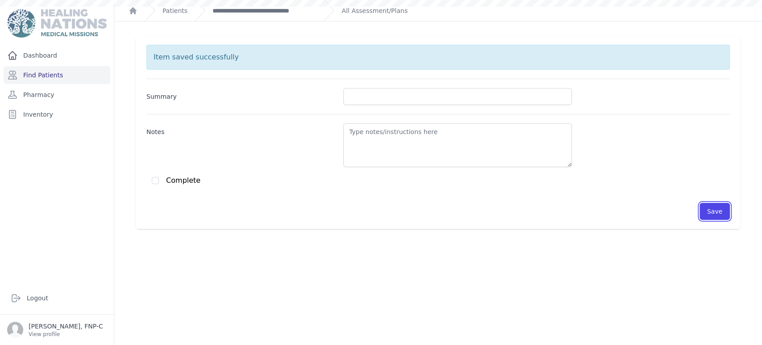
scroll to position [0, 0]
click at [246, 9] on link "**********" at bounding box center [264, 10] width 104 height 9
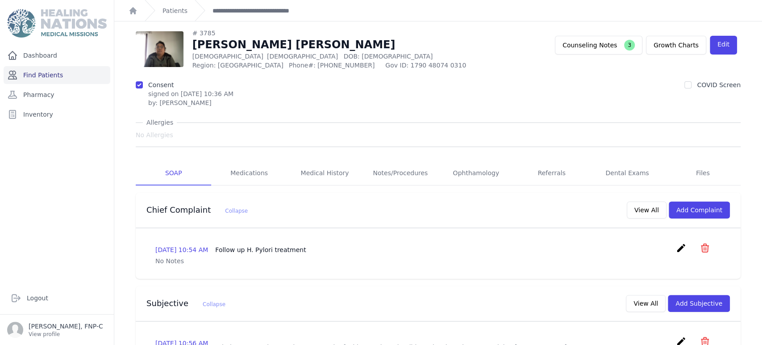
click at [42, 72] on link "Find Patients" at bounding box center [57, 75] width 107 height 18
